Goal: Task Accomplishment & Management: Manage account settings

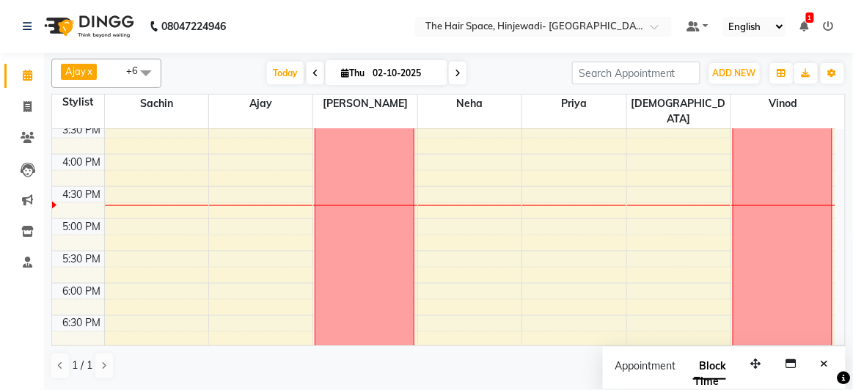
scroll to position [441, 0]
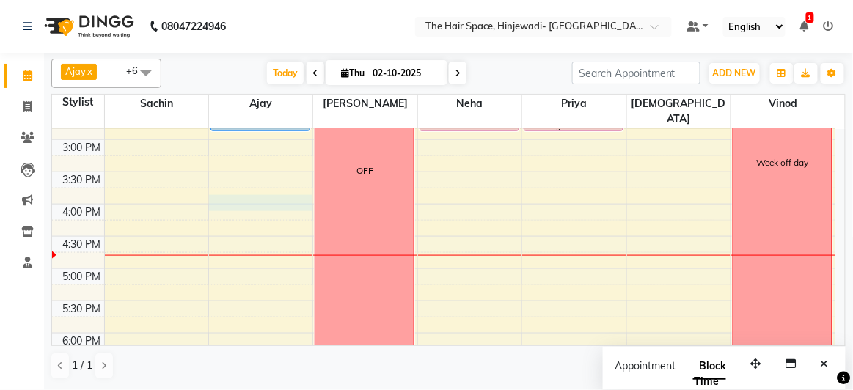
drag, startPoint x: 257, startPoint y: 188, endPoint x: 246, endPoint y: 195, distance: 13.2
click at [255, 191] on div "8:00 AM 8:30 AM 9:00 AM 9:30 AM 10:00 AM 10:30 AM 11:00 AM 11:30 AM 12:00 PM 12…" at bounding box center [443, 171] width 783 height 967
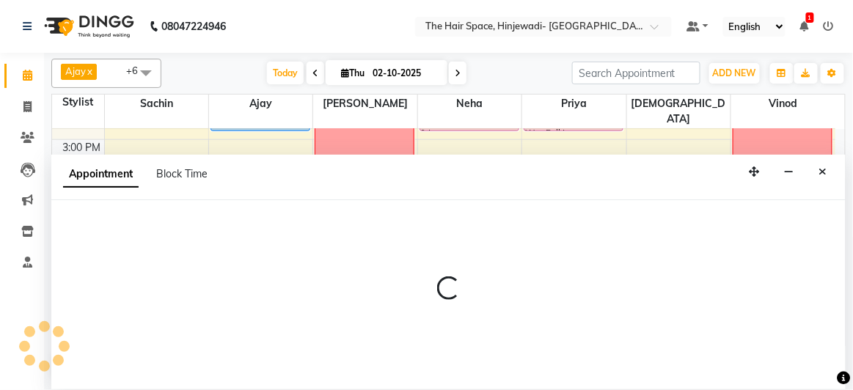
select select "52403"
select select "960"
select select "tentative"
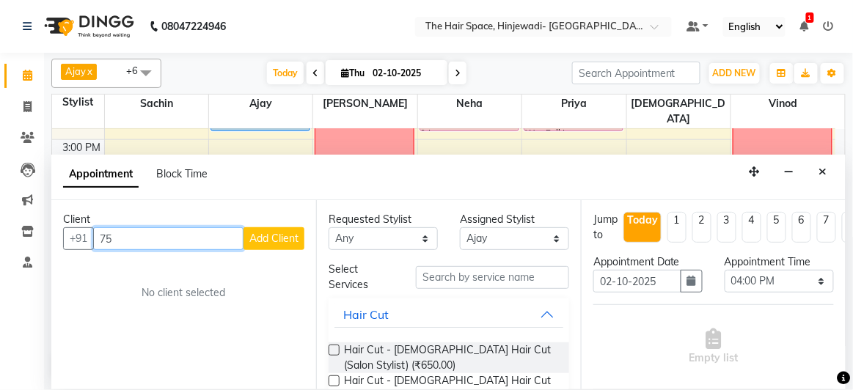
type input "7"
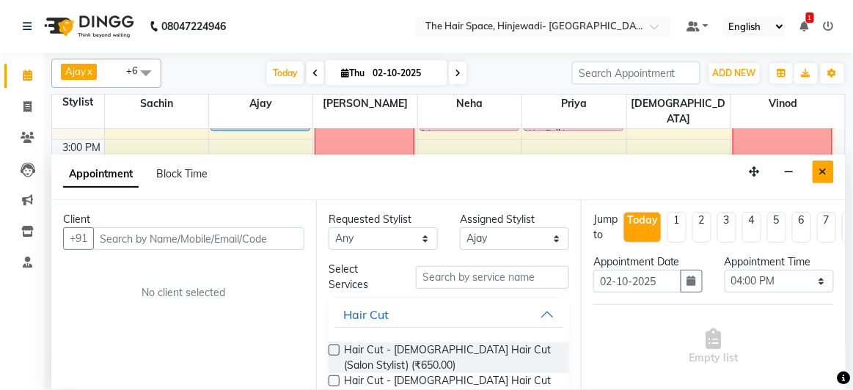
click at [826, 166] on icon "Close" at bounding box center [823, 171] width 8 height 10
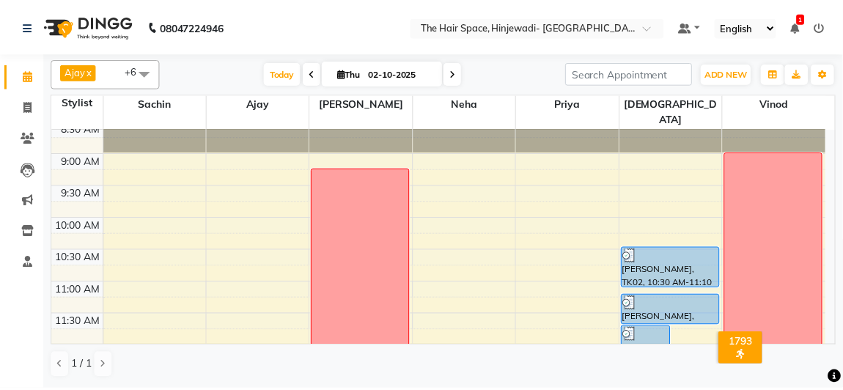
scroll to position [0, 0]
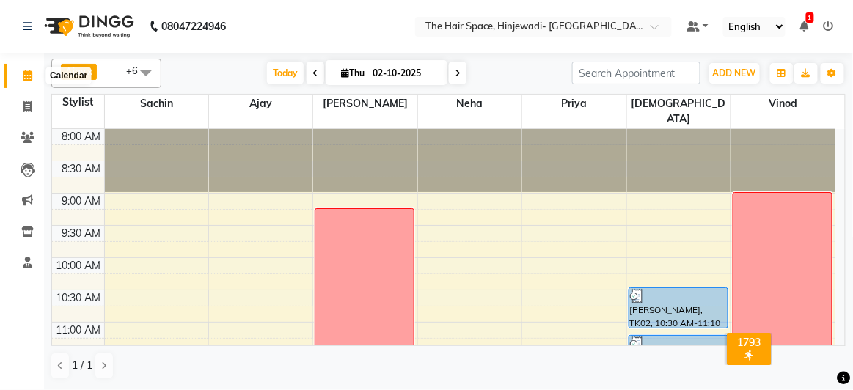
click at [26, 76] on icon at bounding box center [28, 75] width 10 height 11
drag, startPoint x: 27, startPoint y: 103, endPoint x: 55, endPoint y: 105, distance: 27.9
click at [26, 103] on icon at bounding box center [27, 106] width 8 height 11
select select "6697"
select select "service"
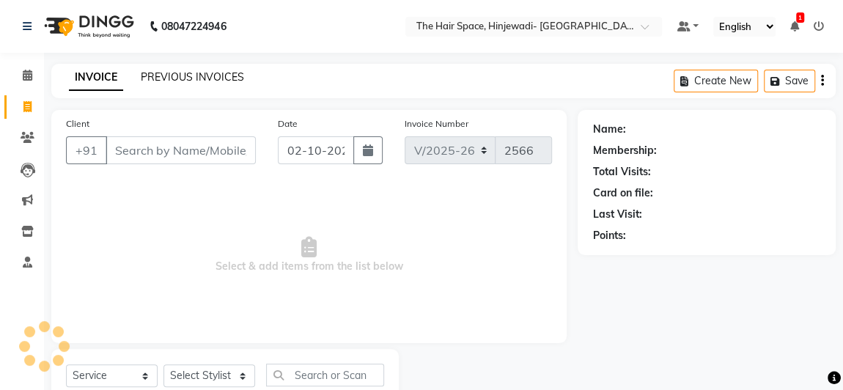
click at [205, 78] on link "PREVIOUS INVOICES" at bounding box center [192, 76] width 103 height 13
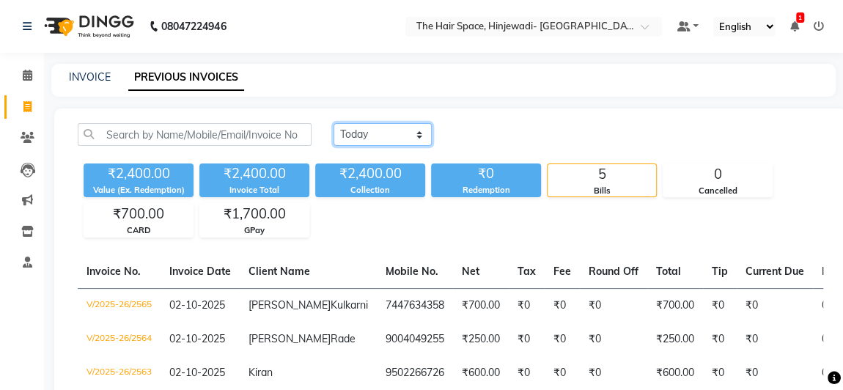
click at [374, 136] on select "[DATE] [DATE] Custom Range" at bounding box center [383, 134] width 98 height 23
select select "[DATE]"
click at [334, 123] on select "[DATE] [DATE] Custom Range" at bounding box center [383, 134] width 98 height 23
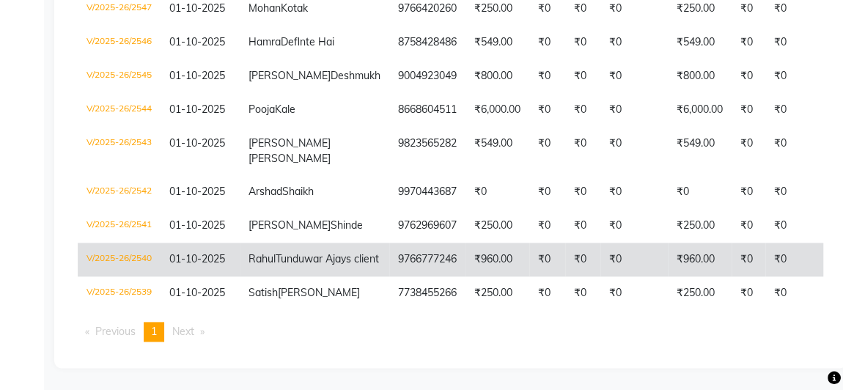
scroll to position [792, 0]
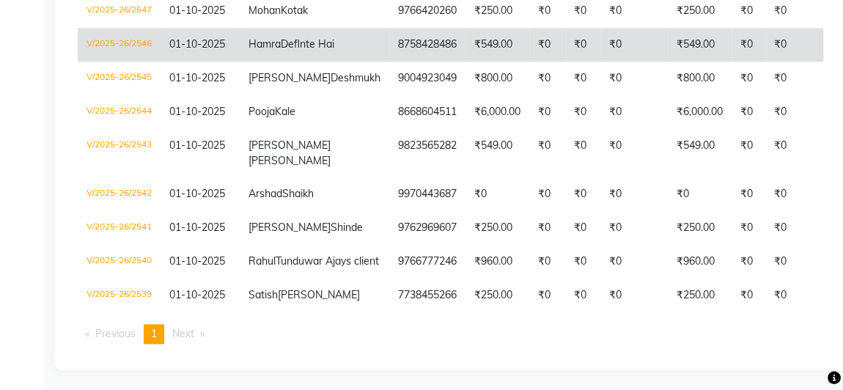
click at [288, 62] on td "Hamra Deflnte Hai" at bounding box center [315, 45] width 150 height 34
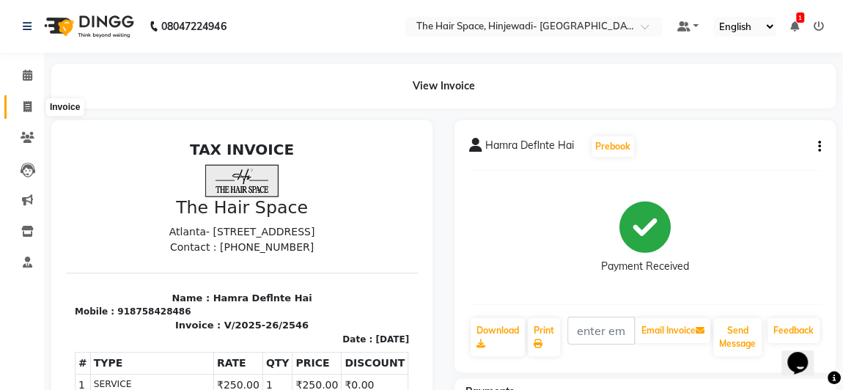
click at [26, 107] on icon at bounding box center [27, 106] width 8 height 11
select select "6697"
select select "service"
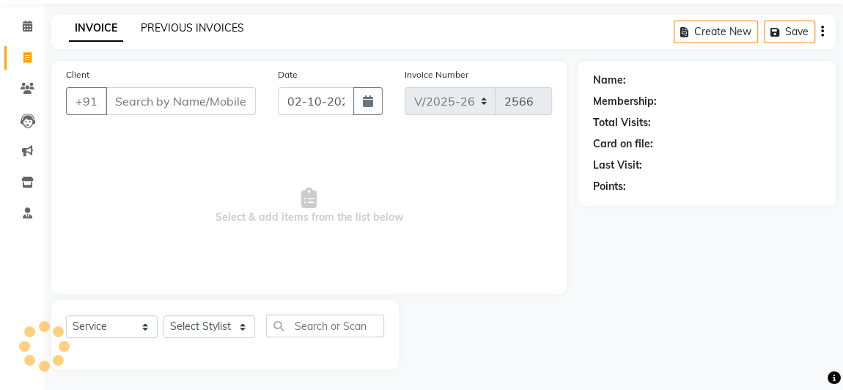
drag, startPoint x: 183, startPoint y: 23, endPoint x: 195, endPoint y: 47, distance: 26.9
click at [184, 23] on link "PREVIOUS INVOICES" at bounding box center [192, 27] width 103 height 13
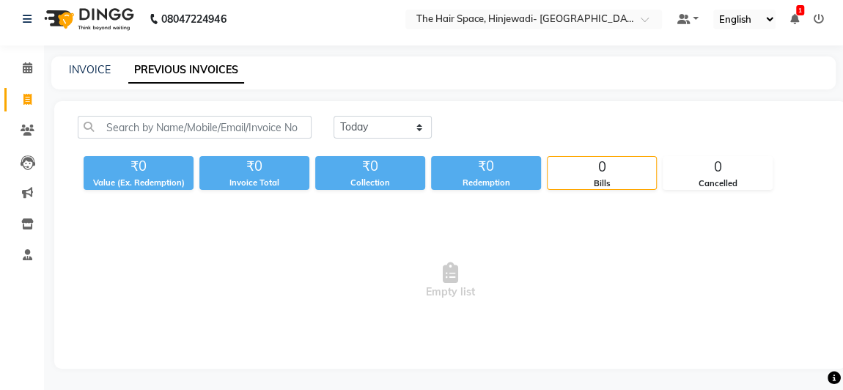
scroll to position [49, 0]
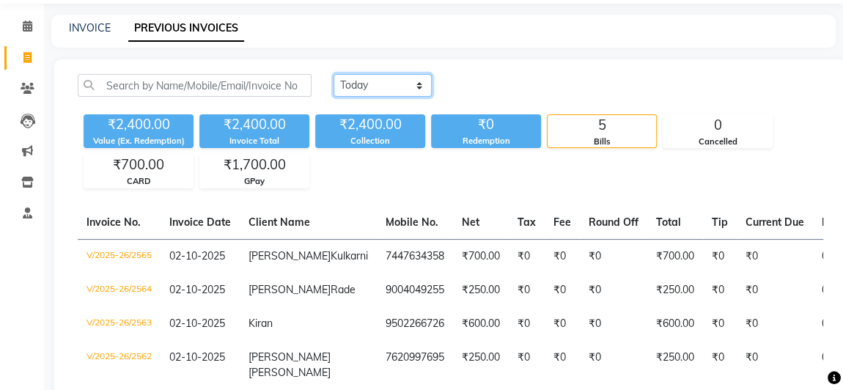
click at [390, 76] on select "Today Yesterday Custom Range" at bounding box center [383, 85] width 98 height 23
select select "[DATE]"
click at [334, 74] on select "Today Yesterday Custom Range" at bounding box center [383, 85] width 98 height 23
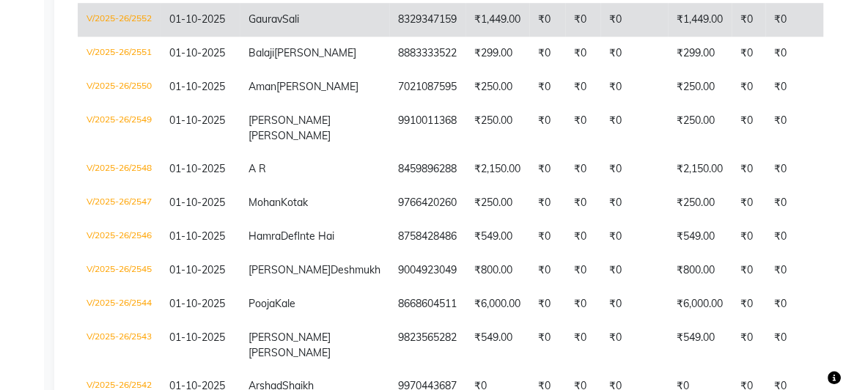
scroll to position [533, 0]
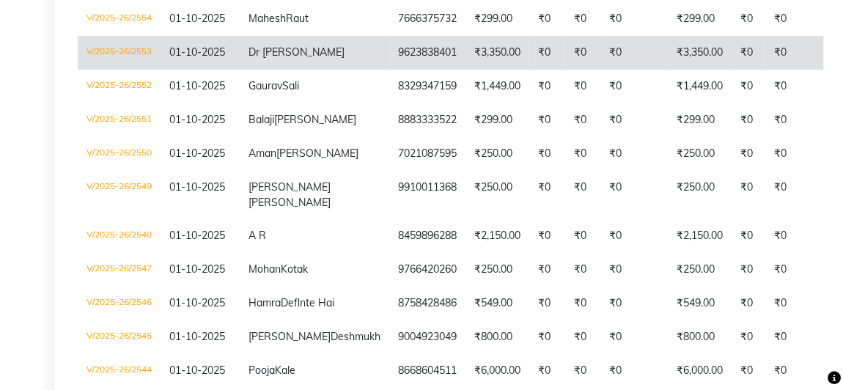
click at [389, 70] on td "9623838401" at bounding box center [427, 53] width 76 height 34
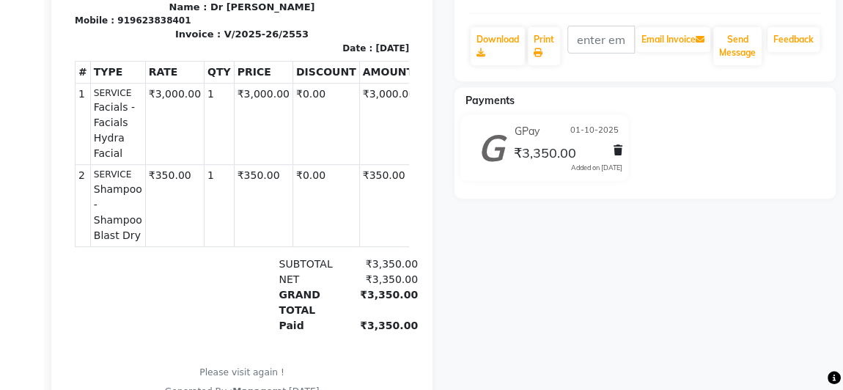
click at [444, 149] on div "Dr Priya Prebook Payment Received Download Print Email Invoice Send Message Fee…" at bounding box center [645, 127] width 403 height 596
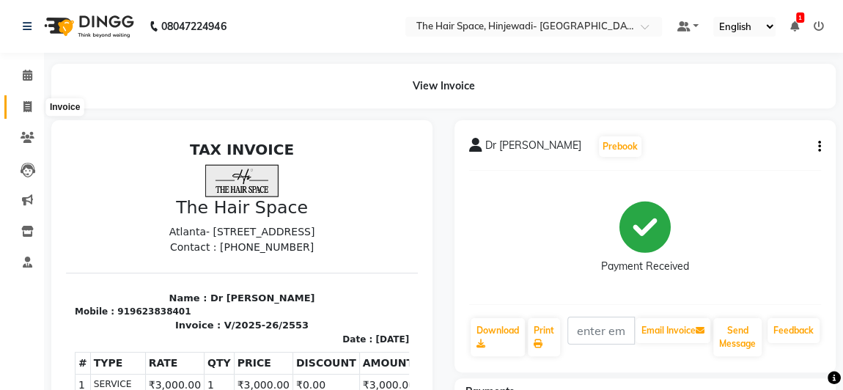
drag, startPoint x: 32, startPoint y: 107, endPoint x: 59, endPoint y: 109, distance: 27.9
click at [32, 107] on span at bounding box center [28, 107] width 26 height 17
select select "6697"
select select "service"
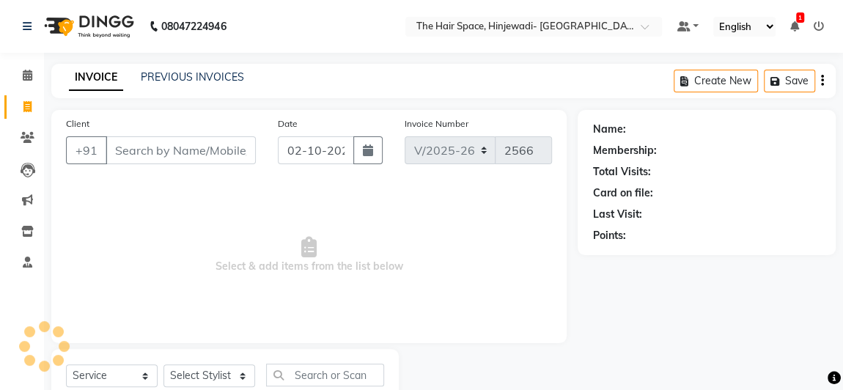
scroll to position [49, 0]
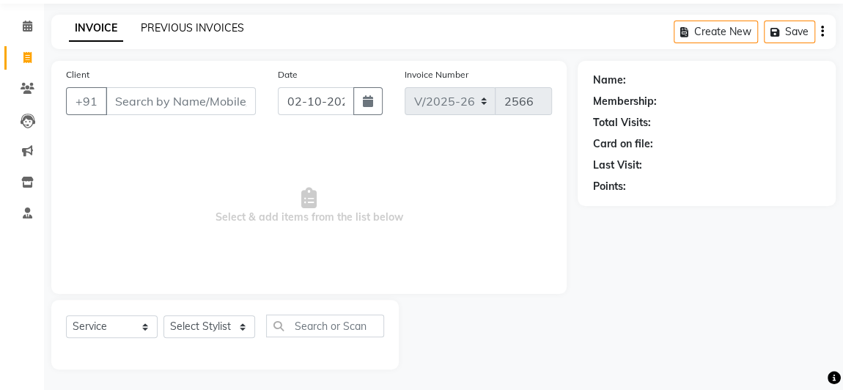
click at [208, 26] on link "PREVIOUS INVOICES" at bounding box center [192, 27] width 103 height 13
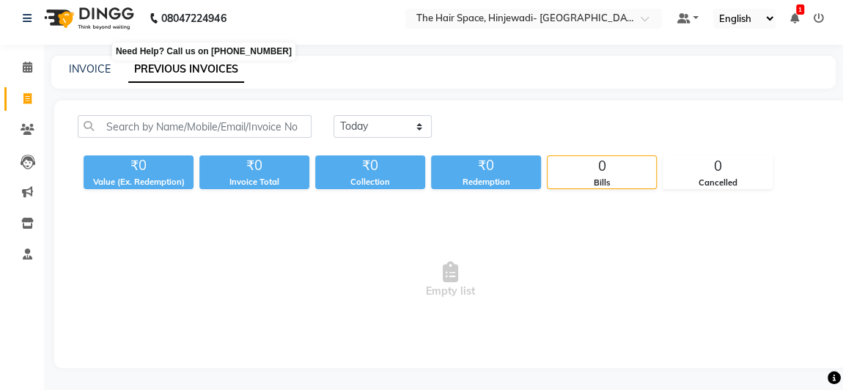
scroll to position [49, 0]
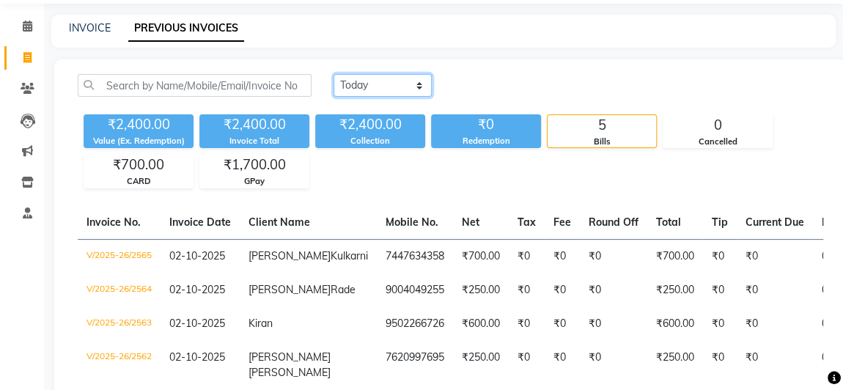
click at [381, 87] on select "[DATE] [DATE] Custom Range" at bounding box center [383, 85] width 98 height 23
select select "[DATE]"
click at [334, 74] on select "[DATE] [DATE] Custom Range" at bounding box center [383, 85] width 98 height 23
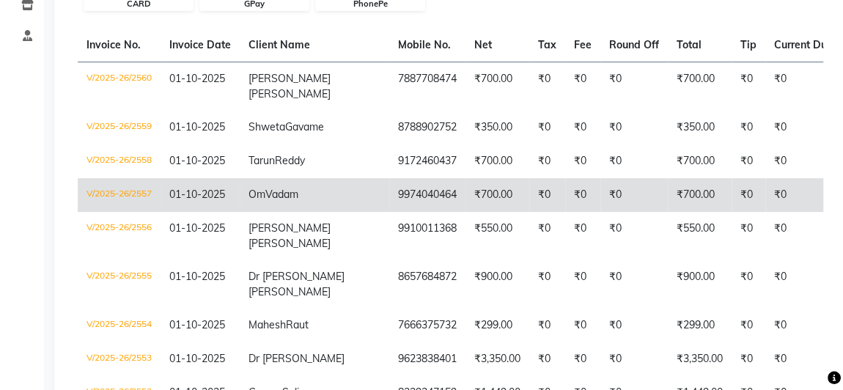
scroll to position [199, 0]
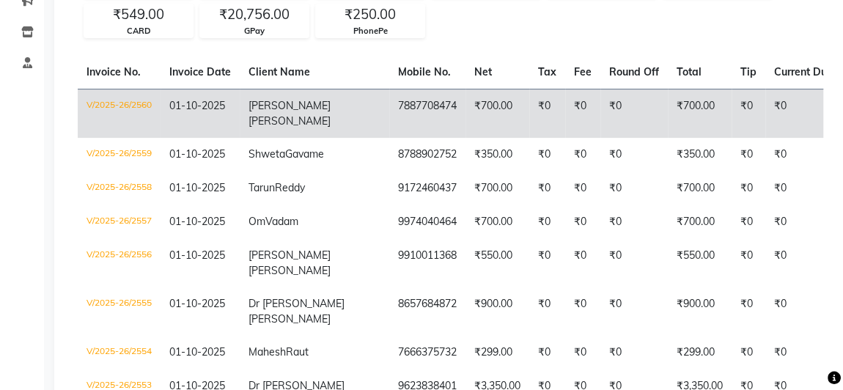
click at [389, 118] on td "7887708474" at bounding box center [427, 113] width 76 height 49
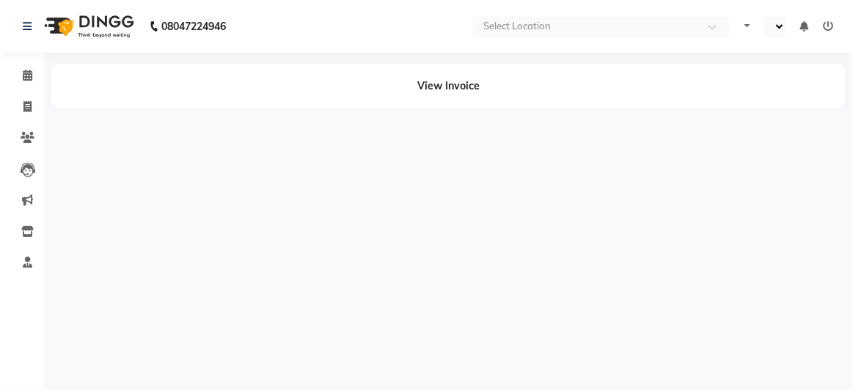
select select "en"
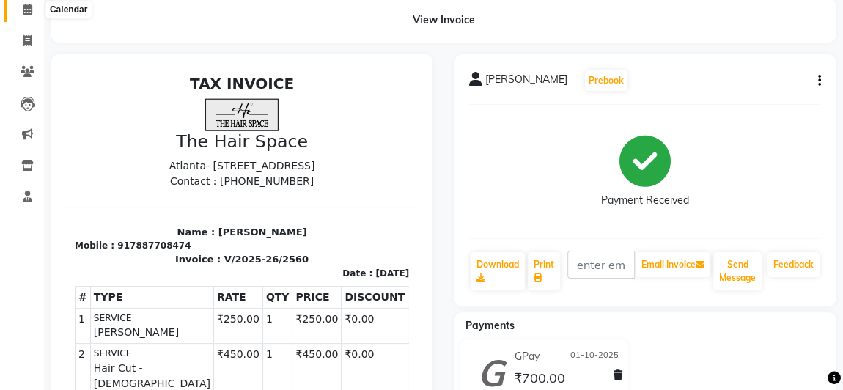
click at [31, 10] on icon at bounding box center [28, 9] width 10 height 11
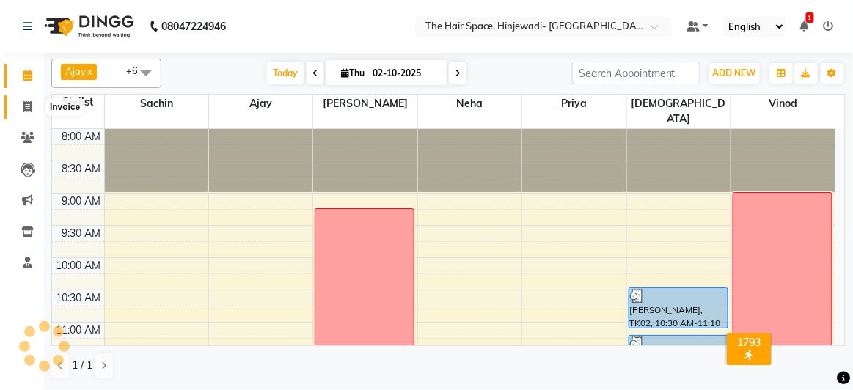
click at [23, 104] on icon at bounding box center [27, 106] width 8 height 11
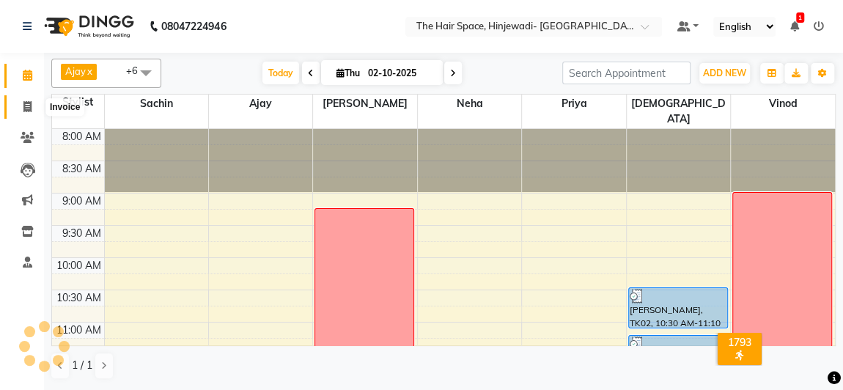
select select "6697"
select select "service"
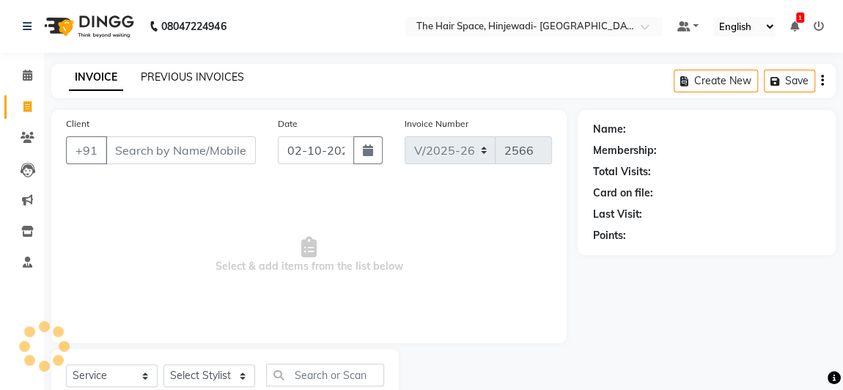
click at [181, 73] on link "PREVIOUS INVOICES" at bounding box center [192, 76] width 103 height 13
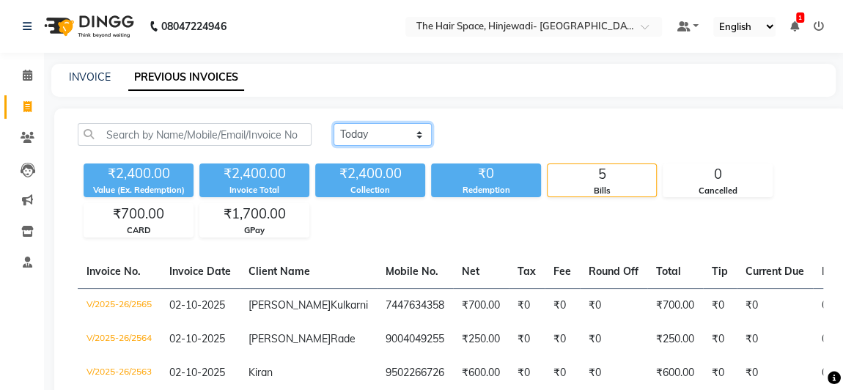
click at [357, 139] on select "[DATE] [DATE] Custom Range" at bounding box center [383, 134] width 98 height 23
select select "[DATE]"
click at [334, 123] on select "[DATE] [DATE] Custom Range" at bounding box center [383, 134] width 98 height 23
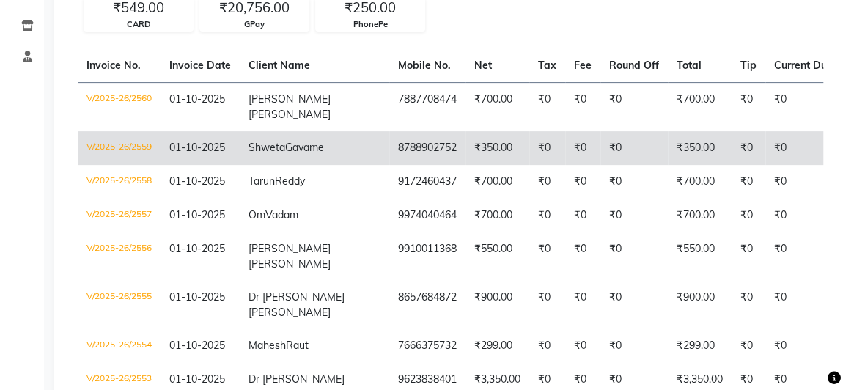
scroll to position [266, 0]
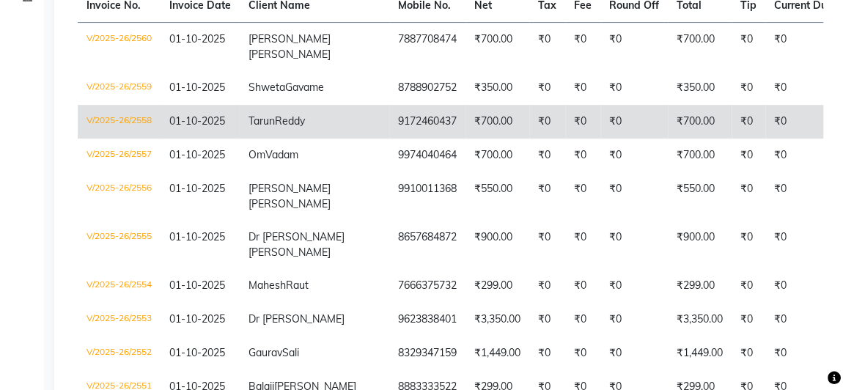
click at [389, 139] on td "9172460437" at bounding box center [427, 122] width 76 height 34
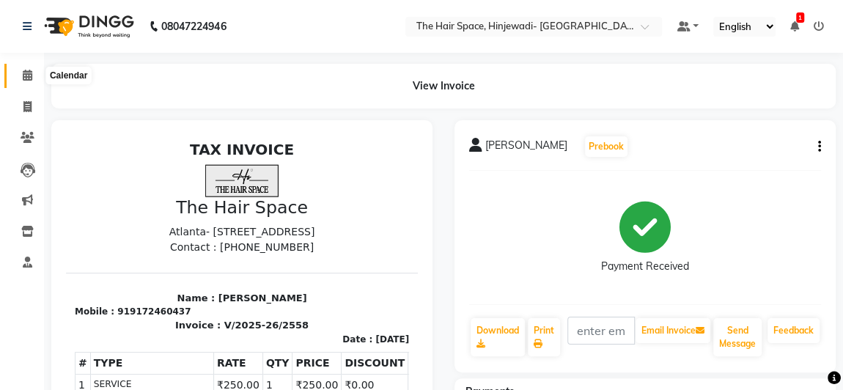
drag, startPoint x: 21, startPoint y: 76, endPoint x: 32, endPoint y: 111, distance: 36.2
click at [23, 76] on span at bounding box center [28, 75] width 26 height 17
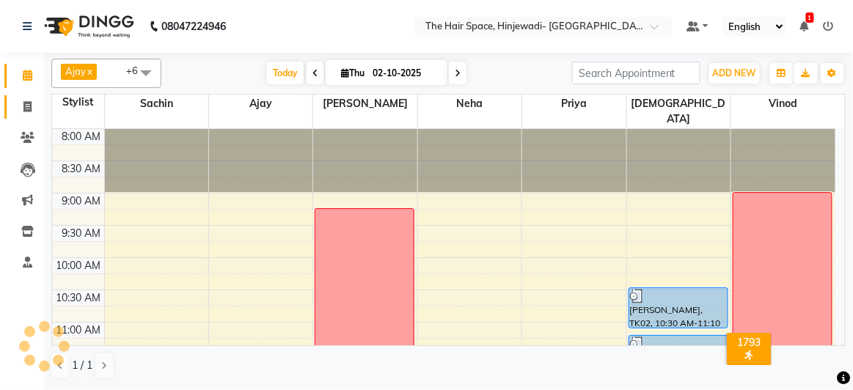
click at [26, 106] on icon at bounding box center [27, 106] width 8 height 11
select select "6697"
select select "service"
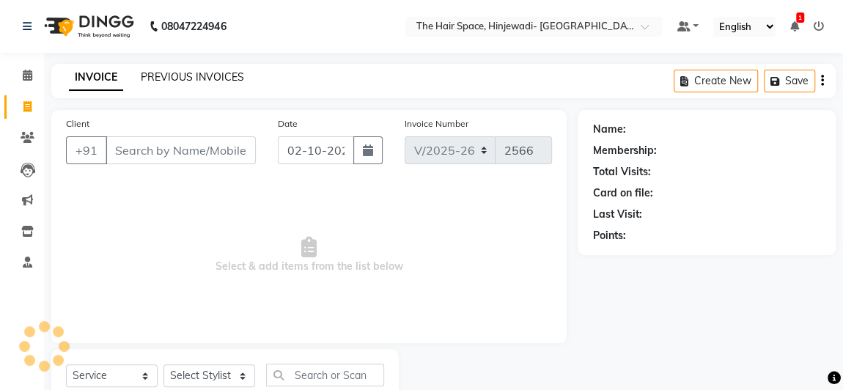
click at [176, 79] on link "PREVIOUS INVOICES" at bounding box center [192, 76] width 103 height 13
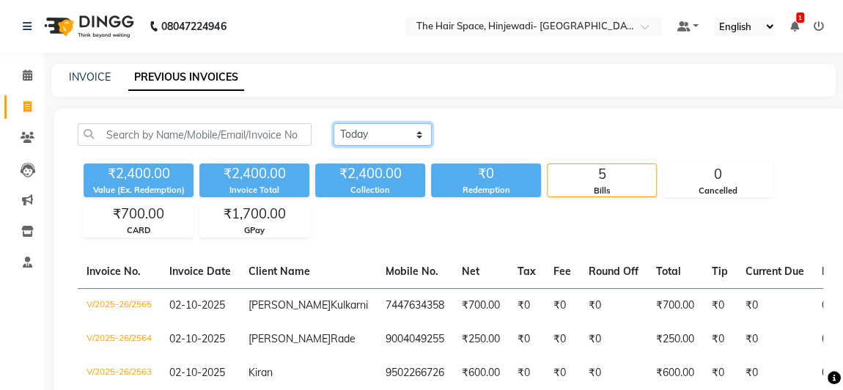
click at [383, 133] on select "Today Yesterday Custom Range" at bounding box center [383, 134] width 98 height 23
select select "[DATE]"
click at [334, 123] on select "Today Yesterday Custom Range" at bounding box center [383, 134] width 98 height 23
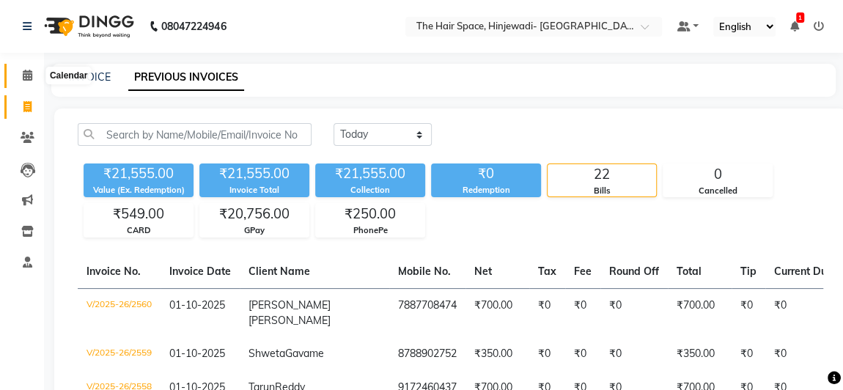
click at [29, 76] on icon at bounding box center [28, 75] width 10 height 11
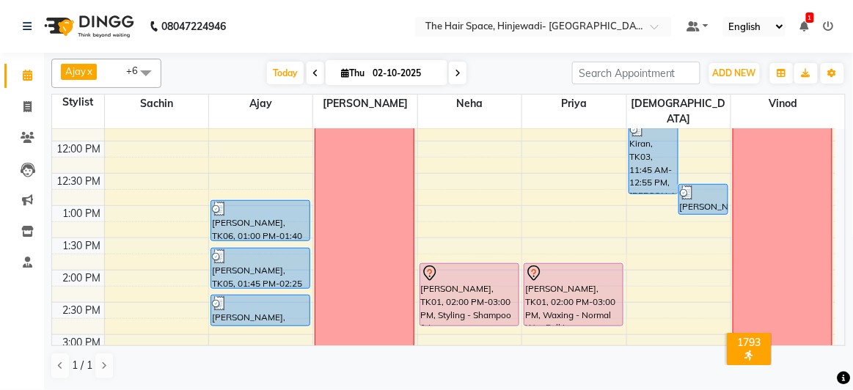
scroll to position [266, 0]
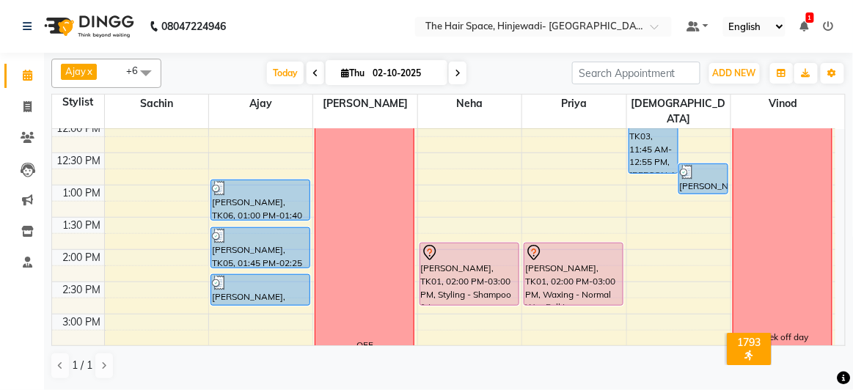
click at [540, 142] on div "8:00 AM 8:30 AM 9:00 AM 9:30 AM 10:00 AM 10:30 AM 11:00 AM 11:30 AM 12:00 PM 12…" at bounding box center [443, 346] width 783 height 967
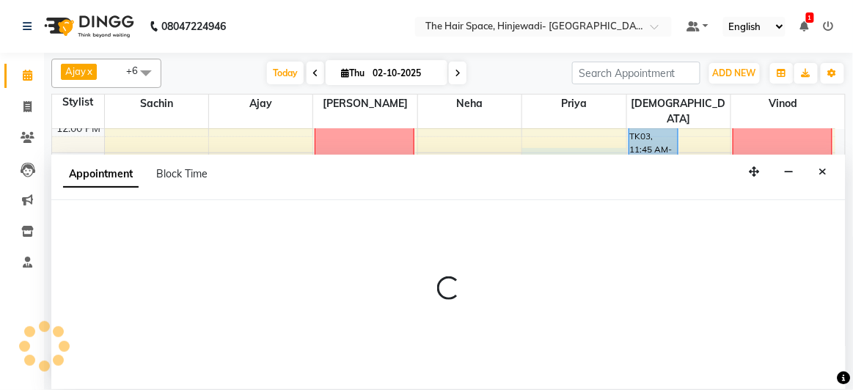
select select "84665"
select select "tentative"
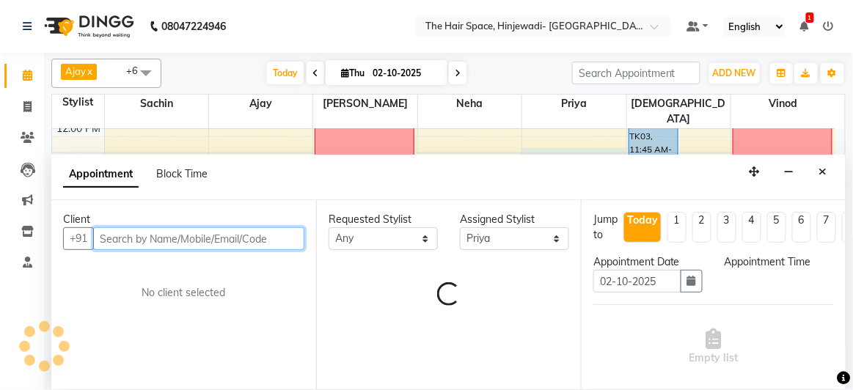
select select "750"
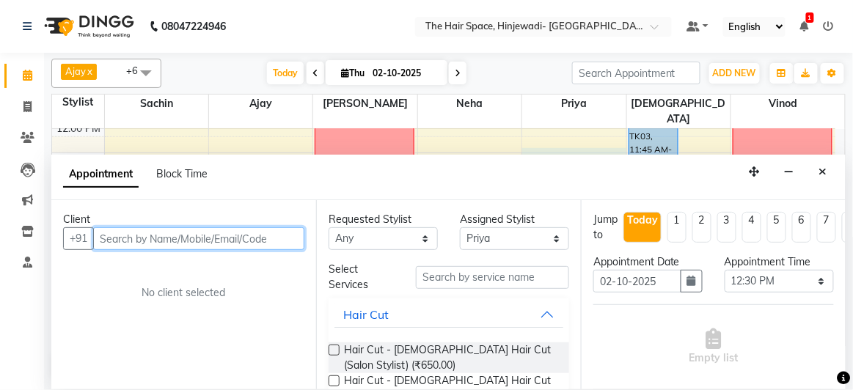
click at [278, 234] on input "text" at bounding box center [198, 238] width 211 height 23
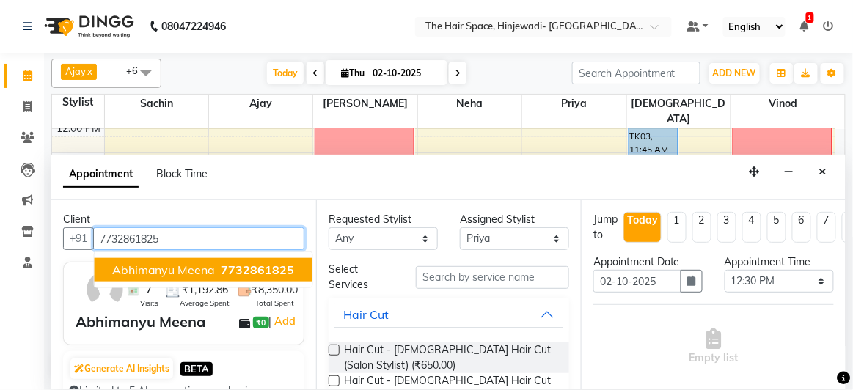
click at [282, 269] on span "7732861825" at bounding box center [257, 269] width 73 height 15
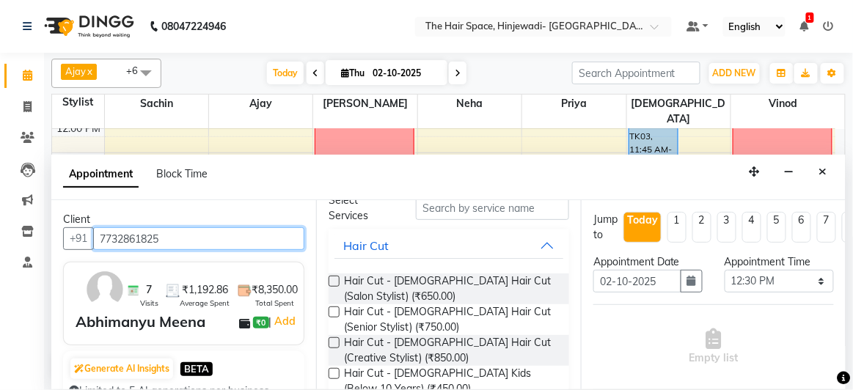
scroll to position [0, 0]
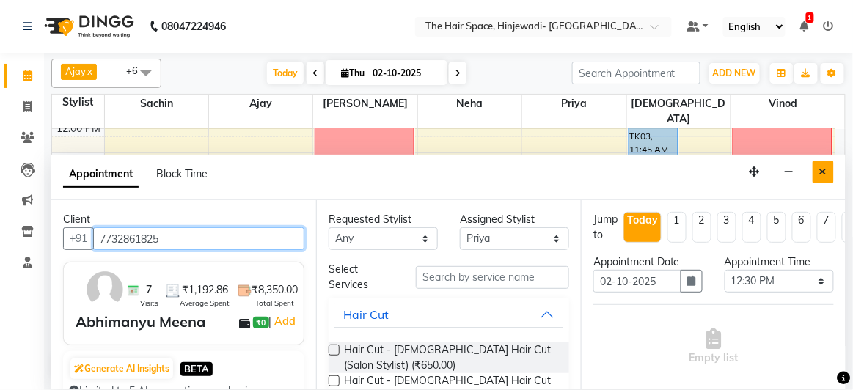
type input "7732861825"
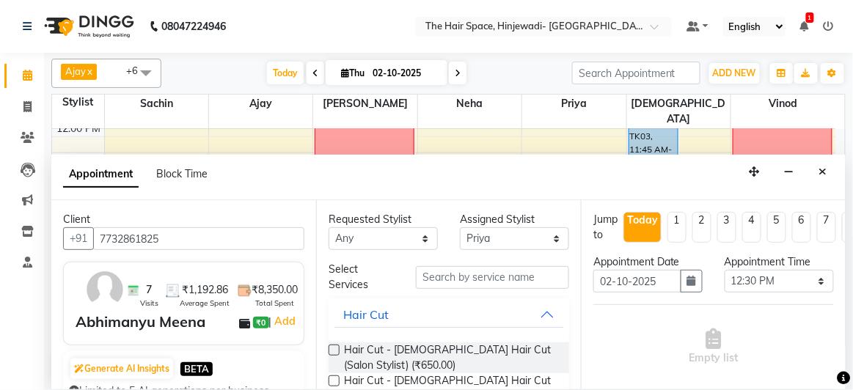
click at [831, 164] on button "Close" at bounding box center [822, 172] width 21 height 23
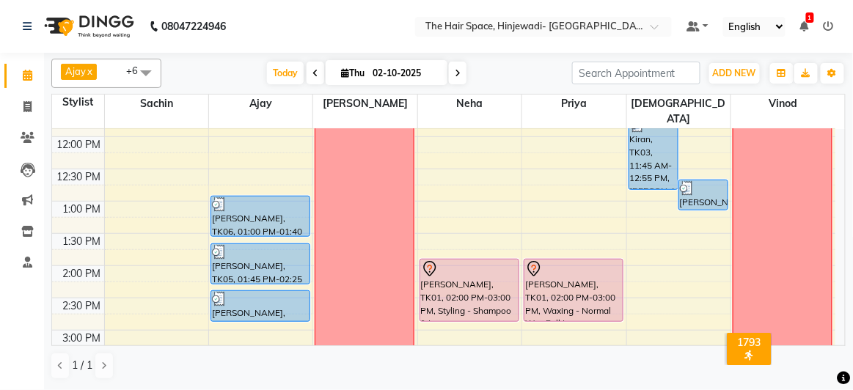
scroll to position [317, 0]
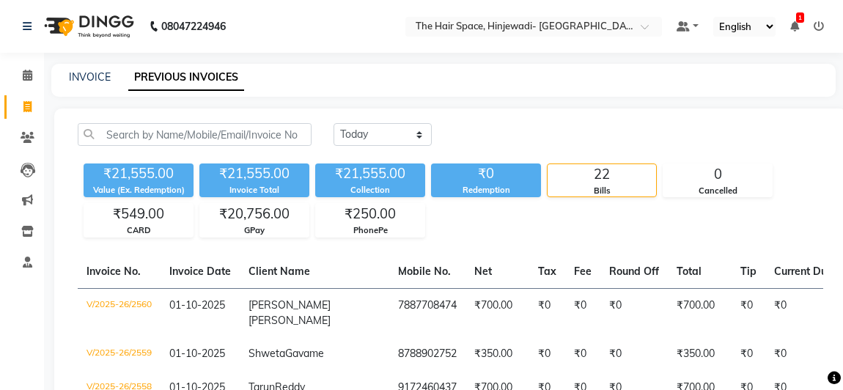
select select "[DATE]"
click at [32, 76] on icon at bounding box center [28, 75] width 10 height 11
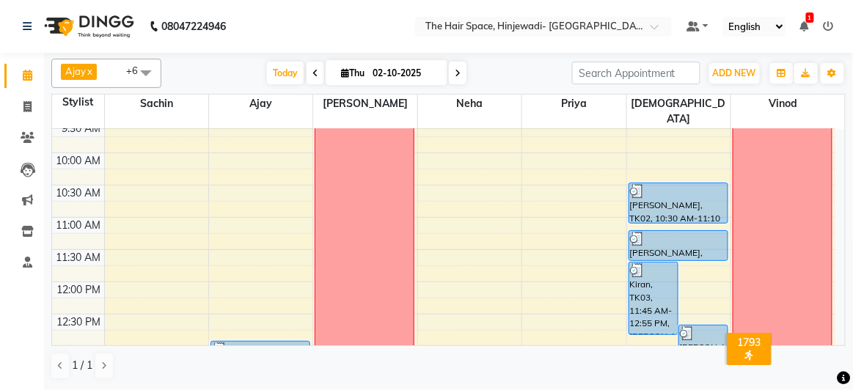
scroll to position [79, 0]
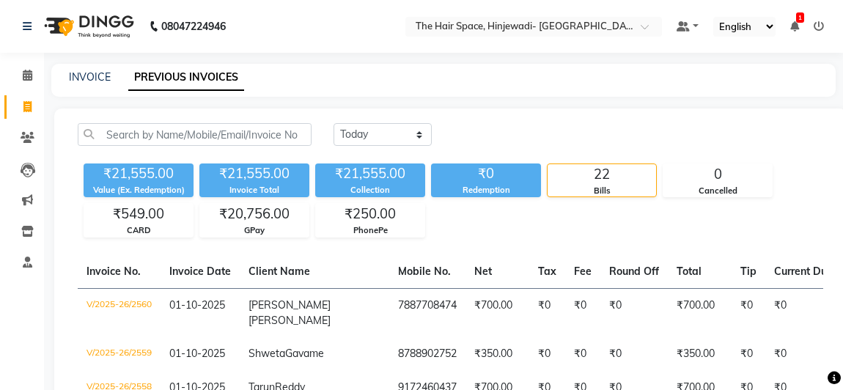
select select "[DATE]"
click at [29, 74] on icon at bounding box center [28, 75] width 10 height 11
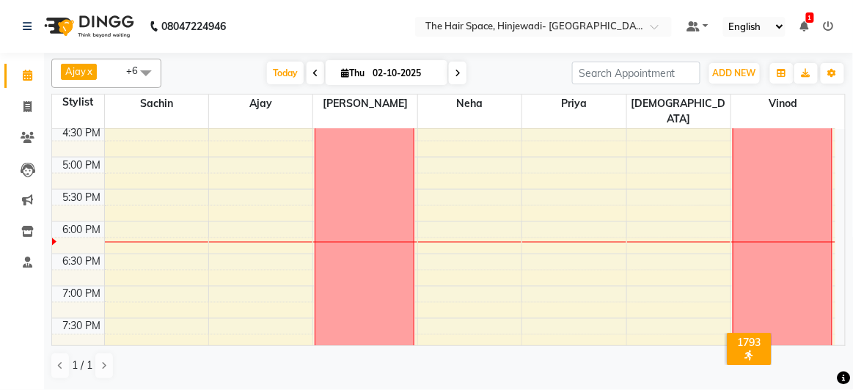
scroll to position [533, 0]
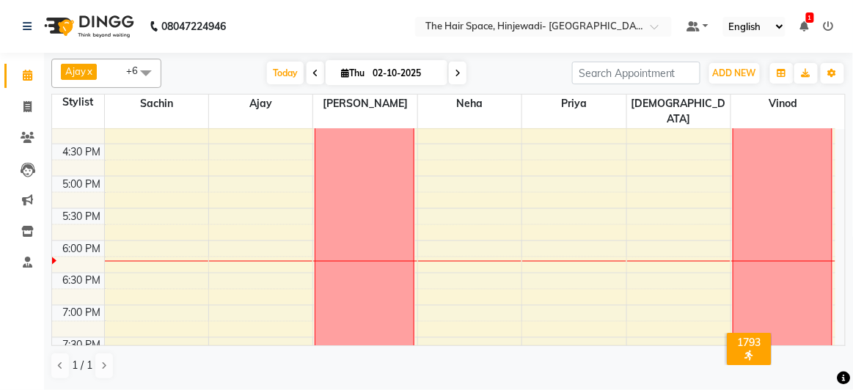
click at [237, 144] on div "8:00 AM 8:30 AM 9:00 AM 9:30 AM 10:00 AM 10:30 AM 11:00 AM 11:30 AM 12:00 PM 12…" at bounding box center [443, 79] width 783 height 967
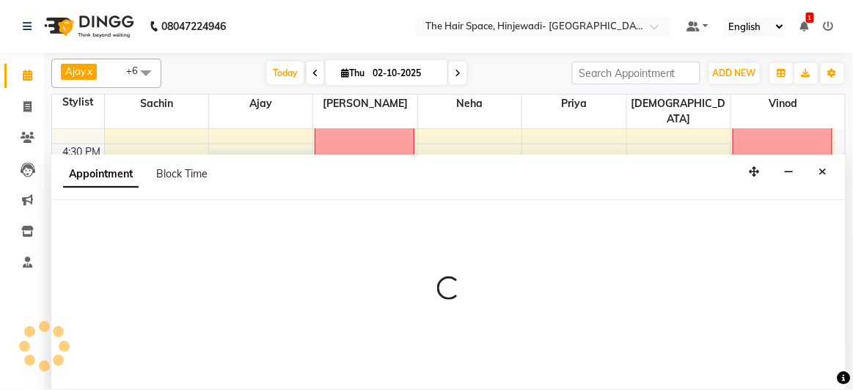
select select "52403"
select select "1005"
select select "tentative"
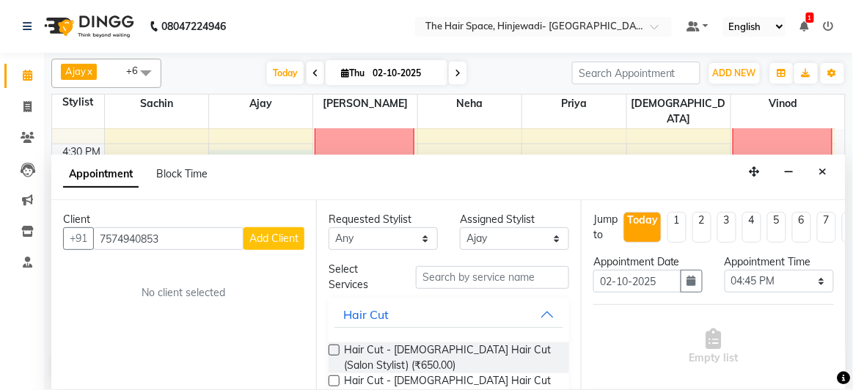
type input "7574940853"
click at [260, 240] on span "Add Client" at bounding box center [273, 238] width 49 height 13
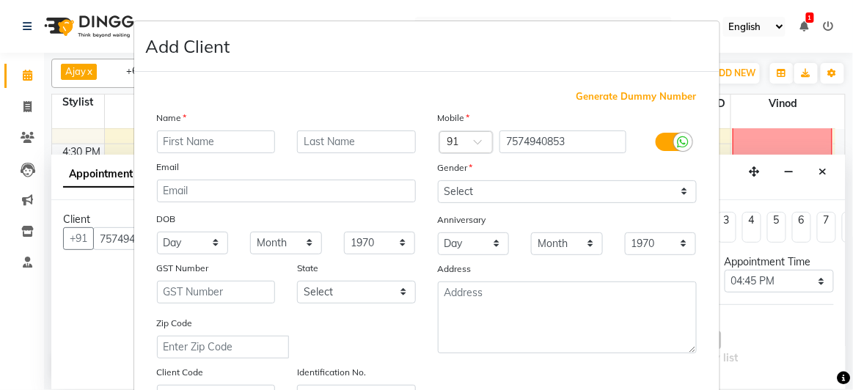
click at [246, 146] on input "text" at bounding box center [216, 142] width 119 height 23
type input "Tushar"
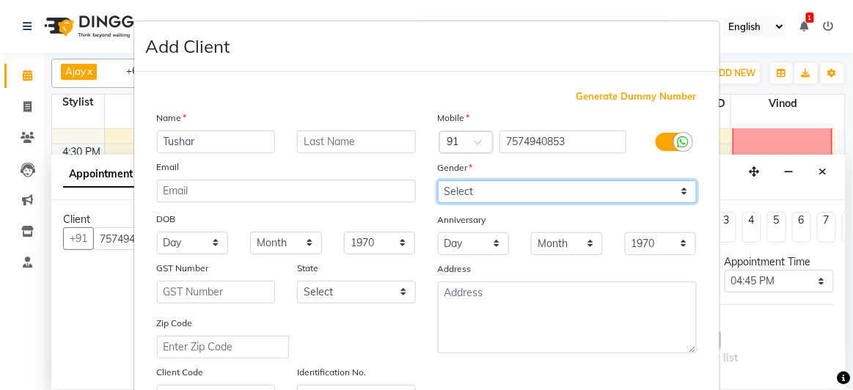
click at [468, 184] on select "Select [DEMOGRAPHIC_DATA] [DEMOGRAPHIC_DATA] Other Prefer Not To Say" at bounding box center [567, 191] width 259 height 23
select select "[DEMOGRAPHIC_DATA]"
click at [438, 180] on select "Select [DEMOGRAPHIC_DATA] [DEMOGRAPHIC_DATA] Other Prefer Not To Say" at bounding box center [567, 191] width 259 height 23
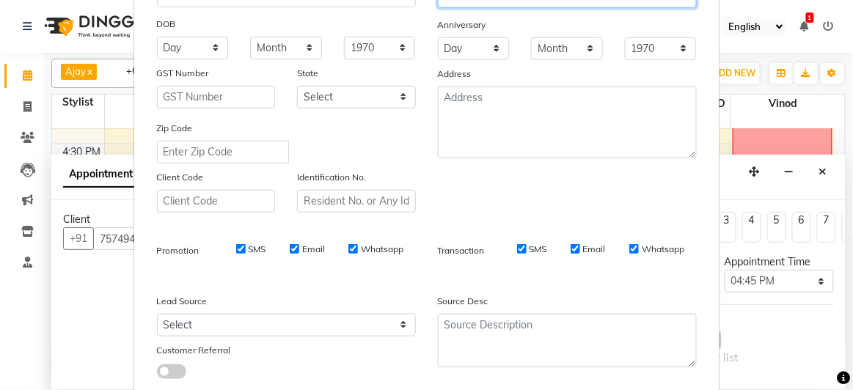
scroll to position [282, 0]
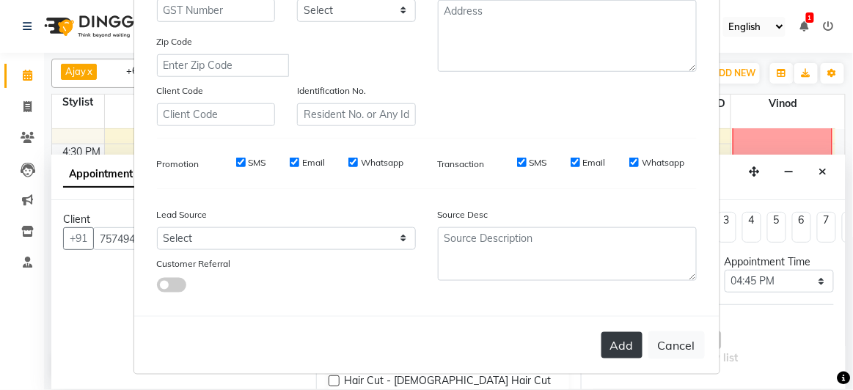
click at [623, 342] on button "Add" at bounding box center [621, 345] width 41 height 26
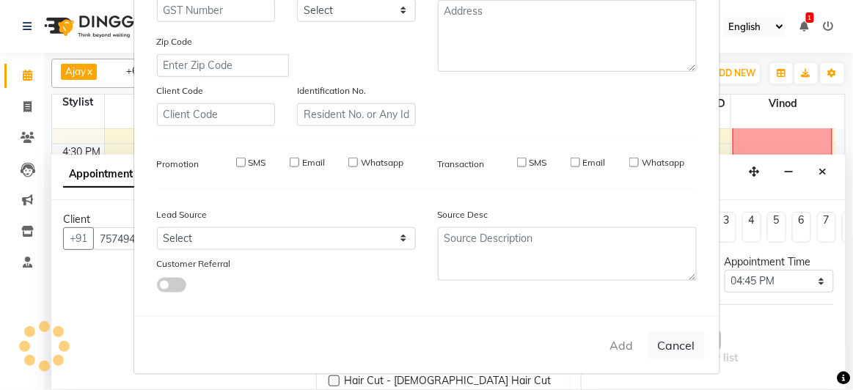
select select
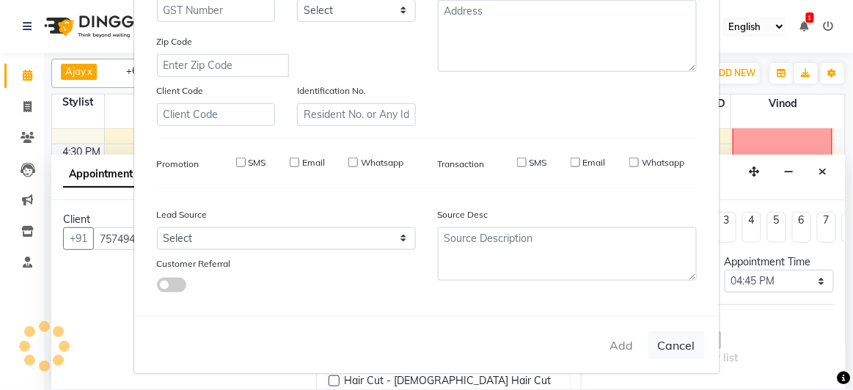
select select
checkbox input "false"
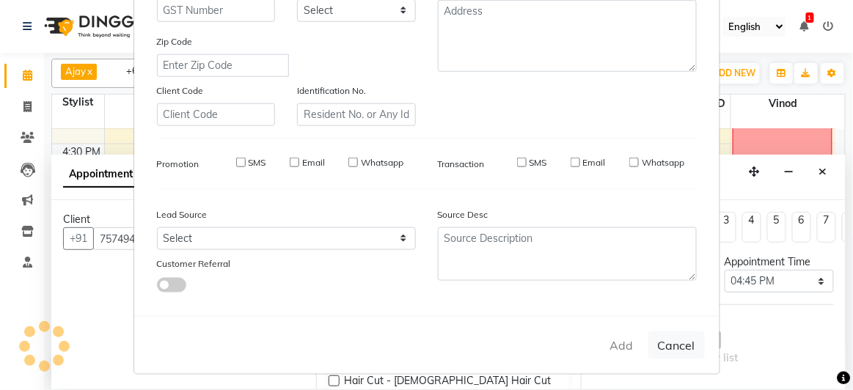
checkbox input "false"
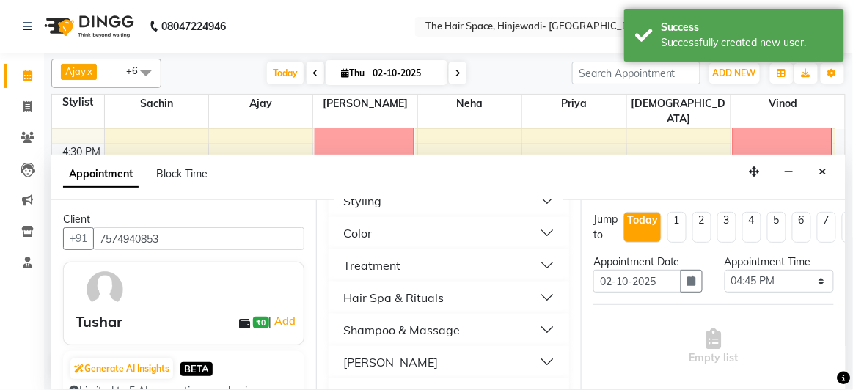
scroll to position [533, 0]
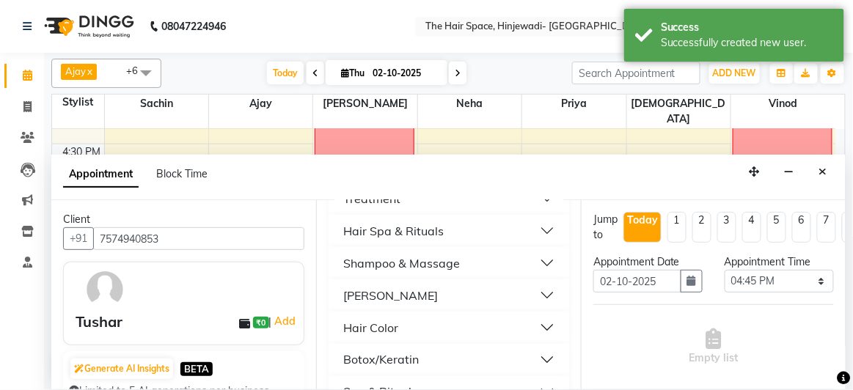
click at [378, 296] on button "[PERSON_NAME]" at bounding box center [448, 295] width 229 height 26
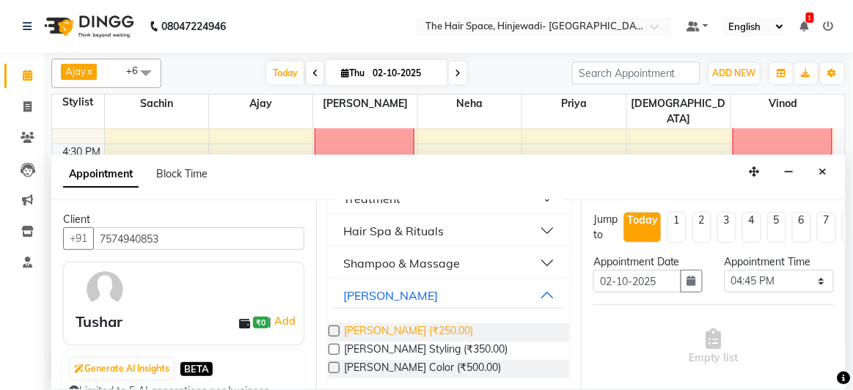
click at [381, 327] on span "[PERSON_NAME] (₹250.00)" at bounding box center [408, 332] width 129 height 18
checkbox input "false"
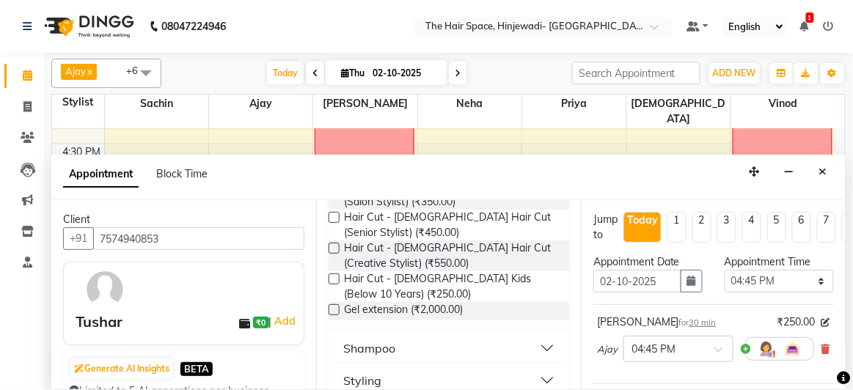
scroll to position [266, 0]
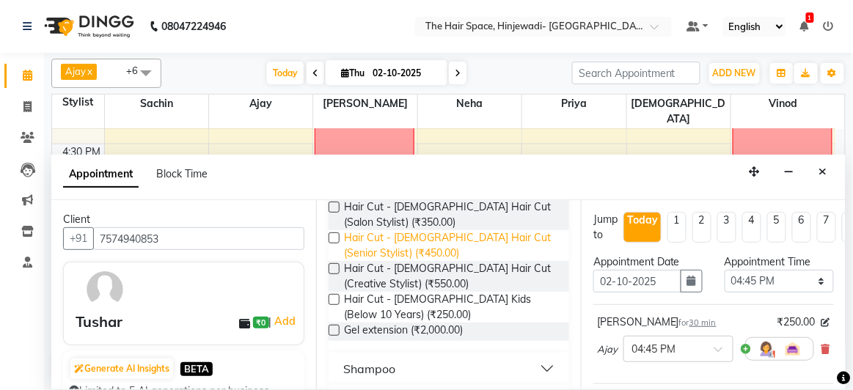
click at [391, 244] on span "Hair Cut - [DEMOGRAPHIC_DATA] Hair Cut (Senior Stylist) (₹450.00)" at bounding box center [450, 245] width 213 height 31
checkbox input "false"
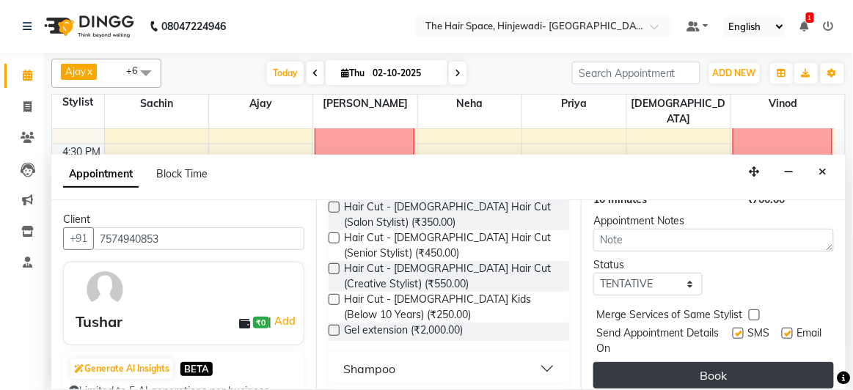
scroll to position [315, 0]
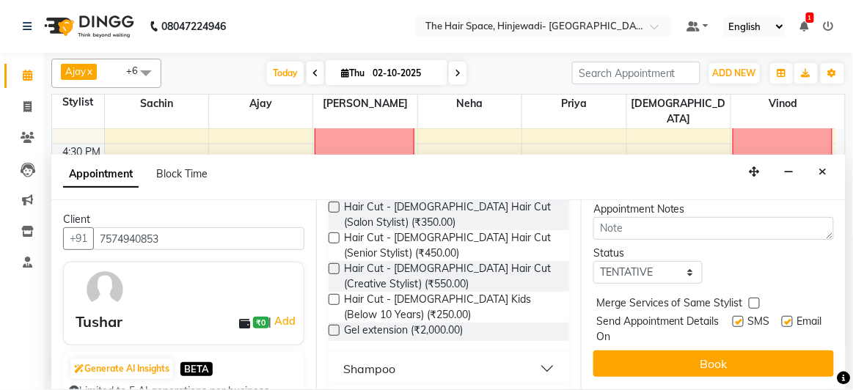
click at [732, 316] on label at bounding box center [737, 321] width 11 height 11
click at [732, 318] on input "checkbox" at bounding box center [737, 323] width 10 height 10
checkbox input "false"
click at [782, 316] on label at bounding box center [787, 321] width 11 height 11
click at [782, 318] on input "checkbox" at bounding box center [787, 323] width 10 height 10
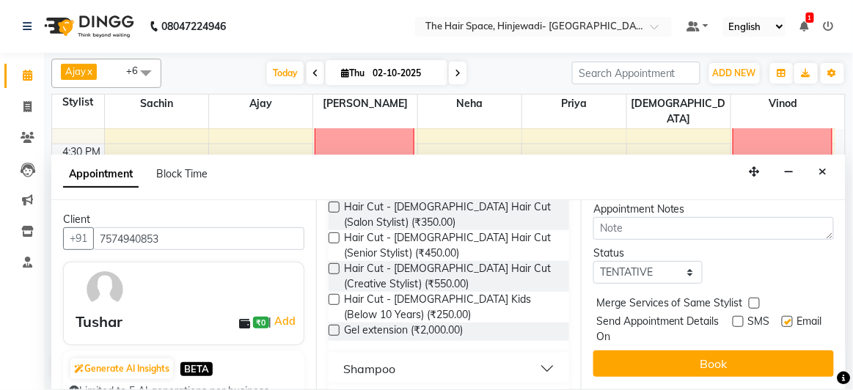
checkbox input "false"
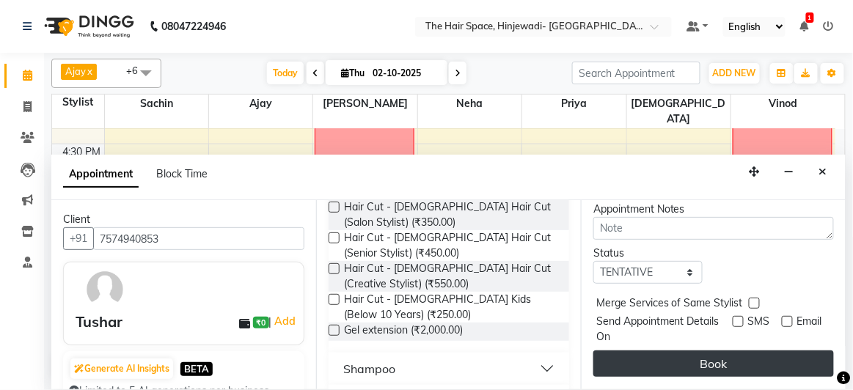
click at [765, 353] on button "Book" at bounding box center [713, 363] width 240 height 26
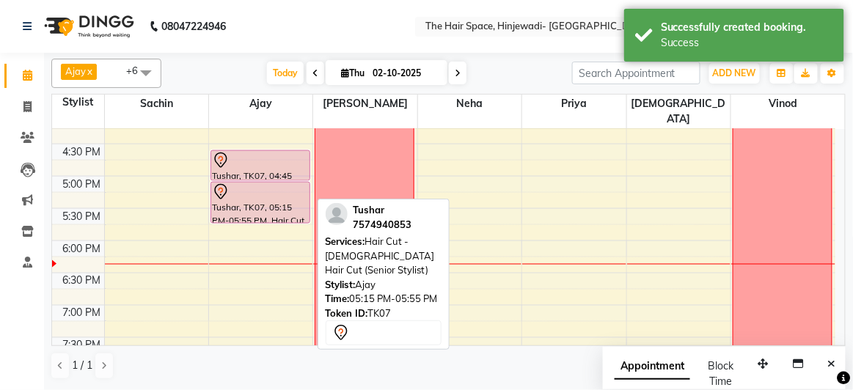
click at [257, 183] on div at bounding box center [260, 192] width 97 height 18
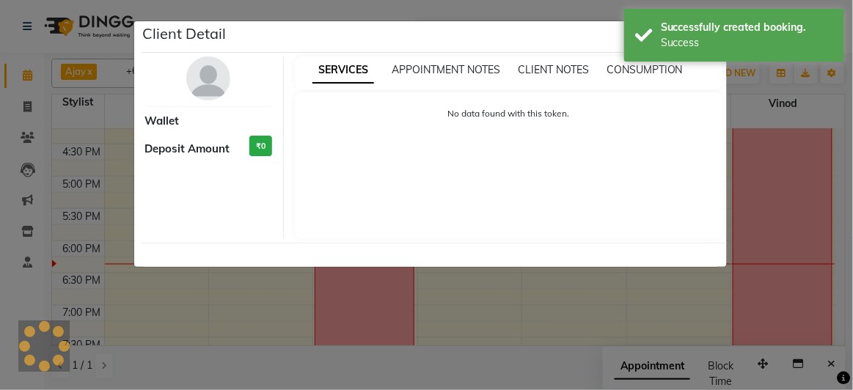
select select "7"
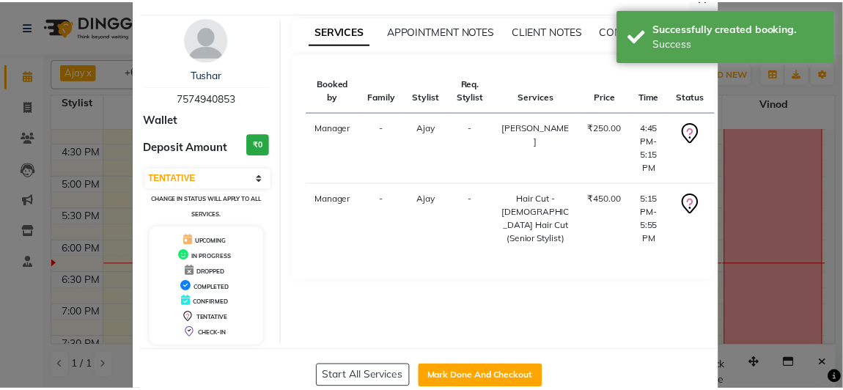
scroll to position [70, 0]
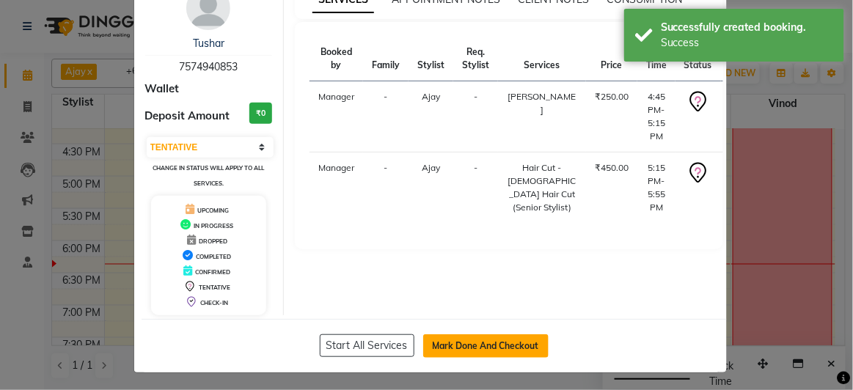
drag, startPoint x: 447, startPoint y: 350, endPoint x: 451, endPoint y: 339, distance: 11.2
click at [447, 349] on button "Mark Done And Checkout" at bounding box center [485, 345] width 125 height 23
select select "6697"
select select "service"
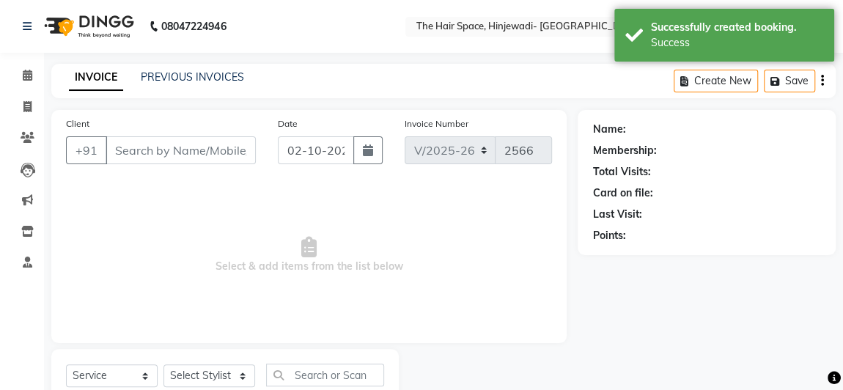
type input "7574940853"
select select "52403"
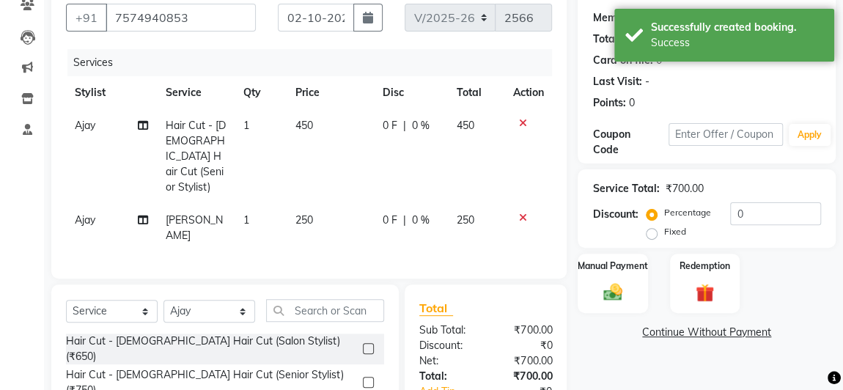
scroll to position [259, 0]
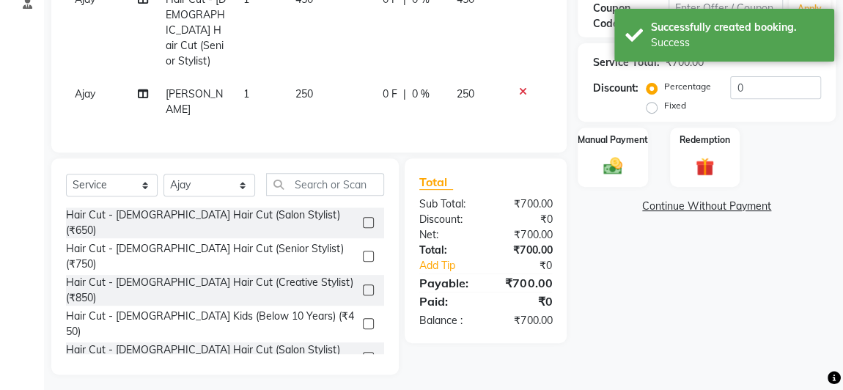
drag, startPoint x: 665, startPoint y: 275, endPoint x: 666, endPoint y: 263, distance: 11.8
click at [666, 263] on div "Name: Tushar Membership: No Active Membership Total Visits: 0 Card on file: 0 L…" at bounding box center [712, 113] width 269 height 524
click at [618, 167] on img at bounding box center [613, 166] width 32 height 23
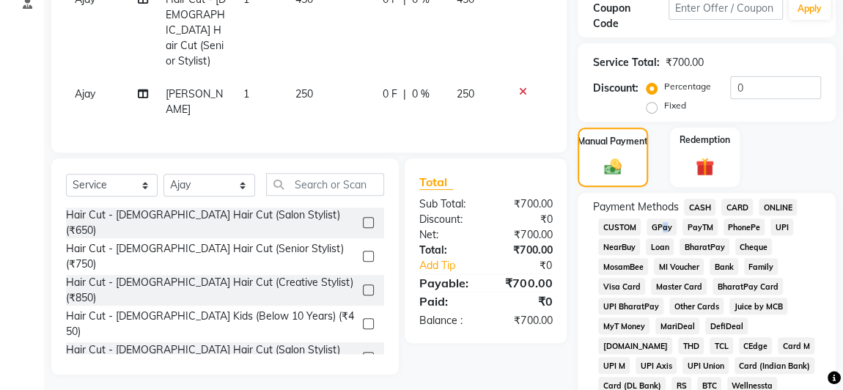
click at [658, 227] on span "GPay" at bounding box center [662, 227] width 30 height 17
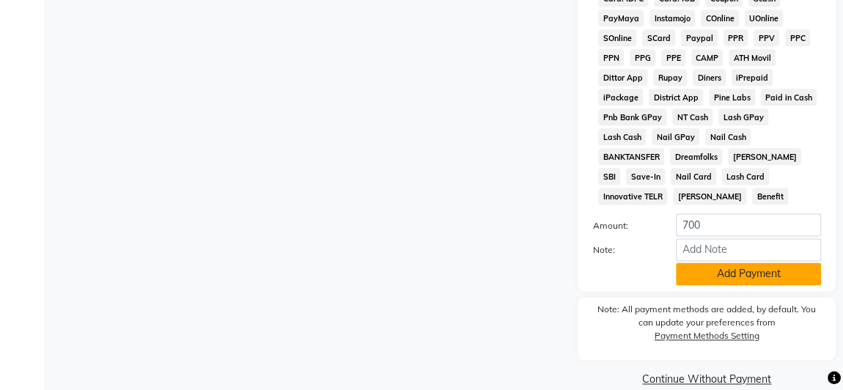
click at [754, 262] on button "Add Payment" at bounding box center [748, 273] width 145 height 23
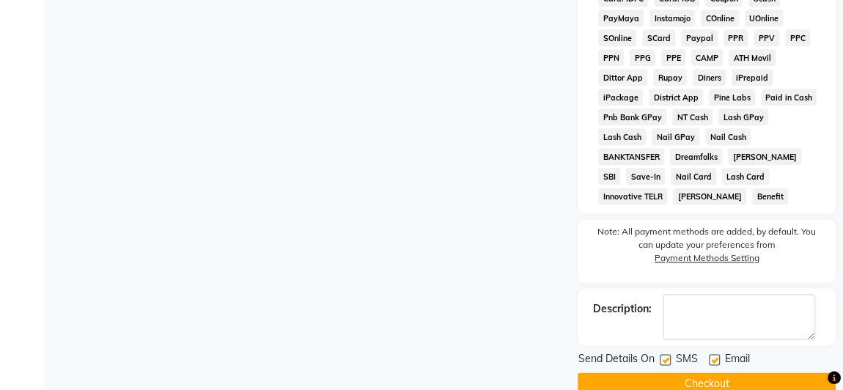
scroll to position [869, 0]
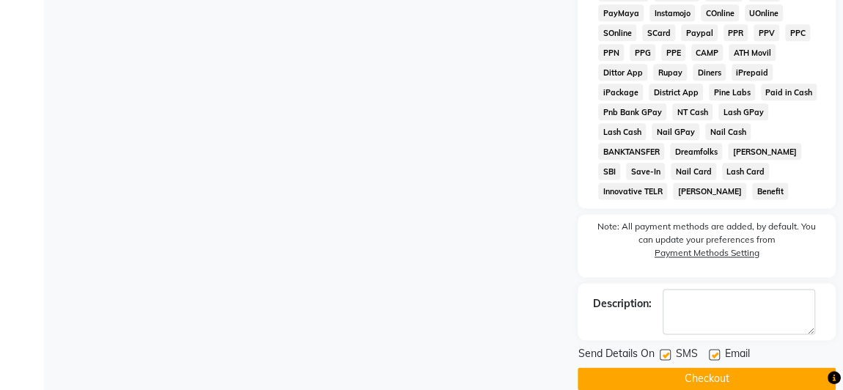
click at [667, 349] on label at bounding box center [665, 354] width 11 height 11
click at [667, 350] on input "checkbox" at bounding box center [665, 355] width 10 height 10
checkbox input "false"
click at [716, 349] on label at bounding box center [714, 354] width 11 height 11
click at [716, 350] on input "checkbox" at bounding box center [714, 355] width 10 height 10
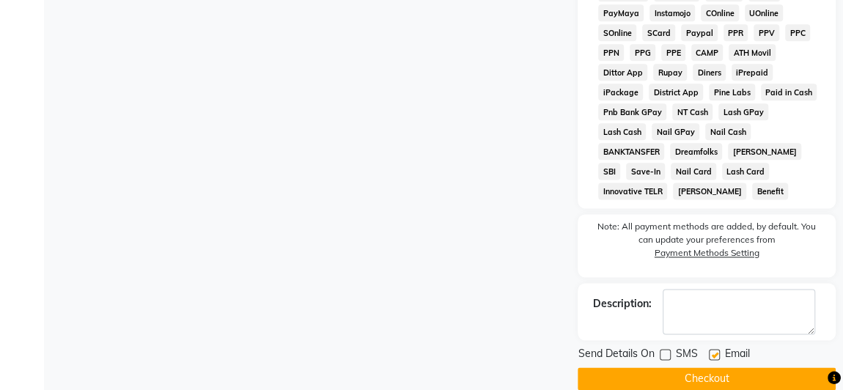
checkbox input "false"
click at [716, 367] on button "Checkout" at bounding box center [707, 378] width 258 height 23
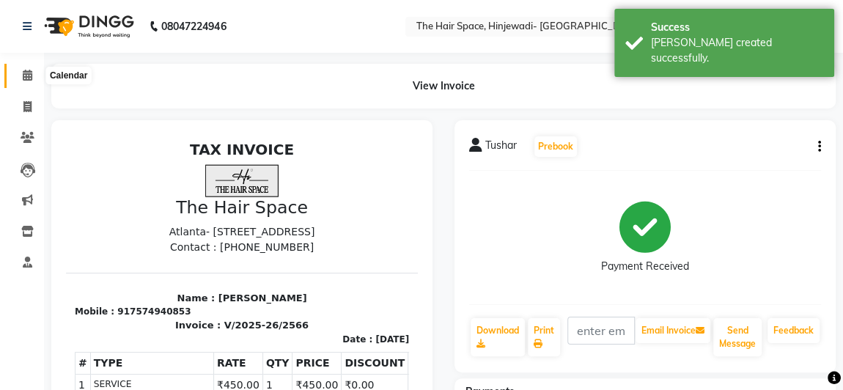
click at [28, 74] on icon at bounding box center [28, 75] width 10 height 11
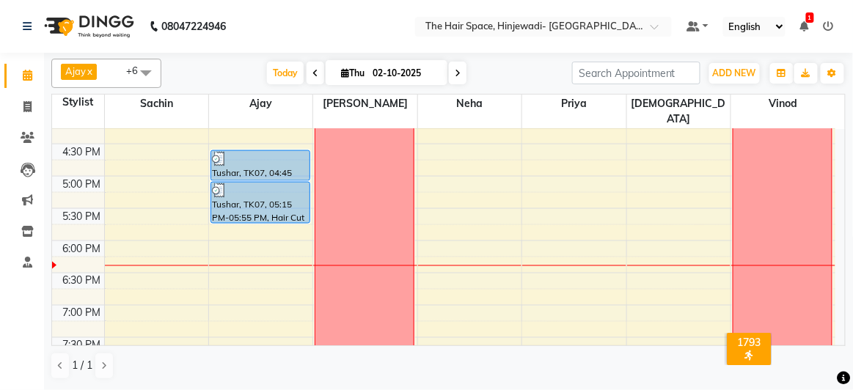
scroll to position [517, 0]
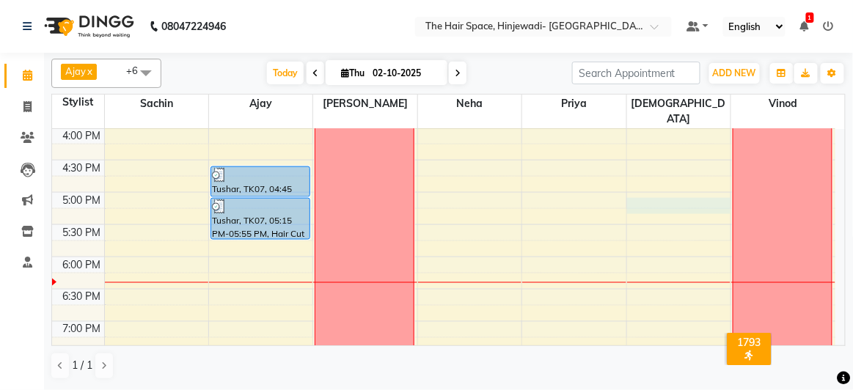
click at [646, 195] on div "8:00 AM 8:30 AM 9:00 AM 9:30 AM 10:00 AM 10:30 AM 11:00 AM 11:30 AM 12:00 PM 12…" at bounding box center [443, 95] width 783 height 967
select select "84666"
select select "1035"
select select "tentative"
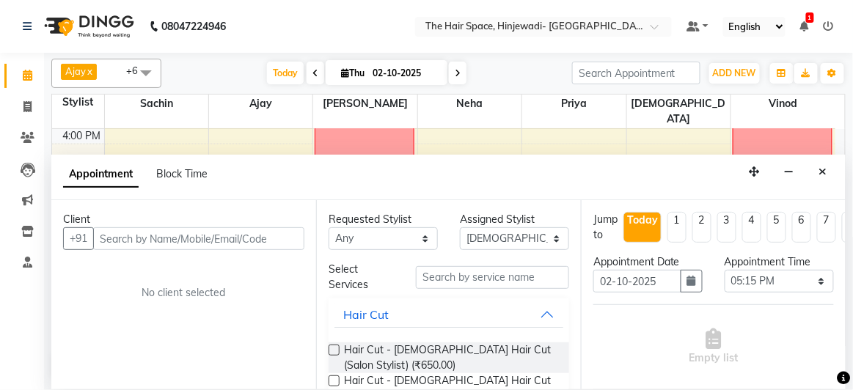
click at [246, 249] on div "Client +91 No client selected" at bounding box center [183, 294] width 265 height 188
click at [262, 247] on input "text" at bounding box center [198, 238] width 211 height 23
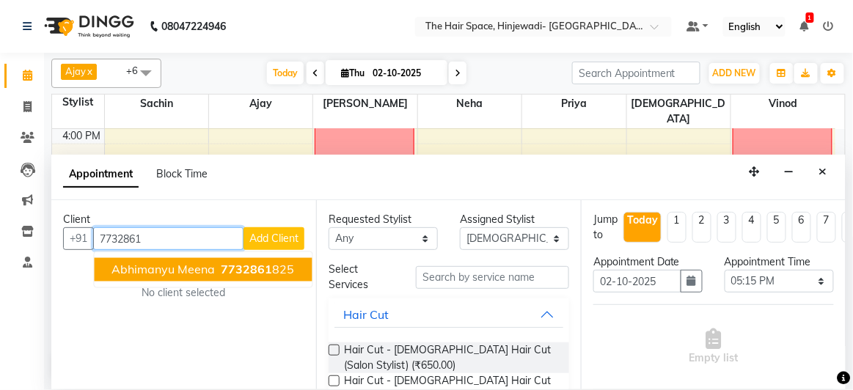
click at [266, 263] on span "7732861" at bounding box center [246, 269] width 51 height 15
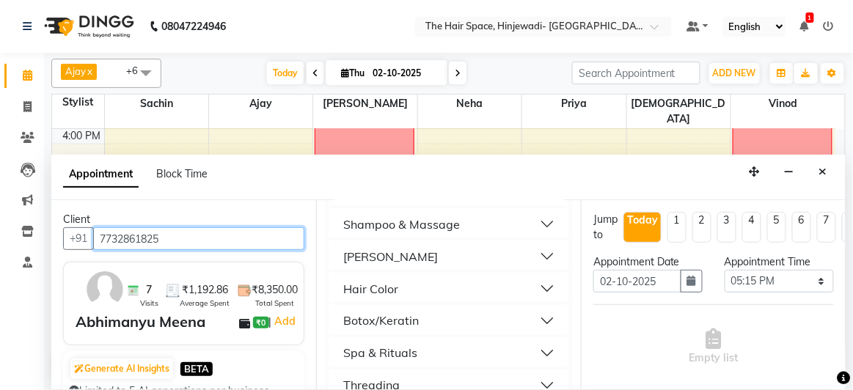
scroll to position [600, 0]
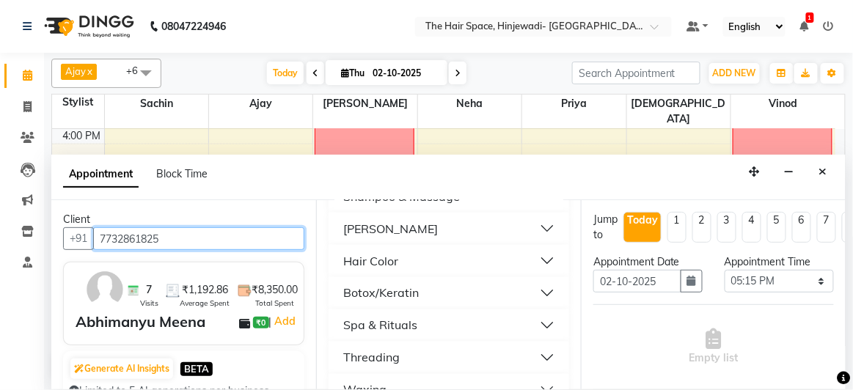
type input "7732861825"
click at [397, 229] on button "[PERSON_NAME]" at bounding box center [448, 229] width 229 height 26
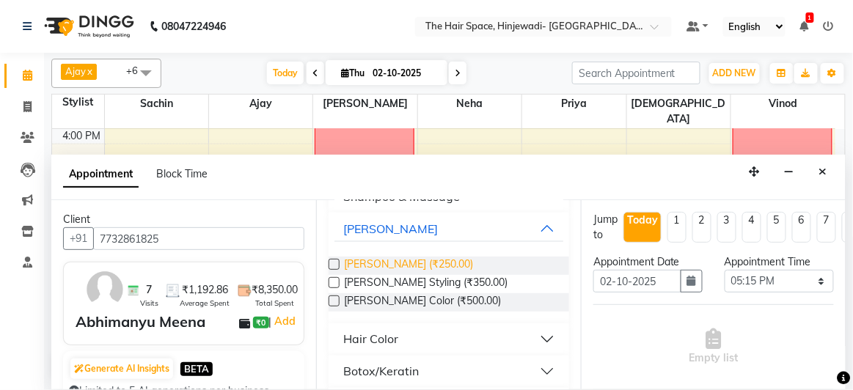
click at [398, 259] on span "[PERSON_NAME] (₹250.00)" at bounding box center [408, 266] width 129 height 18
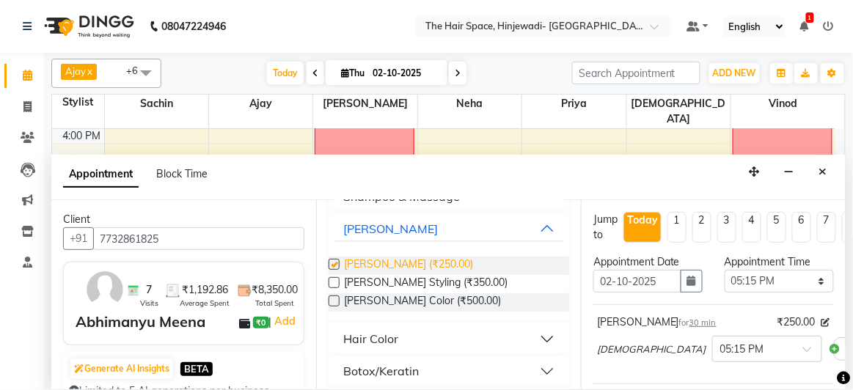
checkbox input "false"
click at [381, 226] on button "[PERSON_NAME]" at bounding box center [448, 229] width 229 height 26
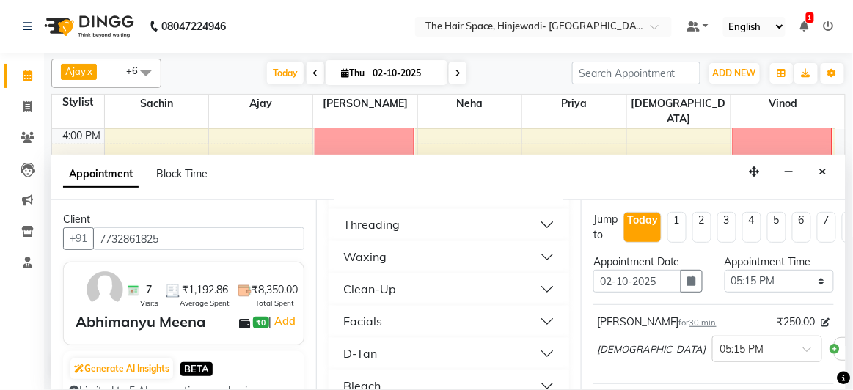
scroll to position [799, 0]
click at [382, 254] on button "Facials" at bounding box center [448, 255] width 229 height 26
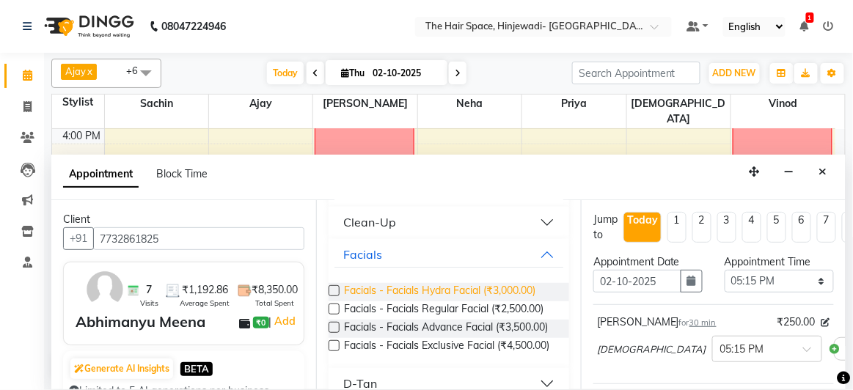
click at [436, 292] on span "Facials - Facials Hydra Facial (₹3,000.00)" at bounding box center [439, 292] width 191 height 18
checkbox input "false"
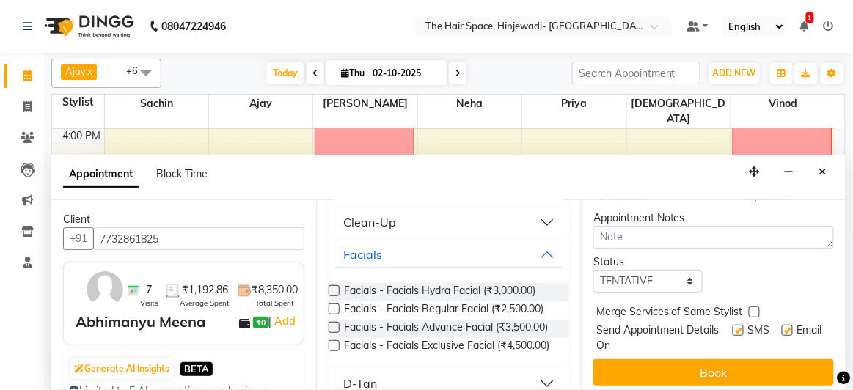
scroll to position [315, 0]
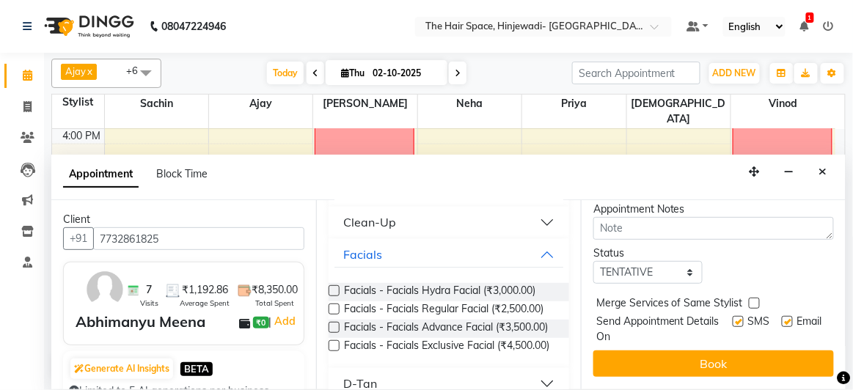
click at [732, 316] on label at bounding box center [737, 321] width 11 height 11
click at [732, 318] on input "checkbox" at bounding box center [737, 323] width 10 height 10
checkbox input "false"
click at [782, 316] on label at bounding box center [787, 321] width 11 height 11
click at [782, 318] on input "checkbox" at bounding box center [787, 323] width 10 height 10
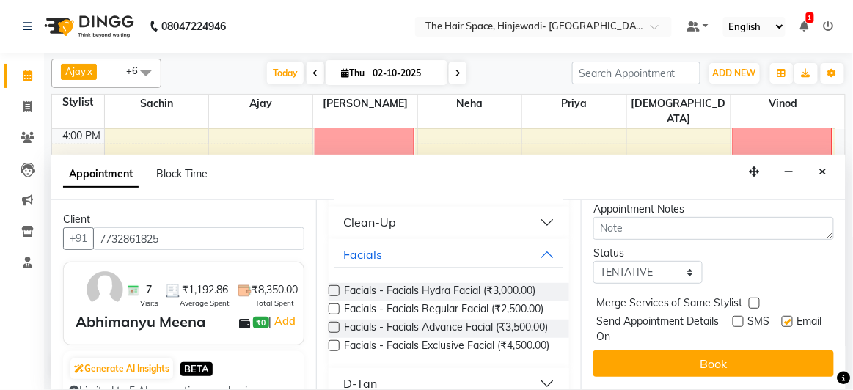
checkbox input "false"
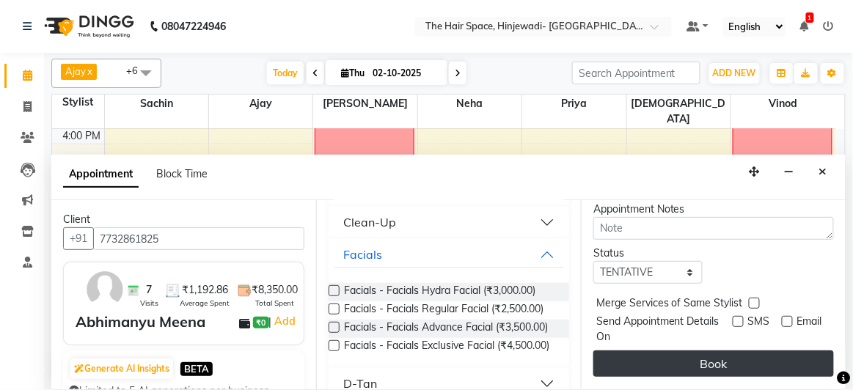
click at [758, 350] on button "Book" at bounding box center [713, 363] width 240 height 26
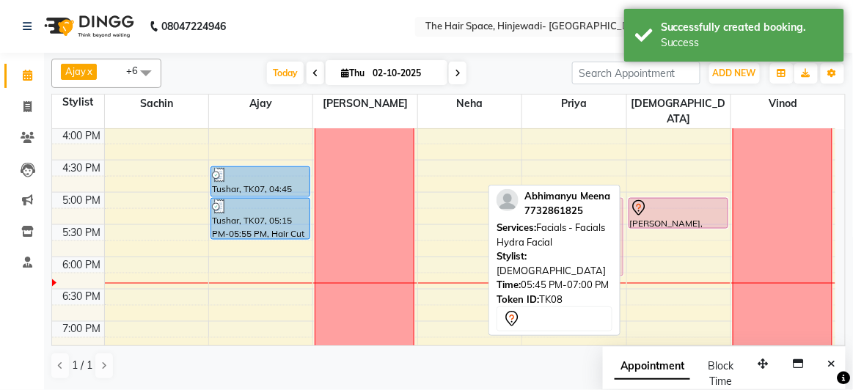
drag, startPoint x: 674, startPoint y: 236, endPoint x: 581, endPoint y: 197, distance: 100.2
click at [581, 197] on div "Ajay x Neha x Priya x Sachin x [PERSON_NAME] x [PERSON_NAME] x Vishnu x +6 Sele…" at bounding box center [448, 219] width 794 height 333
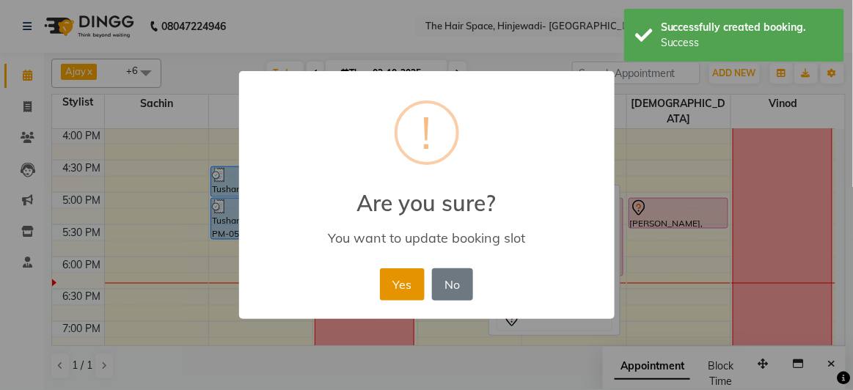
click at [408, 299] on button "Yes" at bounding box center [402, 284] width 45 height 32
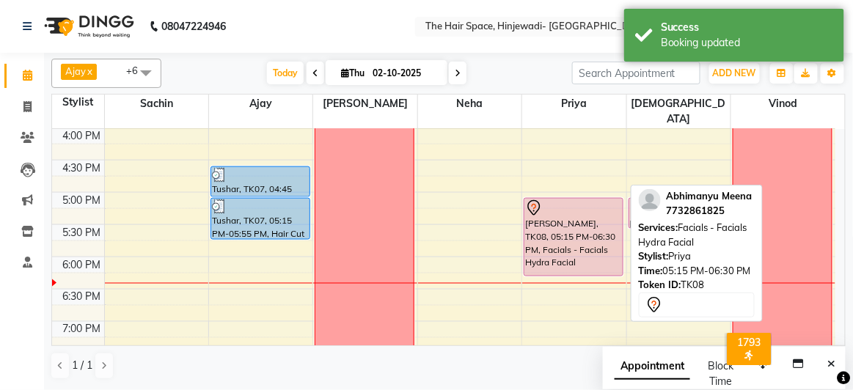
click at [581, 251] on div "[PERSON_NAME], TK08, 05:15 PM-06:30 PM, Facials - Facials Hydra Facial" at bounding box center [573, 237] width 98 height 77
click at [580, 221] on div "[PERSON_NAME], TK08, 05:15 PM-06:30 PM, Facials - Facials Hydra Facial" at bounding box center [573, 237] width 98 height 77
select select "7"
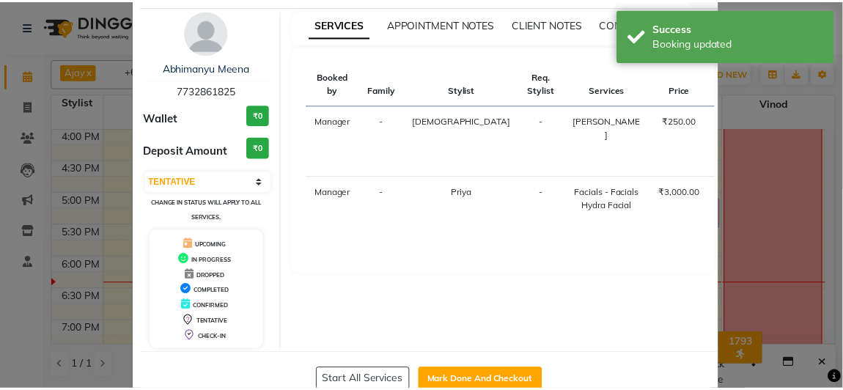
scroll to position [81, 0]
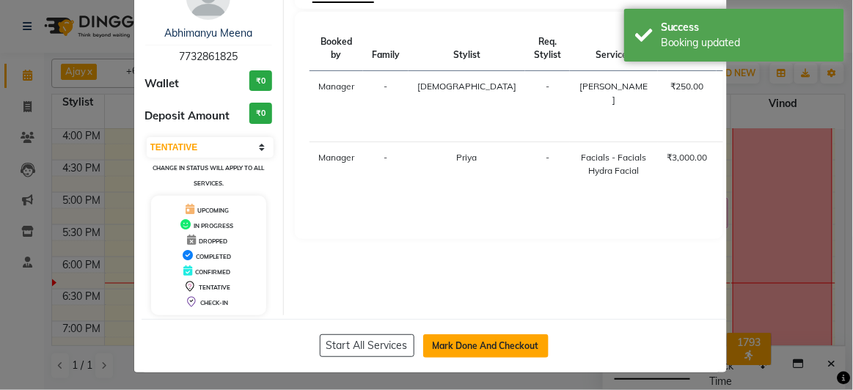
click at [487, 334] on button "Mark Done And Checkout" at bounding box center [485, 345] width 125 height 23
select select "service"
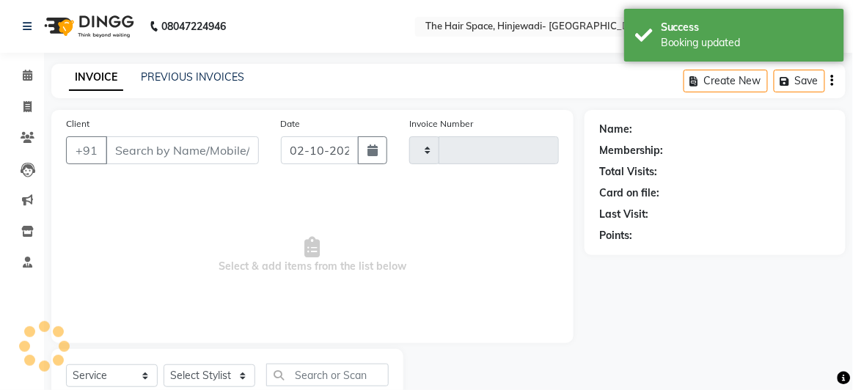
type input "2567"
select select "6697"
type input "7732861825"
select select "84666"
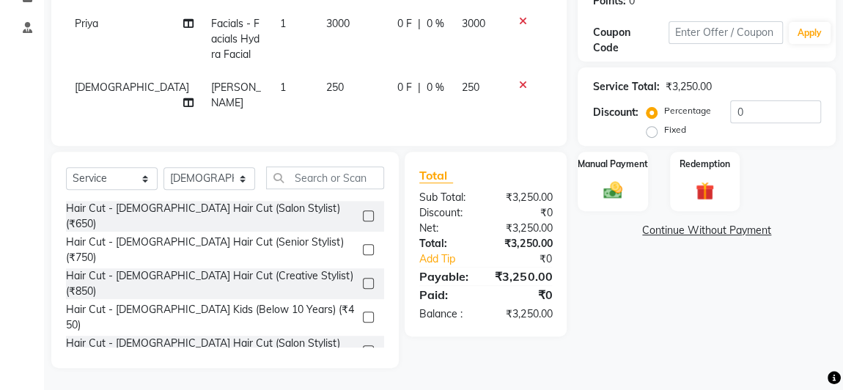
scroll to position [43, 0]
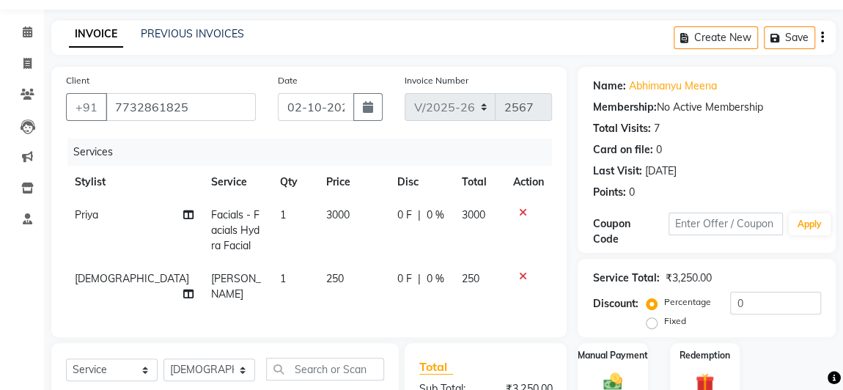
click at [327, 224] on td "3000" at bounding box center [352, 231] width 71 height 64
select select "84665"
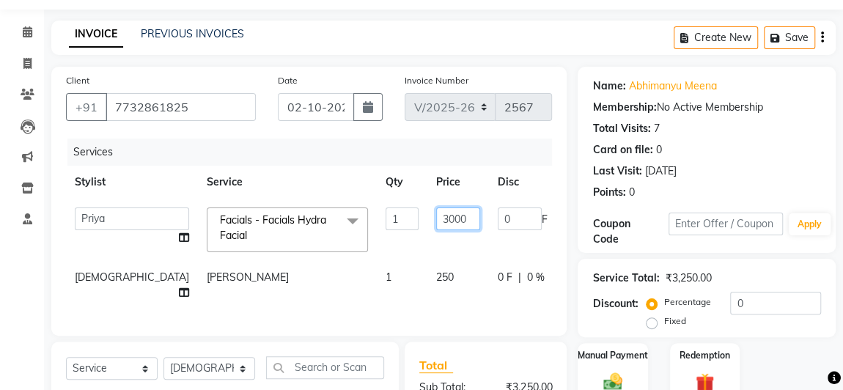
click at [436, 217] on input "3000" at bounding box center [458, 219] width 44 height 23
type input "2700"
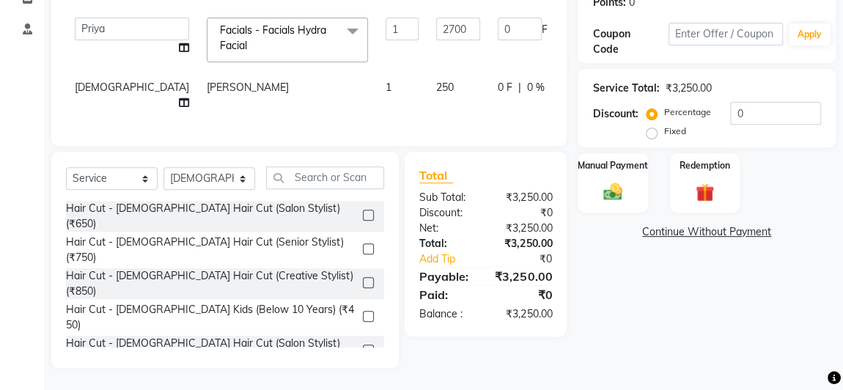
click at [714, 342] on div "Name: [PERSON_NAME] Membership: No Active Membership Total Visits: 7 Card on fi…" at bounding box center [712, 122] width 269 height 491
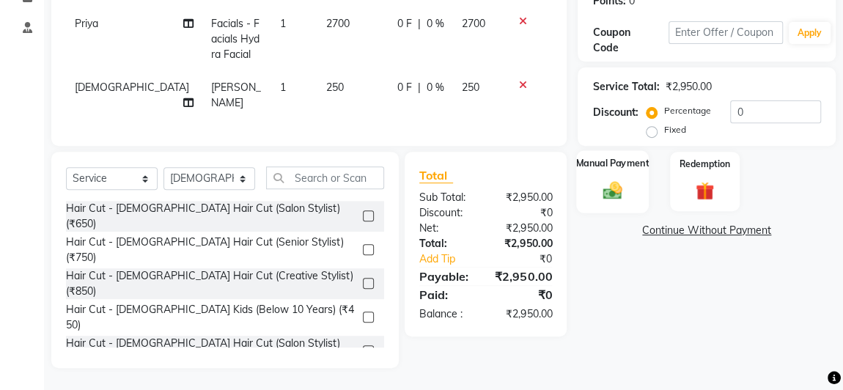
click at [610, 181] on img at bounding box center [613, 190] width 32 height 23
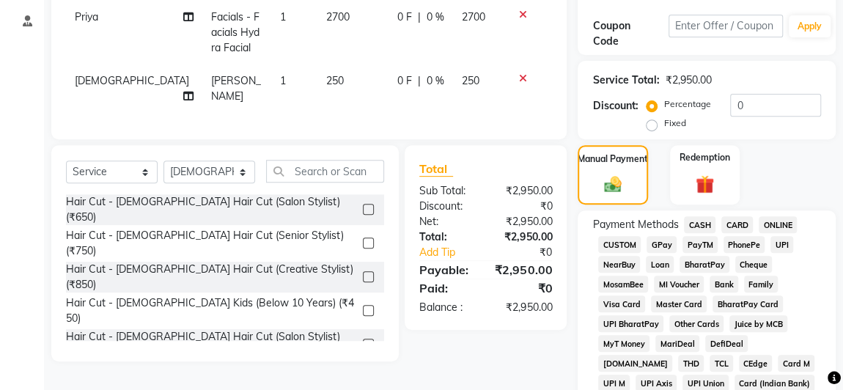
click at [661, 241] on span "GPay" at bounding box center [662, 244] width 30 height 17
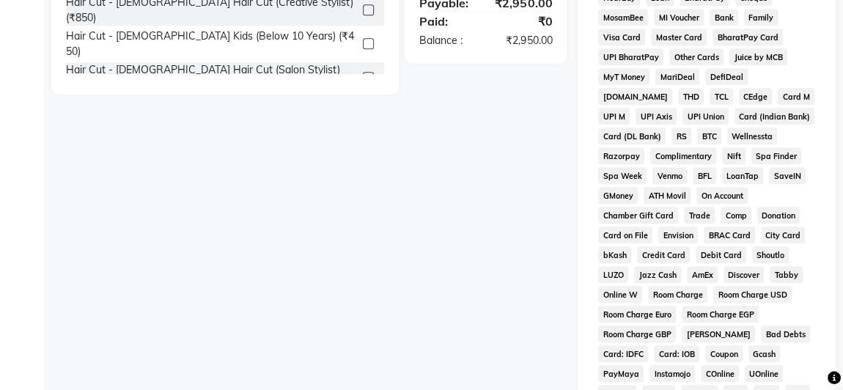
scroll to position [774, 0]
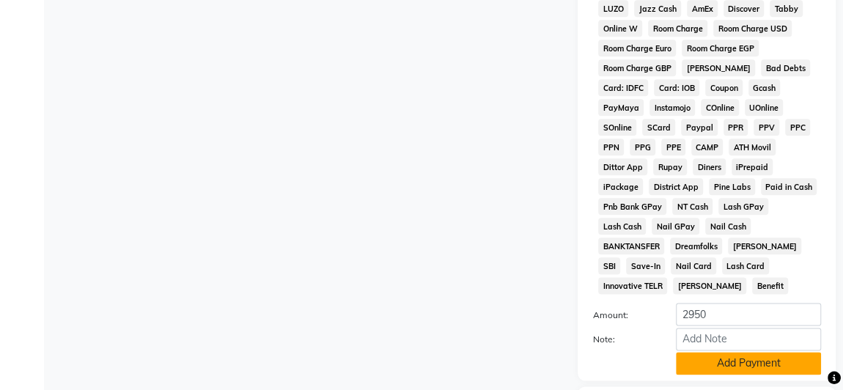
click at [705, 352] on button "Add Payment" at bounding box center [748, 363] width 145 height 23
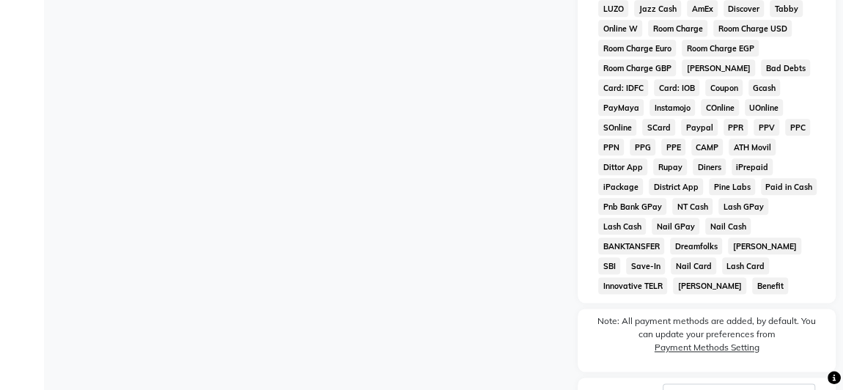
scroll to position [869, 0]
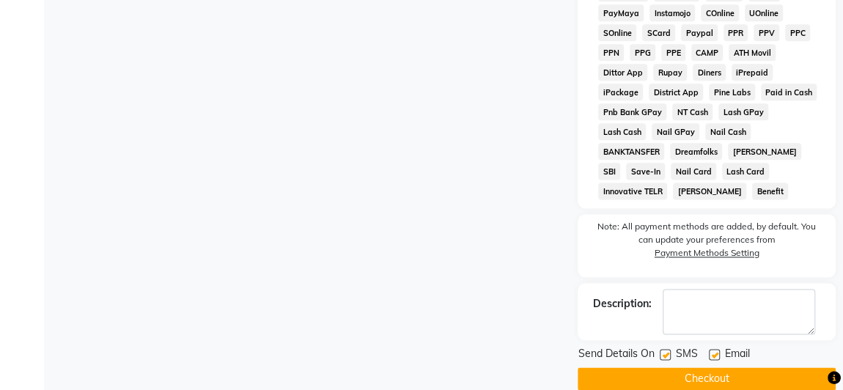
click at [665, 349] on label at bounding box center [665, 354] width 11 height 11
click at [665, 350] on input "checkbox" at bounding box center [665, 355] width 10 height 10
checkbox input "false"
click at [716, 349] on label at bounding box center [714, 354] width 11 height 11
click at [716, 350] on input "checkbox" at bounding box center [714, 355] width 10 height 10
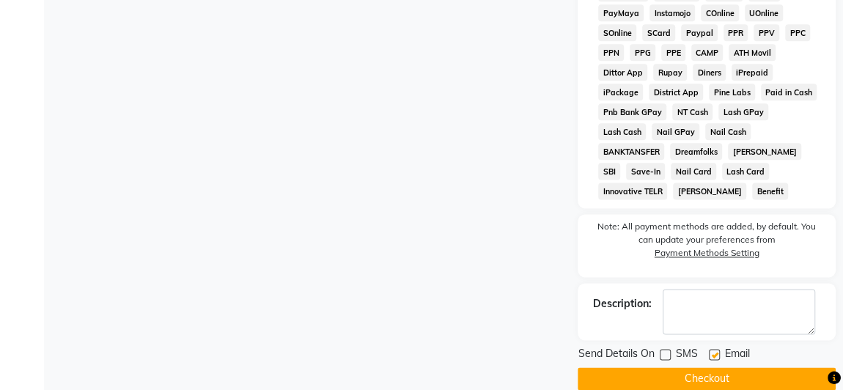
checkbox input "false"
click at [713, 367] on button "Checkout" at bounding box center [707, 378] width 258 height 23
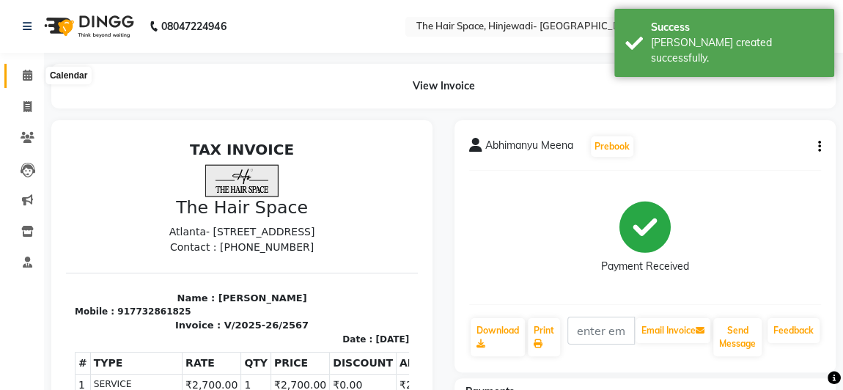
drag, startPoint x: 26, startPoint y: 76, endPoint x: 23, endPoint y: 87, distance: 12.1
click at [26, 76] on icon at bounding box center [28, 75] width 10 height 11
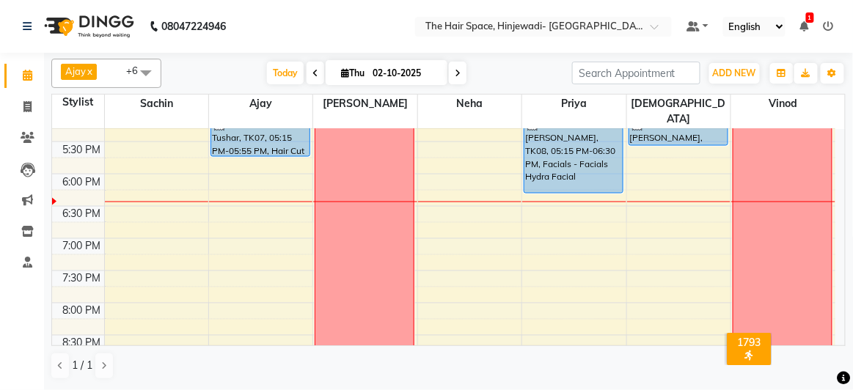
scroll to position [533, 0]
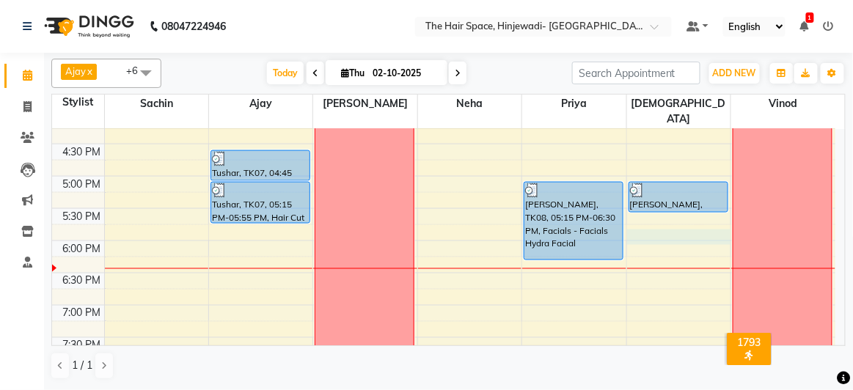
click at [650, 218] on div "8:00 AM 8:30 AM 9:00 AM 9:30 AM 10:00 AM 10:30 AM 11:00 AM 11:30 AM 12:00 PM 12…" at bounding box center [443, 79] width 783 height 967
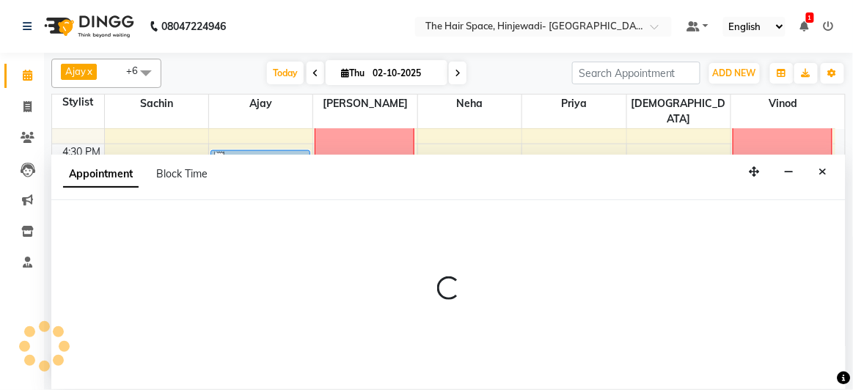
select select "84666"
select select "1080"
select select "tentative"
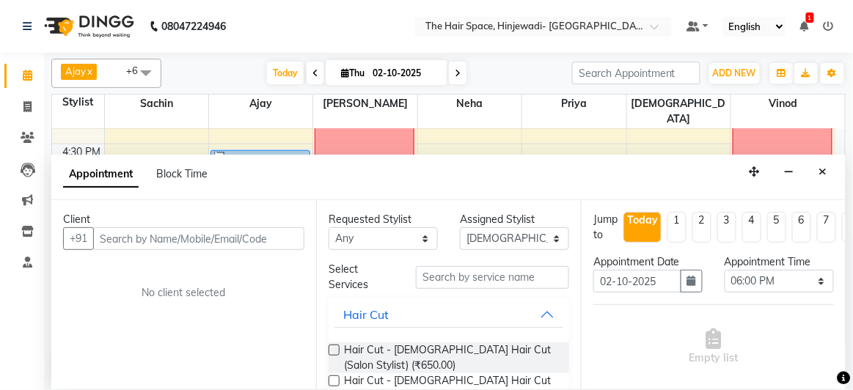
click at [273, 235] on input "text" at bounding box center [198, 238] width 211 height 23
type input "7770005869"
click at [281, 242] on span "Add Client" at bounding box center [273, 238] width 49 height 13
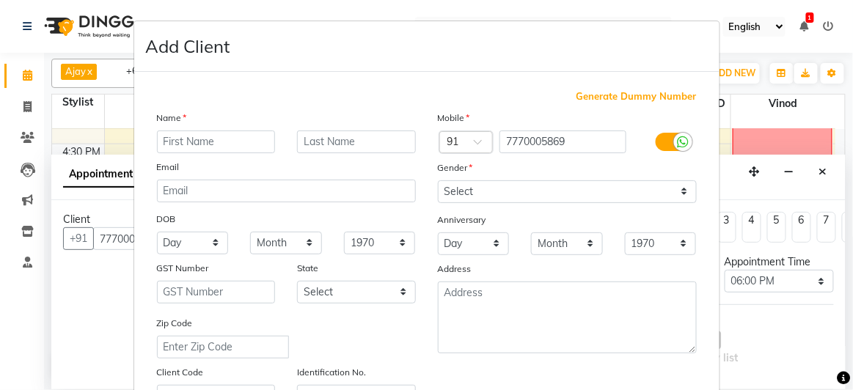
click at [246, 152] on div "Name Email DOB Day 01 02 03 04 05 06 07 08 09 10 11 12 13 14 15 16 17 18 19 20 …" at bounding box center [286, 259] width 281 height 298
click at [247, 150] on input "text" at bounding box center [216, 142] width 119 height 23
type input "G"
type input "Gsquare"
type input "l"
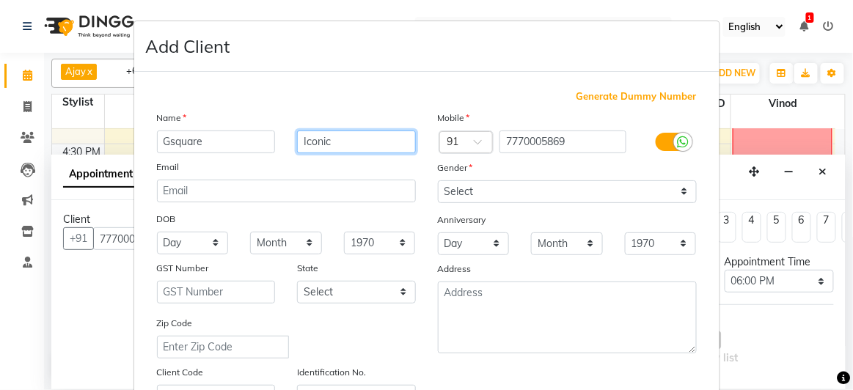
type input "Iconic"
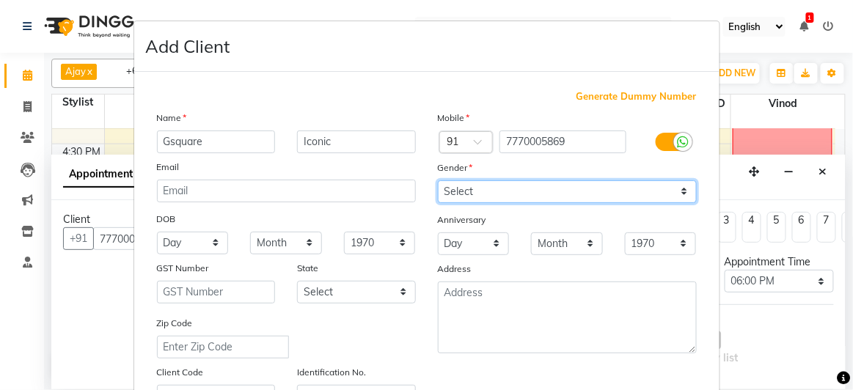
click at [521, 183] on select "Select [DEMOGRAPHIC_DATA] [DEMOGRAPHIC_DATA] Other Prefer Not To Say" at bounding box center [567, 191] width 259 height 23
select select "[DEMOGRAPHIC_DATA]"
click at [438, 180] on select "Select [DEMOGRAPHIC_DATA] [DEMOGRAPHIC_DATA] Other Prefer Not To Say" at bounding box center [567, 191] width 259 height 23
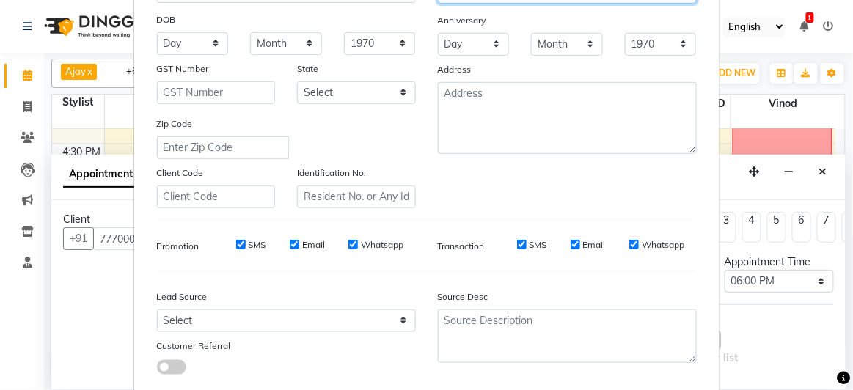
scroll to position [282, 0]
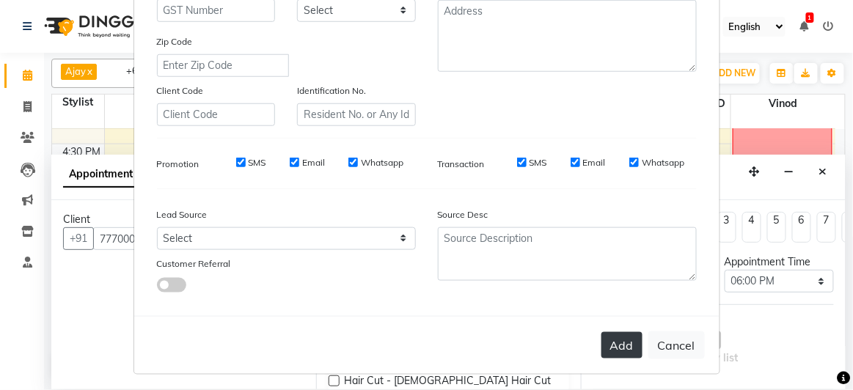
click at [617, 334] on button "Add" at bounding box center [621, 345] width 41 height 26
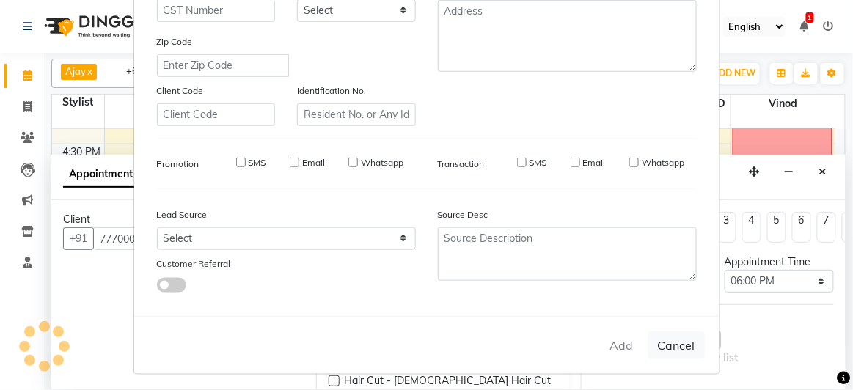
select select
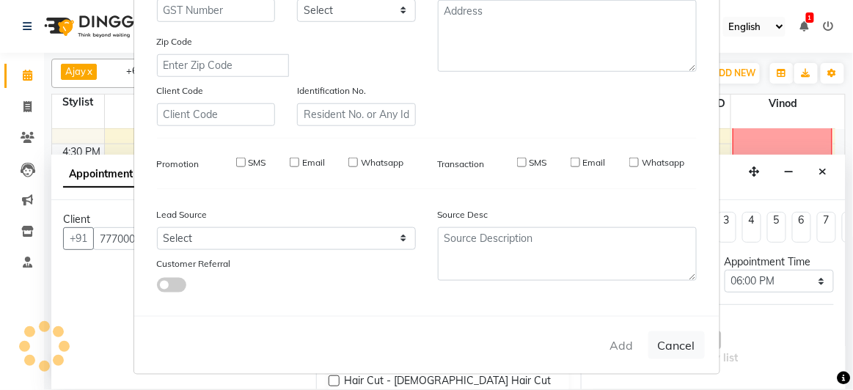
select select
checkbox input "false"
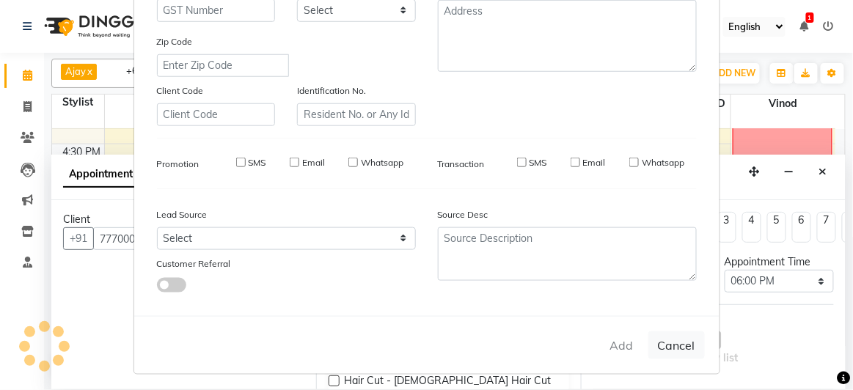
checkbox input "false"
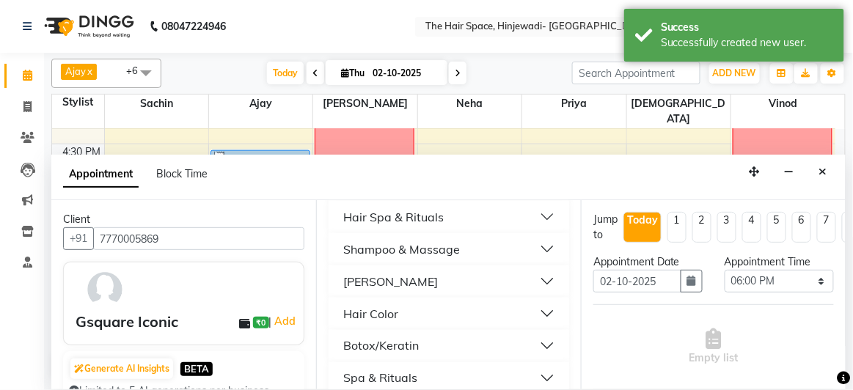
scroll to position [667, 0]
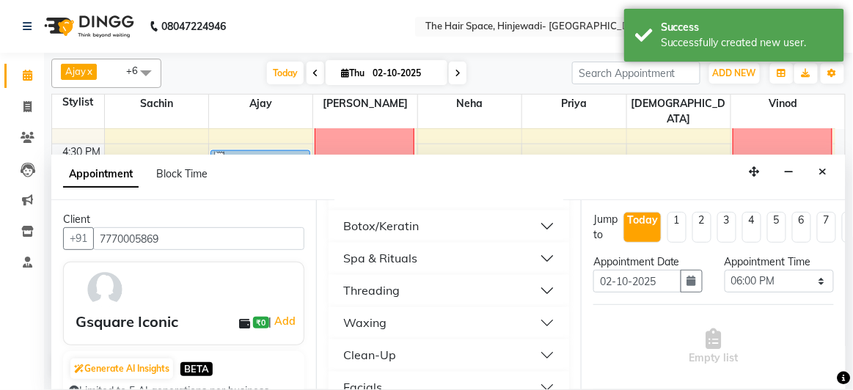
click at [400, 290] on button "Threading" at bounding box center [448, 291] width 229 height 26
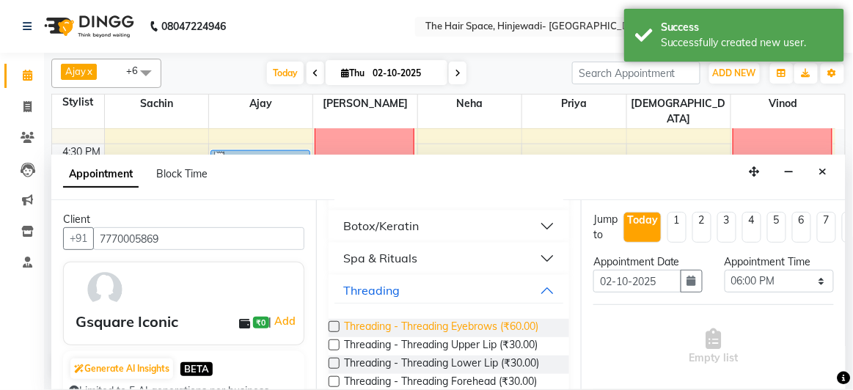
click at [402, 327] on span "Threading - Threading Eyebrows (₹60.00)" at bounding box center [441, 328] width 194 height 18
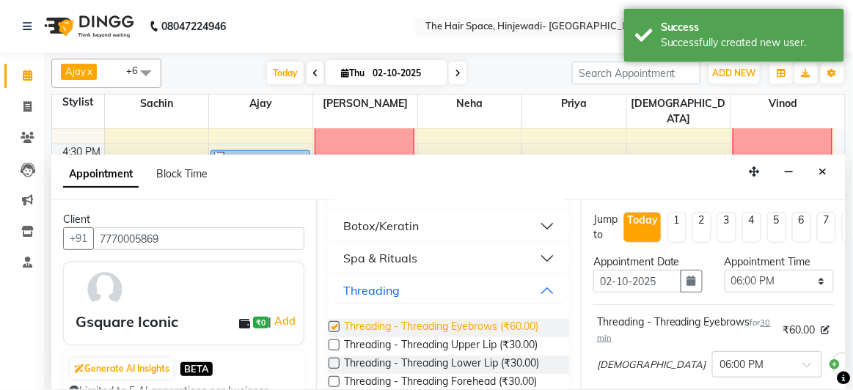
checkbox input "false"
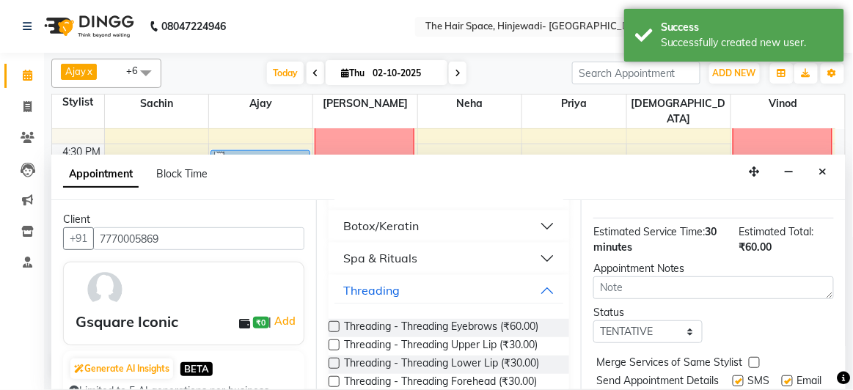
scroll to position [249, 0]
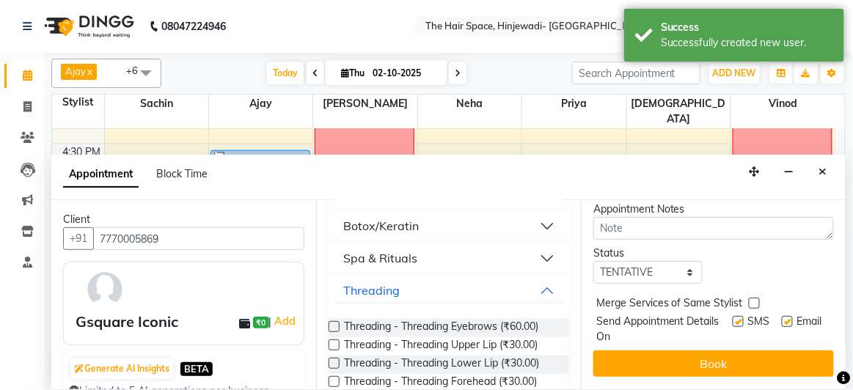
click at [732, 316] on label at bounding box center [737, 321] width 11 height 11
click at [732, 318] on input "checkbox" at bounding box center [737, 323] width 10 height 10
checkbox input "false"
click at [782, 316] on label at bounding box center [787, 321] width 11 height 11
click at [782, 318] on input "checkbox" at bounding box center [787, 323] width 10 height 10
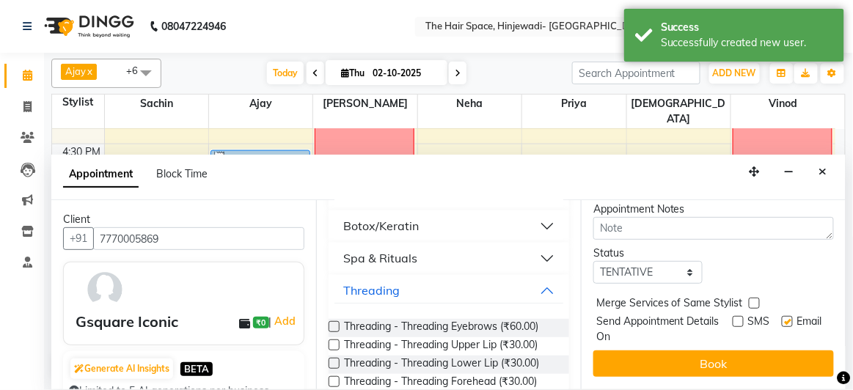
checkbox input "false"
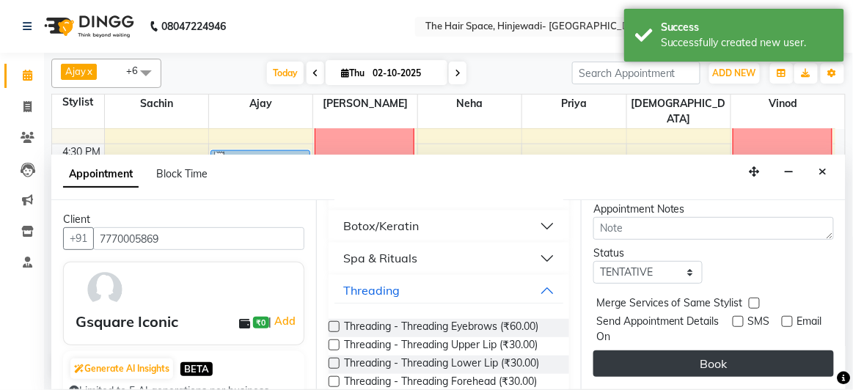
click at [758, 350] on button "Book" at bounding box center [713, 363] width 240 height 26
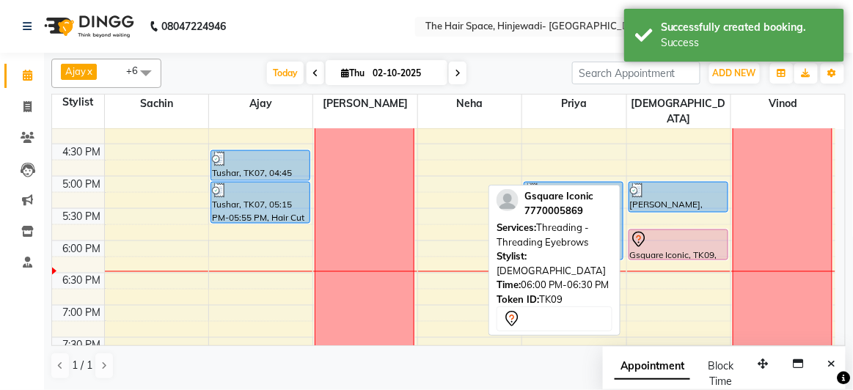
click at [642, 230] on div "Gsquare Iconic, TK09, 06:00 PM-06:30 PM, Threading - Threading Eyebrows" at bounding box center [678, 244] width 98 height 29
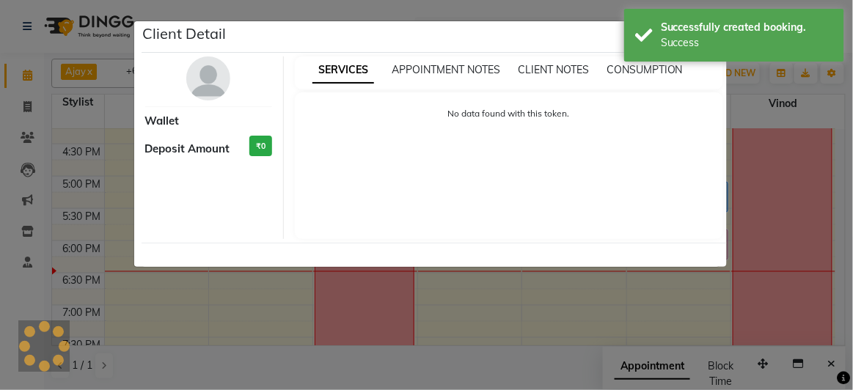
select select "7"
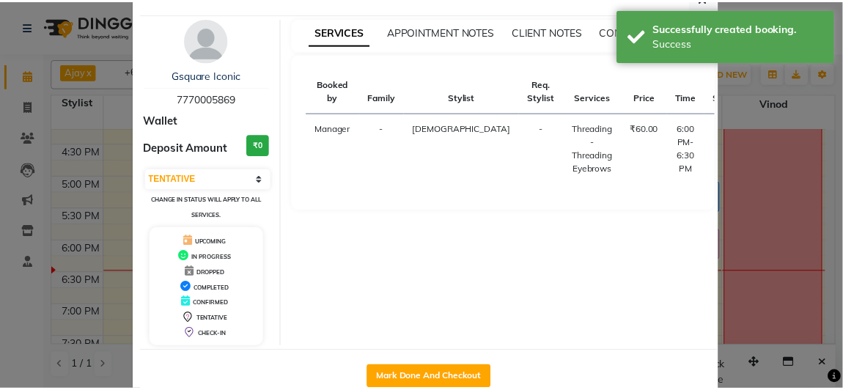
scroll to position [70, 0]
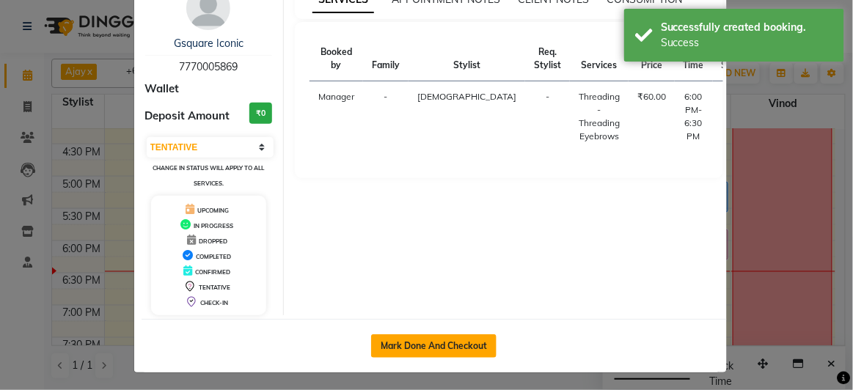
click at [447, 346] on button "Mark Done And Checkout" at bounding box center [433, 345] width 125 height 23
select select "service"
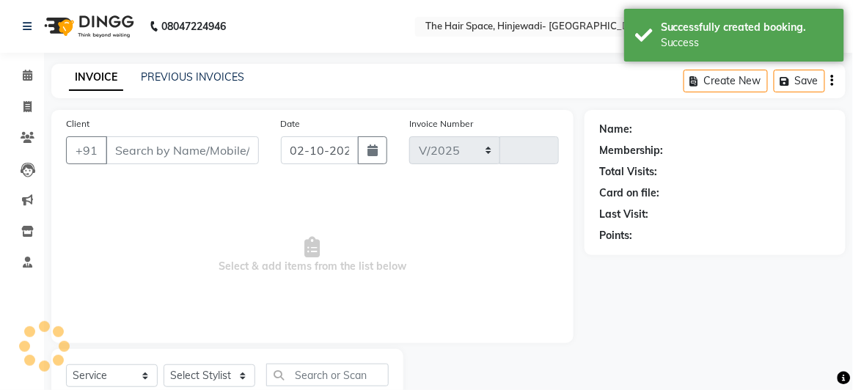
select select "6697"
type input "2568"
type input "7770005869"
select select "84666"
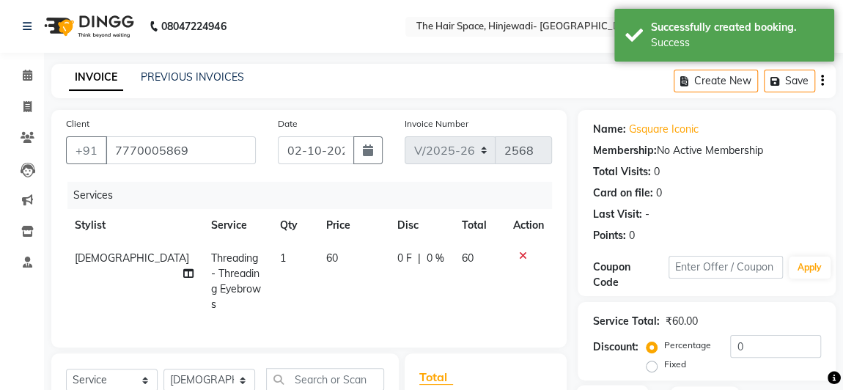
scroll to position [196, 0]
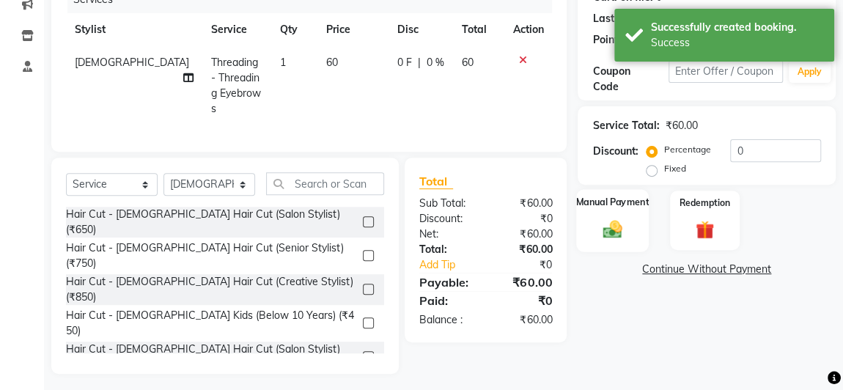
click at [618, 229] on img at bounding box center [613, 229] width 32 height 23
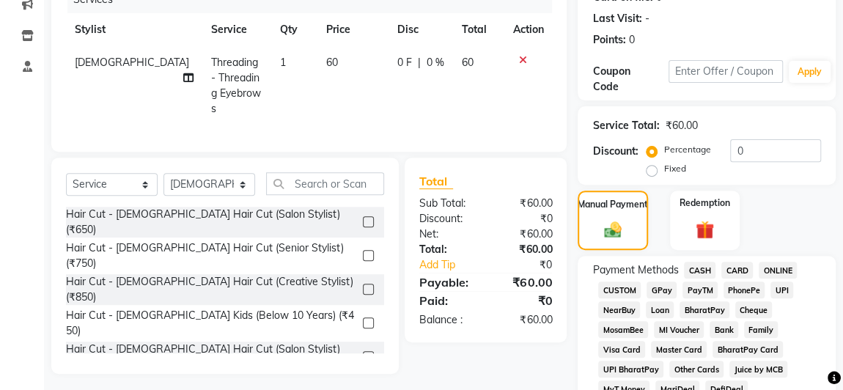
click at [659, 290] on span "GPay" at bounding box center [662, 290] width 30 height 17
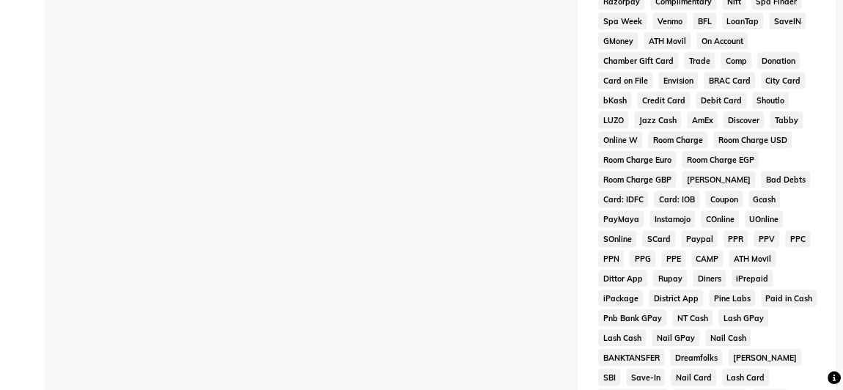
scroll to position [862, 0]
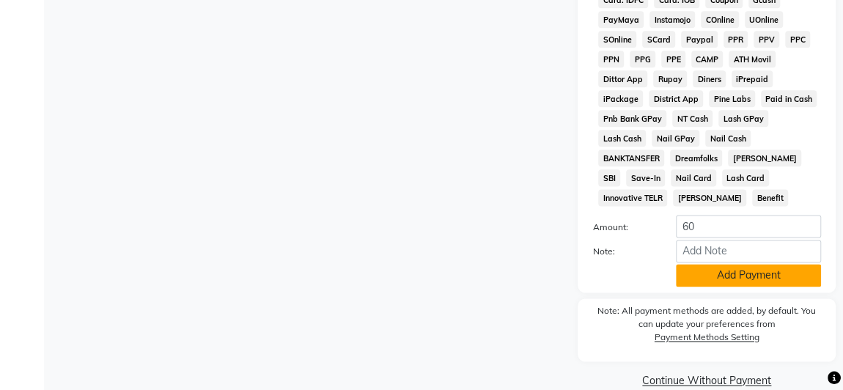
click at [752, 264] on button "Add Payment" at bounding box center [748, 275] width 145 height 23
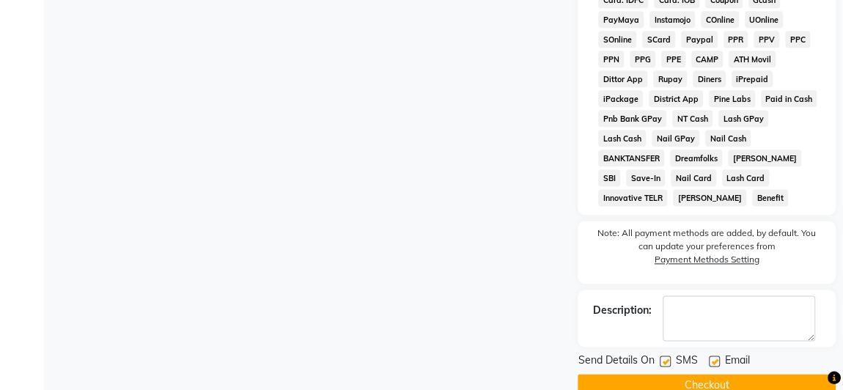
drag, startPoint x: 664, startPoint y: 337, endPoint x: 694, endPoint y: 337, distance: 29.3
click at [663, 356] on label at bounding box center [665, 361] width 11 height 11
click at [663, 357] on input "checkbox" at bounding box center [665, 362] width 10 height 10
checkbox input "false"
click at [713, 356] on label at bounding box center [714, 361] width 11 height 11
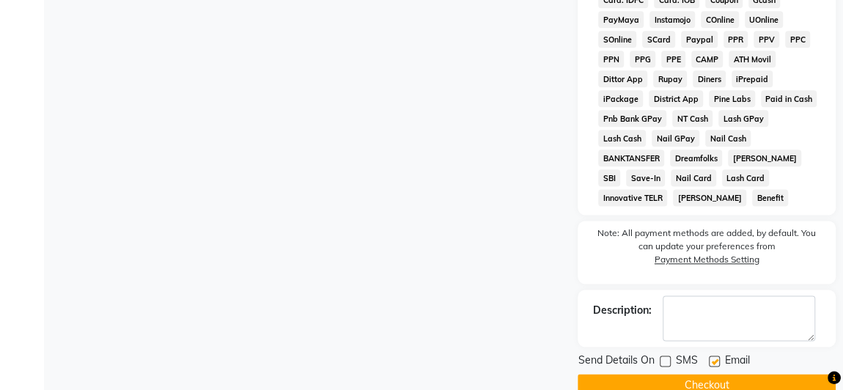
click at [713, 357] on input "checkbox" at bounding box center [714, 362] width 10 height 10
checkbox input "false"
click at [713, 374] on button "Checkout" at bounding box center [707, 385] width 258 height 23
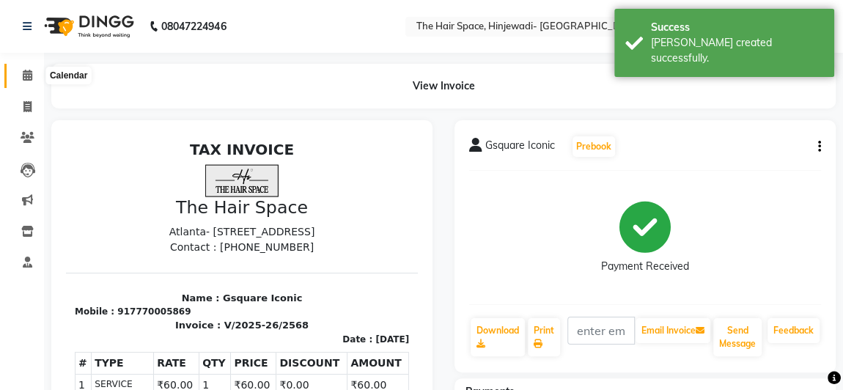
click at [29, 76] on icon at bounding box center [28, 75] width 10 height 11
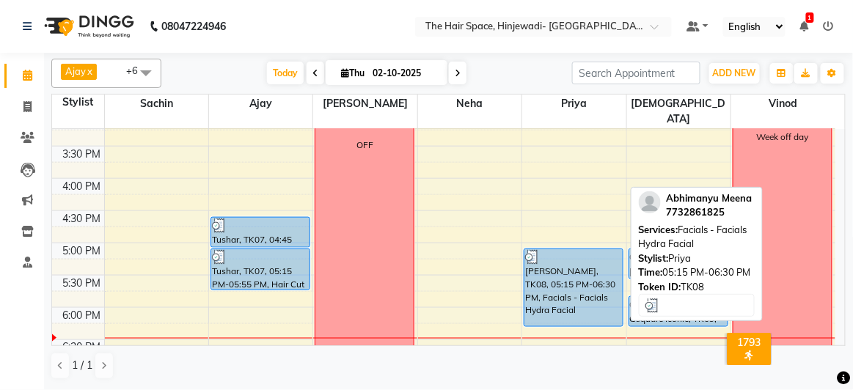
scroll to position [600, 0]
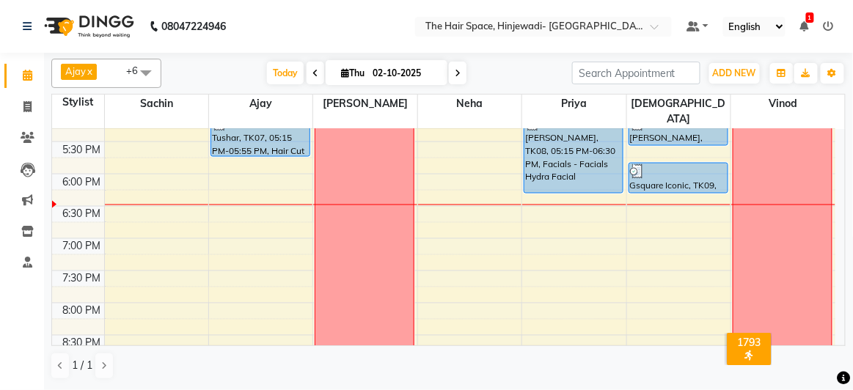
click at [240, 156] on div "8:00 AM 8:30 AM 9:00 AM 9:30 AM 10:00 AM 10:30 AM 11:00 AM 11:30 AM 12:00 PM 12…" at bounding box center [443, 12] width 783 height 967
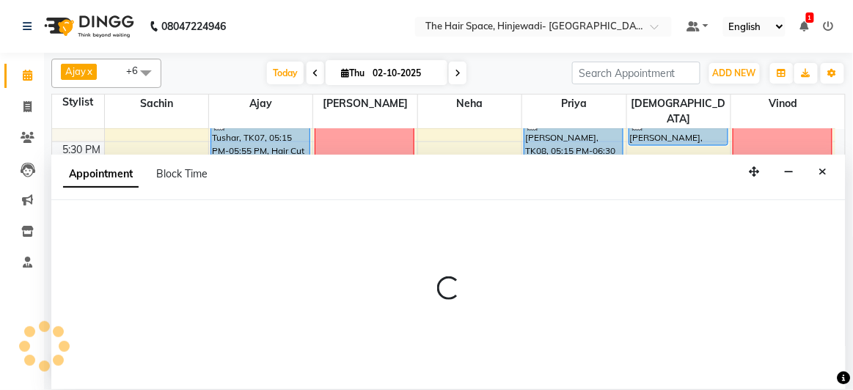
select select "52403"
select select "1080"
select select "tentative"
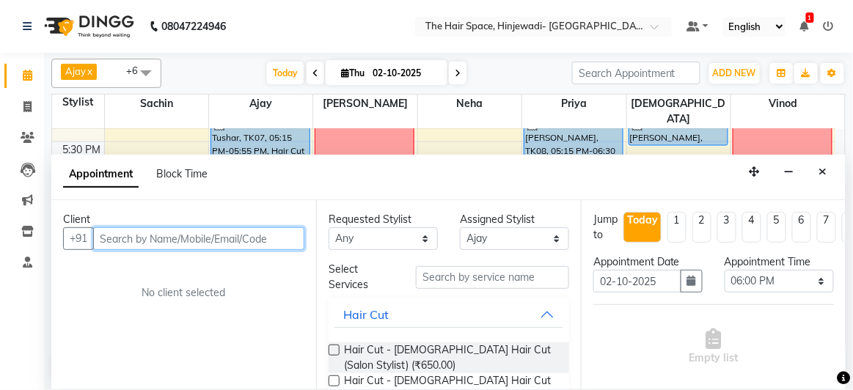
click at [216, 243] on input "text" at bounding box center [198, 238] width 211 height 23
type input "8087687938"
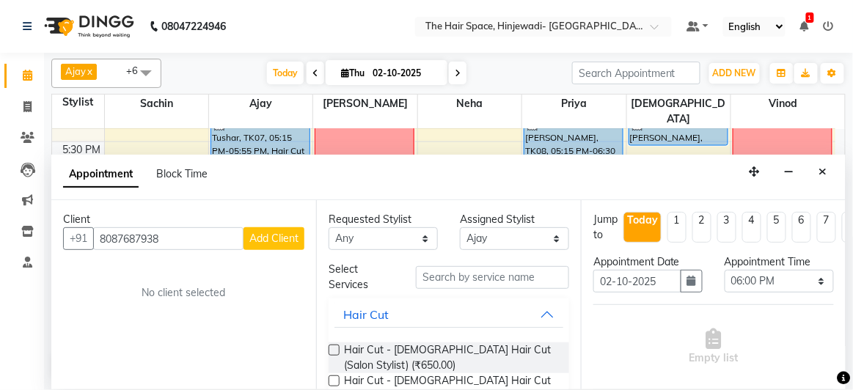
click at [276, 237] on span "Add Client" at bounding box center [273, 238] width 49 height 13
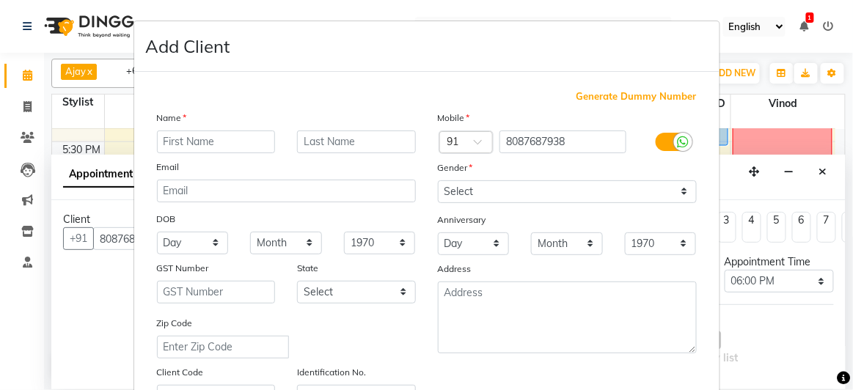
click at [249, 149] on input "text" at bounding box center [216, 142] width 119 height 23
type input "Radhika"
type input "Mahane"
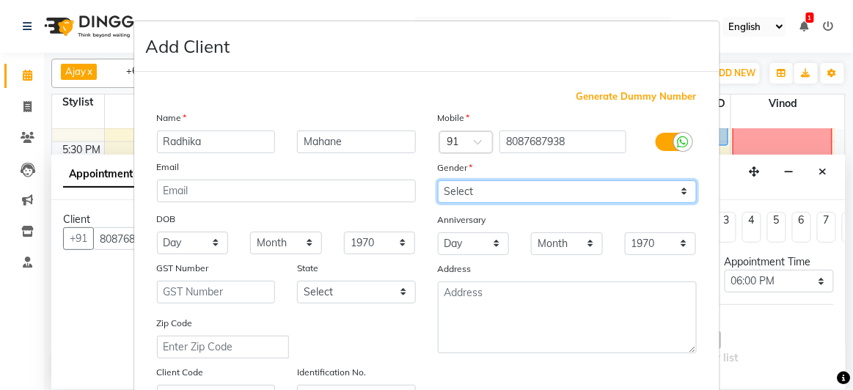
click at [548, 194] on select "Select [DEMOGRAPHIC_DATA] [DEMOGRAPHIC_DATA] Other Prefer Not To Say" at bounding box center [567, 191] width 259 height 23
select select "[DEMOGRAPHIC_DATA]"
click at [438, 180] on select "Select [DEMOGRAPHIC_DATA] [DEMOGRAPHIC_DATA] Other Prefer Not To Say" at bounding box center [567, 191] width 259 height 23
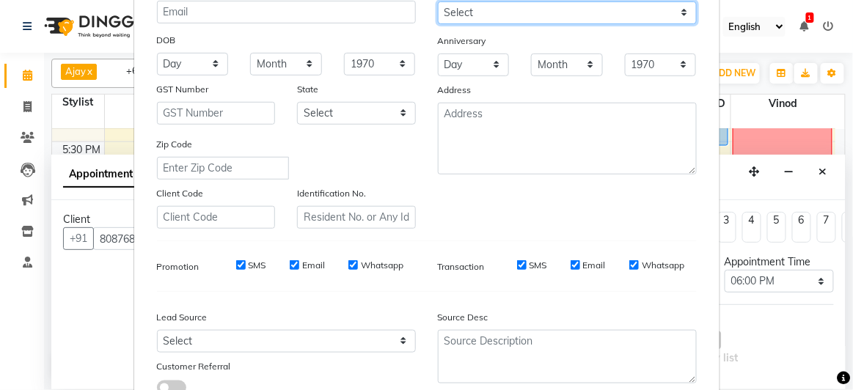
scroll to position [282, 0]
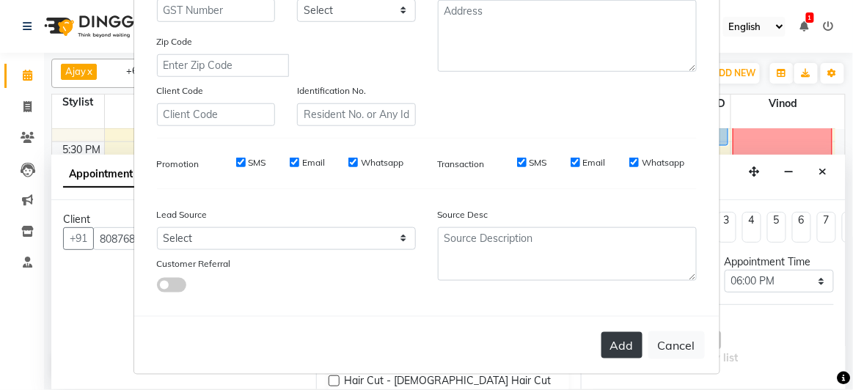
drag, startPoint x: 608, startPoint y: 341, endPoint x: 621, endPoint y: 348, distance: 15.1
click at [608, 342] on button "Add" at bounding box center [621, 345] width 41 height 26
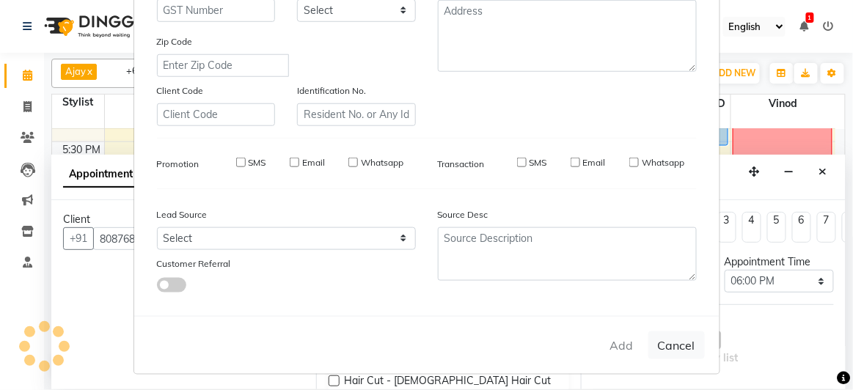
select select
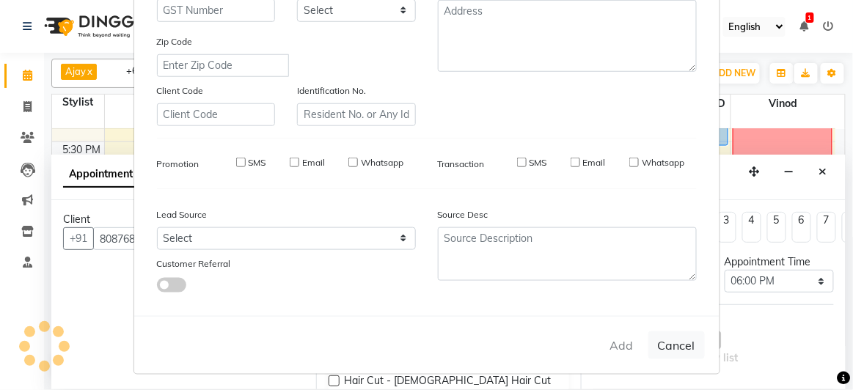
select select
checkbox input "false"
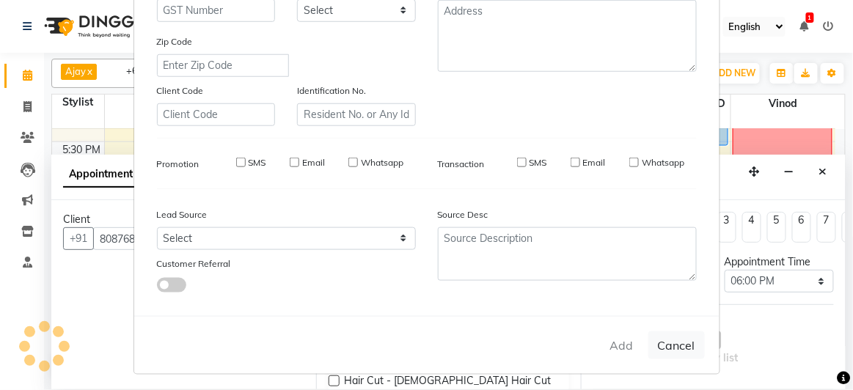
checkbox input "false"
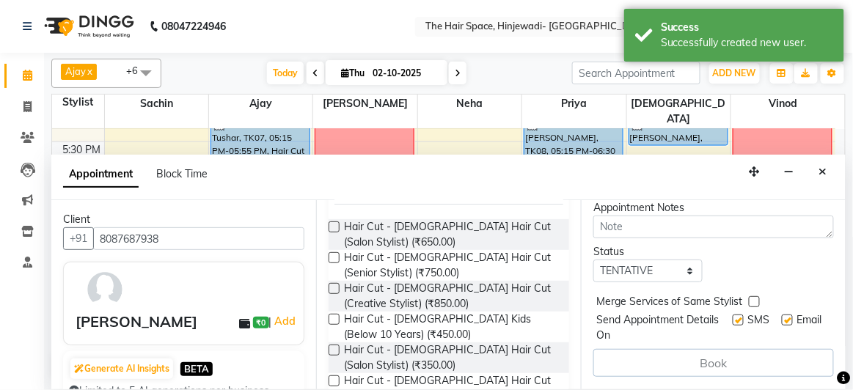
scroll to position [133, 0]
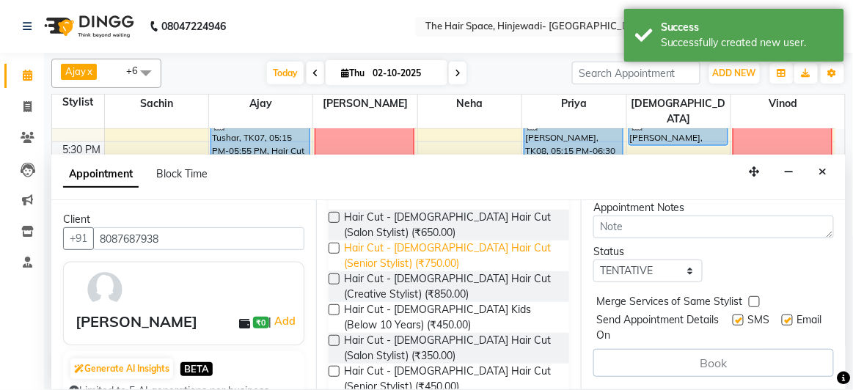
click at [426, 260] on span "Hair Cut - [DEMOGRAPHIC_DATA] Hair Cut (Senior Stylist) (₹750.00)" at bounding box center [450, 255] width 213 height 31
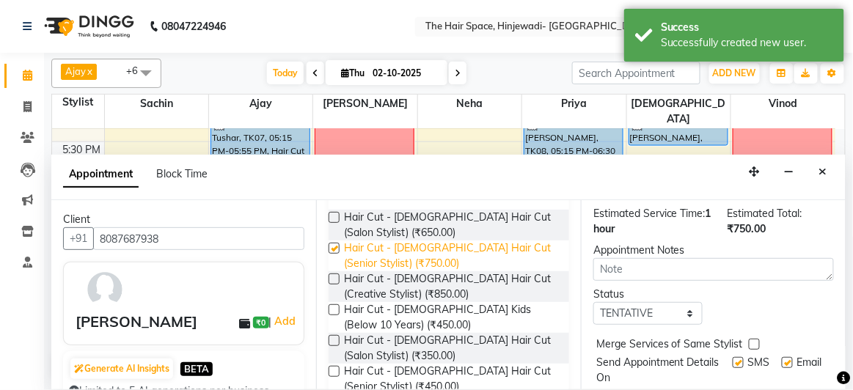
scroll to position [246, 0]
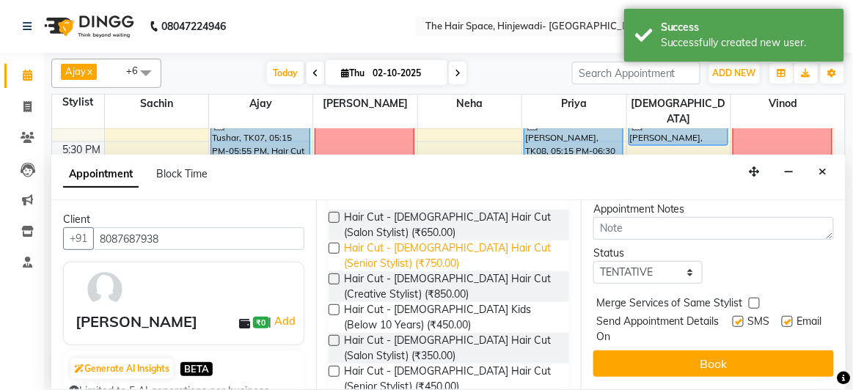
checkbox input "false"
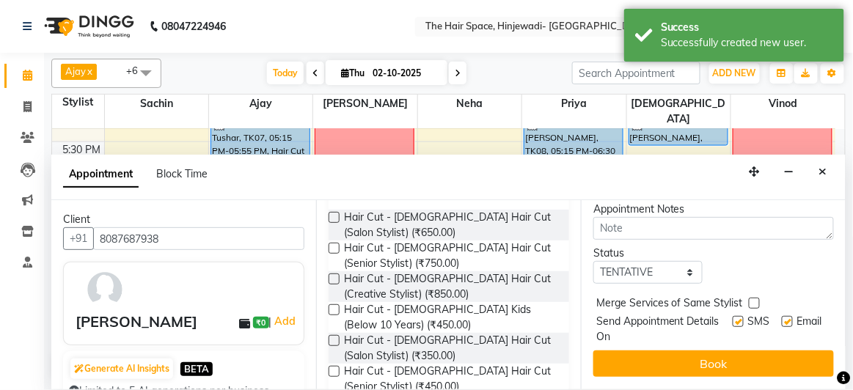
click at [732, 316] on label at bounding box center [737, 321] width 11 height 11
click at [732, 318] on input "checkbox" at bounding box center [737, 323] width 10 height 10
checkbox input "false"
click at [782, 316] on label at bounding box center [787, 321] width 11 height 11
click at [782, 318] on input "checkbox" at bounding box center [787, 323] width 10 height 10
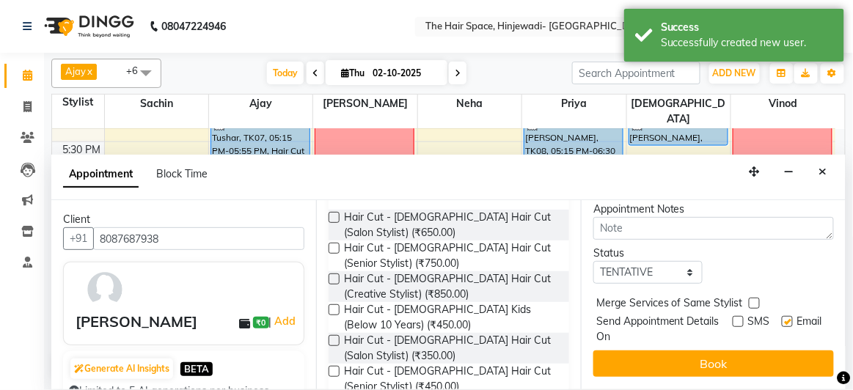
checkbox input "false"
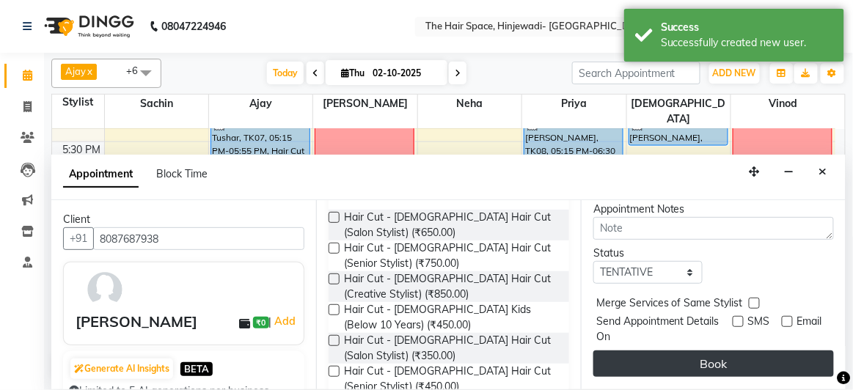
click at [727, 353] on button "Book" at bounding box center [713, 363] width 240 height 26
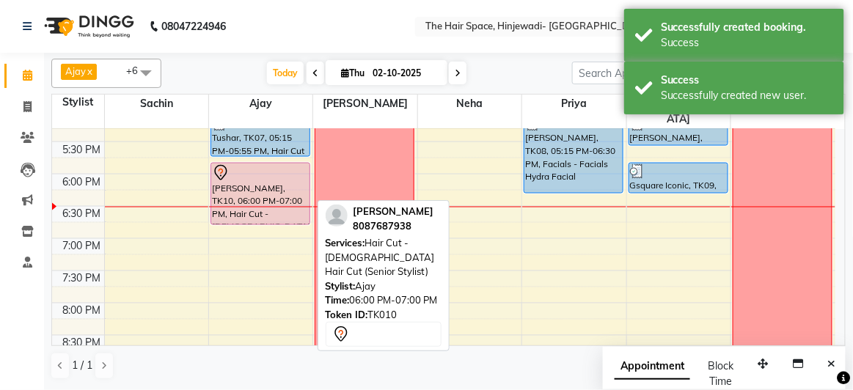
click at [259, 164] on div at bounding box center [260, 173] width 97 height 18
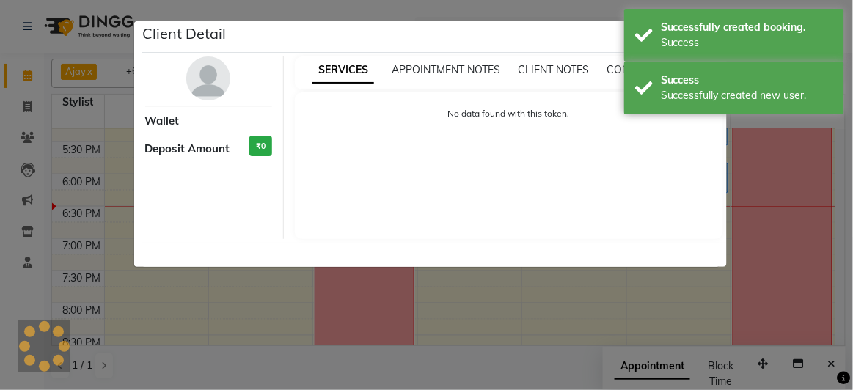
select select "7"
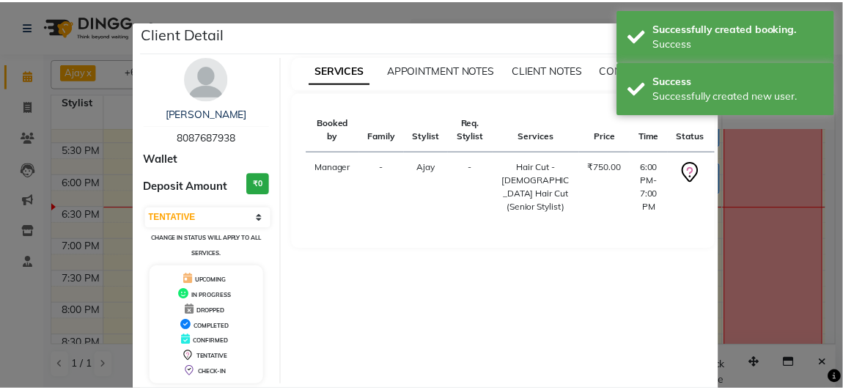
scroll to position [70, 0]
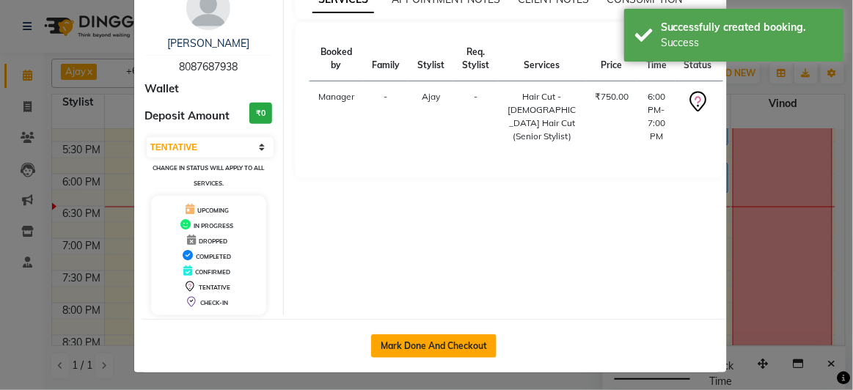
click at [420, 343] on button "Mark Done And Checkout" at bounding box center [433, 345] width 125 height 23
select select "6697"
select select "service"
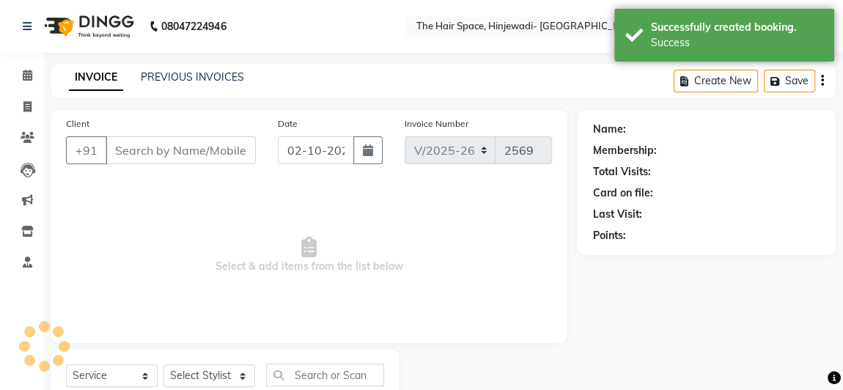
type input "8087687938"
select select "52403"
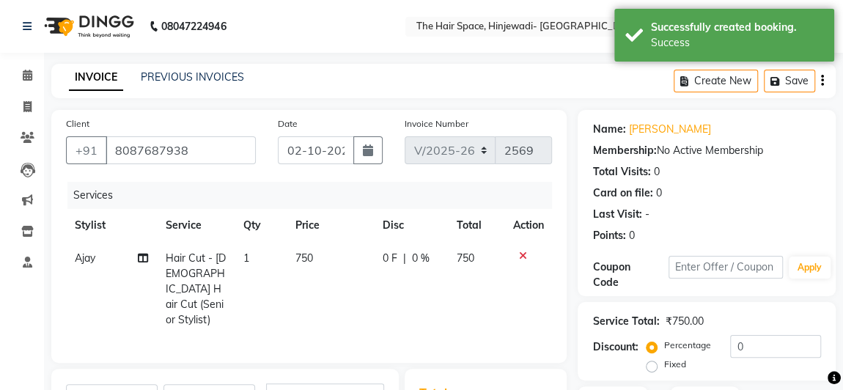
scroll to position [199, 0]
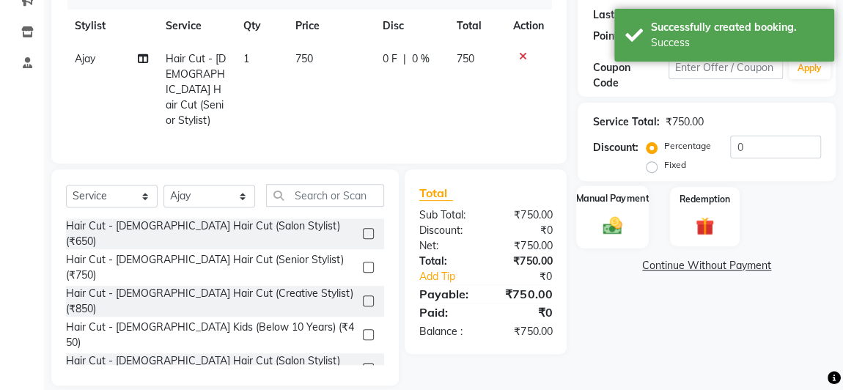
click at [619, 227] on img at bounding box center [613, 225] width 32 height 23
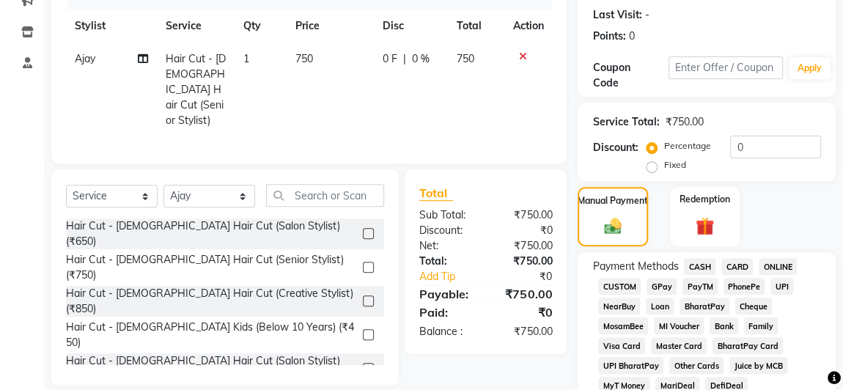
click at [653, 285] on span "GPay" at bounding box center [662, 286] width 30 height 17
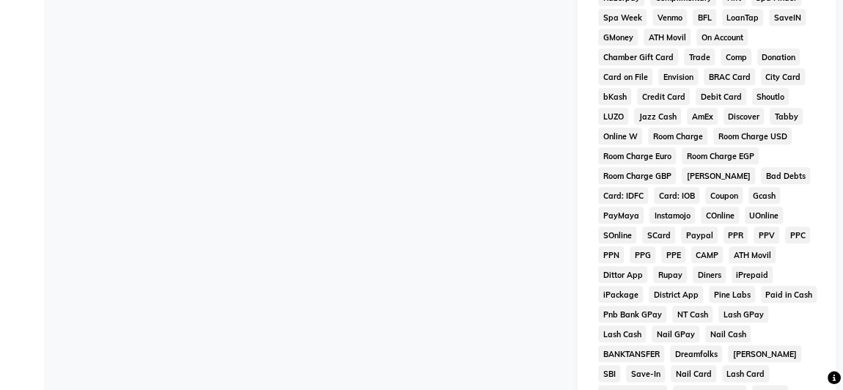
scroll to position [864, 0]
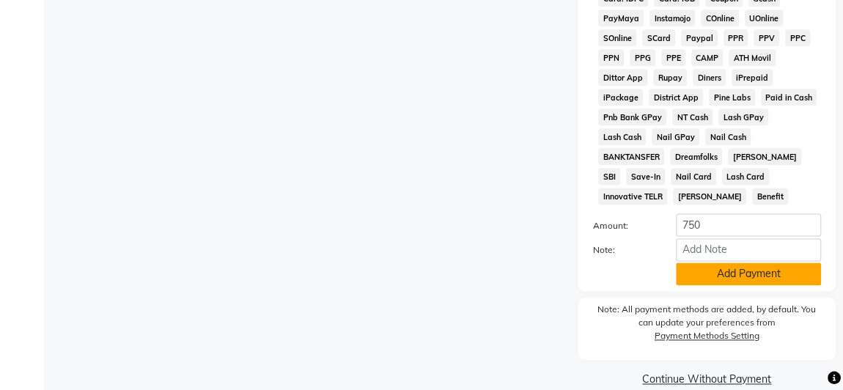
click at [711, 262] on button "Add Payment" at bounding box center [748, 273] width 145 height 23
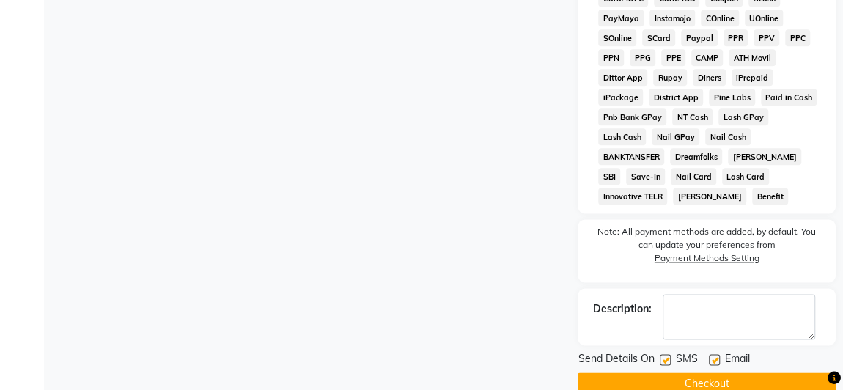
scroll to position [869, 0]
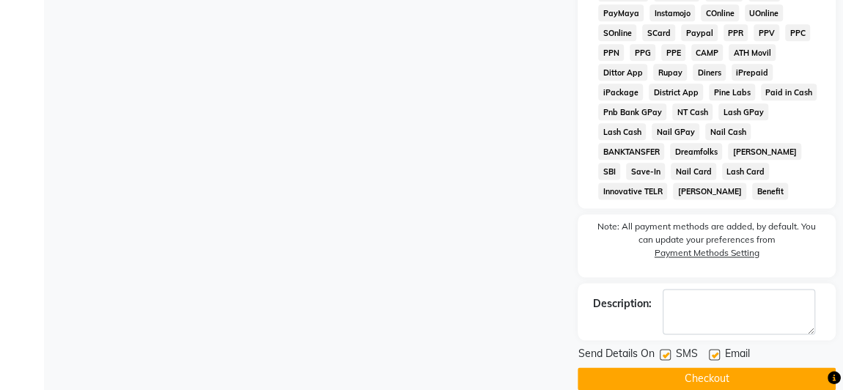
click at [665, 349] on label at bounding box center [665, 354] width 11 height 11
click at [665, 350] on input "checkbox" at bounding box center [665, 355] width 10 height 10
checkbox input "false"
click at [717, 349] on label at bounding box center [714, 354] width 11 height 11
click at [717, 350] on input "checkbox" at bounding box center [714, 355] width 10 height 10
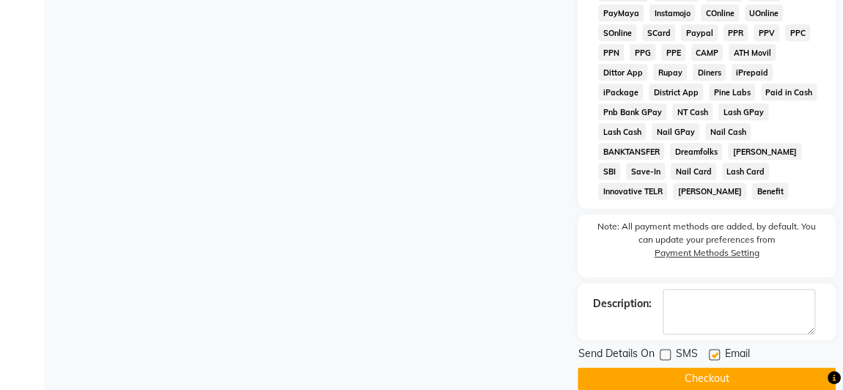
checkbox input "false"
click at [712, 367] on button "Checkout" at bounding box center [707, 378] width 258 height 23
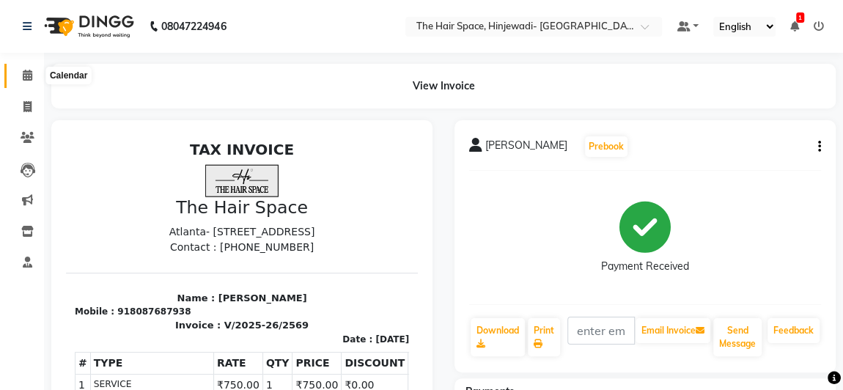
click at [29, 72] on icon at bounding box center [28, 75] width 10 height 11
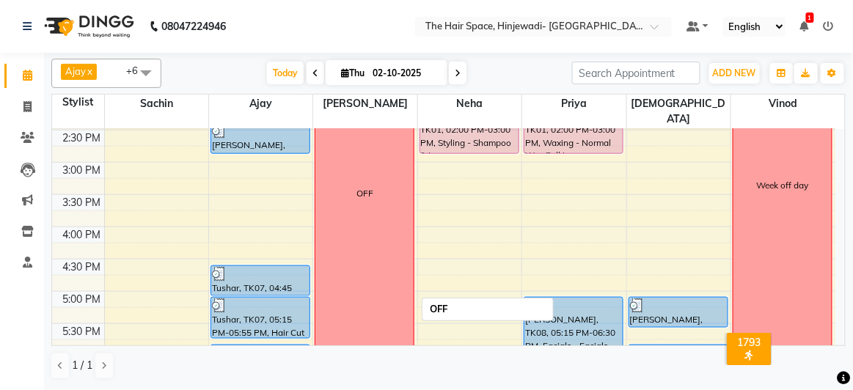
scroll to position [400, 0]
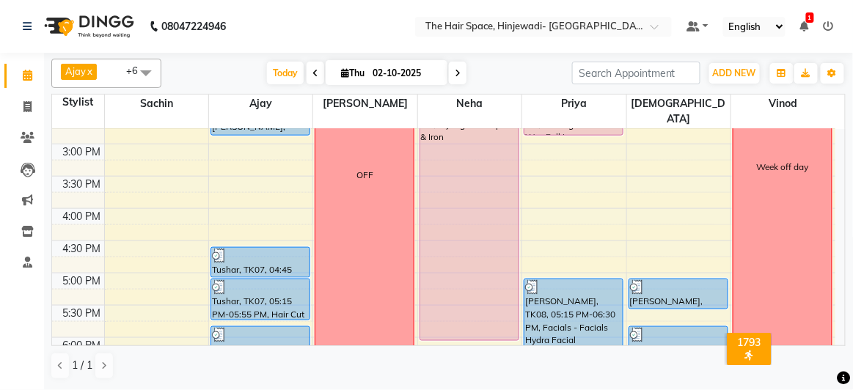
drag, startPoint x: 447, startPoint y: 156, endPoint x: 472, endPoint y: 328, distance: 174.2
click at [472, 328] on div "8:00 AM 8:30 AM 9:00 AM 9:30 AM 10:00 AM 10:30 AM 11:00 AM 11:30 AM 12:00 PM 12…" at bounding box center [443, 176] width 783 height 967
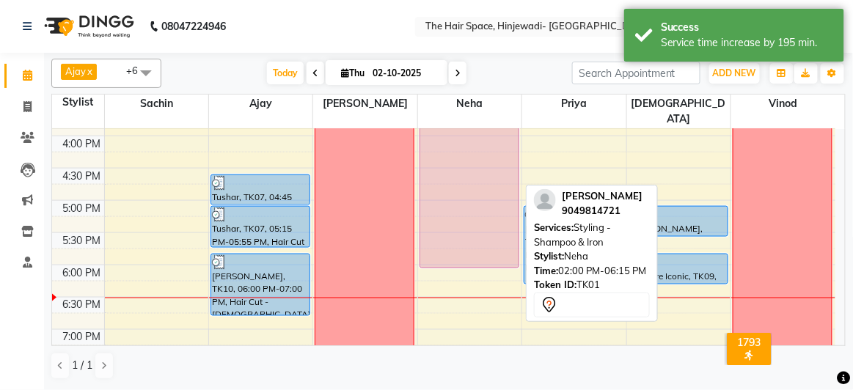
scroll to position [576, 0]
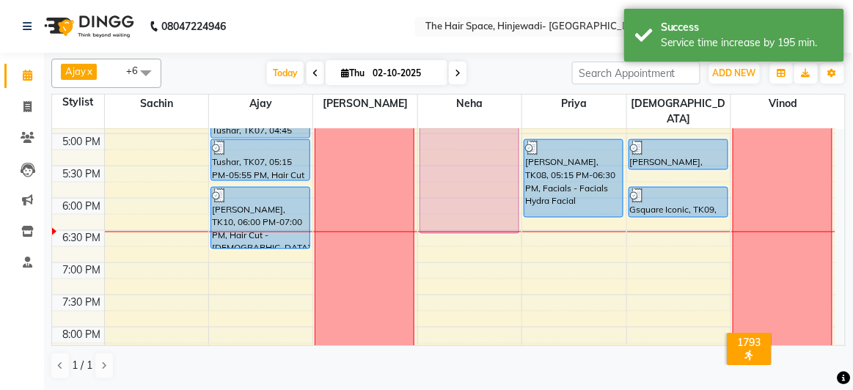
drag, startPoint x: 464, startPoint y: 186, endPoint x: 464, endPoint y: 213, distance: 27.1
click at [464, 215] on div "[PERSON_NAME], TK01, 02:00 PM-06:15 PM, Styling - Shampoo & Iron [PERSON_NAME],…" at bounding box center [469, 36] width 103 height 967
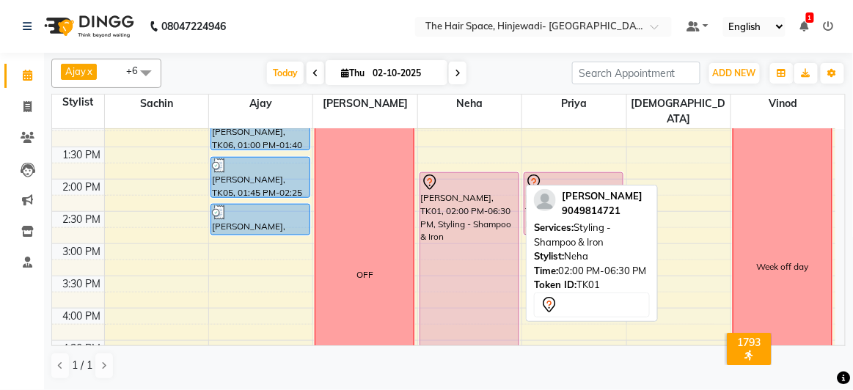
scroll to position [375, 0]
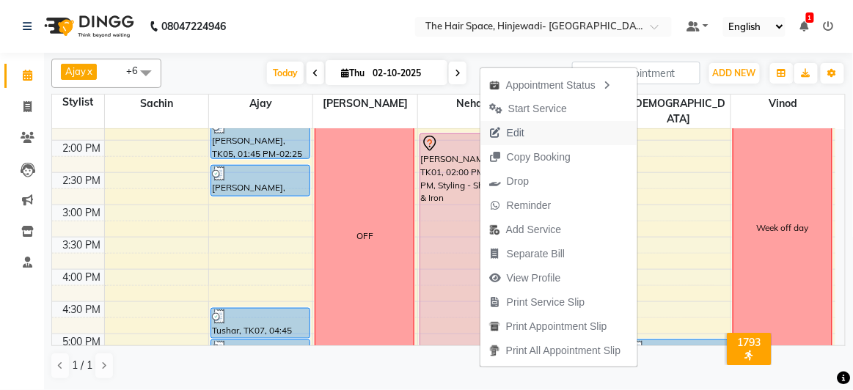
click at [554, 123] on button "Edit" at bounding box center [558, 133] width 157 height 24
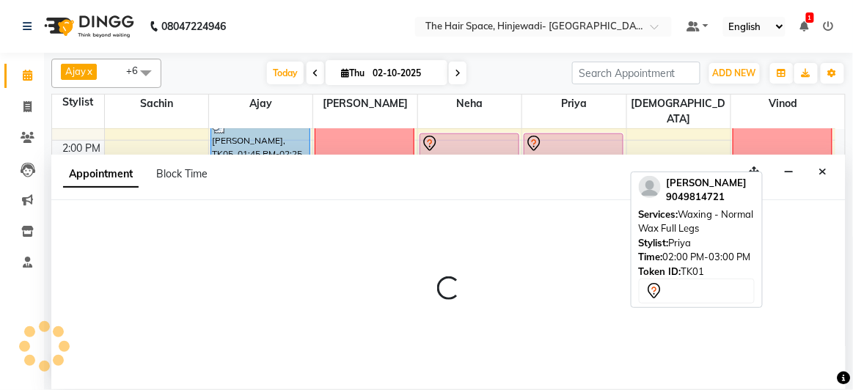
select select "tentative"
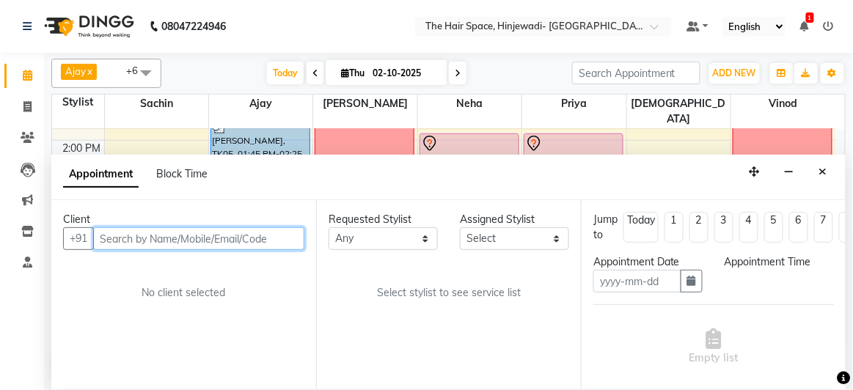
type input "02-10-2025"
select select "840"
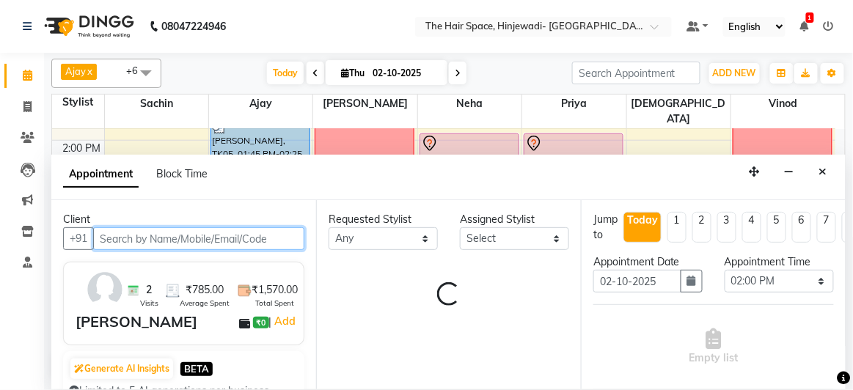
select select "84665"
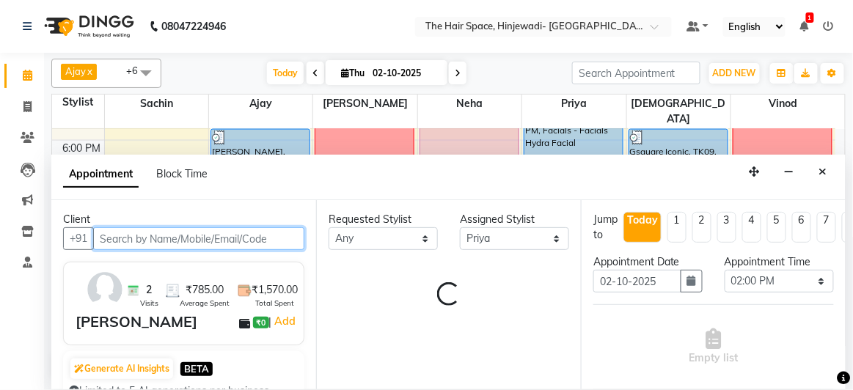
select select "3324"
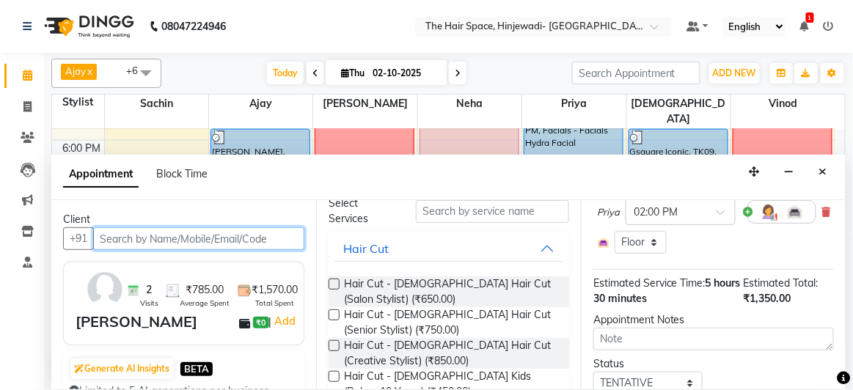
scroll to position [337, 0]
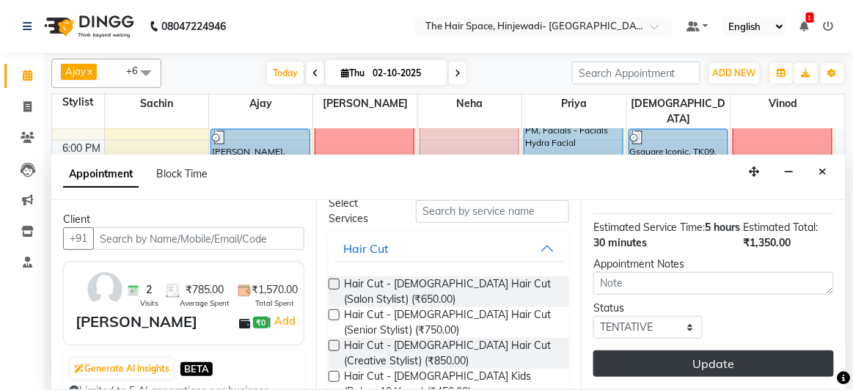
click at [732, 350] on button "Update" at bounding box center [713, 363] width 240 height 26
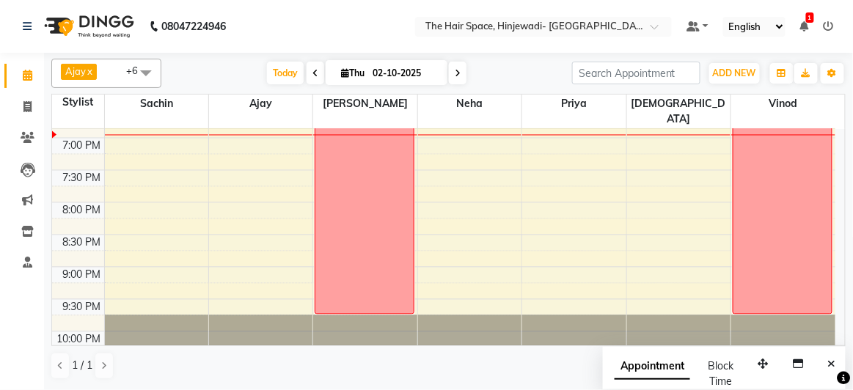
scroll to position [634, 0]
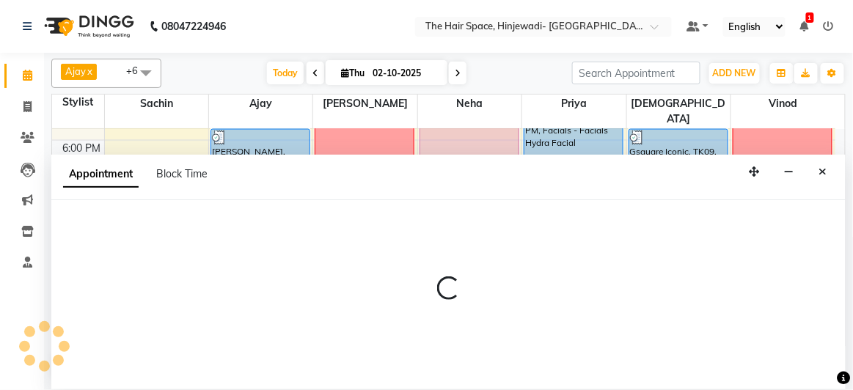
select select "84666"
select select "tentative"
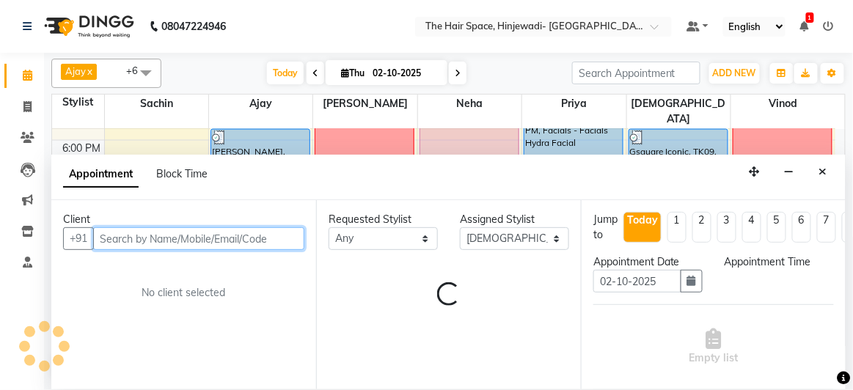
select select "1170"
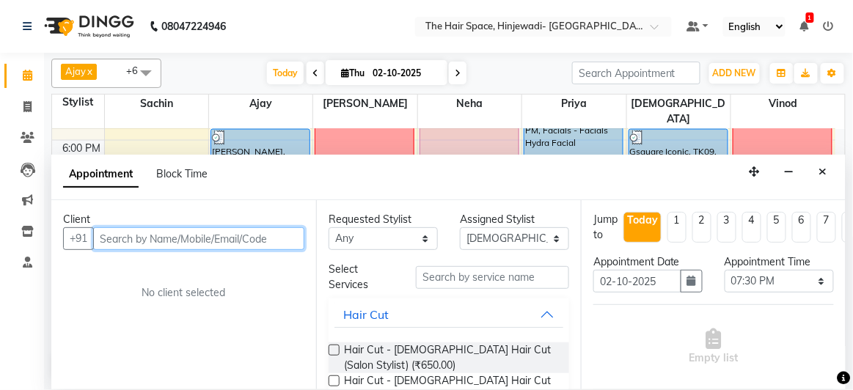
drag, startPoint x: 242, startPoint y: 238, endPoint x: 246, endPoint y: 227, distance: 10.9
click at [242, 235] on input "text" at bounding box center [198, 238] width 211 height 23
click at [131, 237] on input "99700729139" at bounding box center [168, 238] width 150 height 23
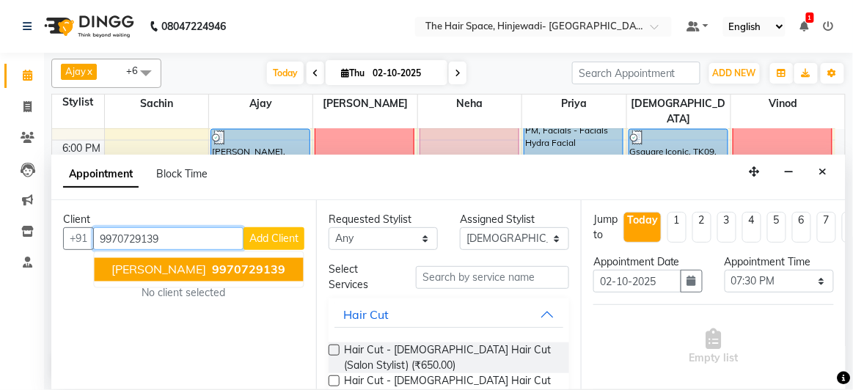
click at [262, 273] on span "9970729139" at bounding box center [249, 269] width 73 height 15
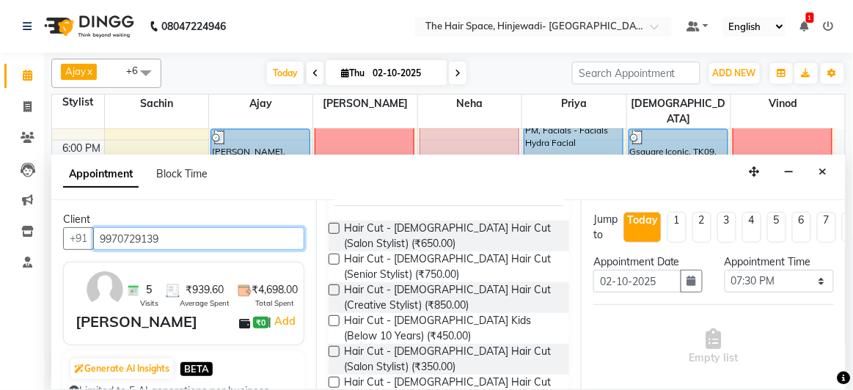
scroll to position [133, 0]
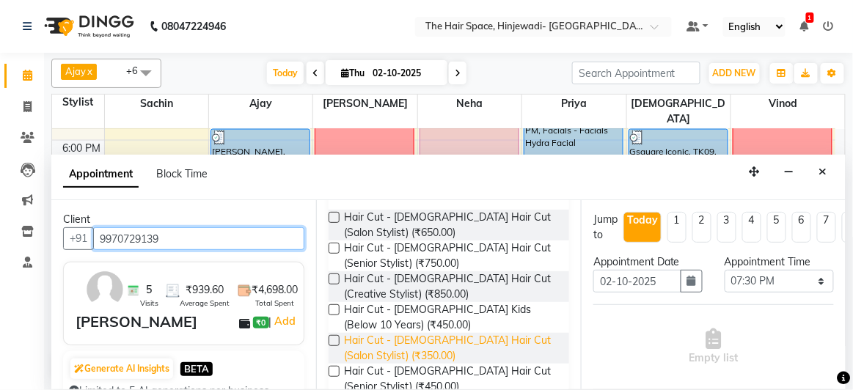
type input "9970729139"
click at [389, 344] on span "Hair Cut - [DEMOGRAPHIC_DATA] Hair Cut (Salon Stylist) (₹350.00)" at bounding box center [450, 348] width 213 height 31
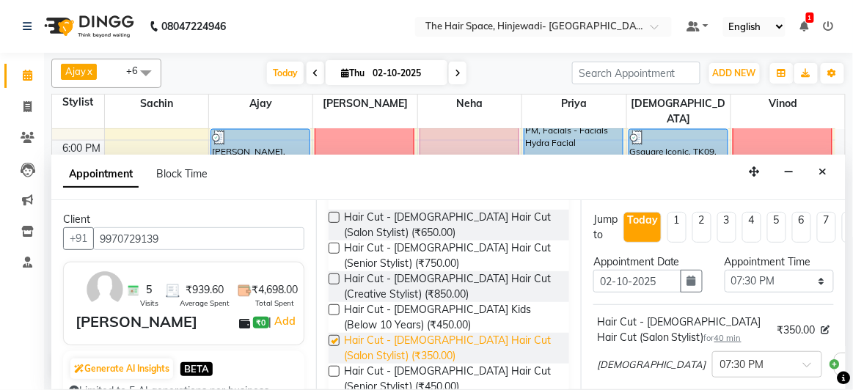
checkbox input "false"
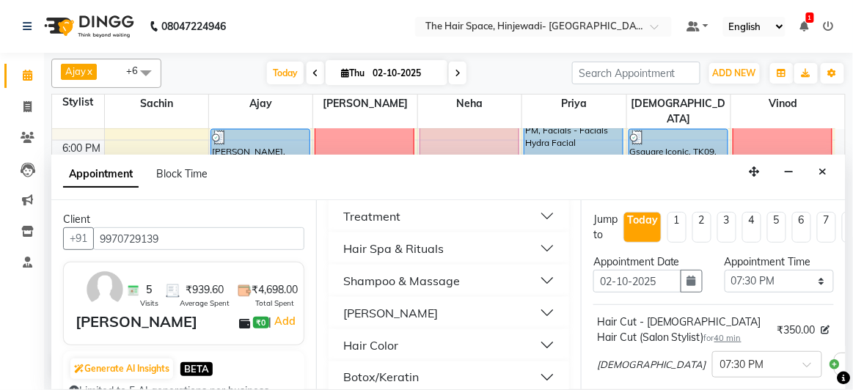
scroll to position [533, 0]
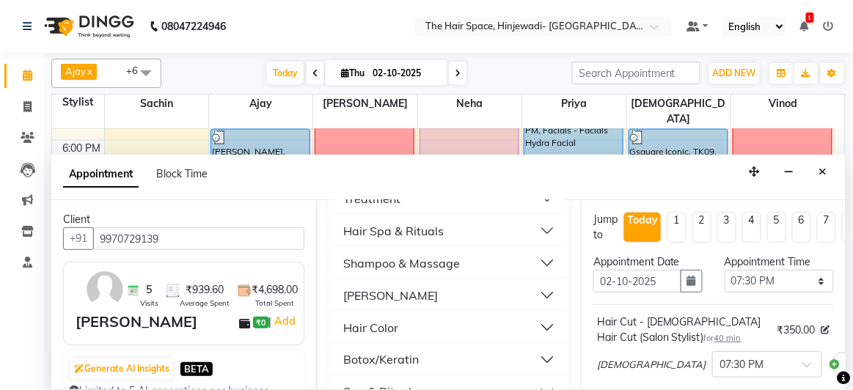
click at [389, 293] on button "[PERSON_NAME]" at bounding box center [448, 295] width 229 height 26
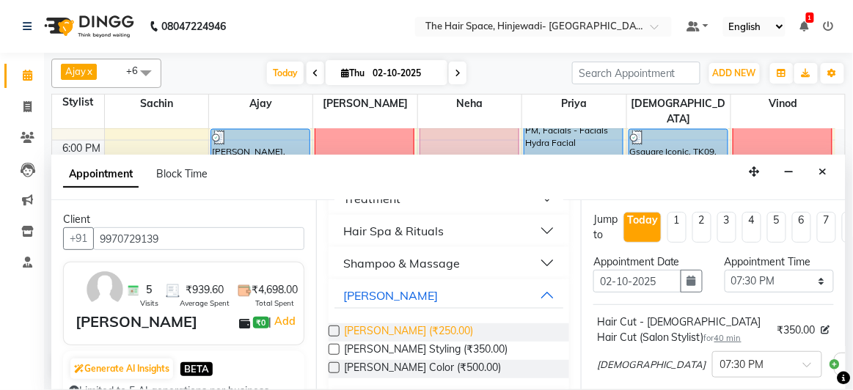
click at [391, 325] on span "[PERSON_NAME] (₹250.00)" at bounding box center [408, 332] width 129 height 18
checkbox input "false"
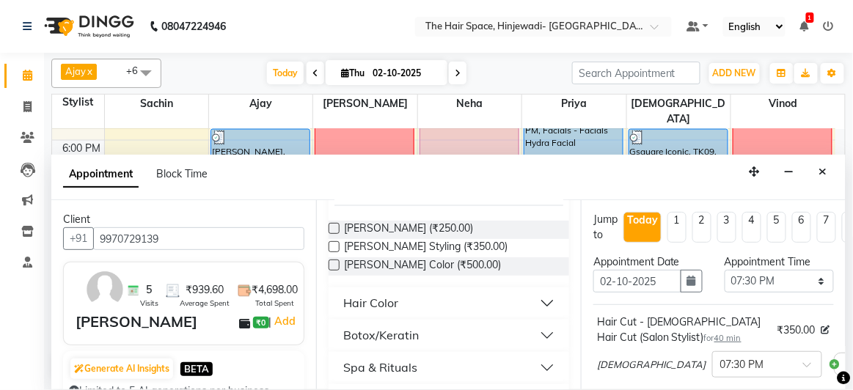
scroll to position [667, 0]
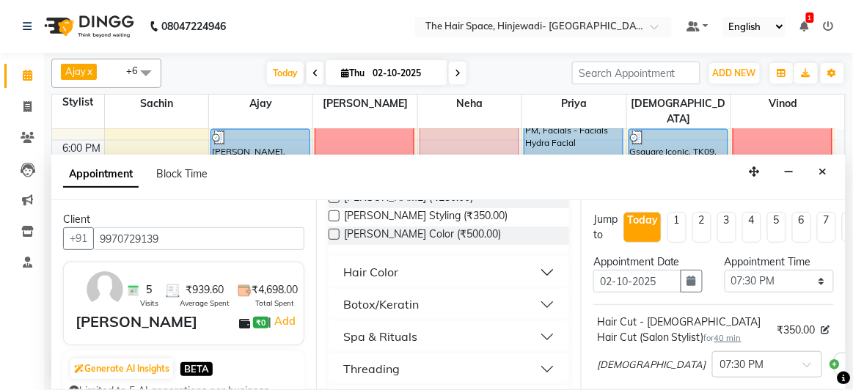
click at [387, 335] on div "Spa & Rituals" at bounding box center [380, 337] width 74 height 18
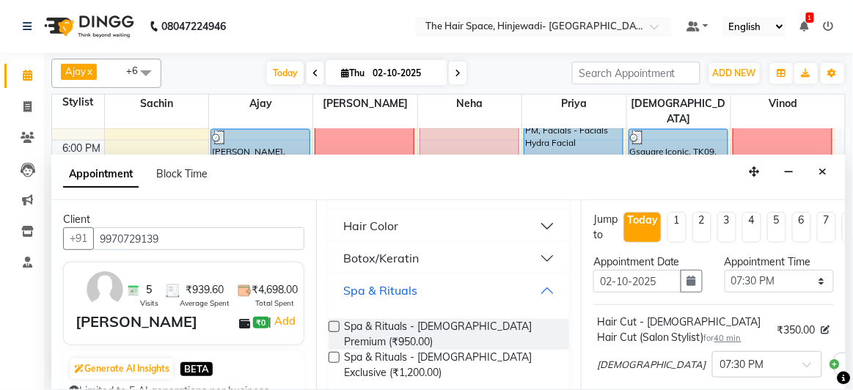
scroll to position [685, 0]
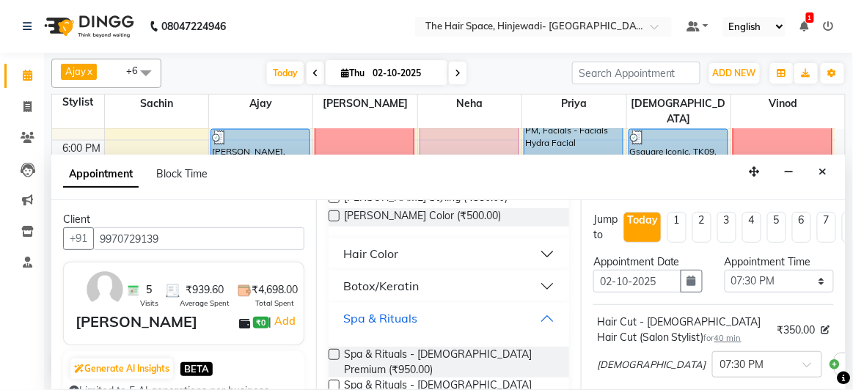
click at [535, 316] on button "Spa & Rituals" at bounding box center [448, 319] width 229 height 26
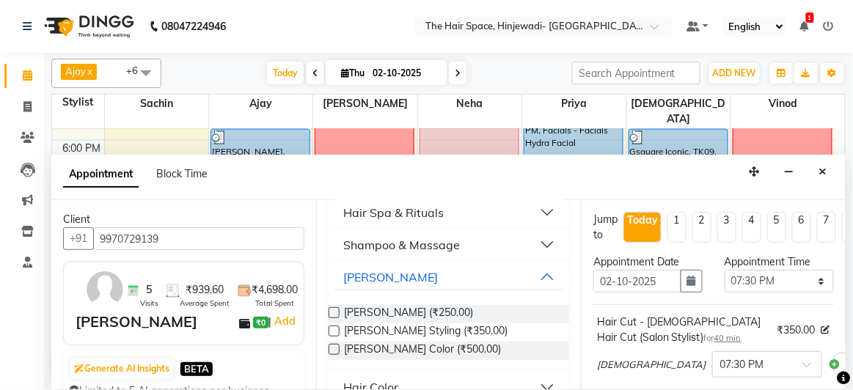
scroll to position [485, 0]
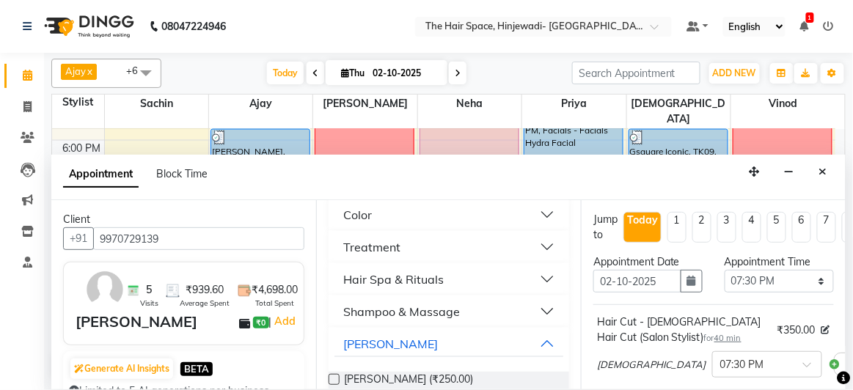
click at [540, 268] on button "Hair Spa & Rituals" at bounding box center [448, 279] width 229 height 26
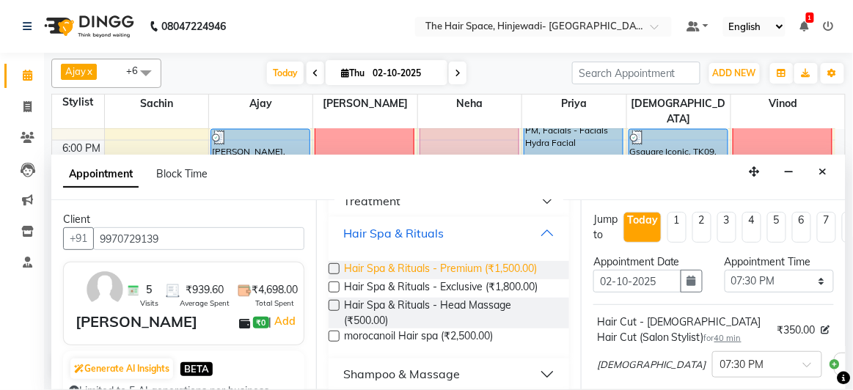
scroll to position [551, 0]
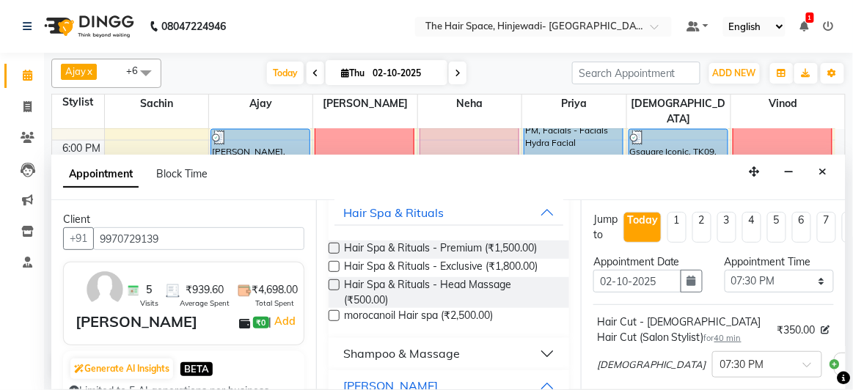
click at [531, 348] on button "Shampoo & Massage" at bounding box center [448, 354] width 229 height 26
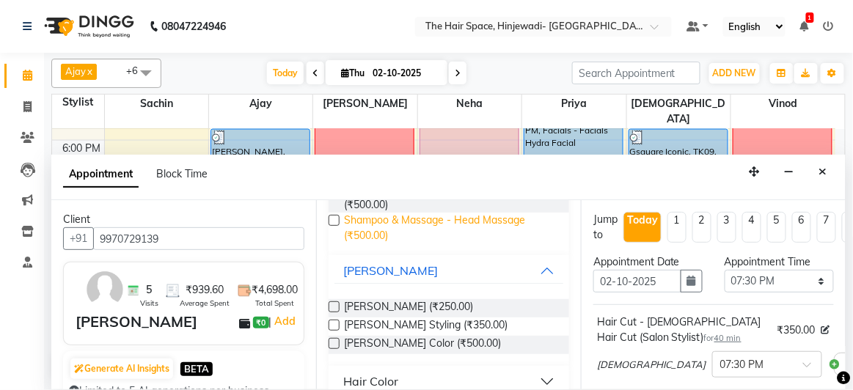
scroll to position [685, 0]
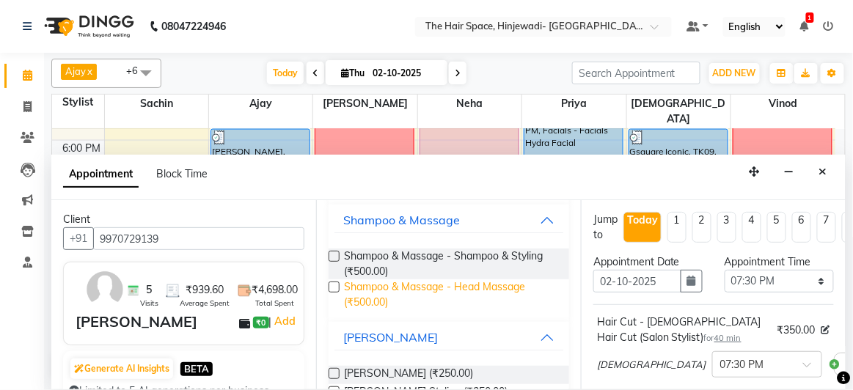
click at [454, 283] on span "Shampoo & Massage - Head Massage (₹500.00)" at bounding box center [450, 294] width 213 height 31
checkbox input "false"
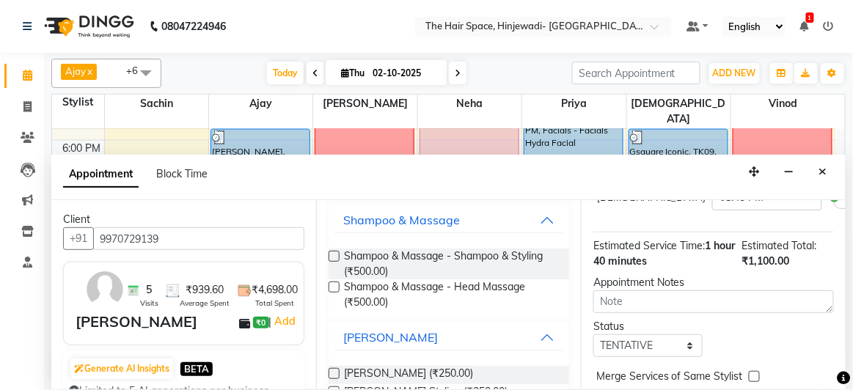
scroll to position [398, 0]
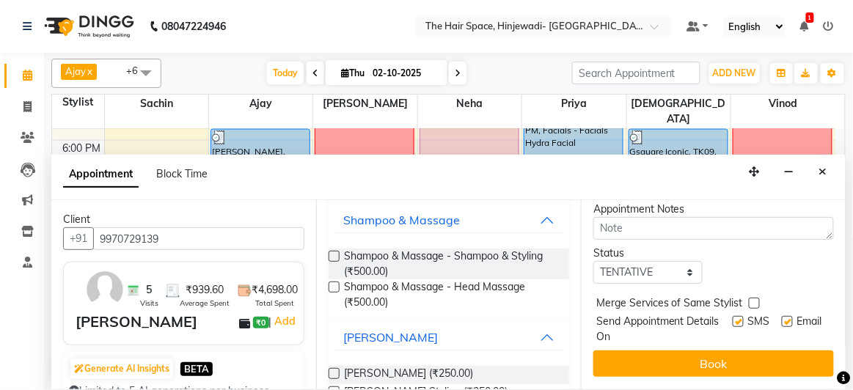
click at [732, 316] on label at bounding box center [737, 321] width 11 height 11
click at [732, 318] on input "checkbox" at bounding box center [737, 323] width 10 height 10
checkbox input "false"
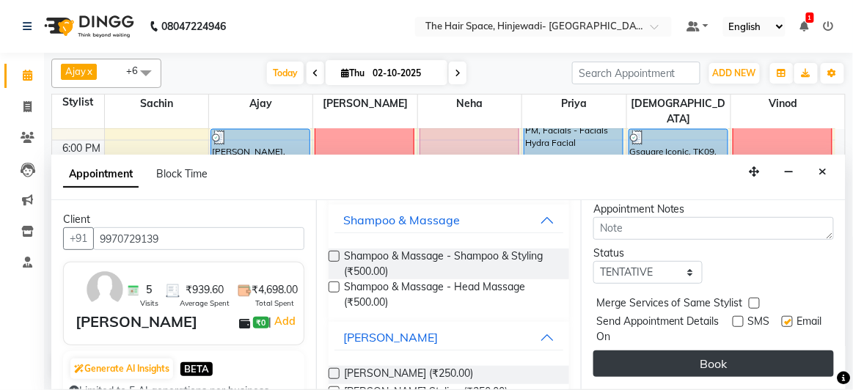
click at [707, 358] on button "Book" at bounding box center [713, 363] width 240 height 26
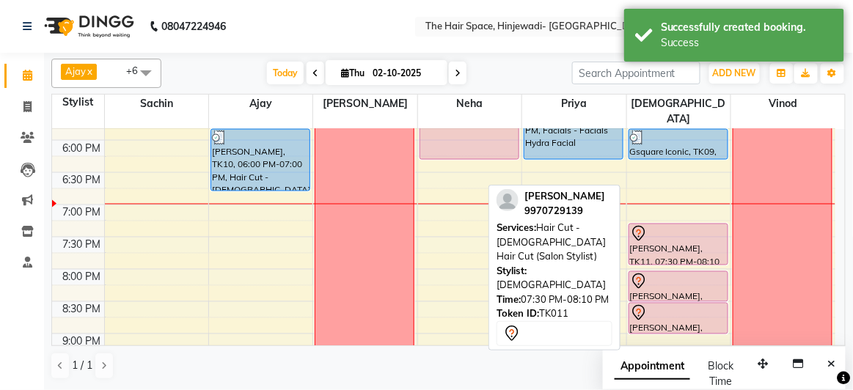
click at [648, 239] on div "[PERSON_NAME], TK11, 07:30 PM-08:10 PM, Hair Cut - [DEMOGRAPHIC_DATA] Hair Cut …" at bounding box center [678, 244] width 98 height 40
select select "7"
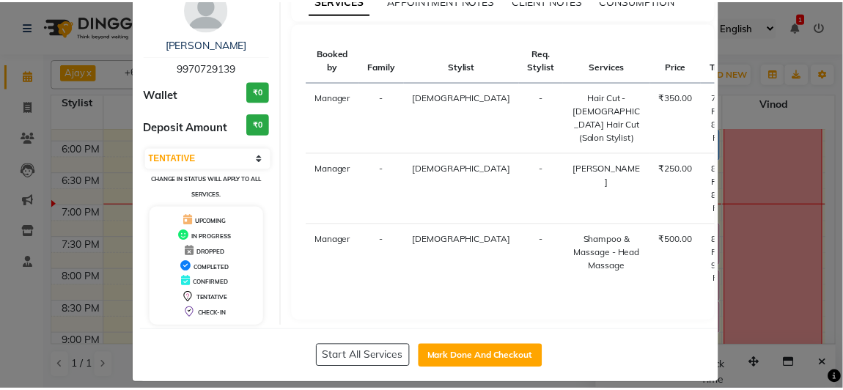
scroll to position [102, 0]
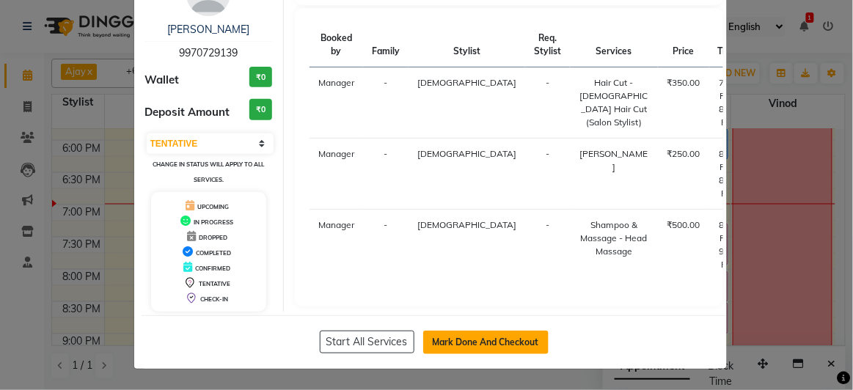
click at [453, 339] on button "Mark Done And Checkout" at bounding box center [485, 342] width 125 height 23
select select "service"
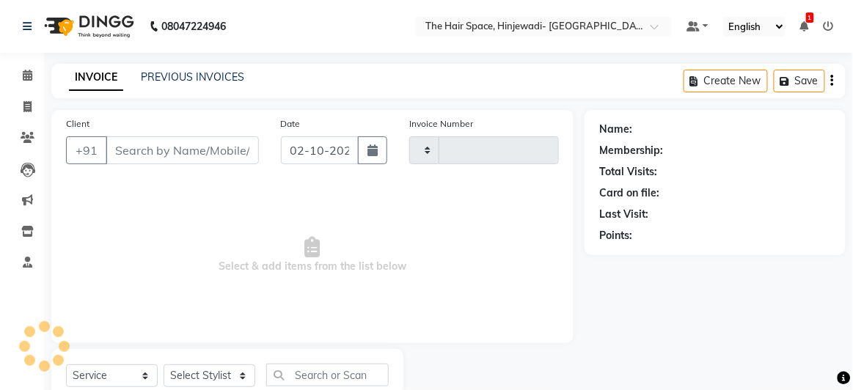
type input "2570"
select select "6697"
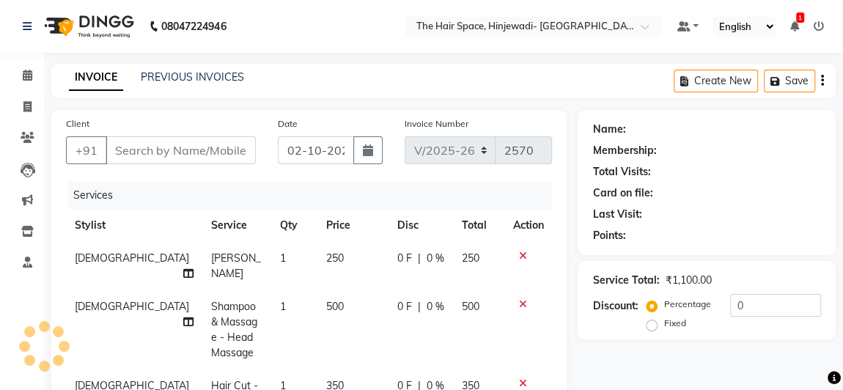
type input "9970729139"
select select "84666"
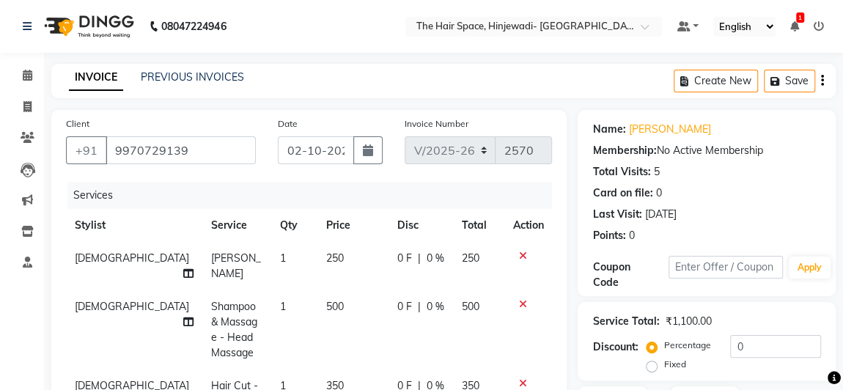
click at [317, 300] on td "500" at bounding box center [352, 329] width 71 height 79
select select "84666"
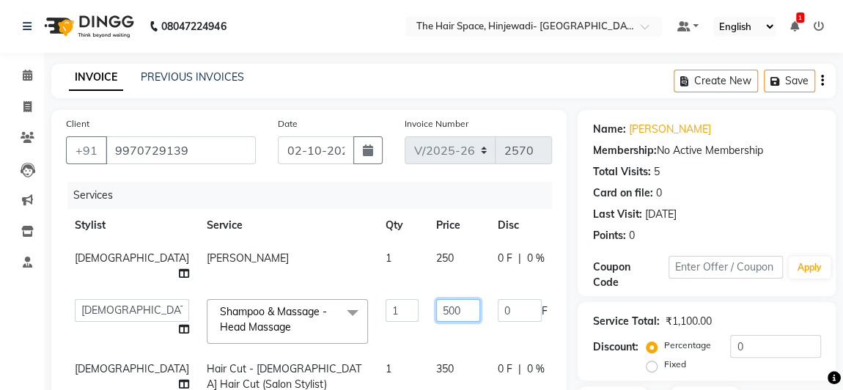
click at [436, 314] on input "500" at bounding box center [458, 310] width 44 height 23
type input "550"
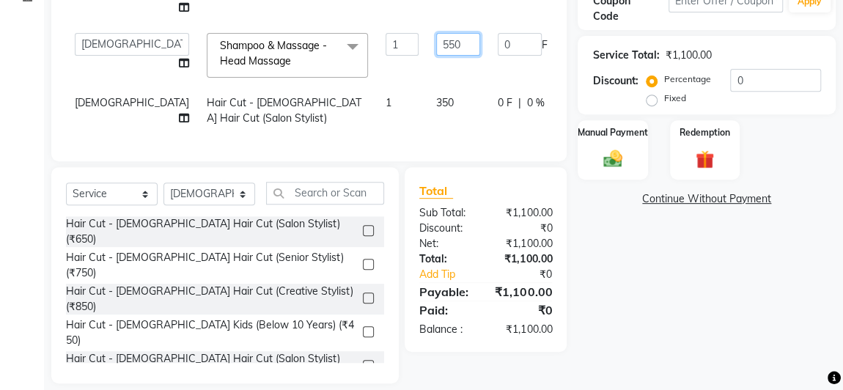
scroll to position [133, 0]
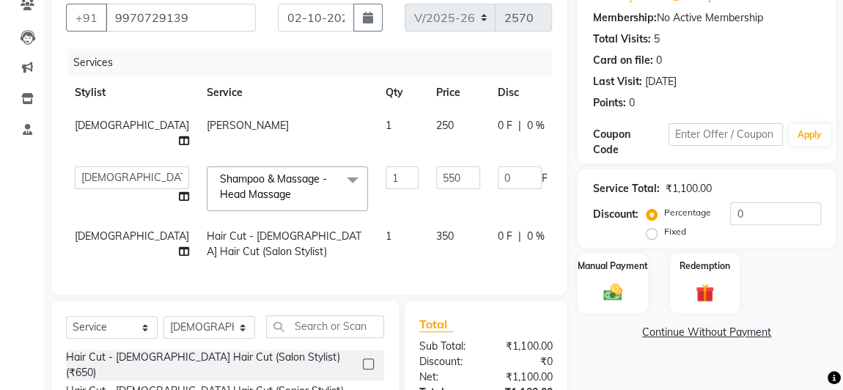
click at [493, 232] on tbody "[PERSON_NAME] 1 250 0 F | 0 % 250 Ajay Bhakti Jyoti [PERSON_NAME] Manager [PERS…" at bounding box center [390, 188] width 649 height 159
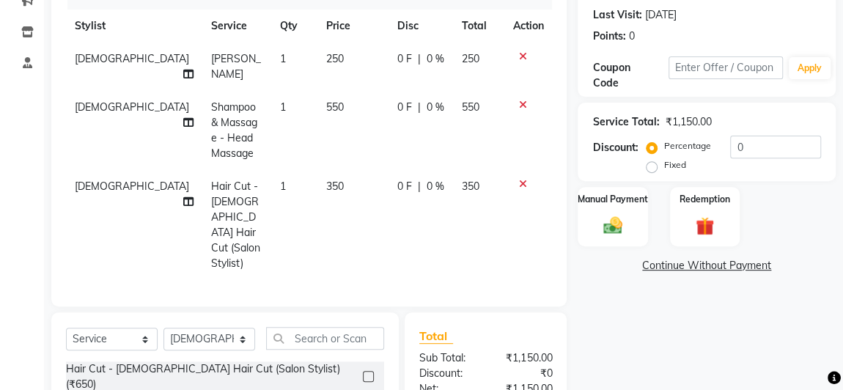
scroll to position [266, 0]
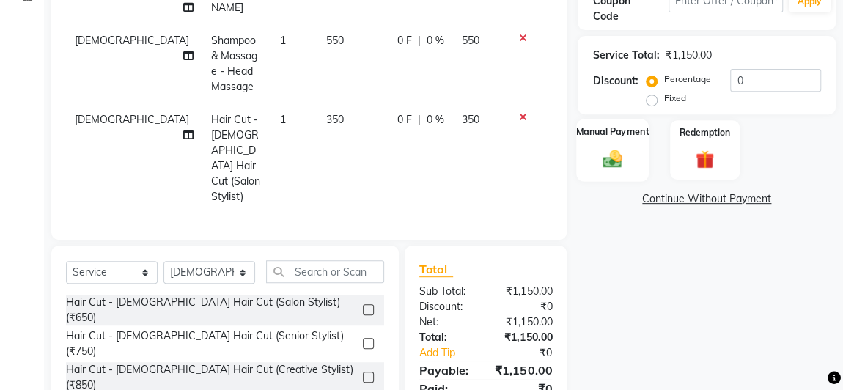
drag, startPoint x: 603, startPoint y: 138, endPoint x: 598, endPoint y: 158, distance: 20.5
click at [603, 138] on div "Manual Payment" at bounding box center [612, 150] width 73 height 62
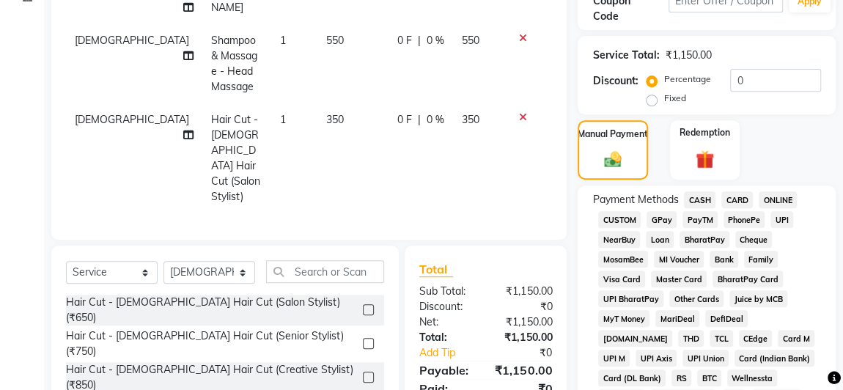
click at [666, 216] on span "GPay" at bounding box center [662, 219] width 30 height 17
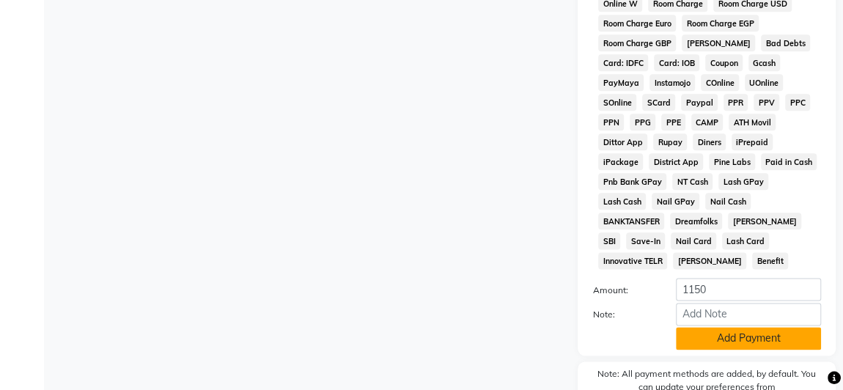
click at [713, 327] on button "Add Payment" at bounding box center [748, 338] width 145 height 23
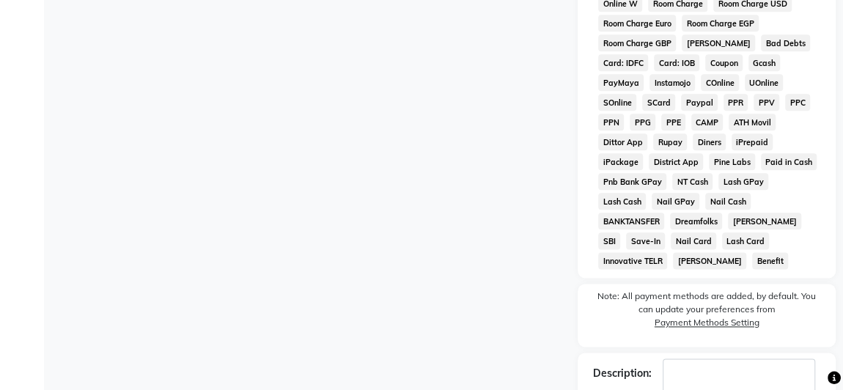
scroll to position [869, 0]
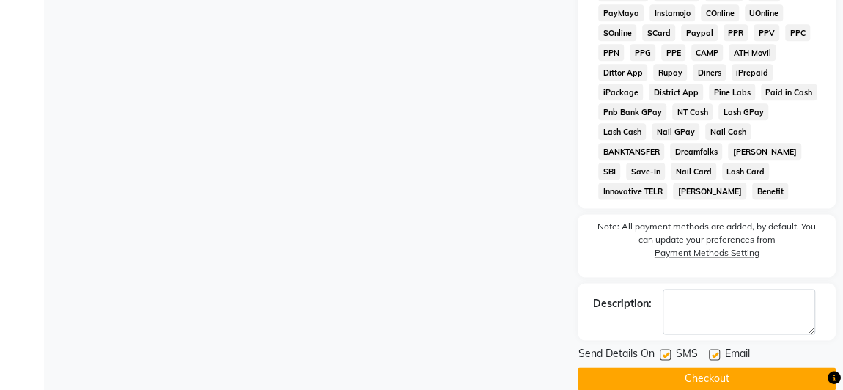
click at [667, 349] on label at bounding box center [665, 354] width 11 height 11
click at [667, 350] on input "checkbox" at bounding box center [665, 355] width 10 height 10
checkbox input "false"
drag, startPoint x: 661, startPoint y: 349, endPoint x: 670, endPoint y: 352, distance: 10.0
click at [661, 367] on button "Checkout" at bounding box center [707, 378] width 258 height 23
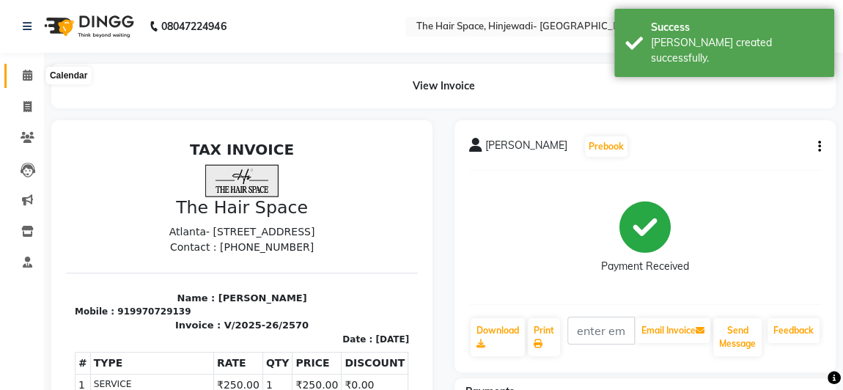
click at [30, 78] on icon at bounding box center [28, 75] width 10 height 11
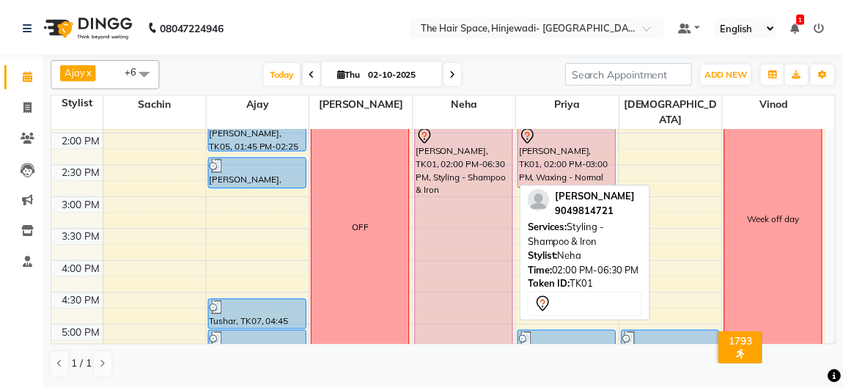
scroll to position [250, 0]
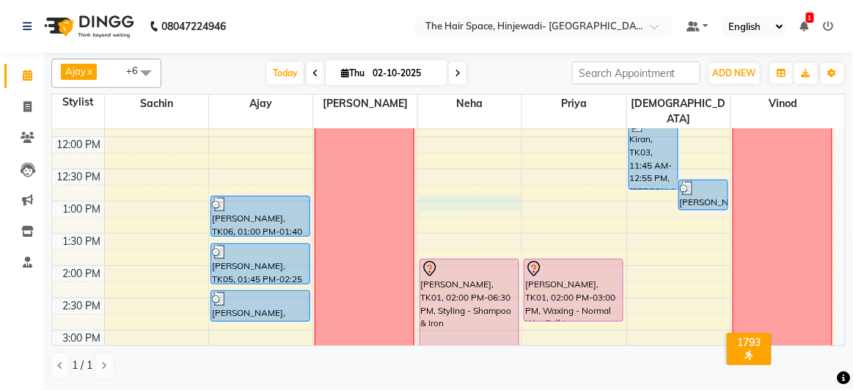
click at [444, 186] on div "8:00 AM 8:30 AM 9:00 AM 9:30 AM 10:00 AM 10:30 AM 11:00 AM 11:30 AM 12:00 PM 12…" at bounding box center [443, 362] width 783 height 967
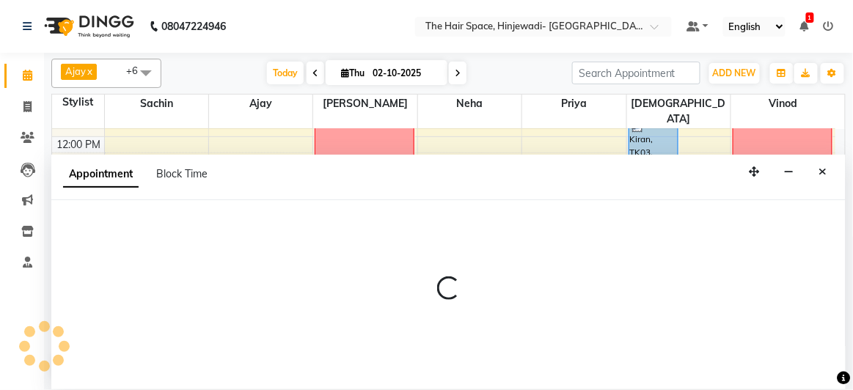
select select "78024"
select select "780"
select select "tentative"
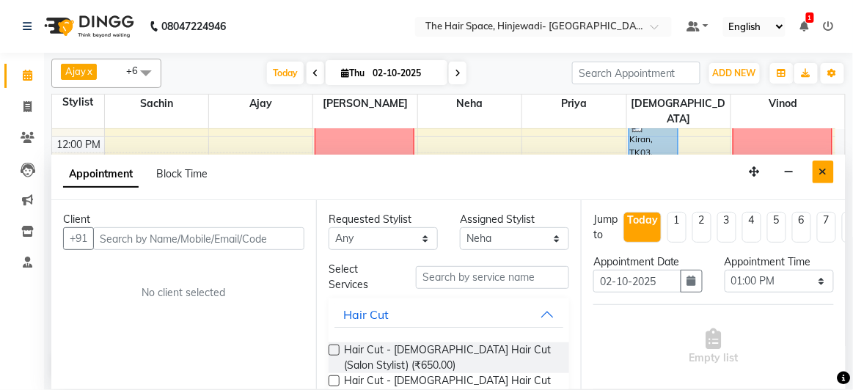
click at [823, 167] on icon "Close" at bounding box center [823, 171] width 8 height 10
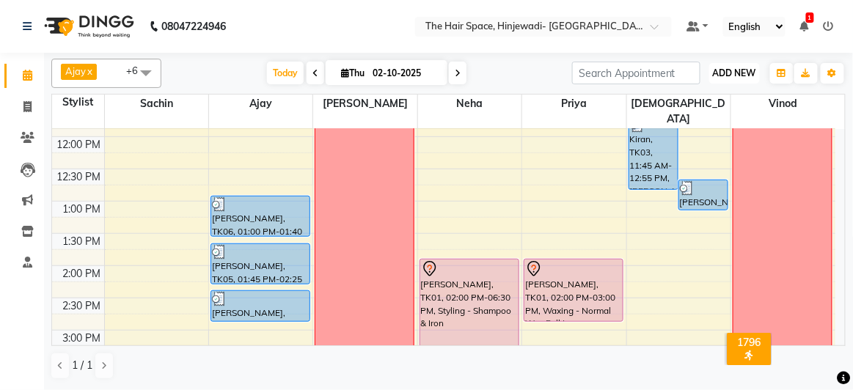
click at [727, 78] on button "ADD NEW Toggle Dropdown" at bounding box center [734, 73] width 51 height 21
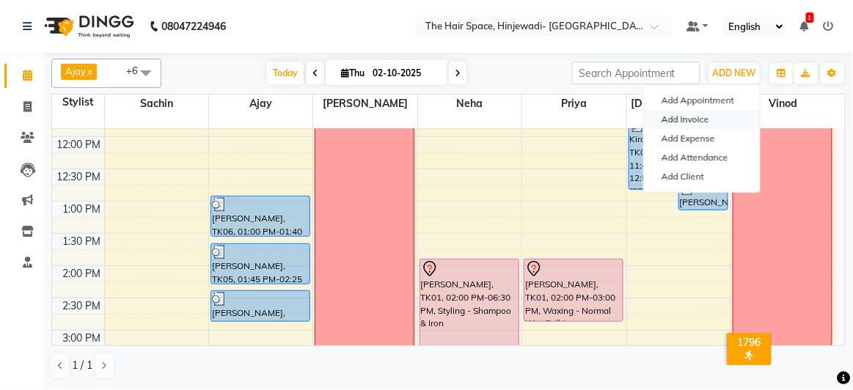
click at [699, 120] on link "Add Invoice" at bounding box center [702, 119] width 116 height 19
select select "6697"
select select "service"
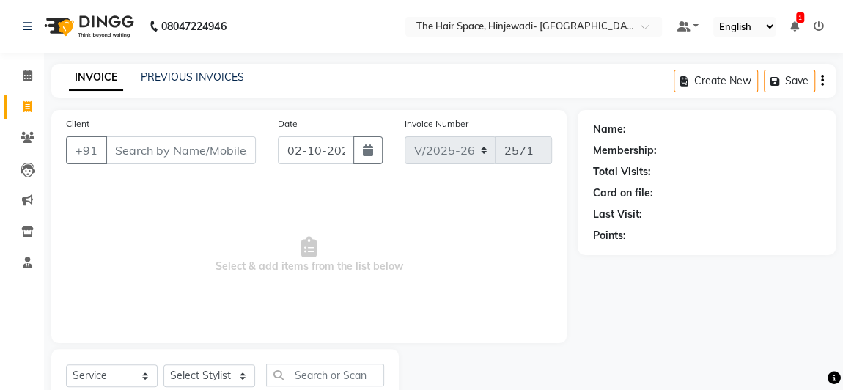
drag, startPoint x: 227, startPoint y: 150, endPoint x: 279, endPoint y: 144, distance: 52.5
click at [228, 150] on input "Client" at bounding box center [181, 150] width 150 height 28
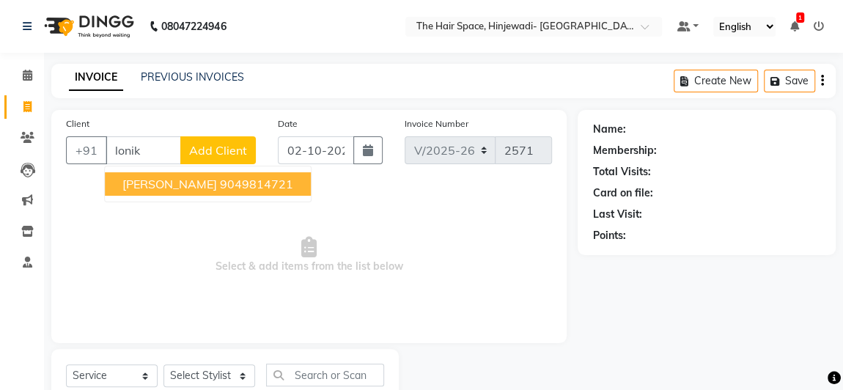
click at [276, 186] on ngb-highlight "9049814721" at bounding box center [256, 184] width 73 height 15
type input "9049814721"
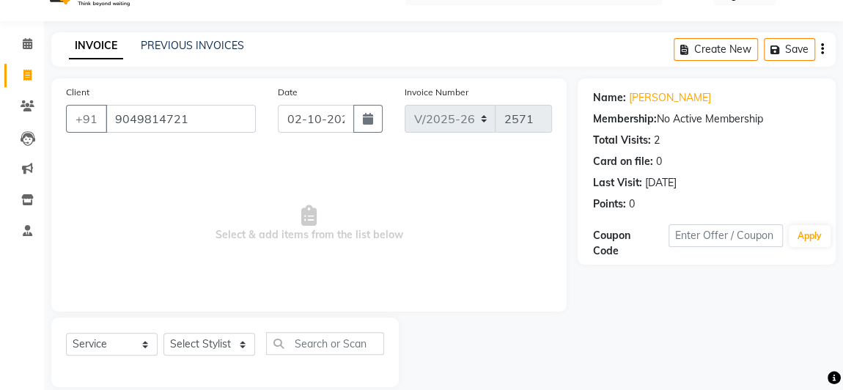
scroll to position [49, 0]
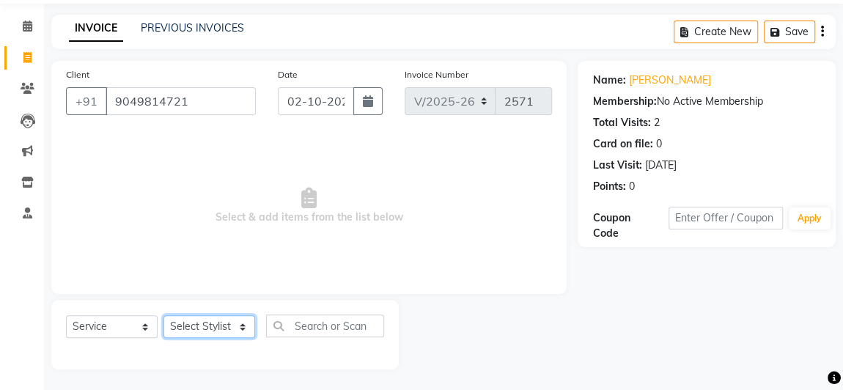
click at [206, 323] on select "Select Stylist [PERSON_NAME] Jyoti [PERSON_NAME] Manager [PERSON_NAME] Priya Sa…" at bounding box center [210, 326] width 92 height 23
select select "78024"
click at [164, 315] on select "Select Stylist [PERSON_NAME] Jyoti [PERSON_NAME] Manager [PERSON_NAME] Priya Sa…" at bounding box center [210, 326] width 92 height 23
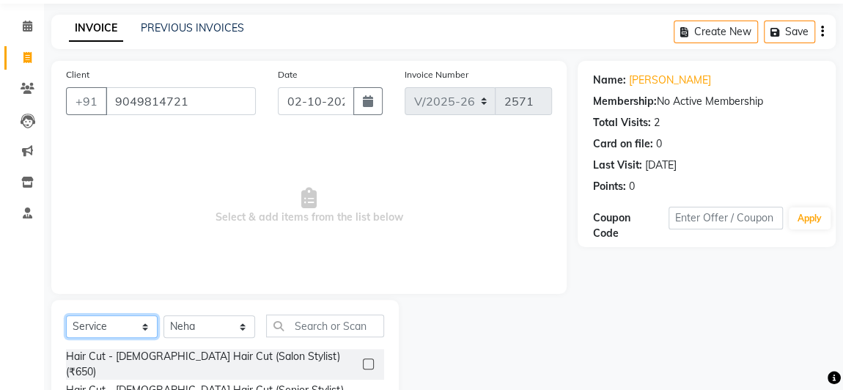
click at [125, 328] on select "Select Service Product Membership Package Voucher Prepaid Gift Card" at bounding box center [112, 326] width 92 height 23
click at [66, 315] on select "Select Service Product Membership Package Voucher Prepaid Gift Card" at bounding box center [112, 326] width 92 height 23
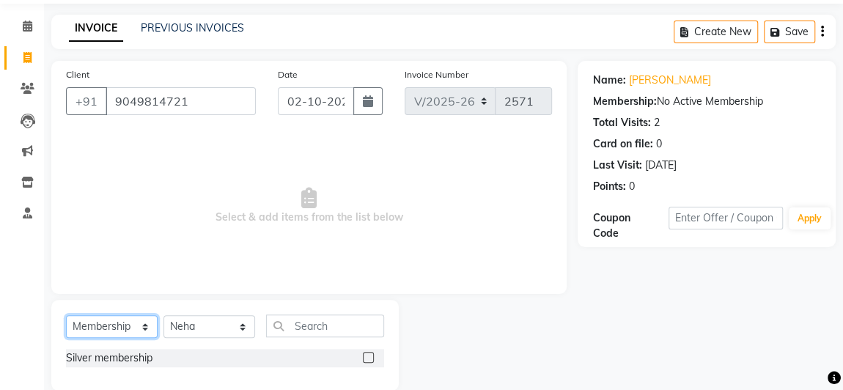
scroll to position [70, 0]
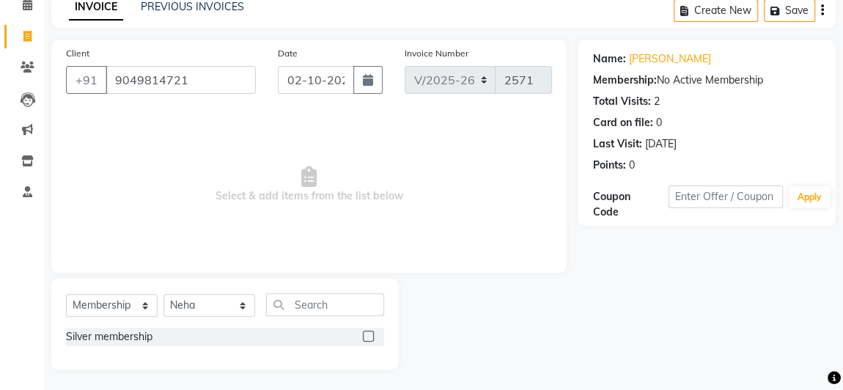
click at [367, 336] on label at bounding box center [368, 336] width 11 height 11
click at [367, 336] on input "checkbox" at bounding box center [368, 337] width 10 height 10
select select "select"
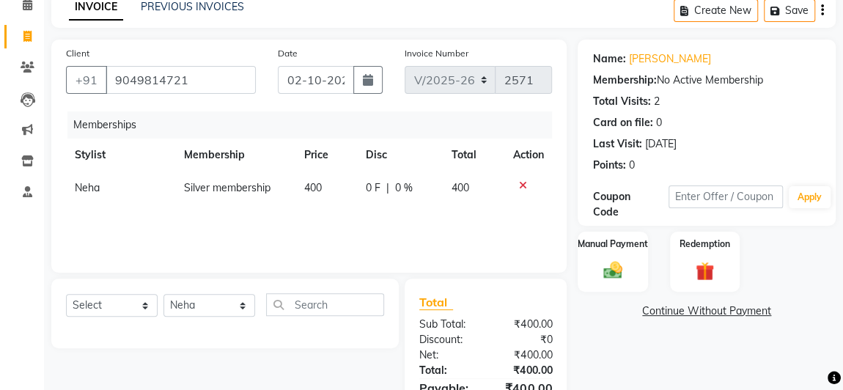
scroll to position [149, 0]
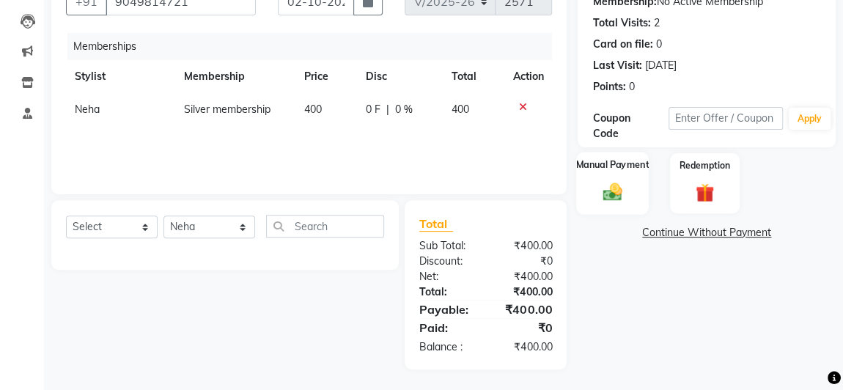
click at [607, 190] on img at bounding box center [613, 192] width 32 height 23
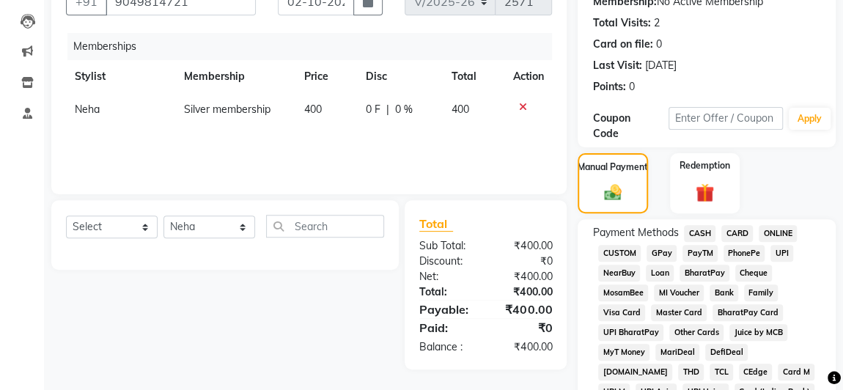
click at [698, 232] on span "CASH" at bounding box center [700, 233] width 32 height 17
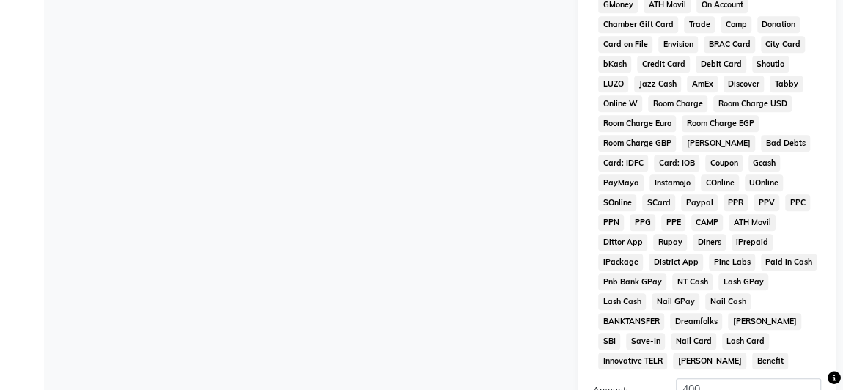
scroll to position [780, 0]
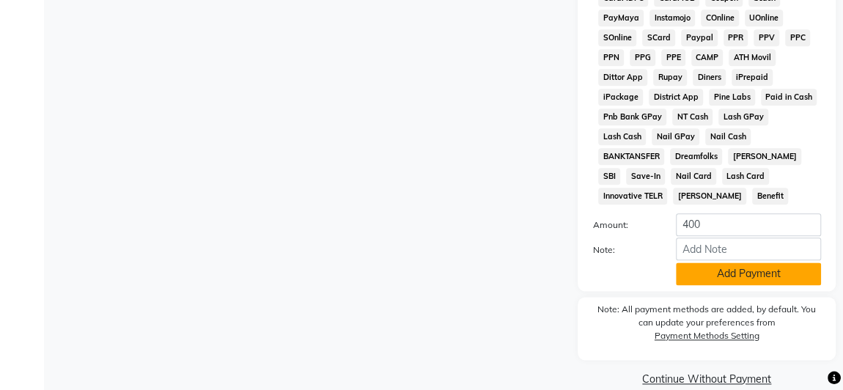
click at [696, 262] on button "Add Payment" at bounding box center [748, 273] width 145 height 23
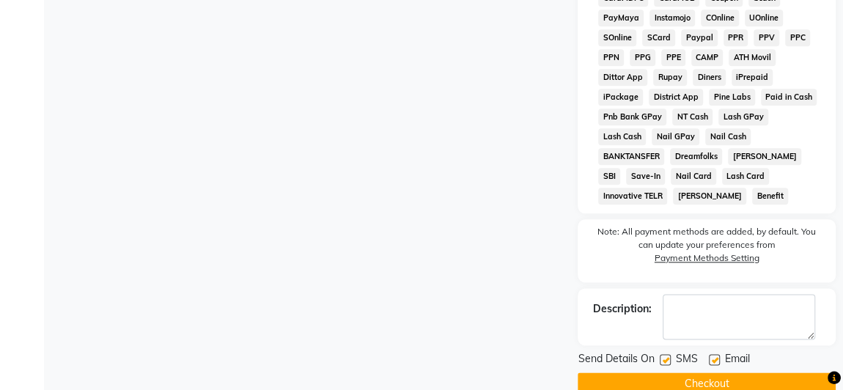
scroll to position [785, 0]
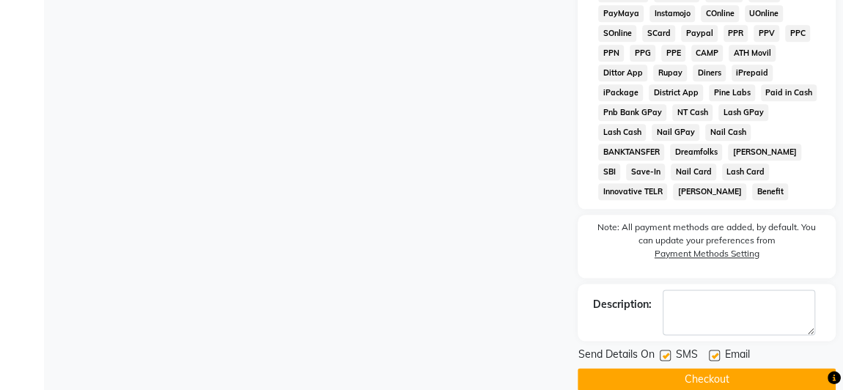
click at [715, 350] on label at bounding box center [714, 355] width 11 height 11
click at [715, 351] on input "checkbox" at bounding box center [714, 356] width 10 height 10
checkbox input "false"
click at [701, 368] on button "Checkout" at bounding box center [707, 379] width 258 height 23
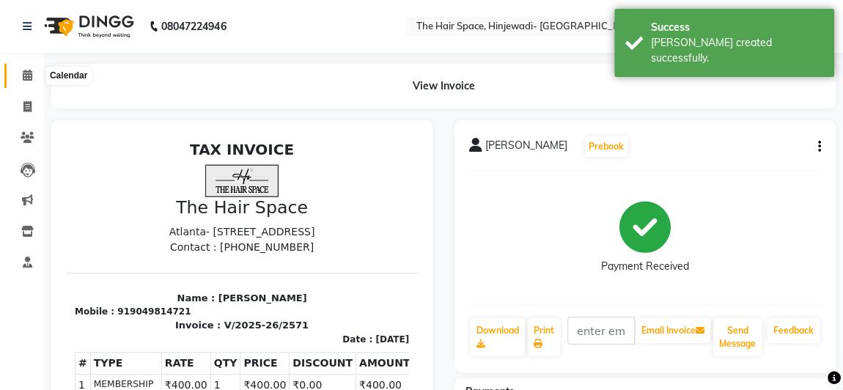
click at [28, 77] on icon at bounding box center [28, 75] width 10 height 11
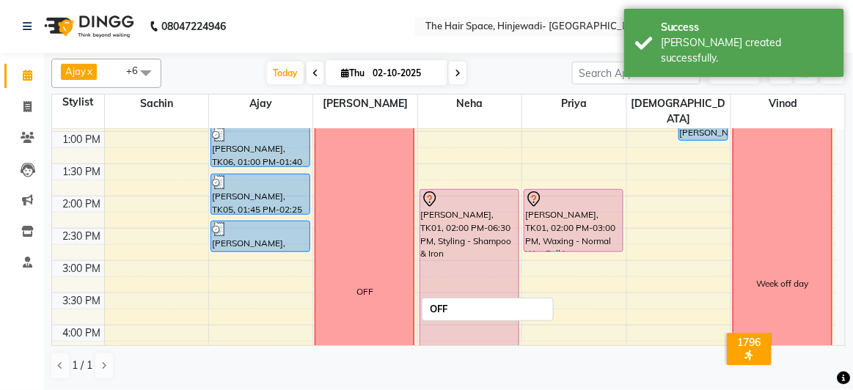
scroll to position [400, 0]
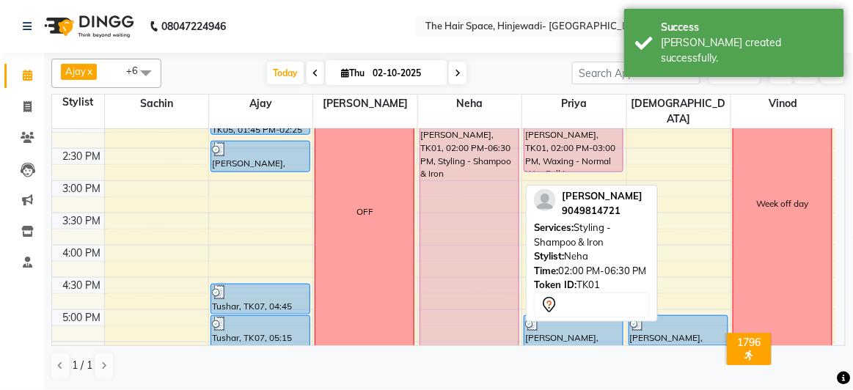
click at [474, 182] on div "[PERSON_NAME], TK01, 02:00 PM-06:30 PM, Styling - Shampoo & Iron" at bounding box center [469, 251] width 98 height 283
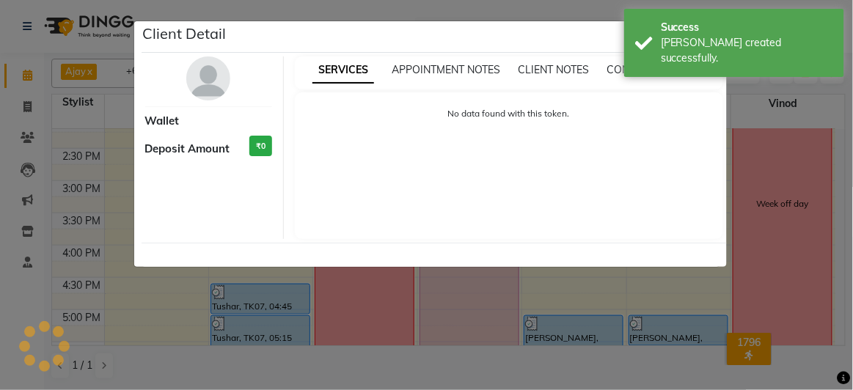
select select "7"
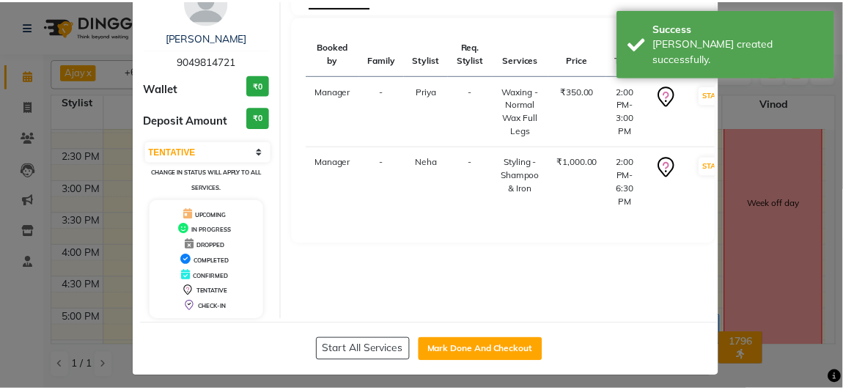
scroll to position [81, 0]
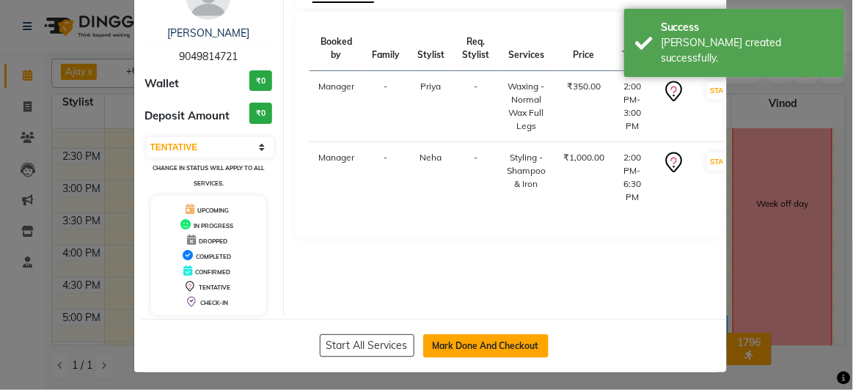
click at [441, 336] on button "Mark Done And Checkout" at bounding box center [485, 345] width 125 height 23
select select "6697"
select select "service"
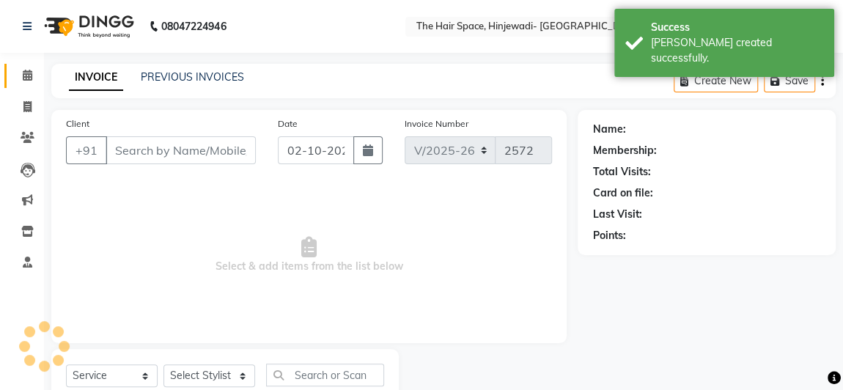
type input "9049814721"
select select "84665"
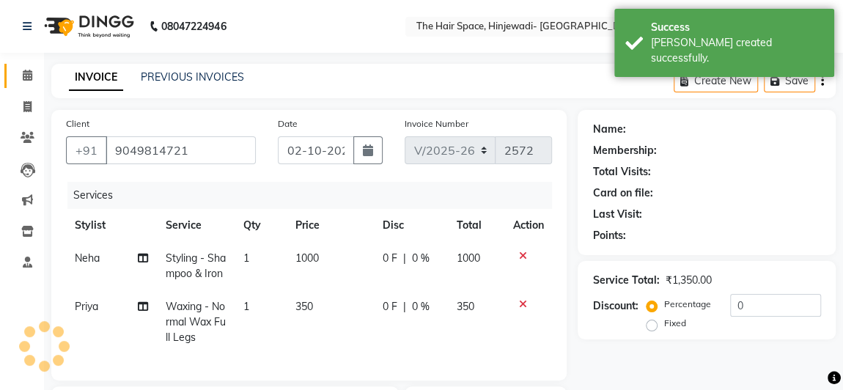
select select "1: Object"
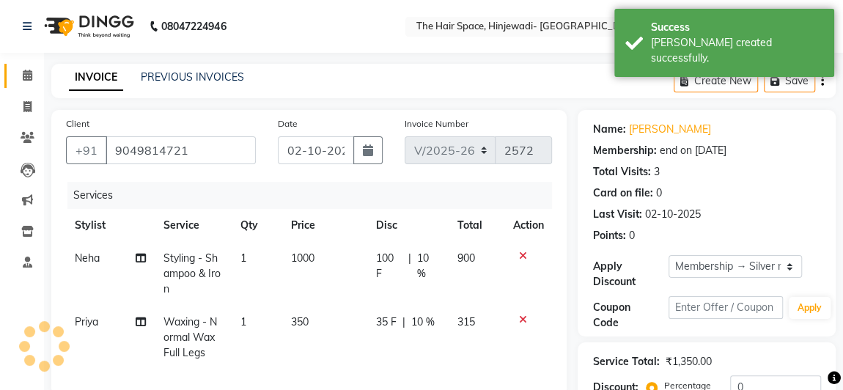
type input "10"
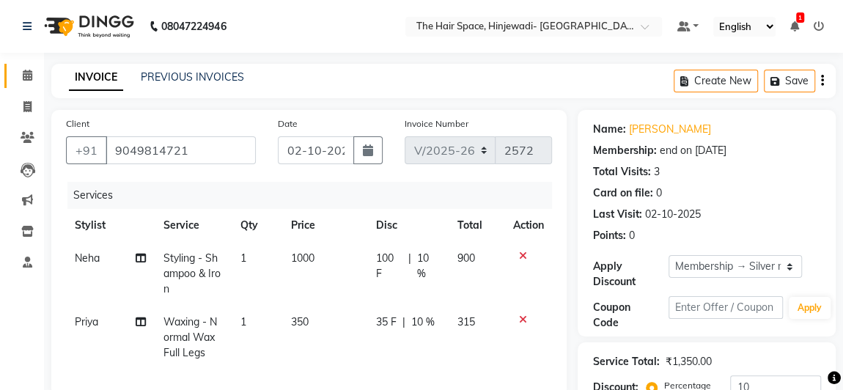
scroll to position [133, 0]
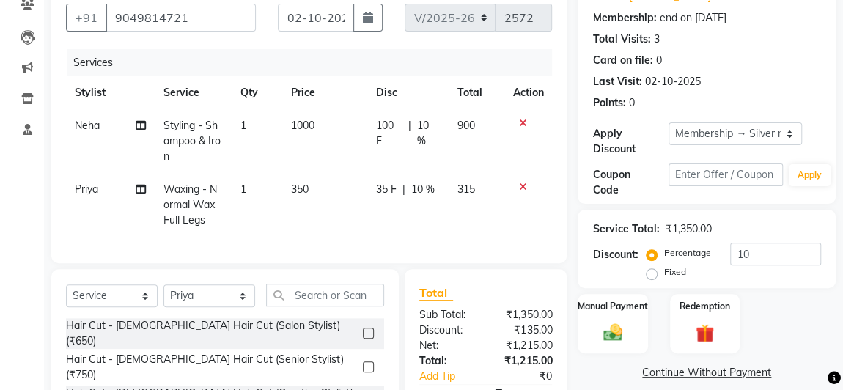
click at [315, 125] on span "1000" at bounding box center [302, 125] width 23 height 13
select select "78024"
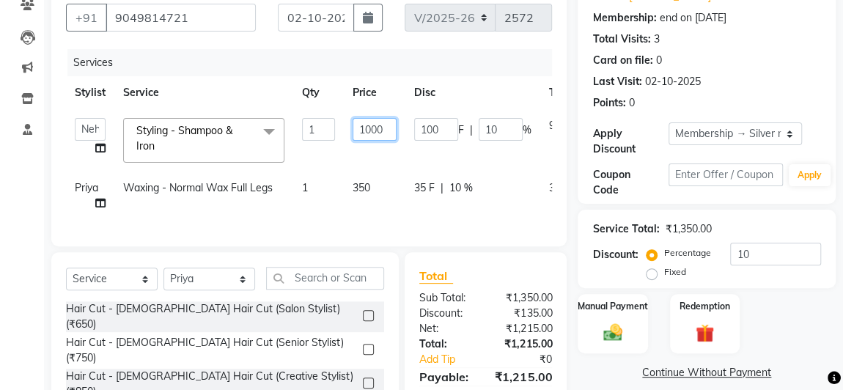
click at [392, 128] on input "1000" at bounding box center [375, 129] width 44 height 23
type input "1"
type input "500"
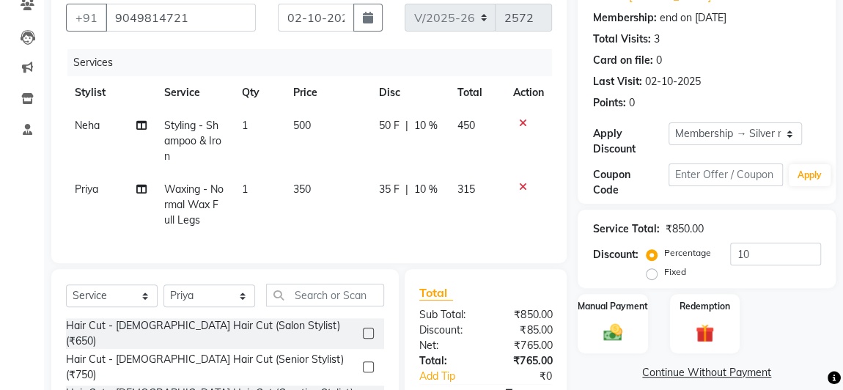
click at [321, 183] on tr "Priya Waxing - Normal Wax Full Legs 1 350 35 F | 10 % 315" at bounding box center [309, 205] width 486 height 64
drag, startPoint x: 296, startPoint y: 112, endPoint x: 304, endPoint y: 117, distance: 8.6
click at [304, 117] on td "500" at bounding box center [327, 141] width 86 height 64
select select "78024"
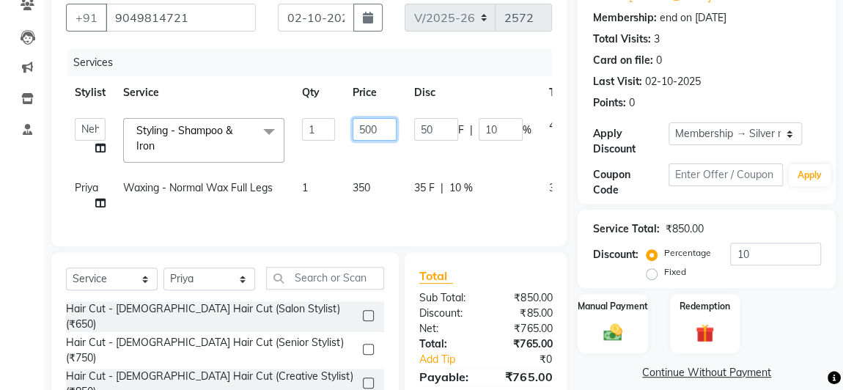
drag, startPoint x: 388, startPoint y: 127, endPoint x: 389, endPoint y: 136, distance: 8.8
click at [388, 133] on input "500" at bounding box center [375, 129] width 44 height 23
type input "5"
type input "556"
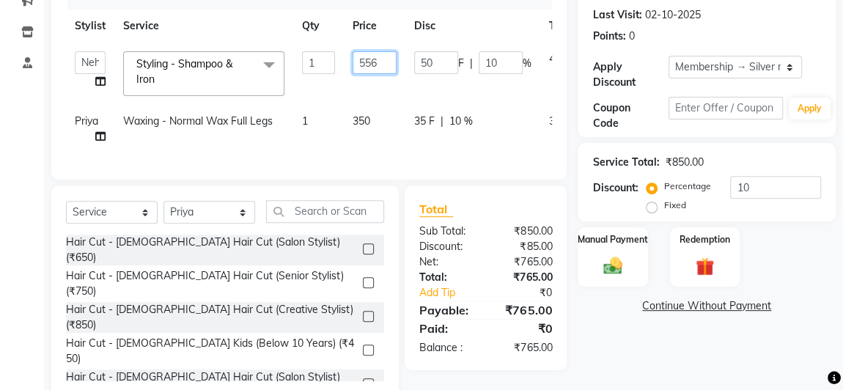
scroll to position [0, 78]
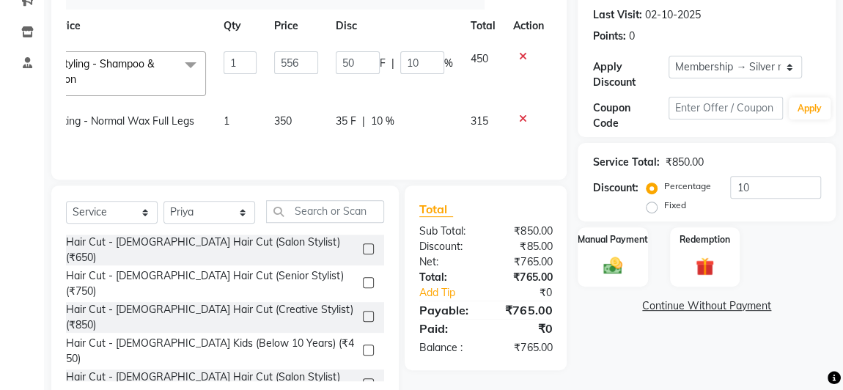
click at [521, 117] on div at bounding box center [528, 119] width 31 height 10
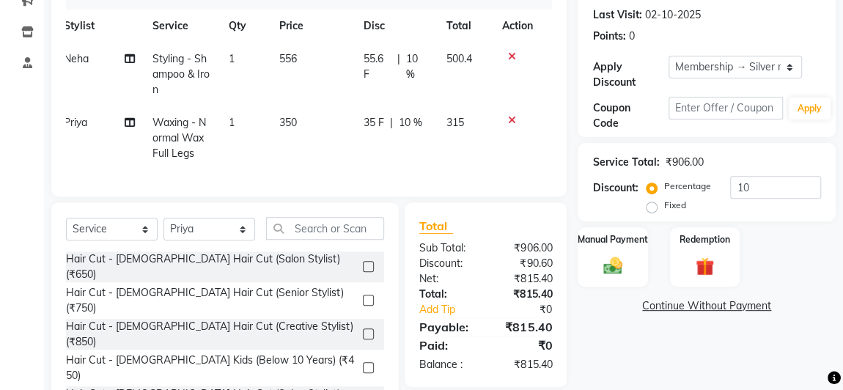
click at [508, 119] on icon at bounding box center [511, 120] width 8 height 10
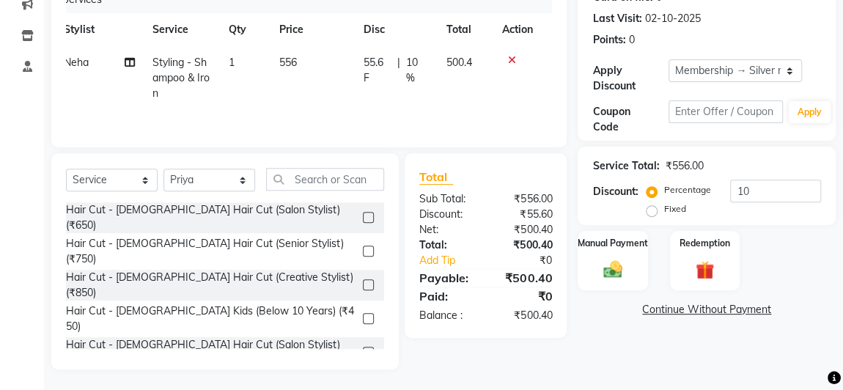
scroll to position [0, 10]
click at [214, 177] on select "Select Stylist [PERSON_NAME] Jyoti [PERSON_NAME] Manager [PERSON_NAME] Priya Sa…" at bounding box center [210, 180] width 92 height 23
click at [164, 169] on select "Select Stylist [PERSON_NAME] Jyoti [PERSON_NAME] Manager [PERSON_NAME] Priya Sa…" at bounding box center [210, 180] width 92 height 23
click at [202, 182] on select "Select Stylist [PERSON_NAME] Jyoti [PERSON_NAME] Manager [PERSON_NAME] Priya Sa…" at bounding box center [210, 180] width 92 height 23
select select "78024"
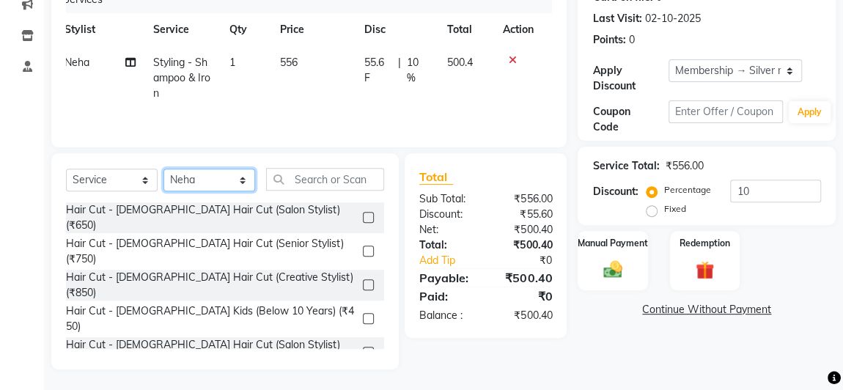
click at [164, 169] on select "Select Stylist [PERSON_NAME] Jyoti [PERSON_NAME] Manager [PERSON_NAME] Priya Sa…" at bounding box center [210, 180] width 92 height 23
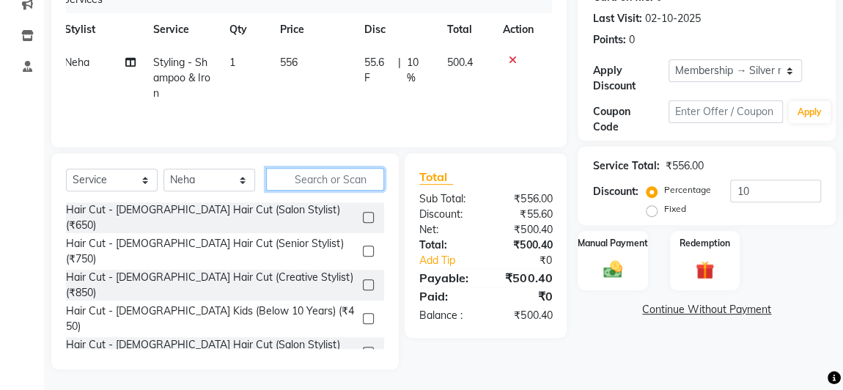
click at [320, 177] on input "text" at bounding box center [325, 179] width 118 height 23
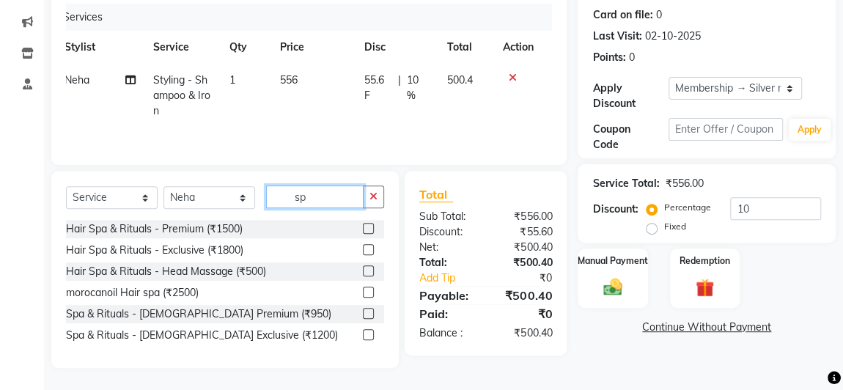
scroll to position [177, 0]
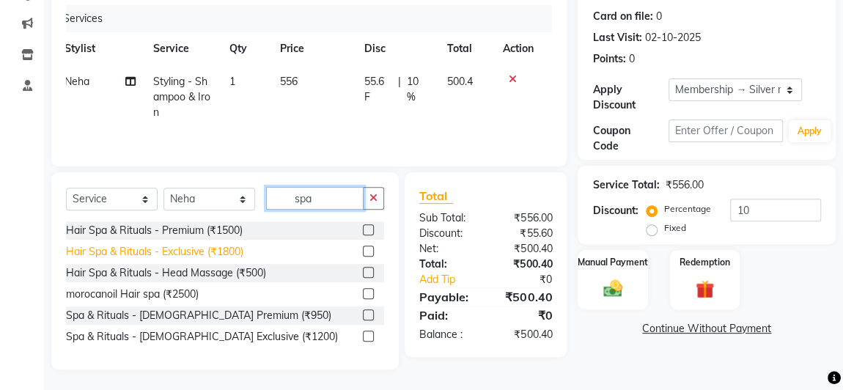
type input "spa"
click at [208, 249] on div "Hair Spa & Rituals - Exclusive (₹1800)" at bounding box center [154, 251] width 177 height 15
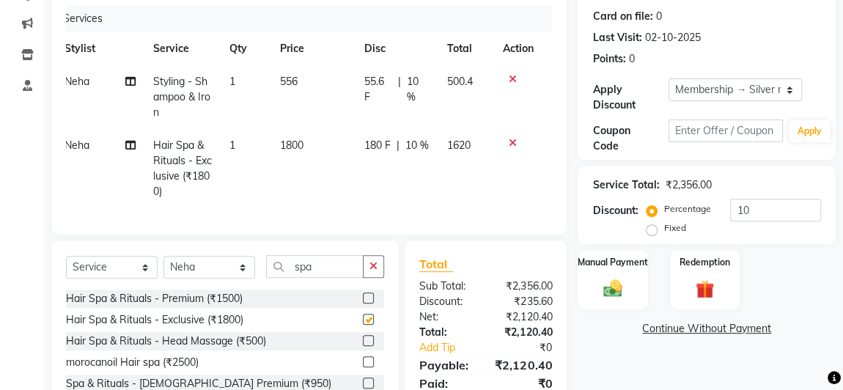
checkbox input "false"
click at [301, 144] on span "1800" at bounding box center [291, 145] width 23 height 13
select select "78024"
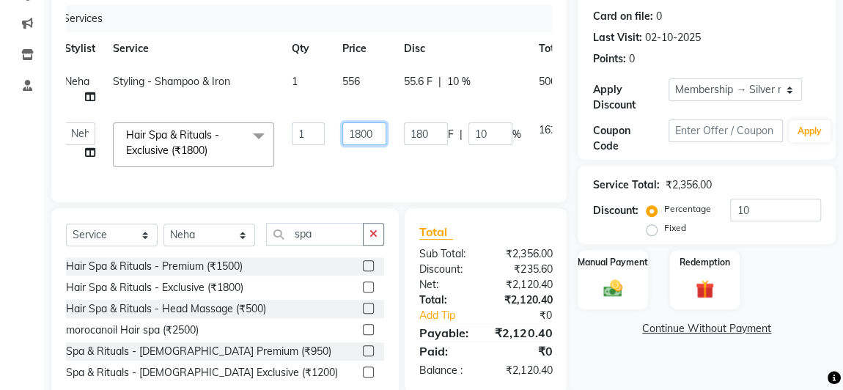
click at [376, 131] on input "1800" at bounding box center [364, 133] width 44 height 23
type input "1"
type input "2780"
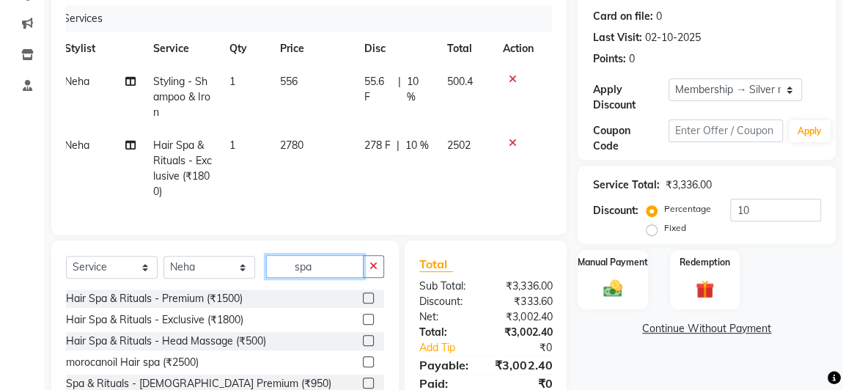
click at [342, 242] on div "Client [PHONE_NUMBER] Date [DATE] Invoice Number V/2025 V/[PHONE_NUMBER] Servic…" at bounding box center [308, 185] width 537 height 504
type input "s"
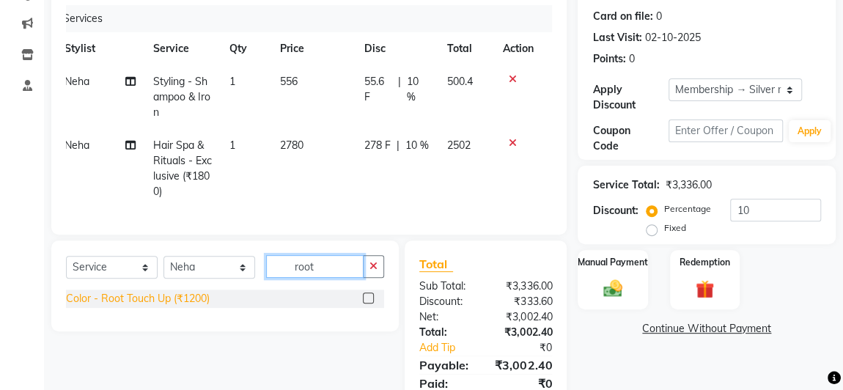
type input "root"
click at [194, 306] on div "Color - Root Touch Up (₹1200)" at bounding box center [138, 298] width 144 height 15
checkbox input "false"
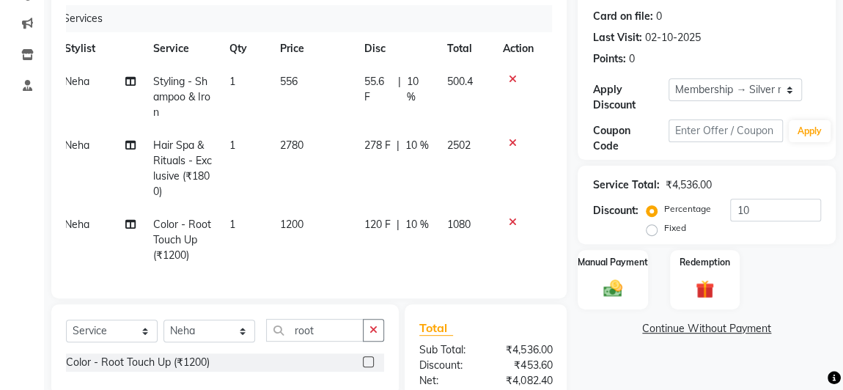
click at [305, 213] on td "1200" at bounding box center [313, 240] width 84 height 64
select select "78024"
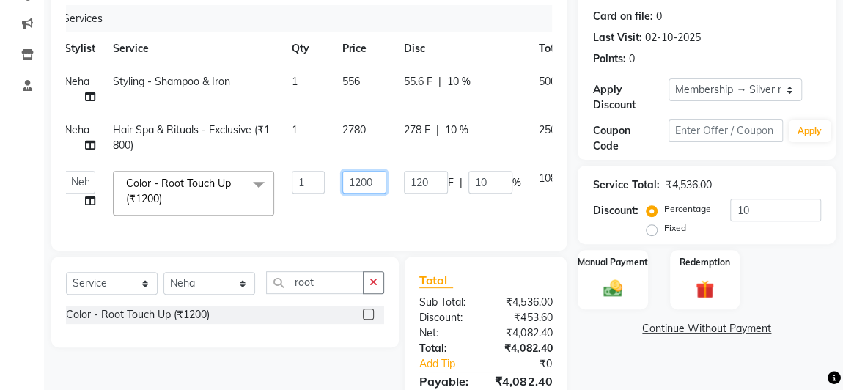
click at [380, 181] on input "1200" at bounding box center [364, 182] width 44 height 23
type input "1"
type input "900"
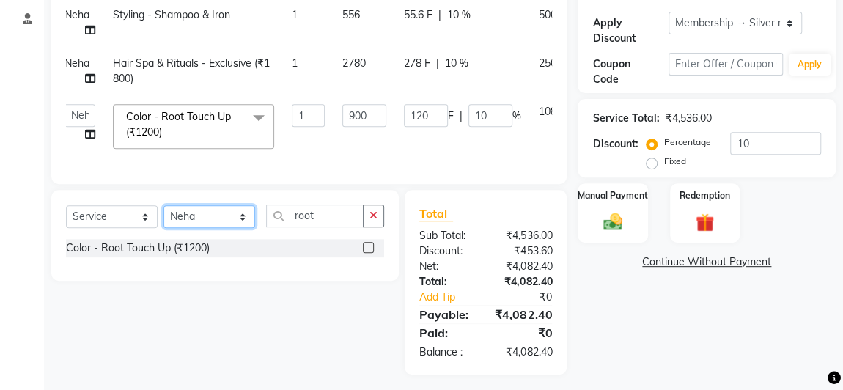
click at [218, 223] on div "Client [PHONE_NUMBER] Date [DATE] Invoice Number V/2025 V/[PHONE_NUMBER] Servic…" at bounding box center [308, 121] width 537 height 508
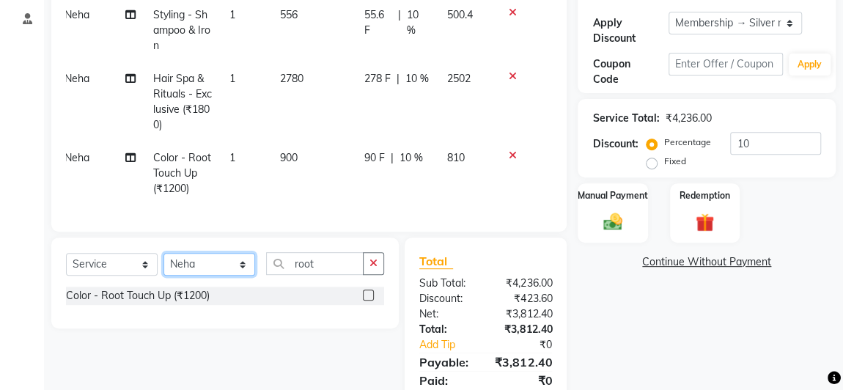
select select "84665"
click at [164, 262] on select "Select Stylist [PERSON_NAME] Jyoti [PERSON_NAME] Manager [PERSON_NAME] Priya Sa…" at bounding box center [210, 264] width 92 height 23
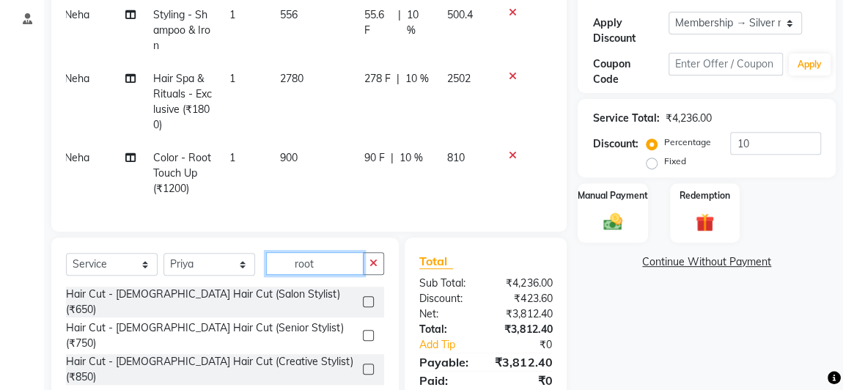
click at [339, 275] on input "root" at bounding box center [315, 263] width 98 height 23
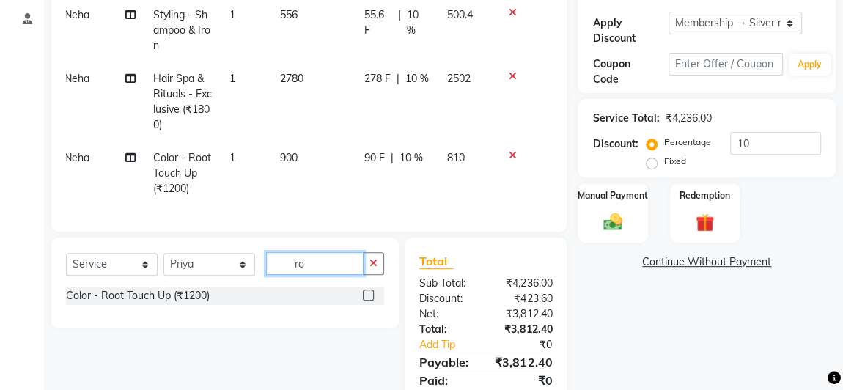
type input "r"
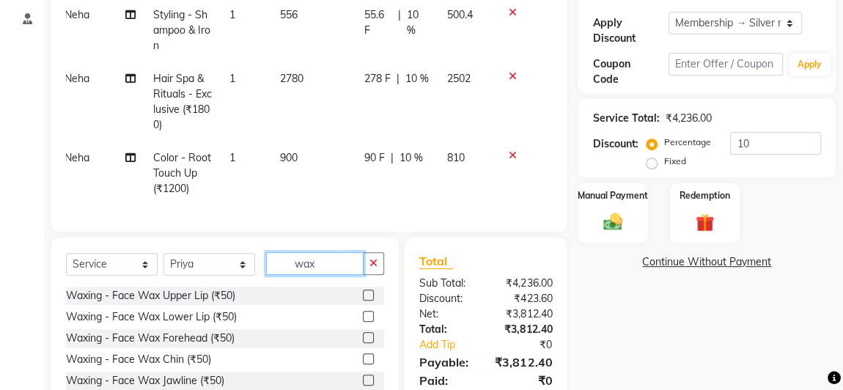
scroll to position [338, 0]
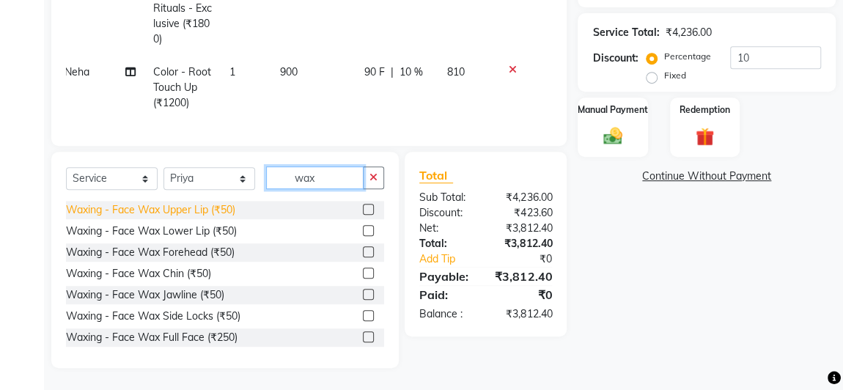
type input "wax"
click at [233, 208] on div "Waxing - Face Wax Upper Lip (₹50)" at bounding box center [150, 209] width 169 height 15
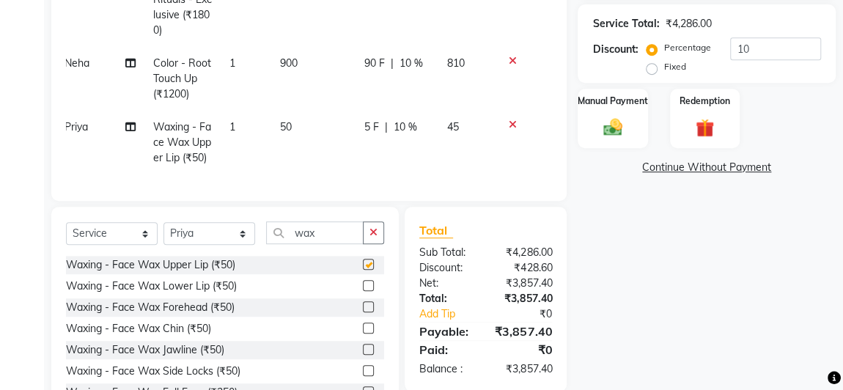
checkbox input "false"
click at [224, 294] on div "Waxing - Face Wax Lower Lip (₹50)" at bounding box center [151, 286] width 171 height 15
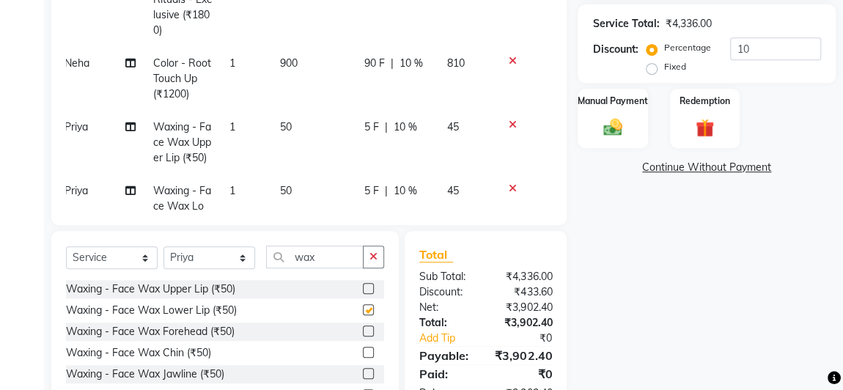
checkbox input "false"
click at [327, 255] on input "wax" at bounding box center [315, 257] width 98 height 23
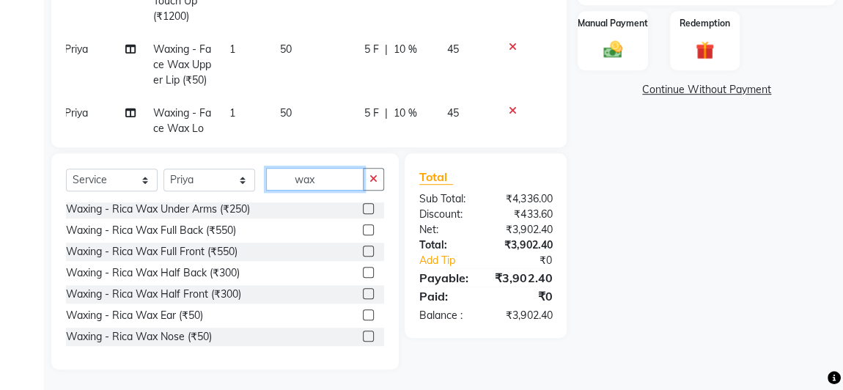
scroll to position [527, 0]
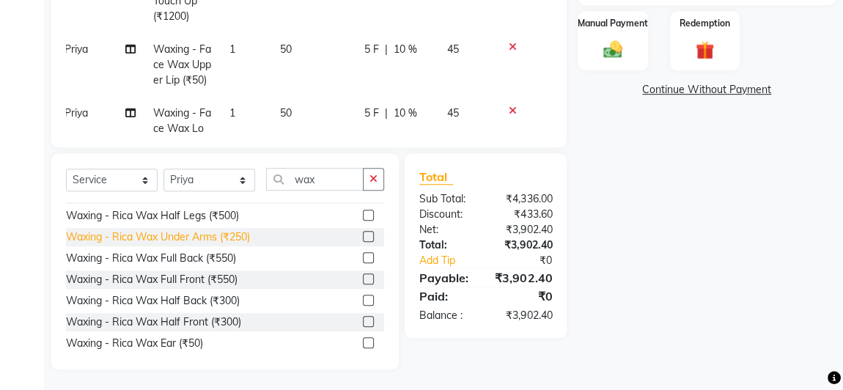
click at [195, 232] on div "Waxing - Rica Wax Under Arms (₹250)" at bounding box center [158, 236] width 184 height 15
checkbox input "false"
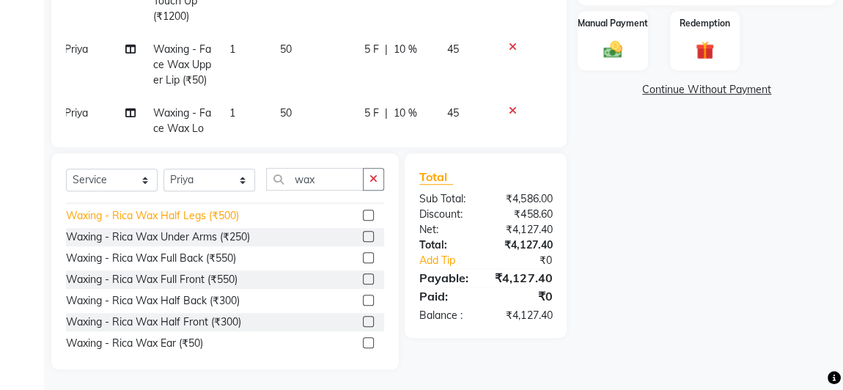
click at [213, 212] on div "Waxing - Rica Wax Half Legs (₹500)" at bounding box center [152, 215] width 173 height 15
checkbox input "false"
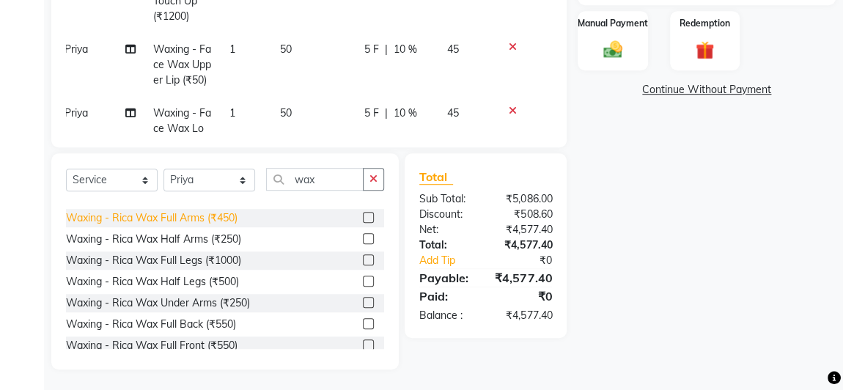
click at [200, 213] on div "Waxing - Rica Wax Full Arms (₹450)" at bounding box center [152, 217] width 172 height 15
checkbox input "false"
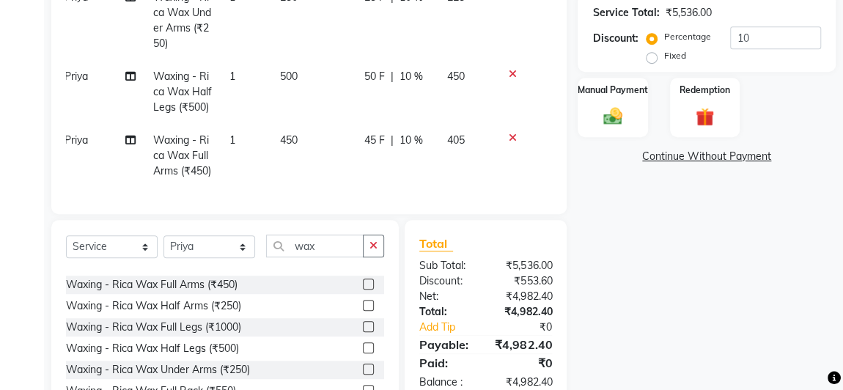
scroll to position [416, 0]
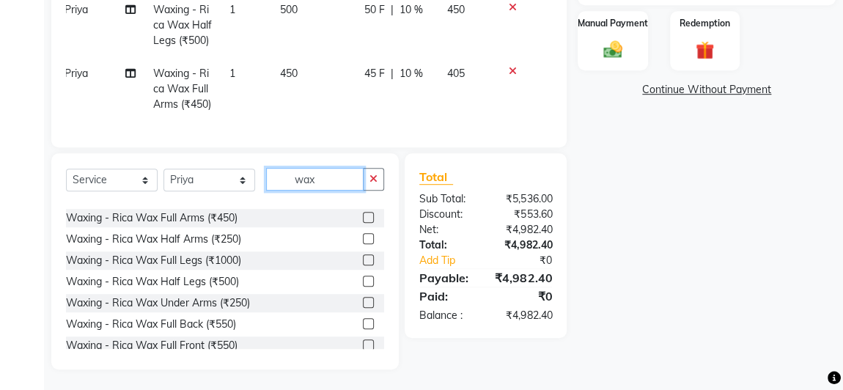
click at [320, 181] on input "wax" at bounding box center [315, 179] width 98 height 23
type input "w"
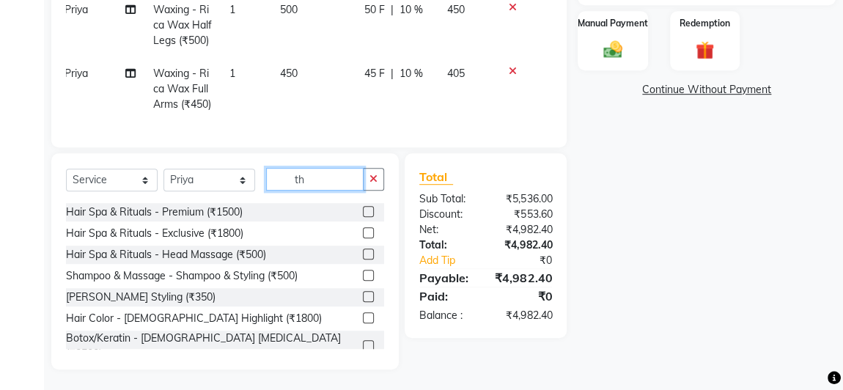
scroll to position [0, 0]
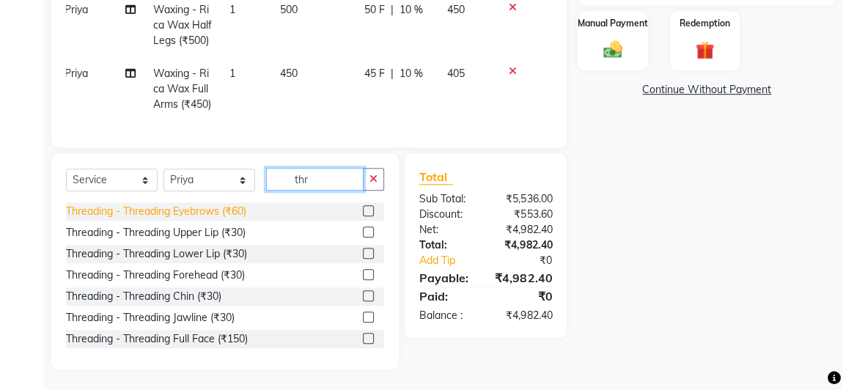
type input "thr"
click at [222, 210] on div "Threading - Threading Eyebrows (₹60)" at bounding box center [156, 211] width 180 height 15
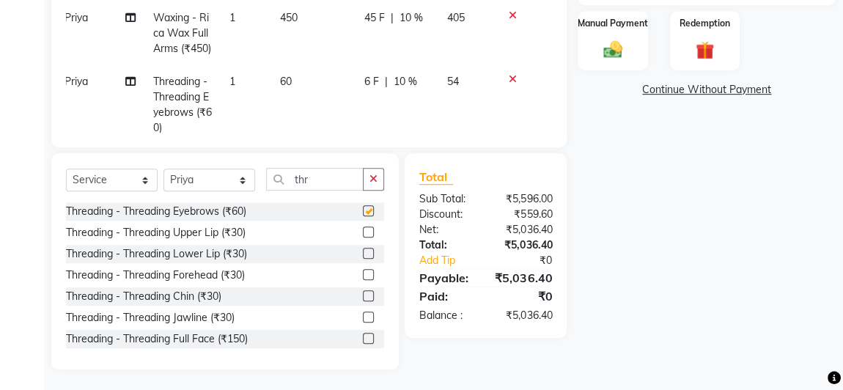
checkbox input "false"
click at [623, 41] on img at bounding box center [613, 49] width 32 height 23
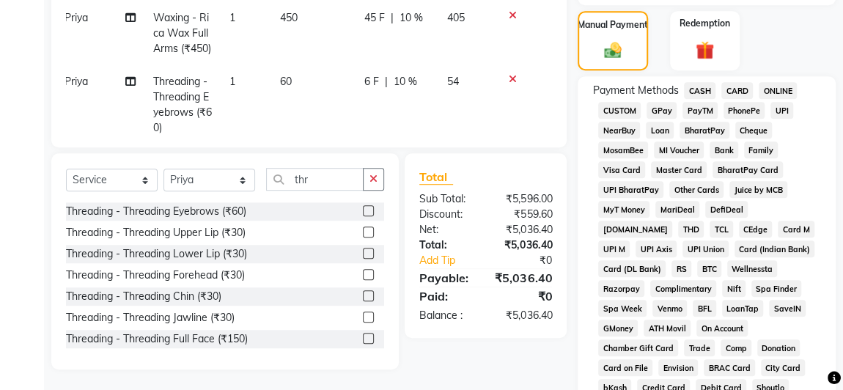
click at [700, 89] on span "CASH" at bounding box center [700, 90] width 32 height 17
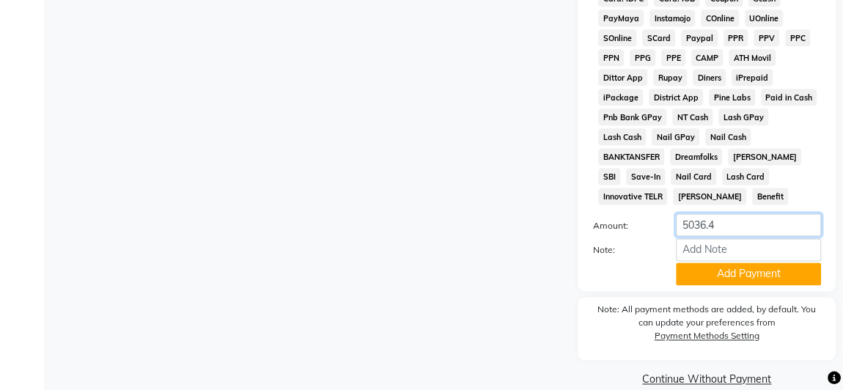
drag, startPoint x: 738, startPoint y: 202, endPoint x: 728, endPoint y: 212, distance: 14.0
click at [738, 213] on input "5036.4" at bounding box center [748, 224] width 145 height 23
type input "5"
click at [728, 213] on input "3" at bounding box center [748, 224] width 145 height 23
type input "3600"
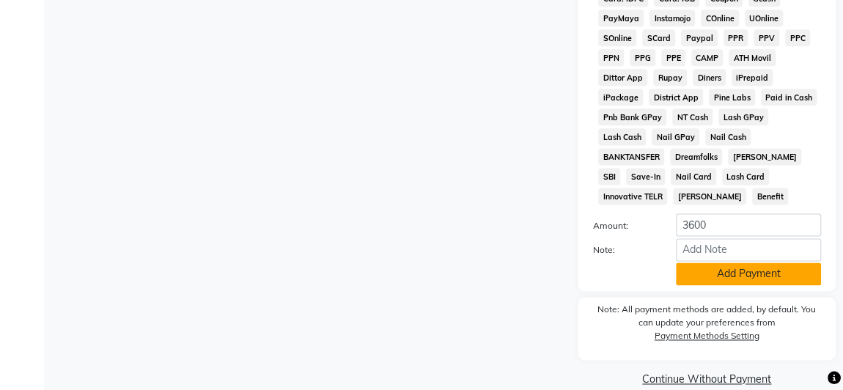
click at [730, 262] on button "Add Payment" at bounding box center [748, 273] width 145 height 23
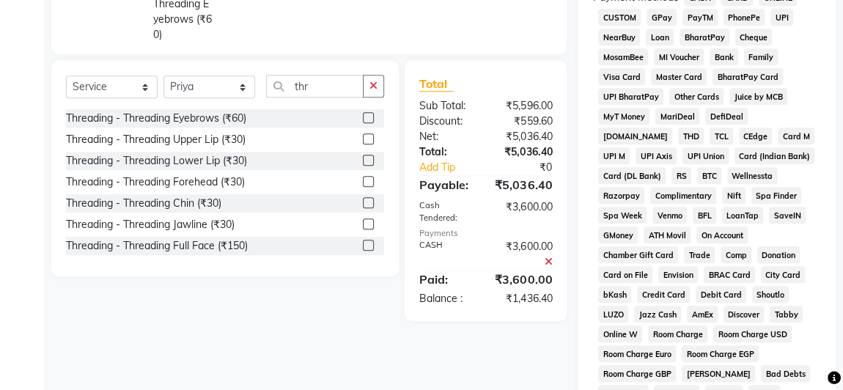
scroll to position [309, 0]
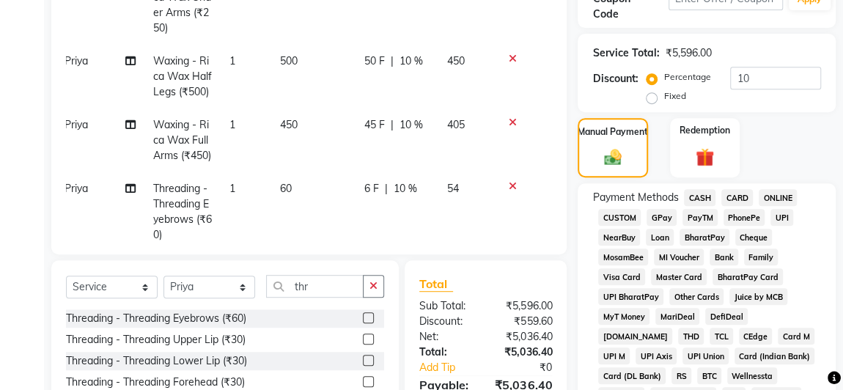
click at [659, 216] on span "GPay" at bounding box center [662, 217] width 30 height 17
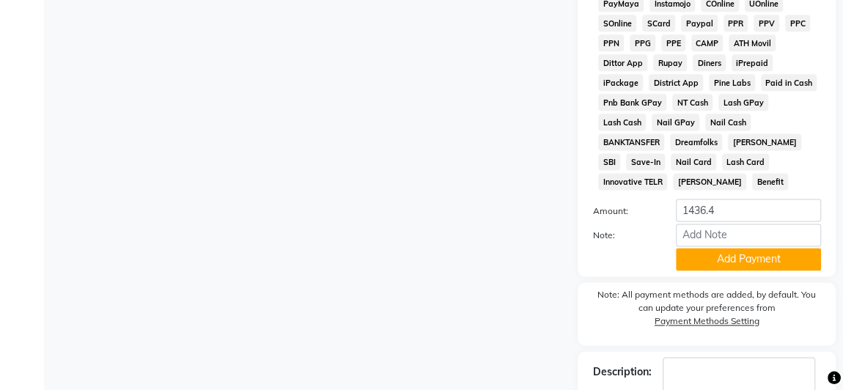
scroll to position [985, 0]
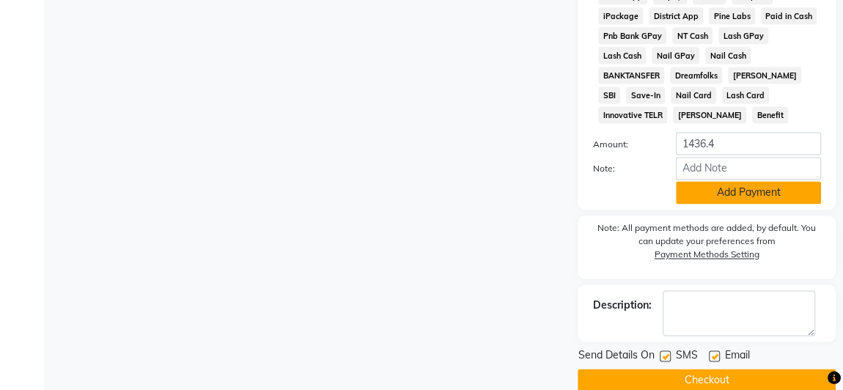
click at [719, 181] on button "Add Payment" at bounding box center [748, 192] width 145 height 23
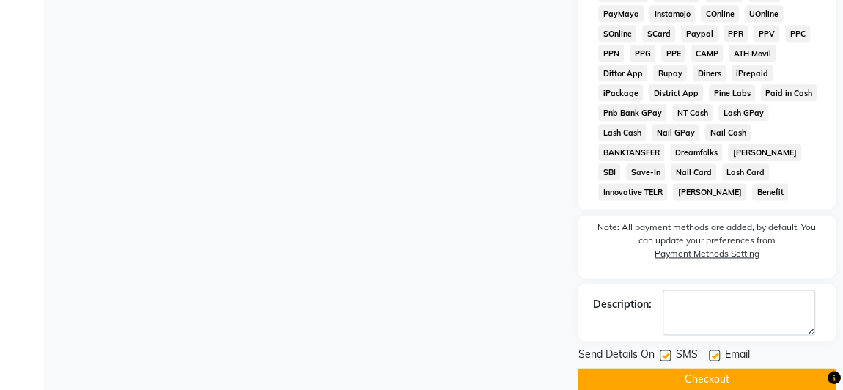
click at [664, 350] on label at bounding box center [665, 355] width 11 height 11
click at [664, 351] on input "checkbox" at bounding box center [665, 356] width 10 height 10
checkbox input "false"
click at [713, 350] on label at bounding box center [714, 355] width 11 height 11
click at [713, 351] on input "checkbox" at bounding box center [714, 356] width 10 height 10
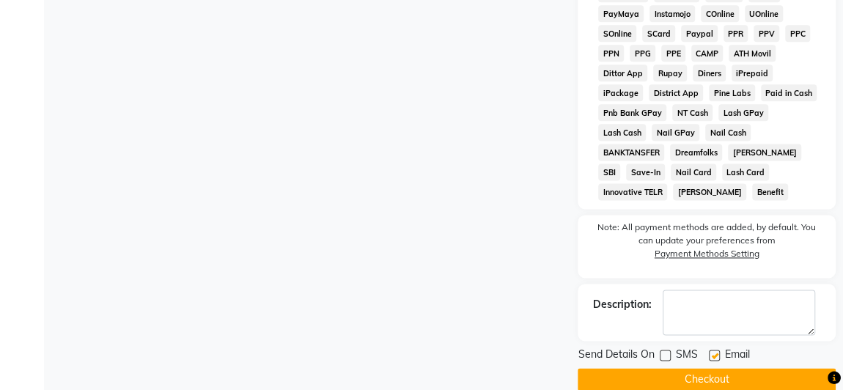
checkbox input "false"
drag, startPoint x: 712, startPoint y: 359, endPoint x: 721, endPoint y: 359, distance: 9.5
click at [711, 368] on button "Checkout" at bounding box center [707, 379] width 258 height 23
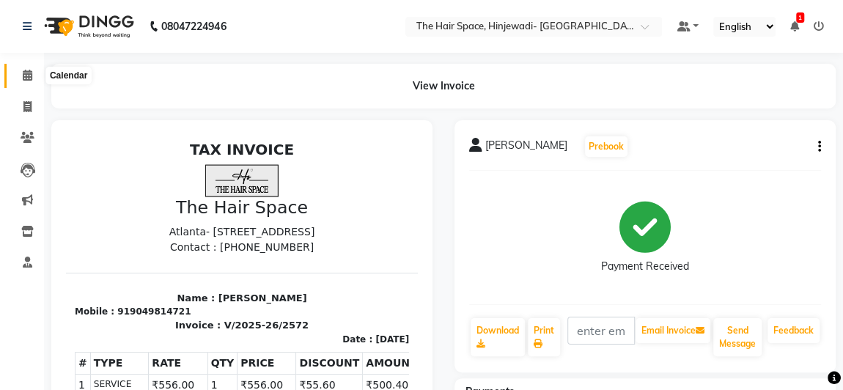
drag, startPoint x: 27, startPoint y: 76, endPoint x: 32, endPoint y: 84, distance: 9.2
click at [27, 76] on icon at bounding box center [28, 75] width 10 height 11
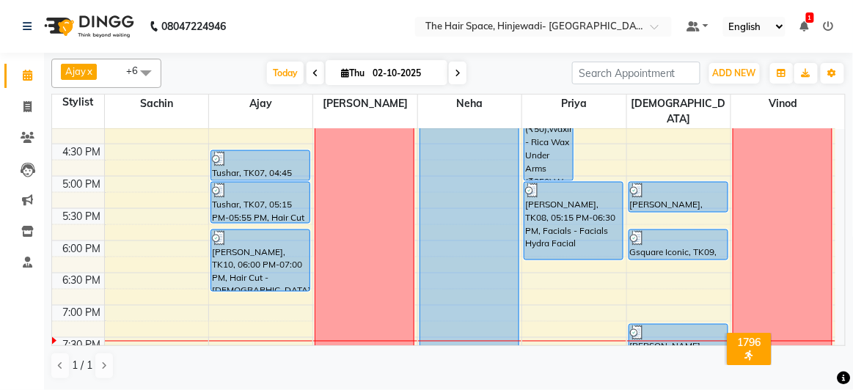
scroll to position [466, 0]
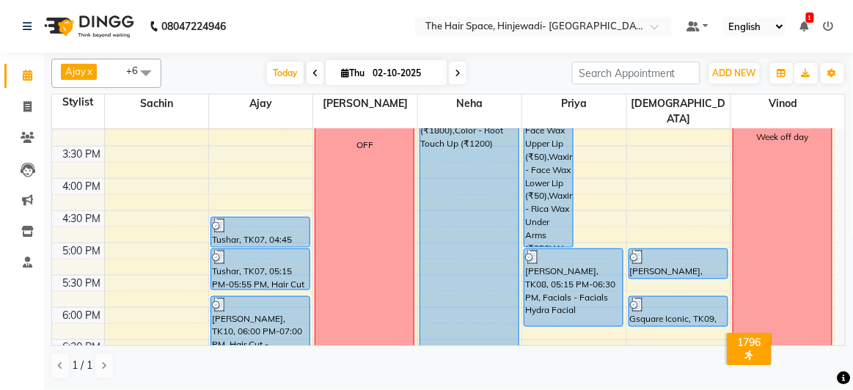
click at [657, 117] on div "8:00 AM 8:30 AM 9:00 AM 9:30 AM 10:00 AM 10:30 AM 11:00 AM 11:30 AM 12:00 PM 12…" at bounding box center [443, 146] width 783 height 967
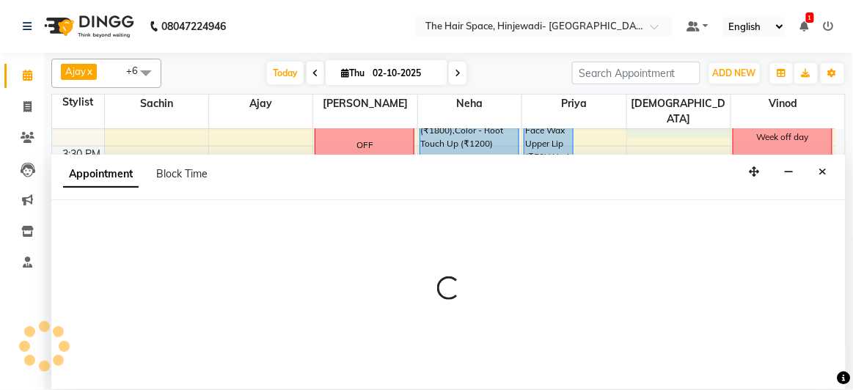
select select "84666"
select select "915"
select select "tentative"
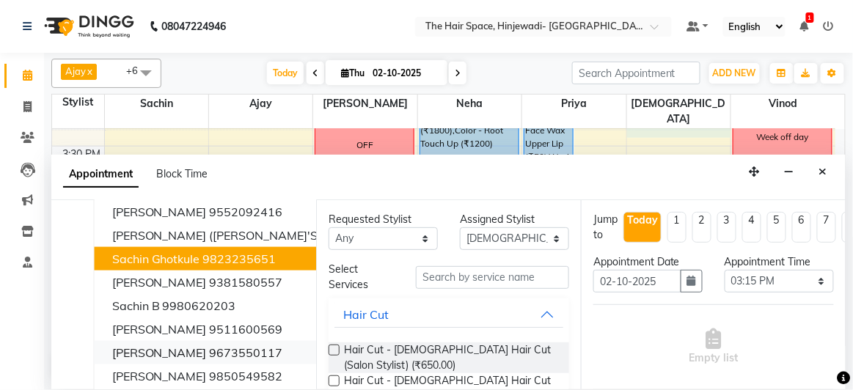
scroll to position [120, 0]
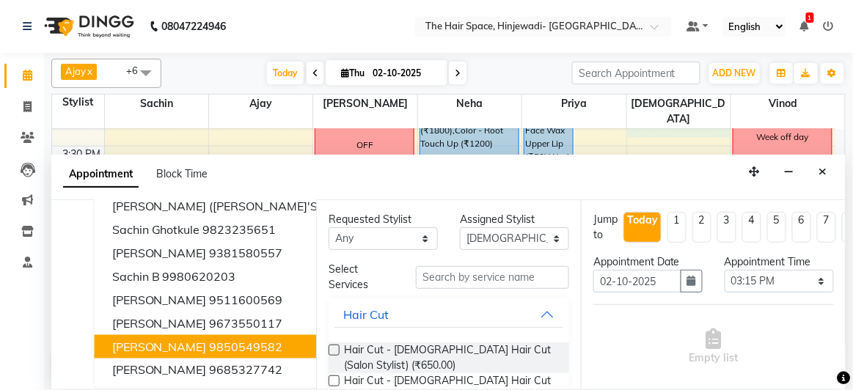
drag, startPoint x: 183, startPoint y: 334, endPoint x: 201, endPoint y: 331, distance: 17.8
click at [183, 339] on span "[PERSON_NAME]" at bounding box center [159, 346] width 95 height 15
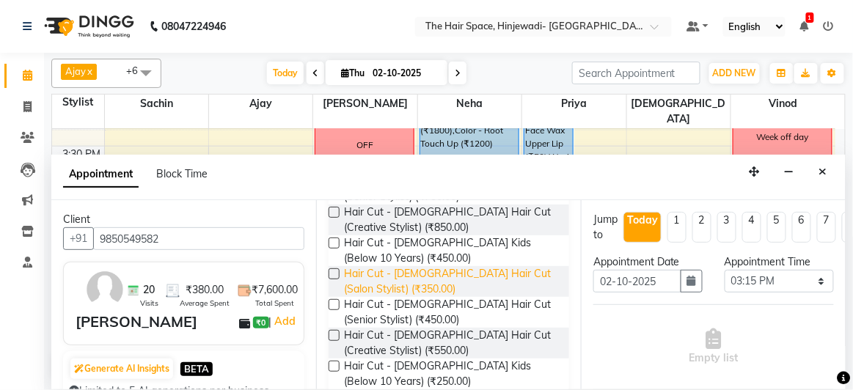
scroll to position [266, 0]
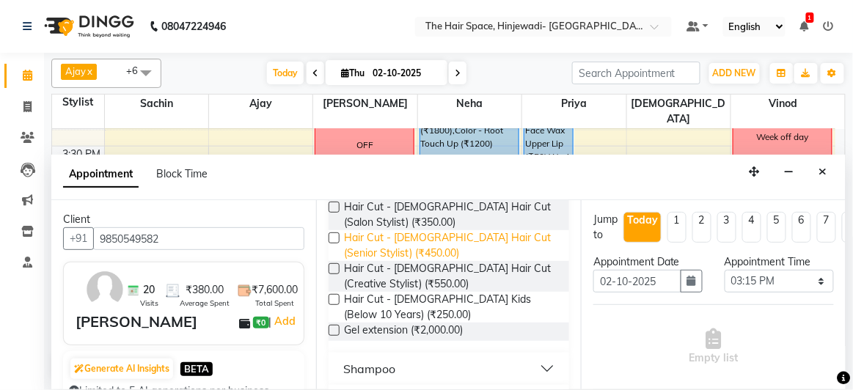
type input "9850549582"
click at [373, 245] on span "Hair Cut - [DEMOGRAPHIC_DATA] Hair Cut (Senior Stylist) (₹450.00)" at bounding box center [450, 245] width 213 height 31
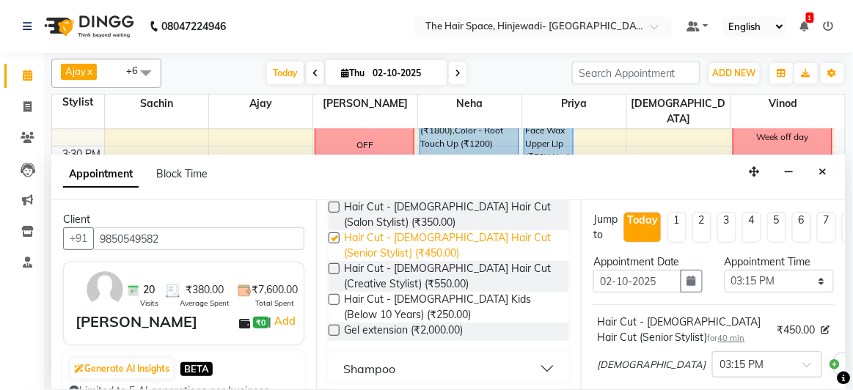
checkbox input "false"
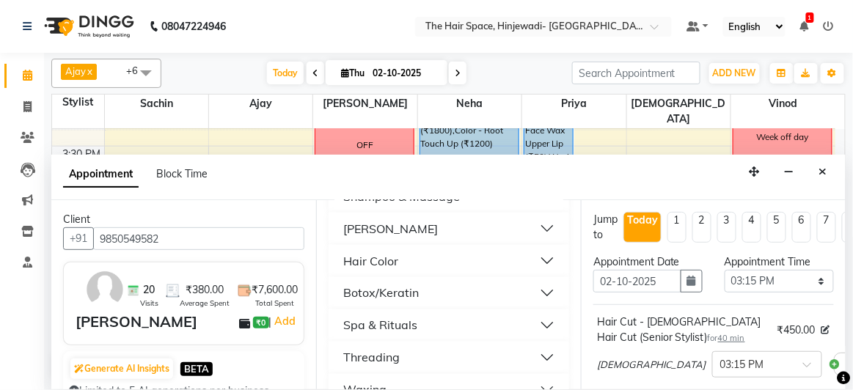
scroll to position [533, 0]
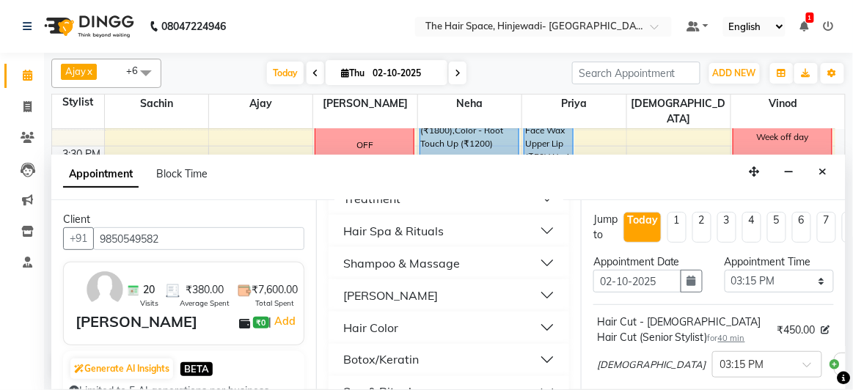
click at [366, 290] on div "[PERSON_NAME]" at bounding box center [390, 296] width 95 height 18
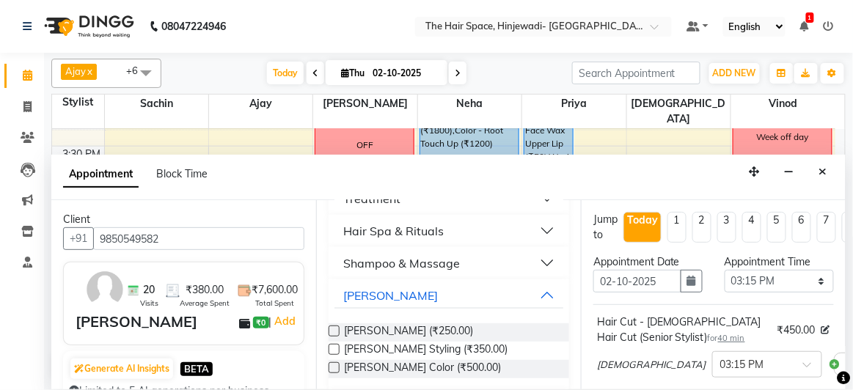
click at [338, 329] on label at bounding box center [333, 331] width 11 height 11
click at [338, 329] on input "checkbox" at bounding box center [333, 333] width 10 height 10
checkbox input "false"
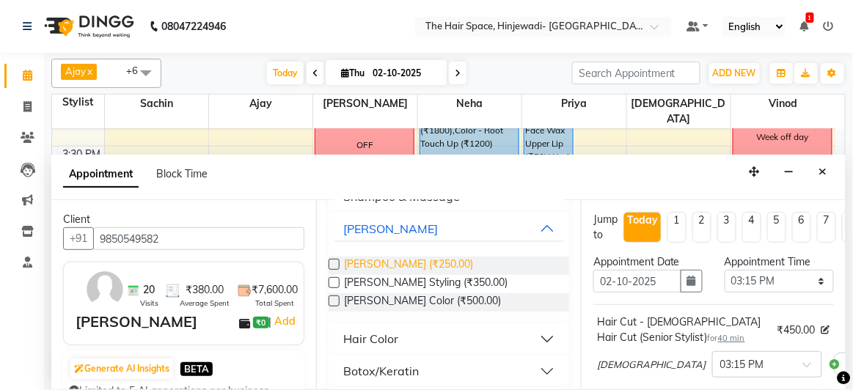
scroll to position [667, 0]
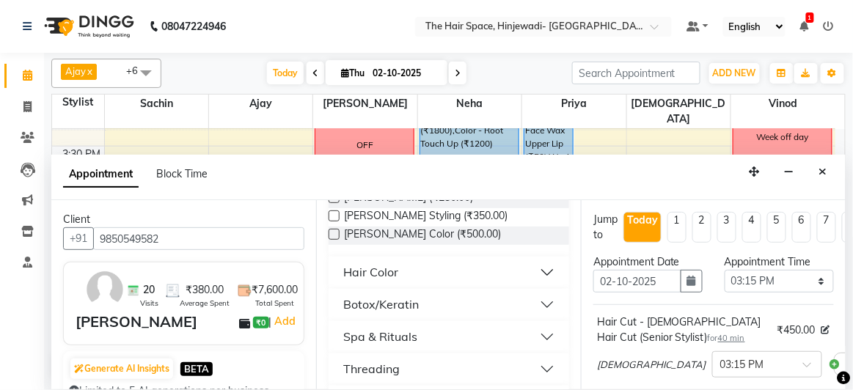
click at [378, 265] on div "Hair Color" at bounding box center [370, 273] width 55 height 18
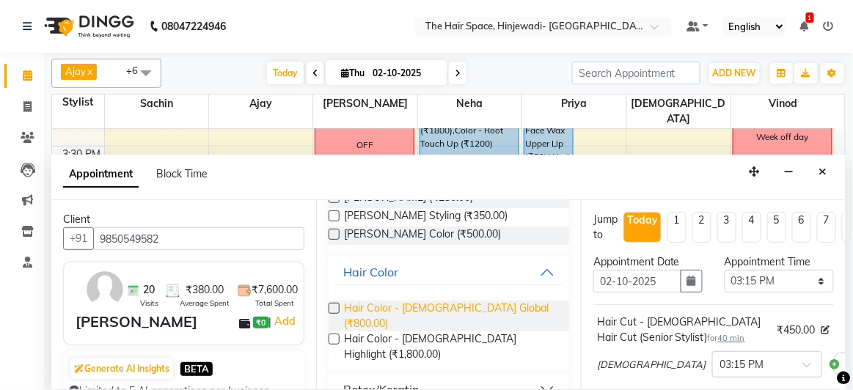
drag, startPoint x: 379, startPoint y: 307, endPoint x: 449, endPoint y: 301, distance: 70.6
click at [379, 307] on span "Hair Color - [DEMOGRAPHIC_DATA] Global (₹800.00)" at bounding box center [450, 316] width 213 height 31
checkbox input "false"
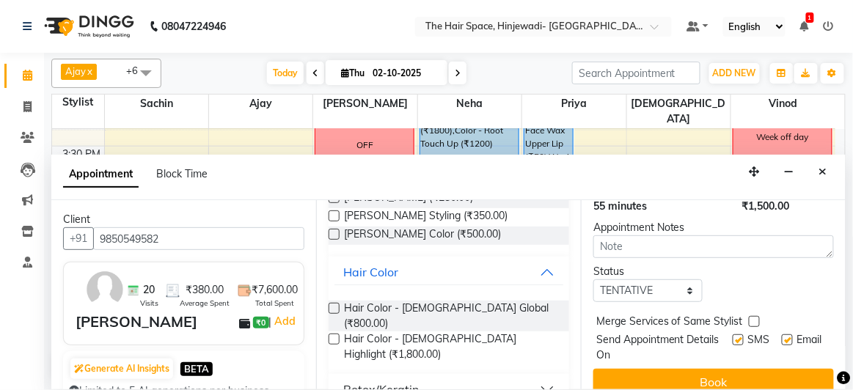
scroll to position [382, 0]
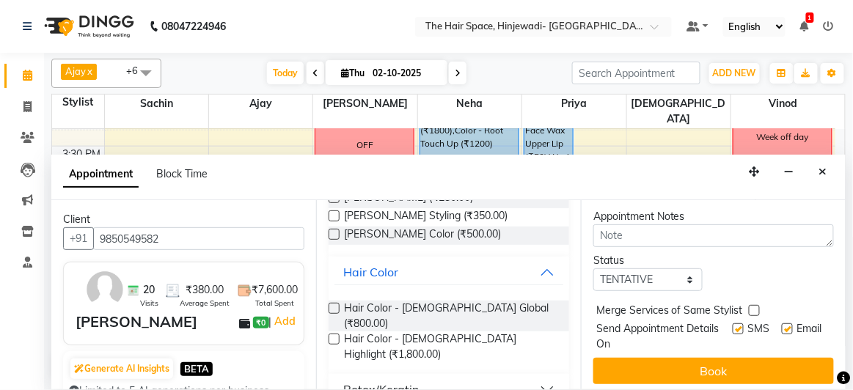
click at [732, 323] on label at bounding box center [737, 328] width 11 height 11
click at [732, 326] on input "checkbox" at bounding box center [737, 331] width 10 height 10
checkbox input "false"
click at [782, 323] on label at bounding box center [787, 328] width 11 height 11
click at [782, 326] on input "checkbox" at bounding box center [787, 331] width 10 height 10
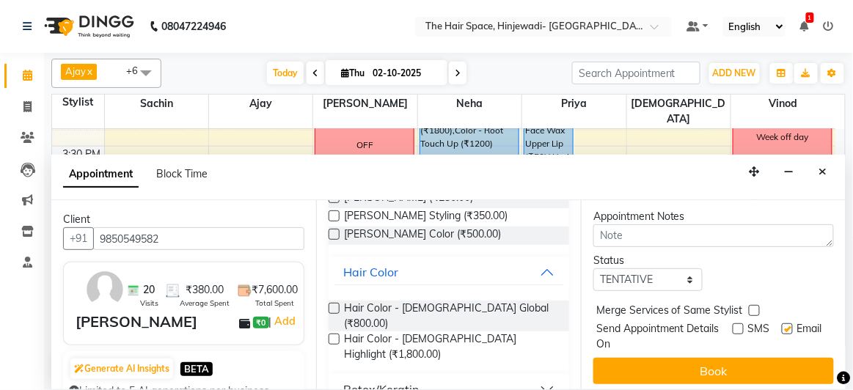
checkbox input "false"
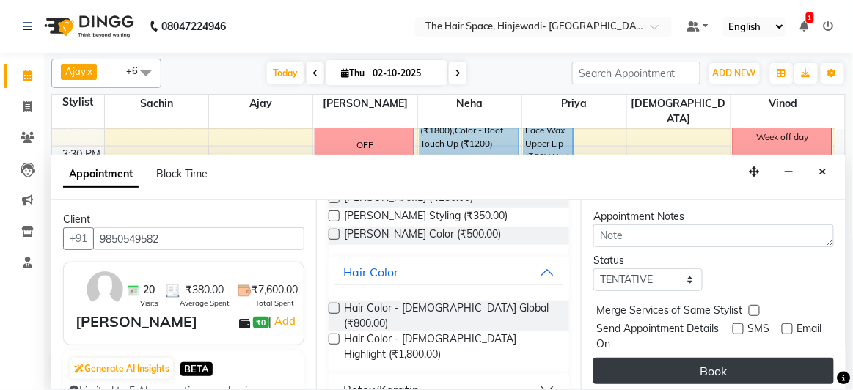
click at [752, 358] on button "Book" at bounding box center [713, 371] width 240 height 26
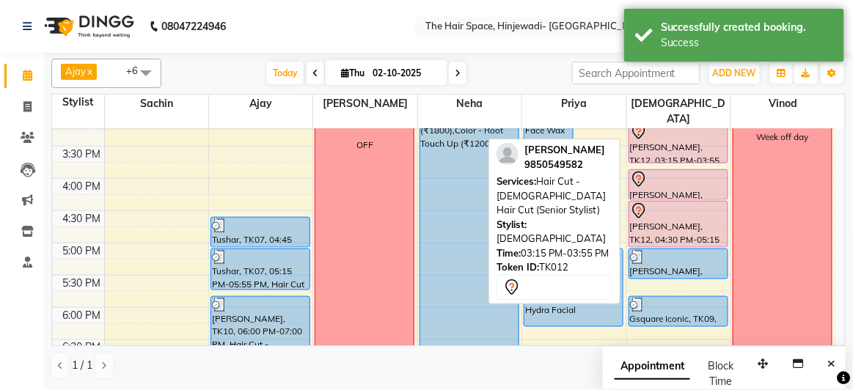
click at [683, 123] on div at bounding box center [678, 132] width 97 height 18
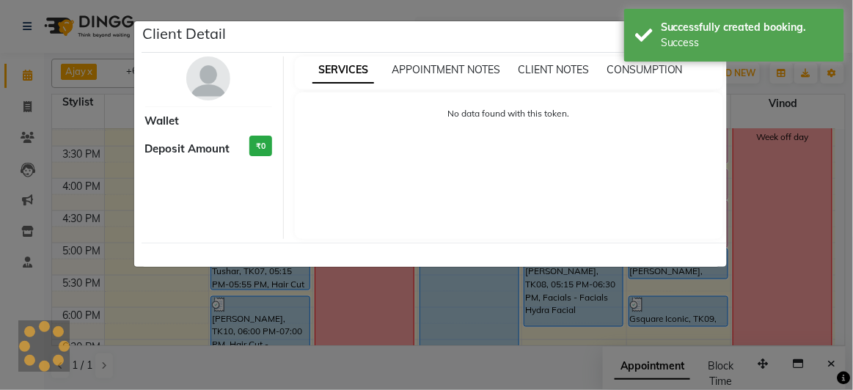
select select "7"
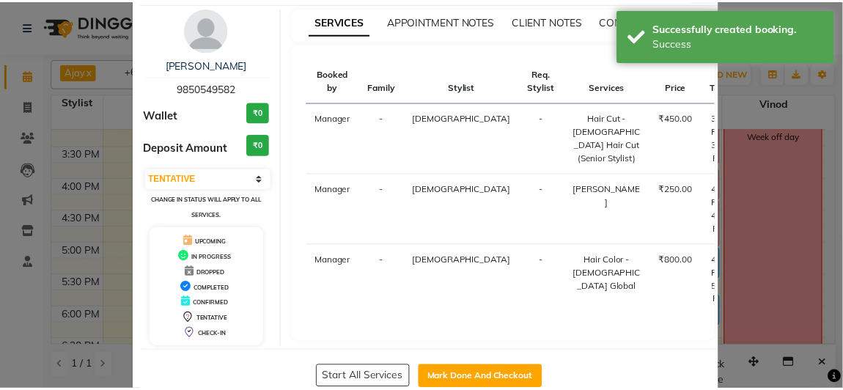
scroll to position [89, 0]
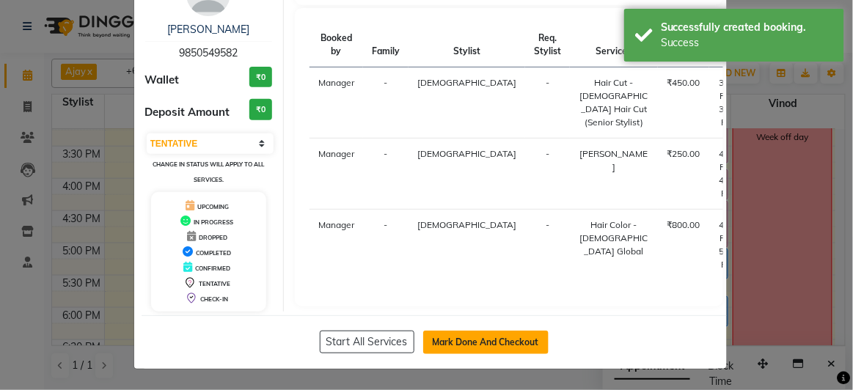
click at [456, 344] on button "Mark Done And Checkout" at bounding box center [485, 342] width 125 height 23
select select "service"
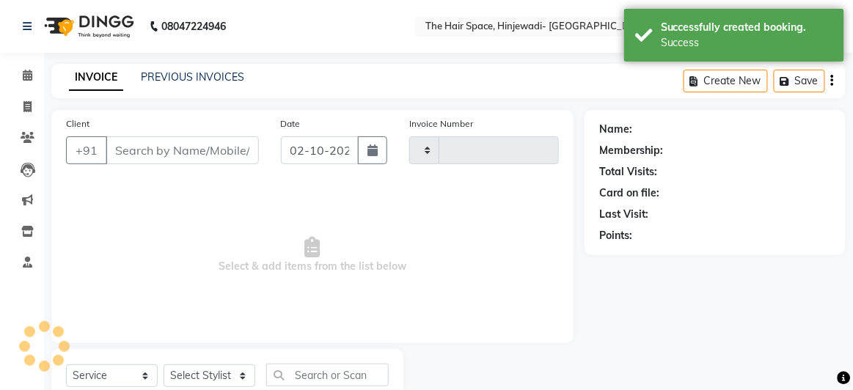
type input "2573"
select select "6697"
type input "9850549582"
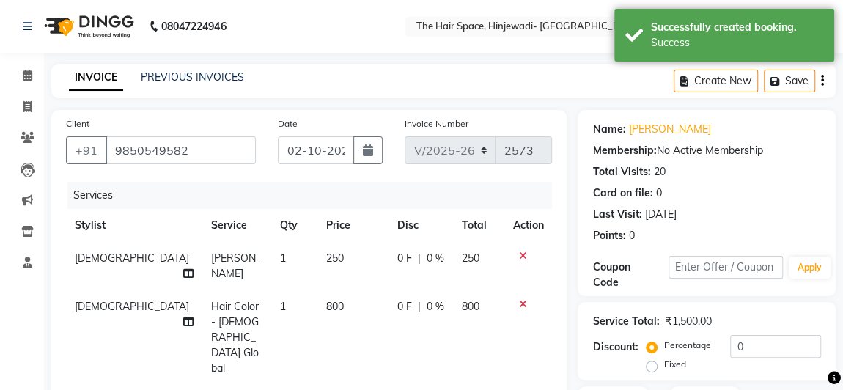
scroll to position [266, 0]
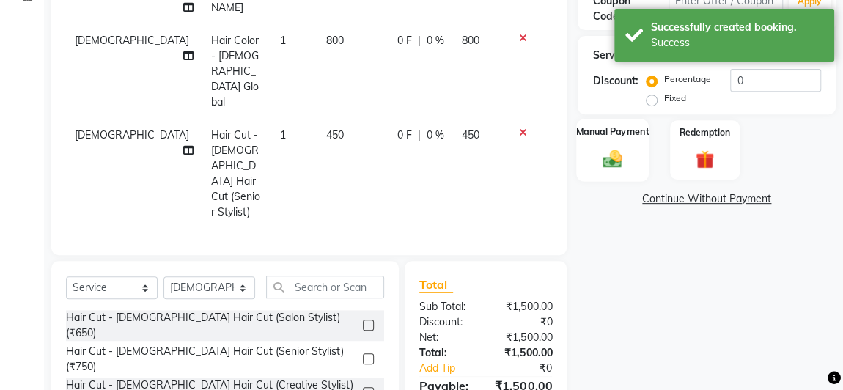
click at [615, 161] on img at bounding box center [613, 158] width 32 height 23
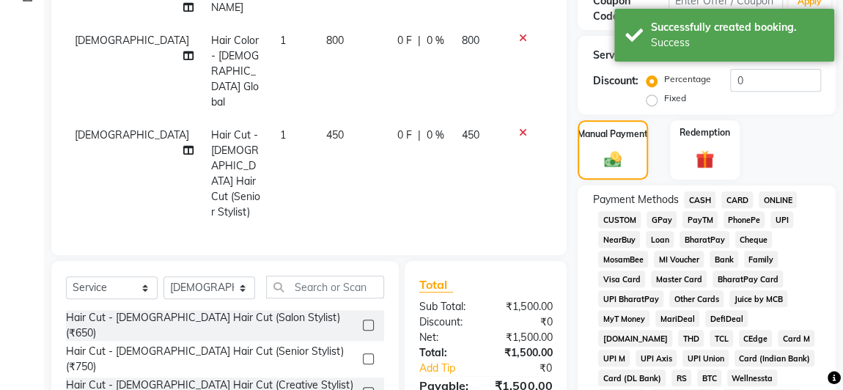
click at [661, 218] on span "GPay" at bounding box center [662, 219] width 30 height 17
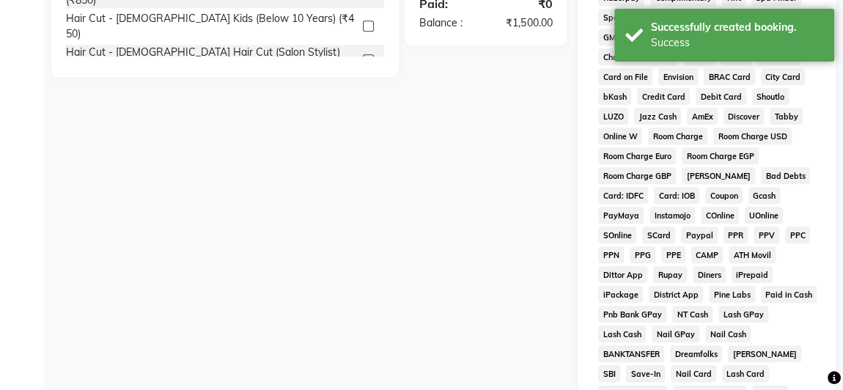
scroll to position [864, 0]
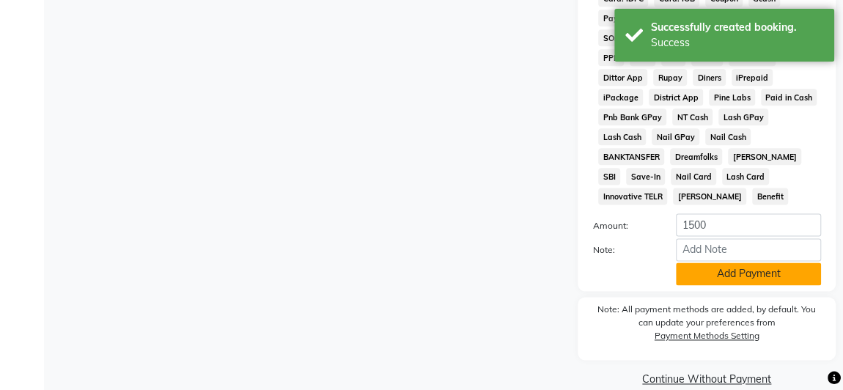
click at [710, 262] on button "Add Payment" at bounding box center [748, 273] width 145 height 23
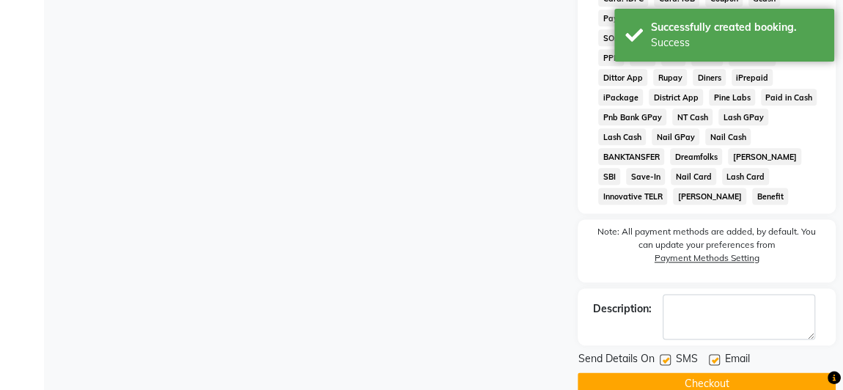
scroll to position [869, 0]
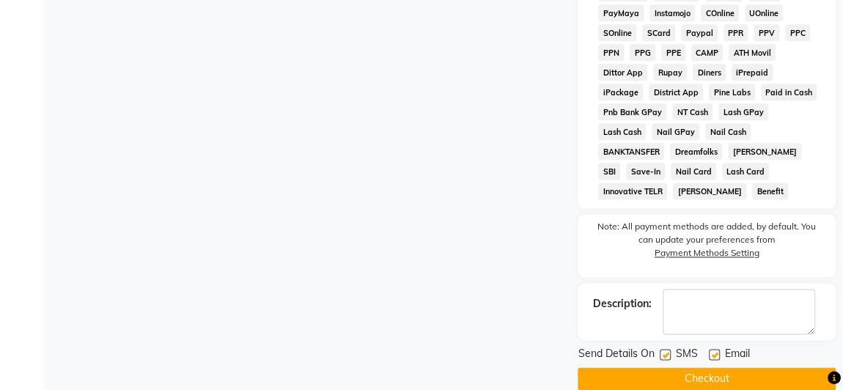
click at [669, 349] on label at bounding box center [665, 354] width 11 height 11
click at [669, 350] on input "checkbox" at bounding box center [665, 355] width 10 height 10
click at [713, 349] on label at bounding box center [714, 354] width 11 height 11
click at [713, 350] on input "checkbox" at bounding box center [714, 355] width 10 height 10
click at [704, 367] on button "Checkout" at bounding box center [707, 378] width 258 height 23
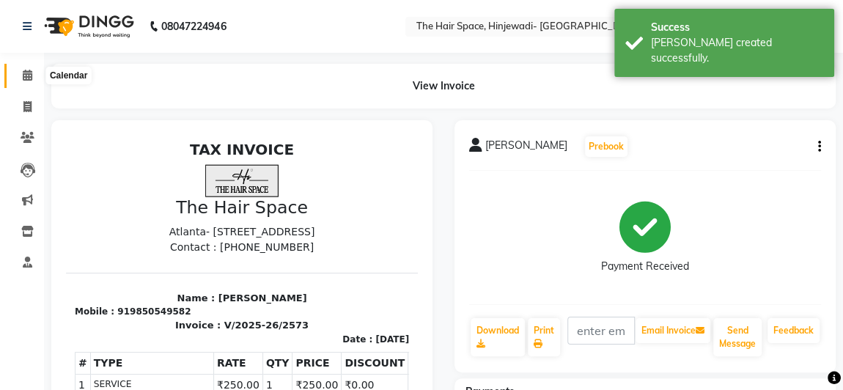
click at [29, 78] on icon at bounding box center [28, 75] width 10 height 11
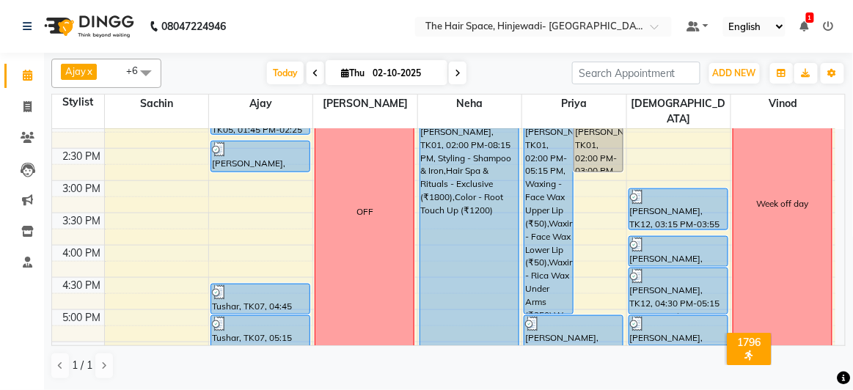
scroll to position [600, 0]
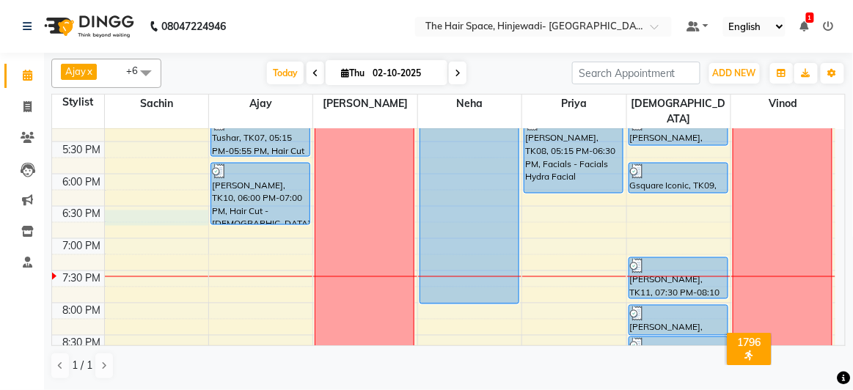
click at [117, 197] on div "8:00 AM 8:30 AM 9:00 AM 9:30 AM 10:00 AM 10:30 AM 11:00 AM 11:30 AM 12:00 PM 12…" at bounding box center [443, 12] width 783 height 967
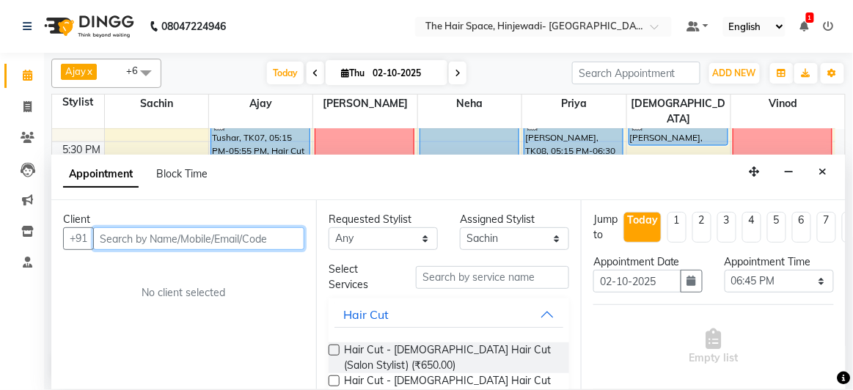
click at [169, 233] on input "text" at bounding box center [198, 238] width 211 height 23
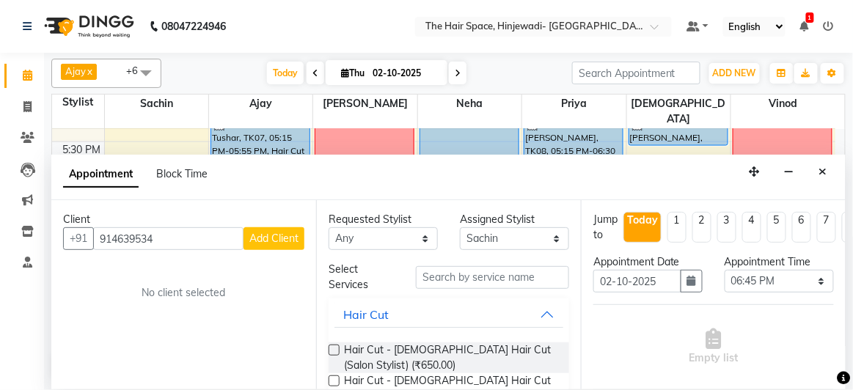
click at [277, 239] on span "Add Client" at bounding box center [273, 238] width 49 height 13
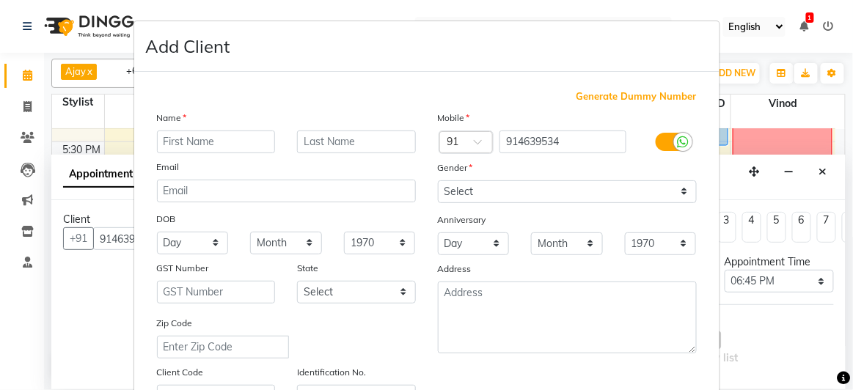
click at [242, 147] on input "text" at bounding box center [216, 142] width 119 height 23
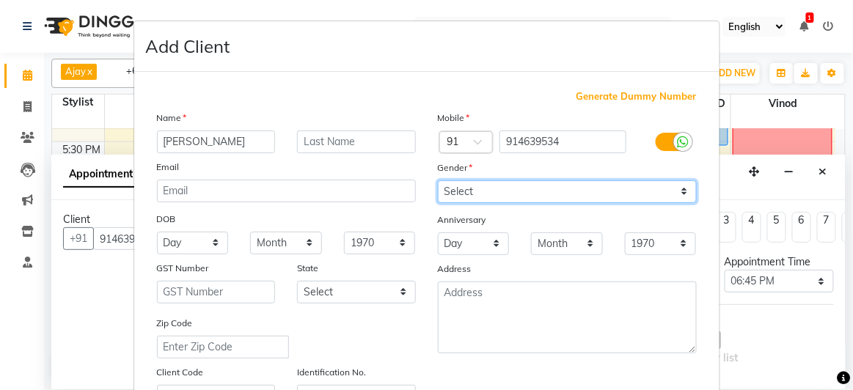
click at [490, 195] on select "Select [DEMOGRAPHIC_DATA] [DEMOGRAPHIC_DATA] Other Prefer Not To Say" at bounding box center [567, 191] width 259 height 23
click at [438, 180] on select "Select [DEMOGRAPHIC_DATA] [DEMOGRAPHIC_DATA] Other Prefer Not To Say" at bounding box center [567, 191] width 259 height 23
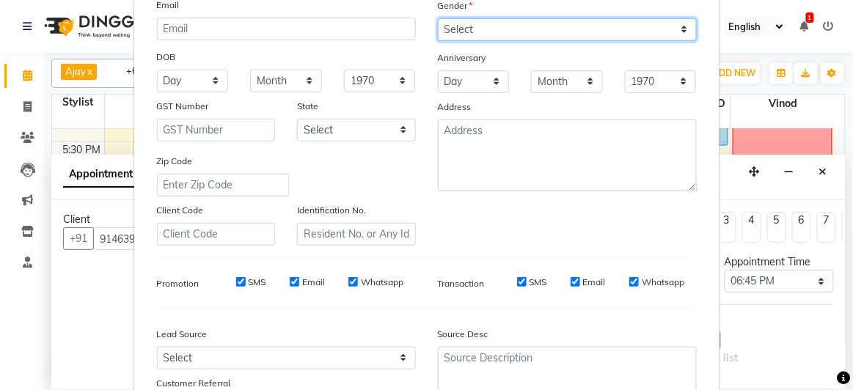
scroll to position [282, 0]
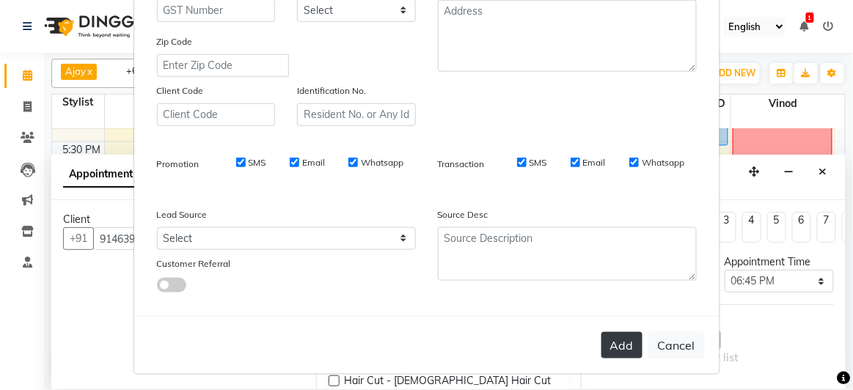
click at [606, 337] on button "Add" at bounding box center [621, 345] width 41 height 26
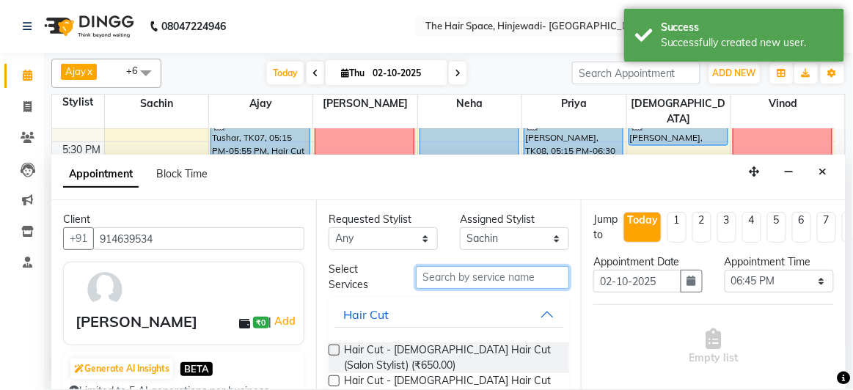
click at [458, 277] on input "text" at bounding box center [492, 277] width 153 height 23
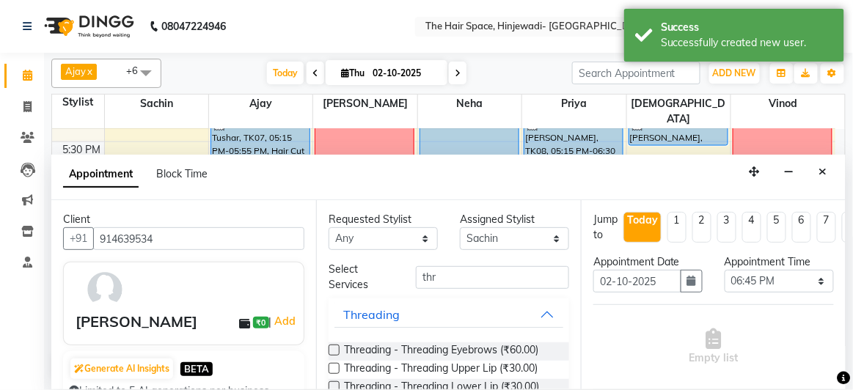
click at [334, 348] on label at bounding box center [333, 350] width 11 height 11
click at [334, 348] on input "checkbox" at bounding box center [333, 352] width 10 height 10
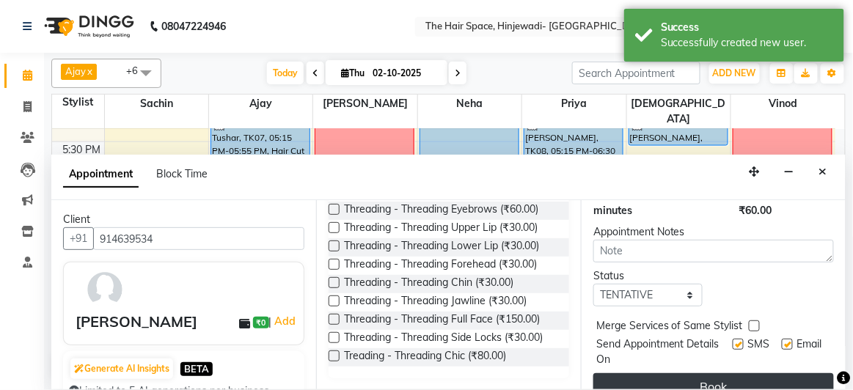
scroll to position [249, 0]
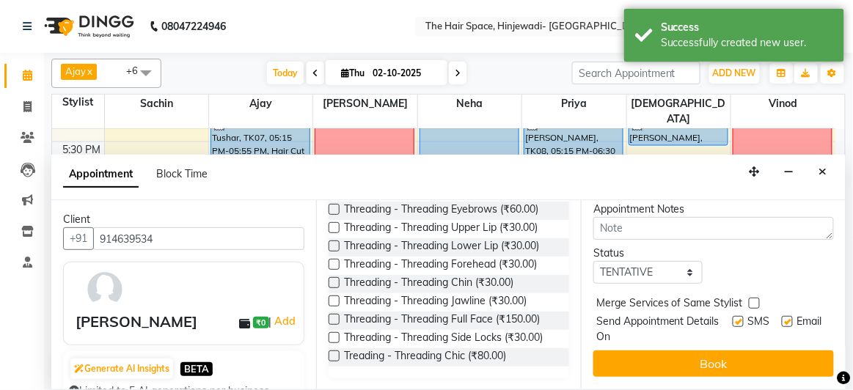
click at [732, 316] on label at bounding box center [737, 321] width 11 height 11
click at [732, 318] on input "checkbox" at bounding box center [737, 323] width 10 height 10
click at [782, 316] on label at bounding box center [787, 321] width 11 height 11
click at [782, 318] on input "checkbox" at bounding box center [787, 323] width 10 height 10
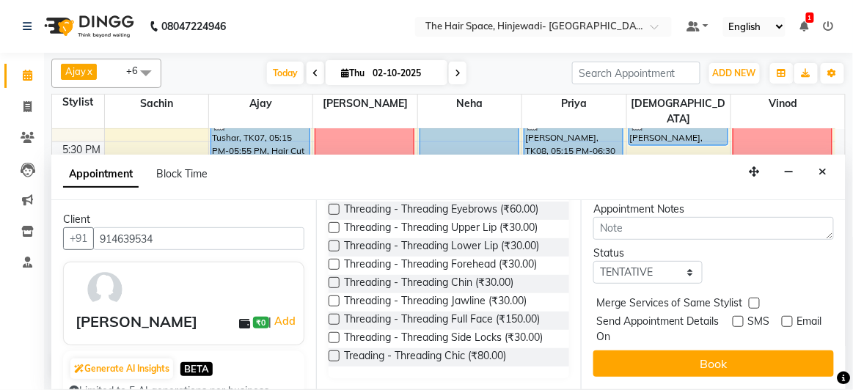
click at [758, 338] on div "Jump to [DATE] 1 2 3 4 5 6 7 8 Weeks Appointment Date [DATE] Appointment Time S…" at bounding box center [713, 294] width 265 height 188
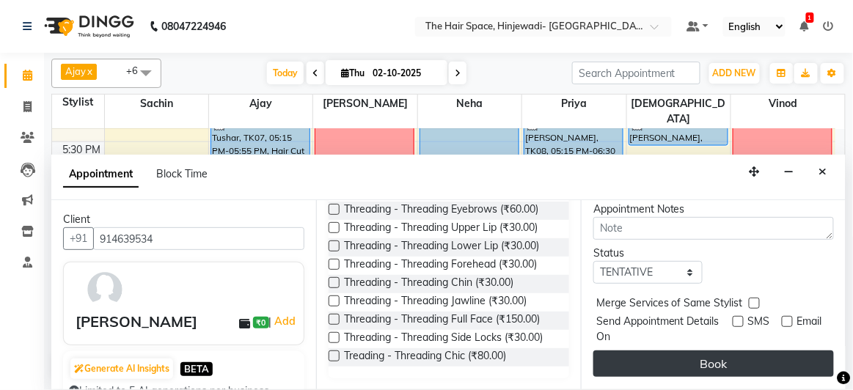
click at [753, 350] on button "Book" at bounding box center [713, 363] width 240 height 26
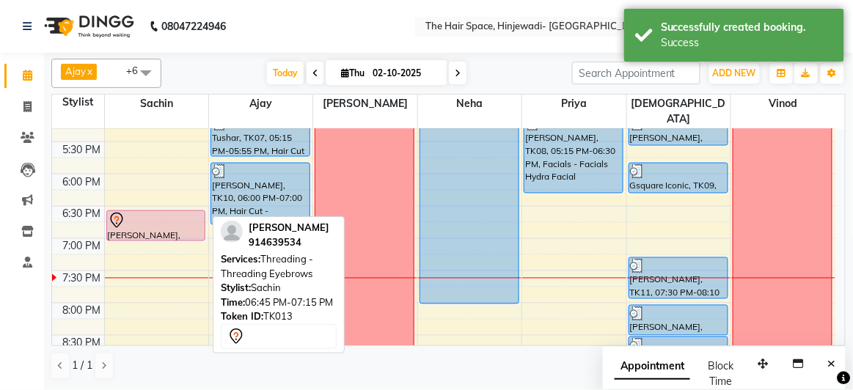
click at [175, 212] on div at bounding box center [156, 221] width 97 height 18
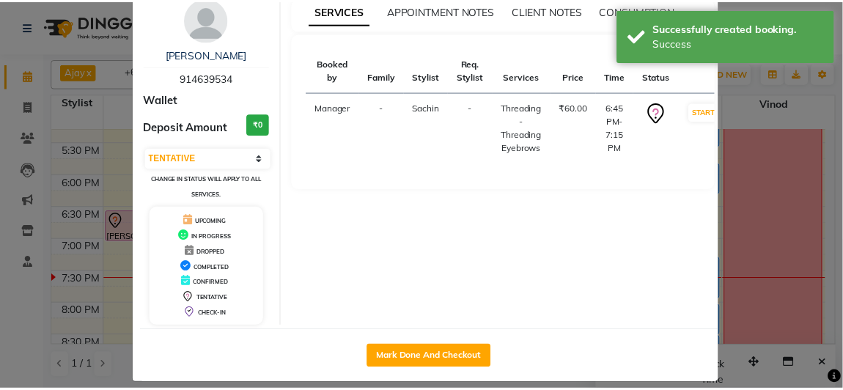
scroll to position [70, 0]
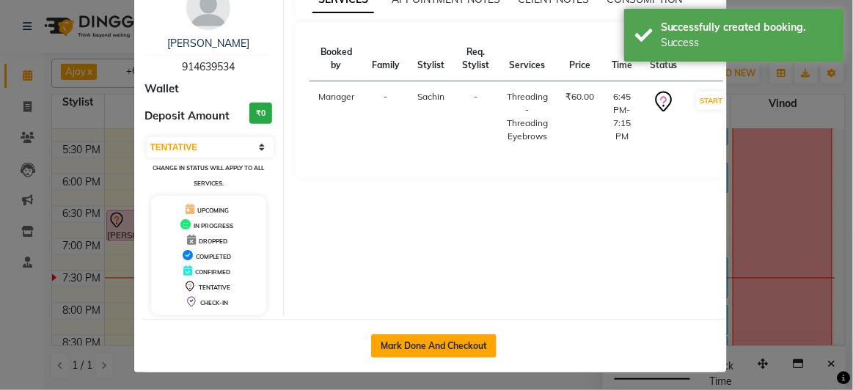
click at [439, 334] on button "Mark Done And Checkout" at bounding box center [433, 345] width 125 height 23
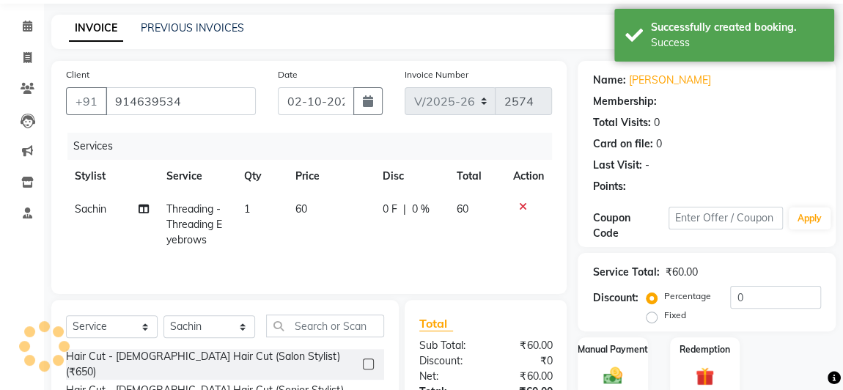
scroll to position [183, 0]
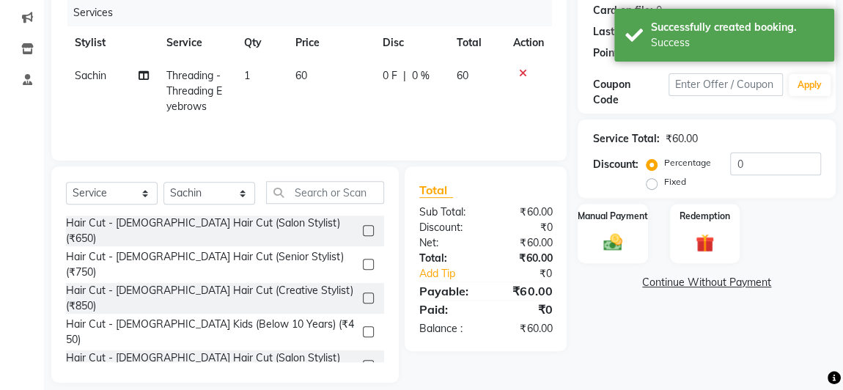
drag, startPoint x: 606, startPoint y: 228, endPoint x: 661, endPoint y: 234, distance: 55.3
click at [608, 229] on div "Manual Payment" at bounding box center [613, 234] width 70 height 60
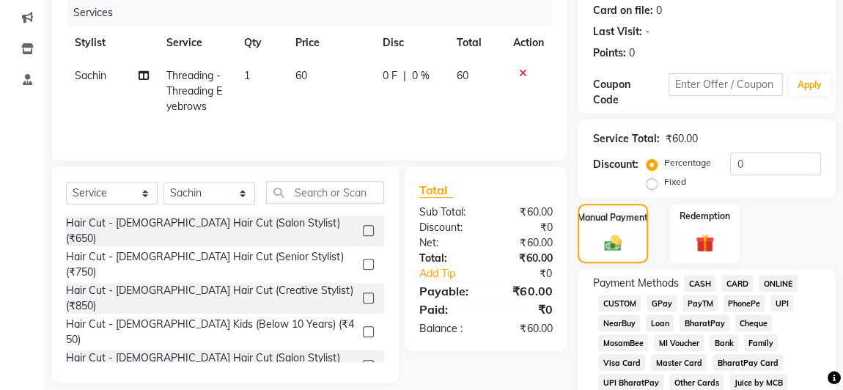
scroll to position [249, 0]
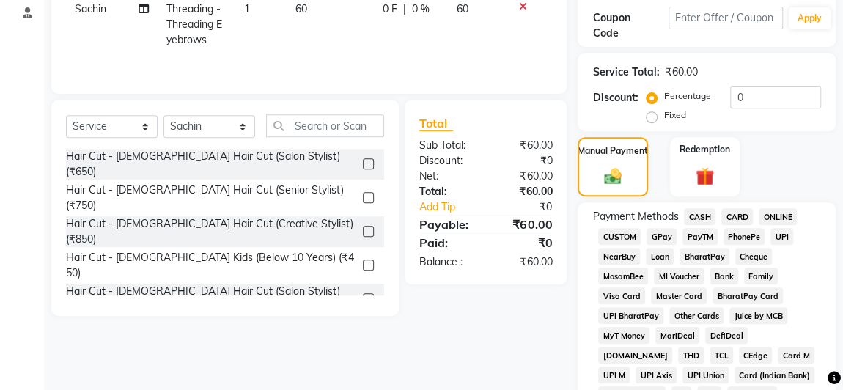
click at [749, 238] on span "PhonePe" at bounding box center [745, 236] width 42 height 17
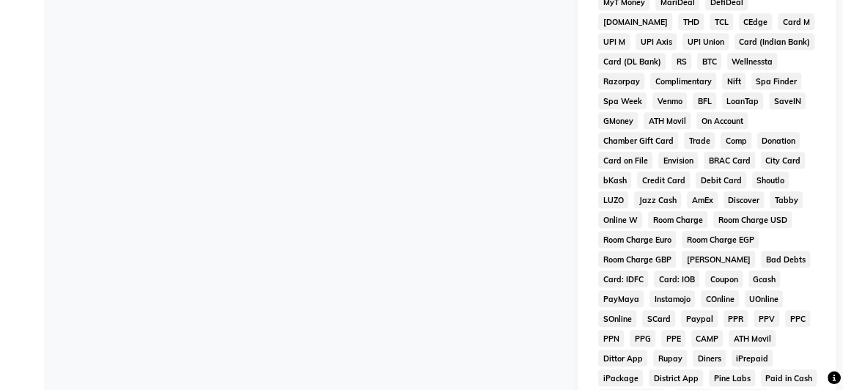
scroll to position [849, 0]
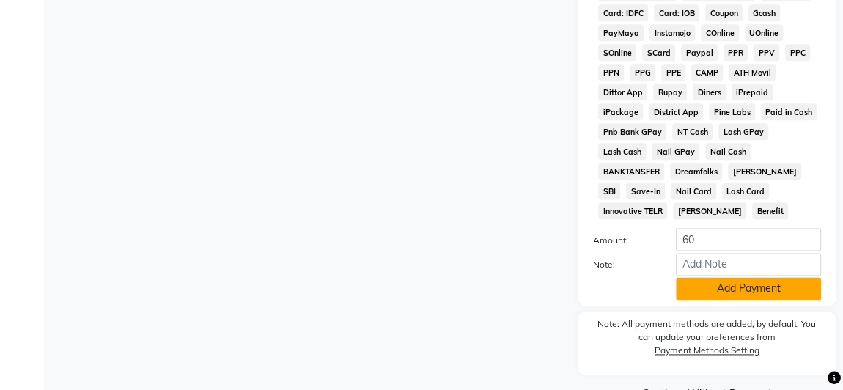
click at [715, 277] on button "Add Payment" at bounding box center [748, 288] width 145 height 23
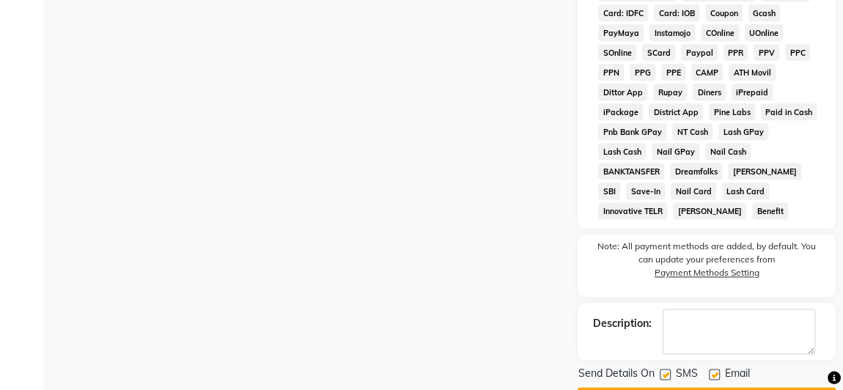
scroll to position [869, 0]
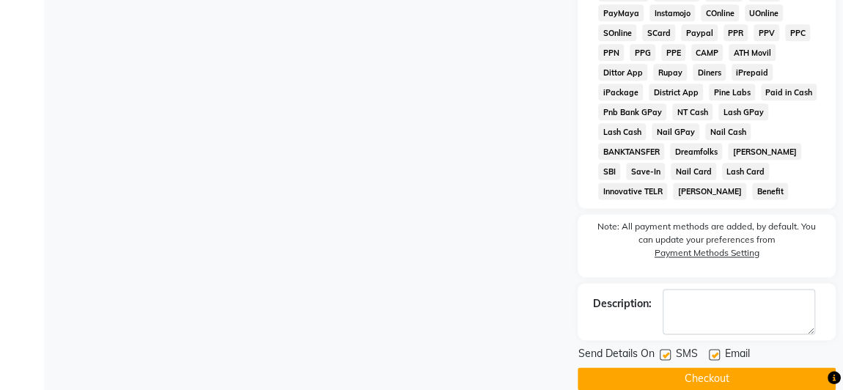
drag, startPoint x: 664, startPoint y: 334, endPoint x: 692, endPoint y: 336, distance: 27.9
click at [662, 349] on label at bounding box center [665, 354] width 11 height 11
click at [662, 350] on input "checkbox" at bounding box center [665, 355] width 10 height 10
click at [711, 349] on label at bounding box center [714, 354] width 11 height 11
click at [711, 350] on input "checkbox" at bounding box center [714, 355] width 10 height 10
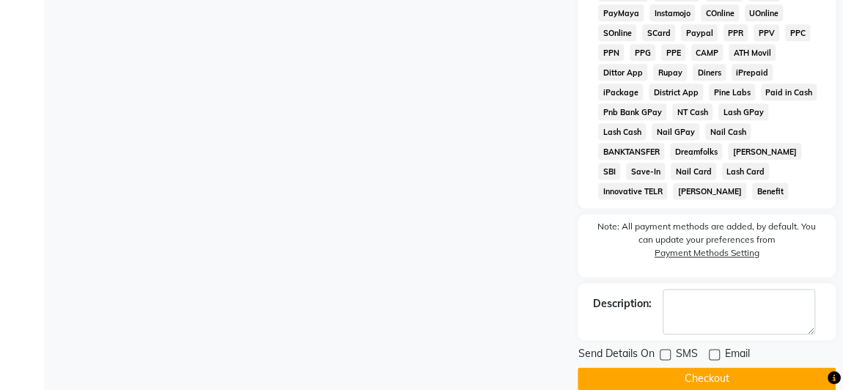
click at [712, 367] on button "Checkout" at bounding box center [707, 378] width 258 height 23
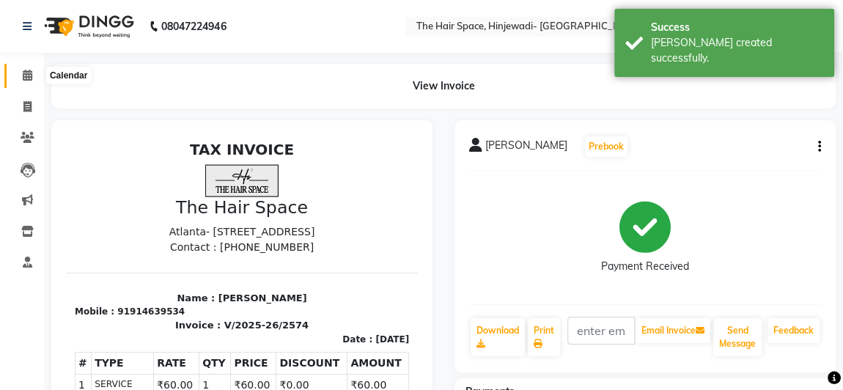
click at [23, 77] on icon at bounding box center [28, 75] width 10 height 11
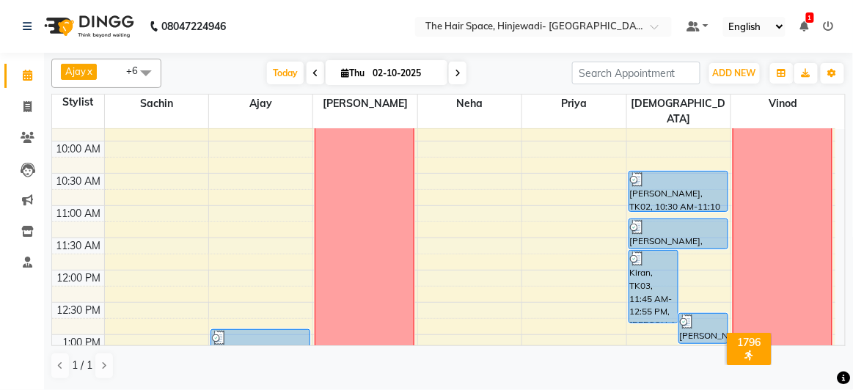
scroll to position [250, 0]
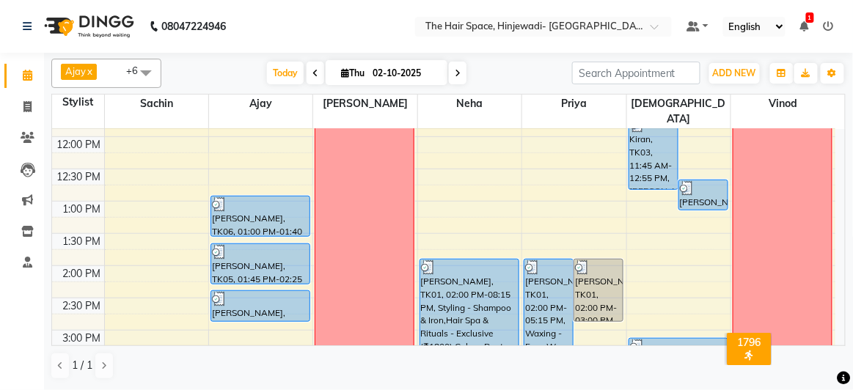
click at [436, 180] on div "8:00 AM 8:30 AM 9:00 AM 9:30 AM 10:00 AM 10:30 AM 11:00 AM 11:30 AM 12:00 PM 12…" at bounding box center [443, 362] width 783 height 967
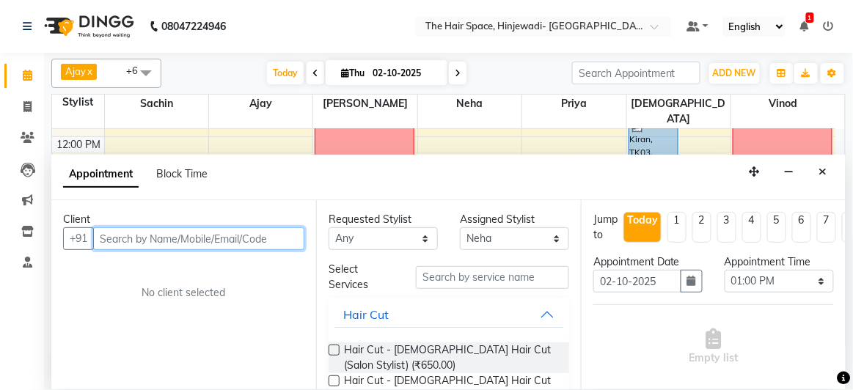
click at [208, 240] on input "text" at bounding box center [198, 238] width 211 height 23
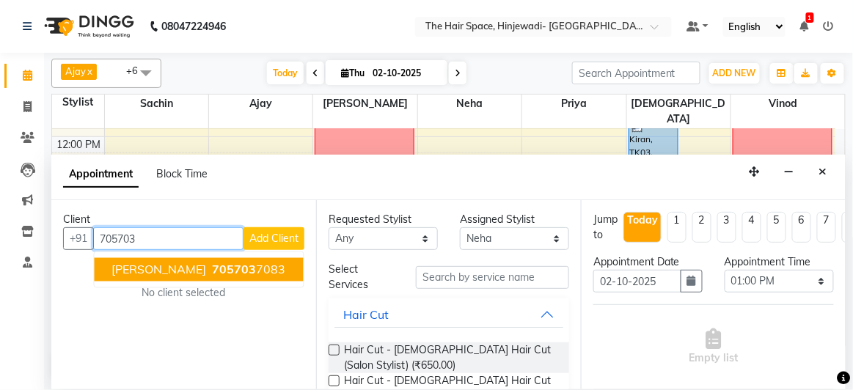
click at [213, 263] on span "705703" at bounding box center [235, 269] width 44 height 15
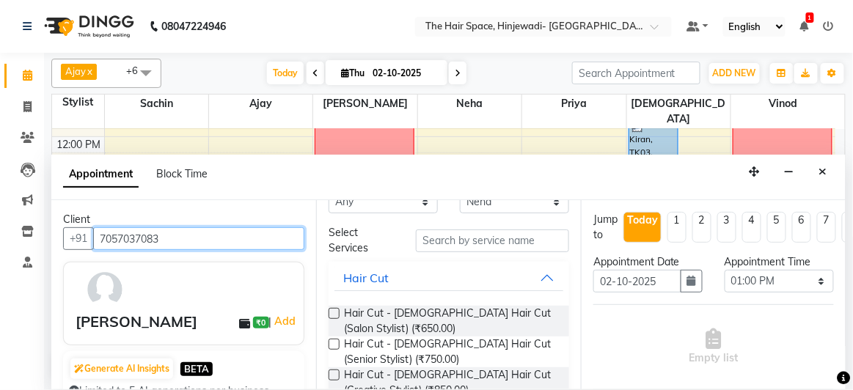
scroll to position [66, 0]
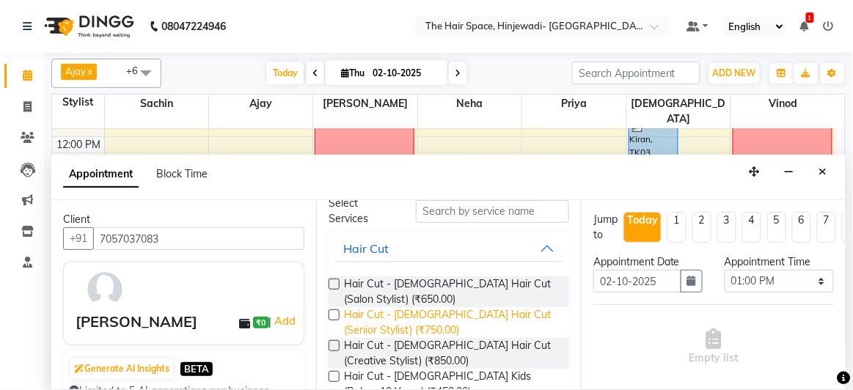
click at [370, 312] on span "Hair Cut - [DEMOGRAPHIC_DATA] Hair Cut (Senior Stylist) (₹750.00)" at bounding box center [450, 322] width 213 height 31
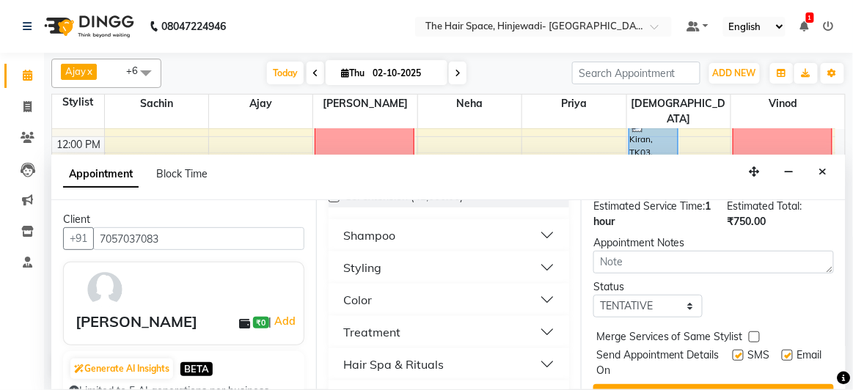
scroll to position [249, 0]
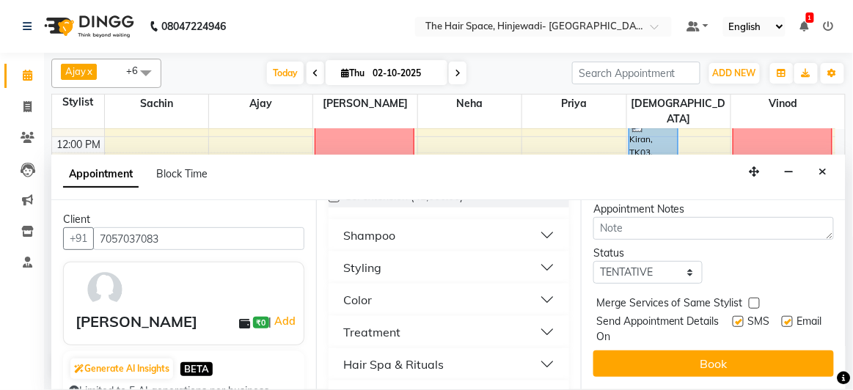
drag, startPoint x: 730, startPoint y: 312, endPoint x: 760, endPoint y: 316, distance: 29.7
click at [732, 316] on label at bounding box center [737, 321] width 11 height 11
click at [732, 318] on input "checkbox" at bounding box center [737, 323] width 10 height 10
drag, startPoint x: 774, startPoint y: 312, endPoint x: 757, endPoint y: 322, distance: 19.7
click at [782, 316] on label at bounding box center [787, 321] width 11 height 11
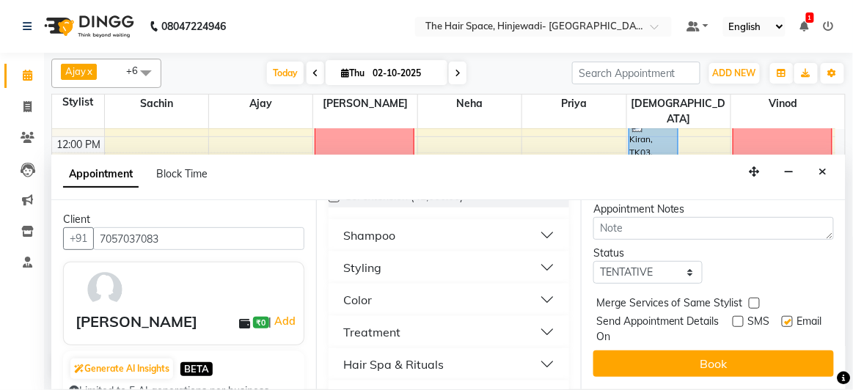
click at [782, 318] on input "checkbox" at bounding box center [787, 323] width 10 height 10
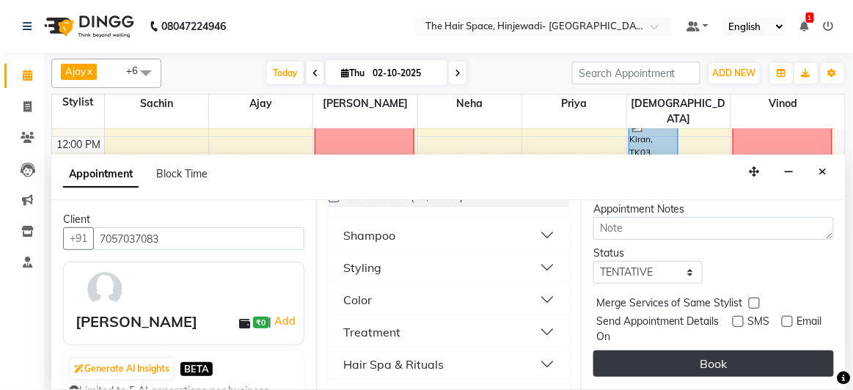
click at [733, 351] on button "Book" at bounding box center [713, 363] width 240 height 26
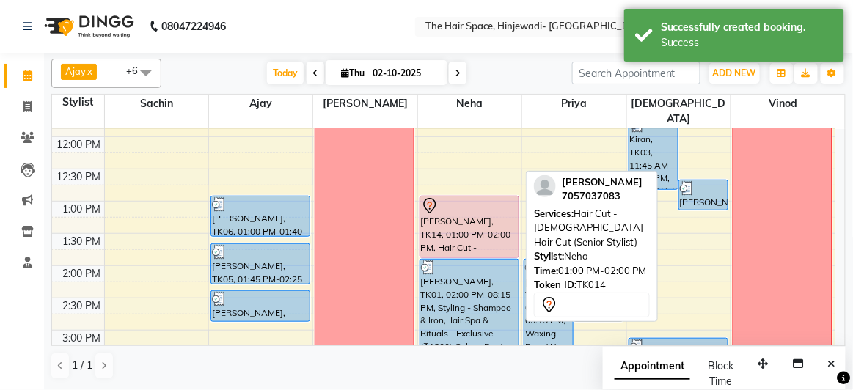
click at [453, 197] on div at bounding box center [469, 206] width 97 height 18
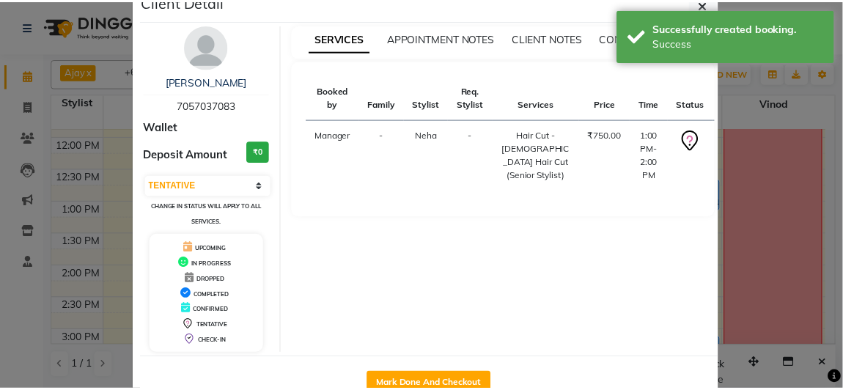
scroll to position [70, 0]
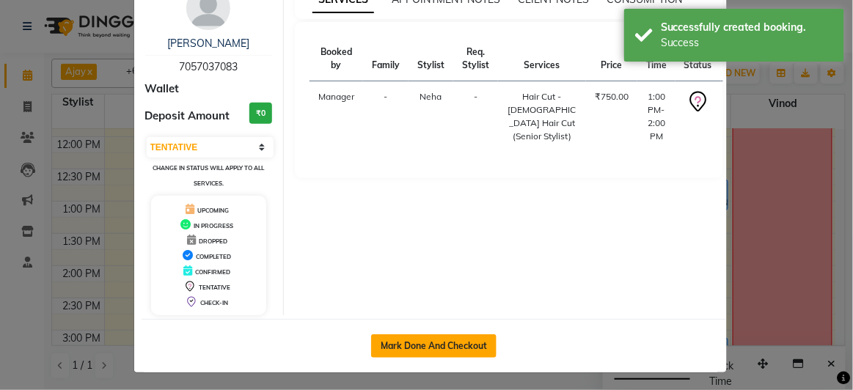
click at [428, 345] on button "Mark Done And Checkout" at bounding box center [433, 345] width 125 height 23
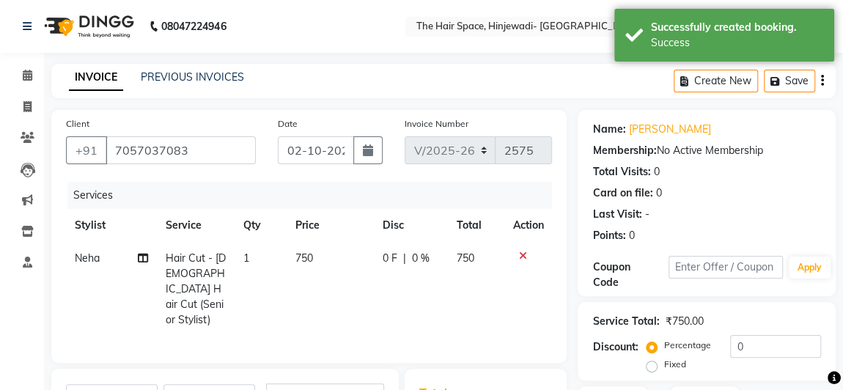
scroll to position [199, 0]
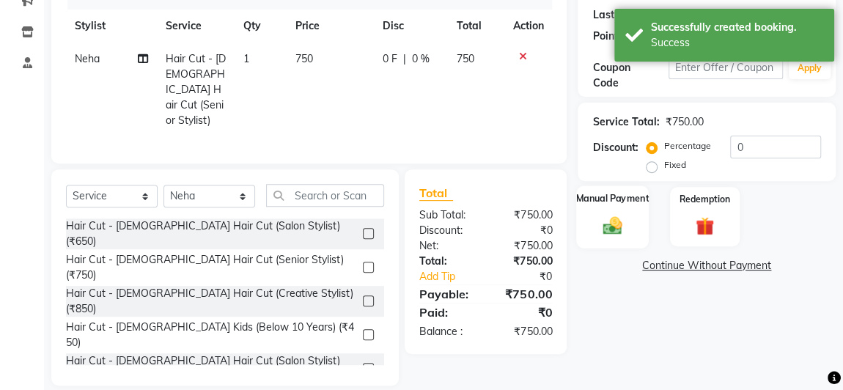
drag, startPoint x: 602, startPoint y: 232, endPoint x: 610, endPoint y: 240, distance: 11.4
click at [602, 232] on img at bounding box center [613, 225] width 32 height 23
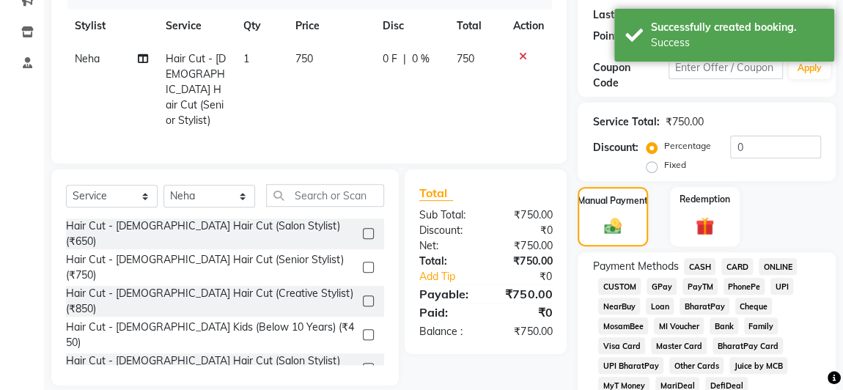
click at [654, 287] on span "GPay" at bounding box center [662, 286] width 30 height 17
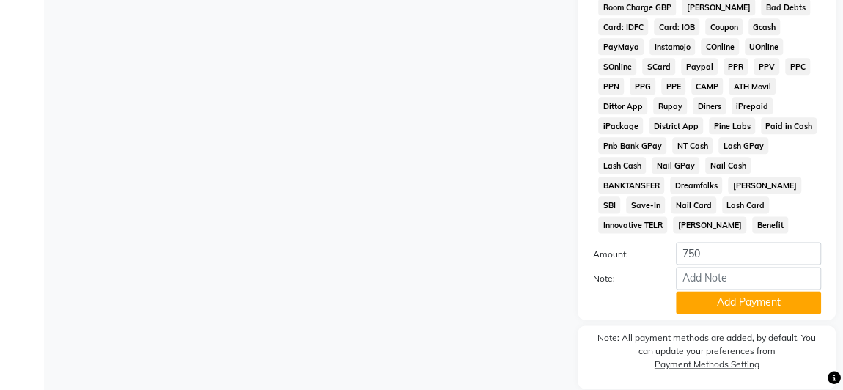
scroll to position [864, 0]
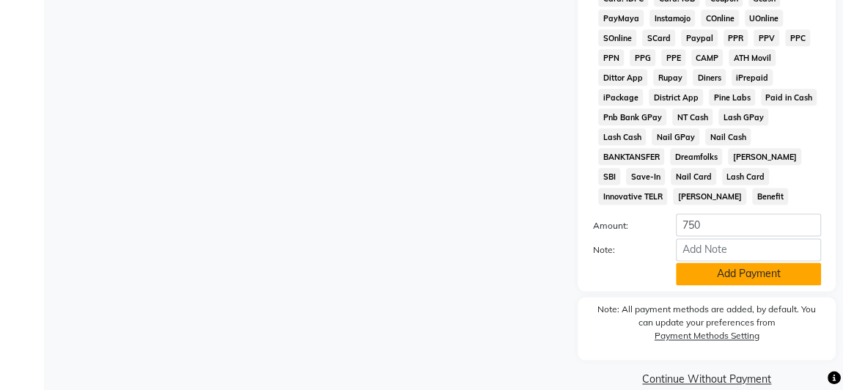
click at [782, 262] on button "Add Payment" at bounding box center [748, 273] width 145 height 23
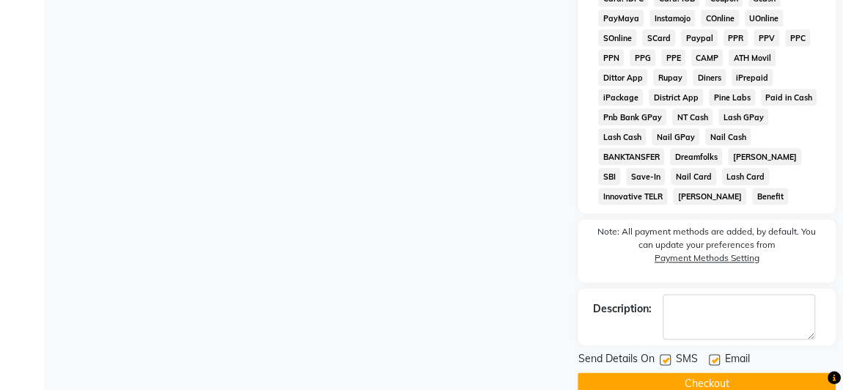
scroll to position [869, 0]
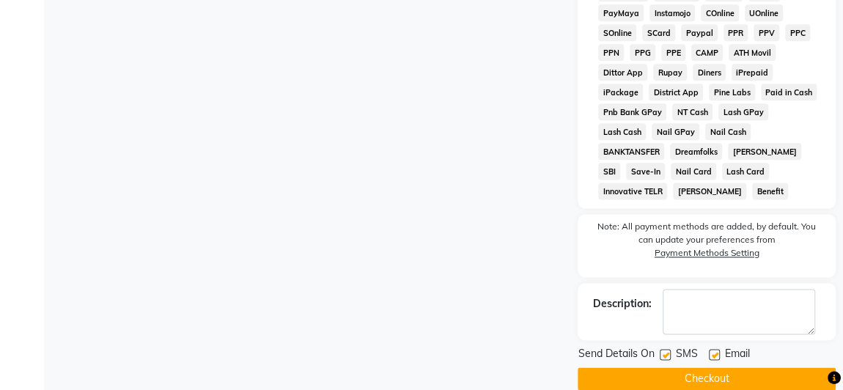
click at [665, 349] on label at bounding box center [665, 354] width 11 height 11
click at [665, 350] on input "checkbox" at bounding box center [665, 355] width 10 height 10
click at [711, 349] on label at bounding box center [714, 354] width 11 height 11
click at [711, 350] on input "checkbox" at bounding box center [714, 355] width 10 height 10
click at [678, 367] on button "Checkout" at bounding box center [707, 378] width 258 height 23
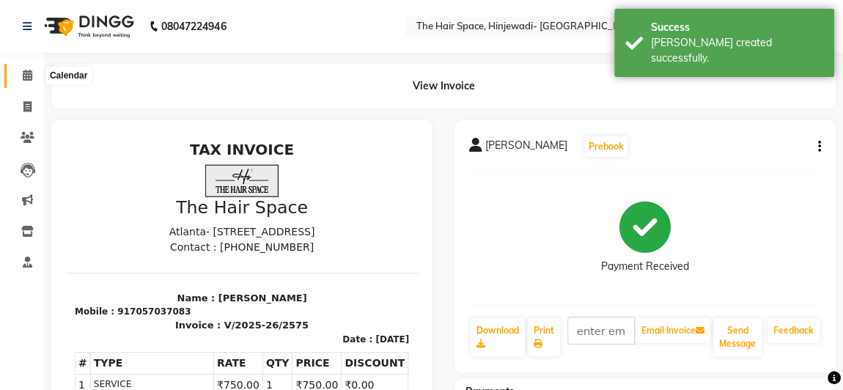
drag, startPoint x: 29, startPoint y: 75, endPoint x: 36, endPoint y: 70, distance: 7.9
click at [29, 75] on icon at bounding box center [28, 75] width 10 height 11
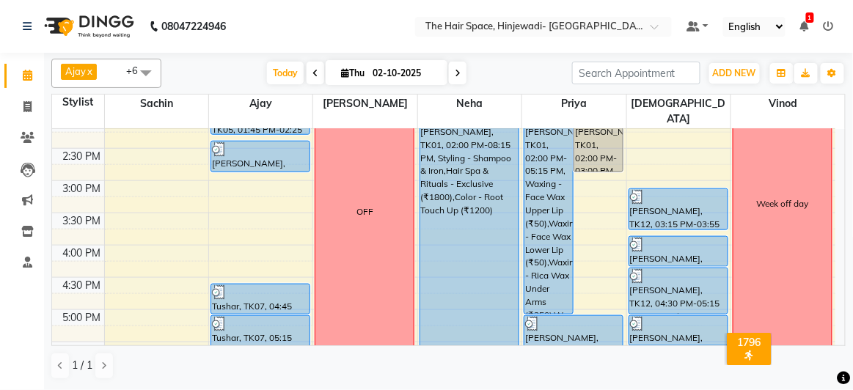
scroll to position [333, 0]
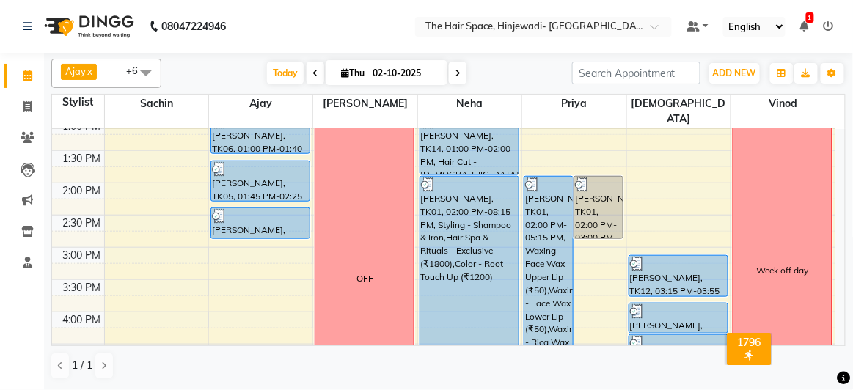
click at [116, 262] on div "8:00 AM 8:30 AM 9:00 AM 9:30 AM 10:00 AM 10:30 AM 11:00 AM 11:30 AM 12:00 PM 12…" at bounding box center [443, 279] width 783 height 967
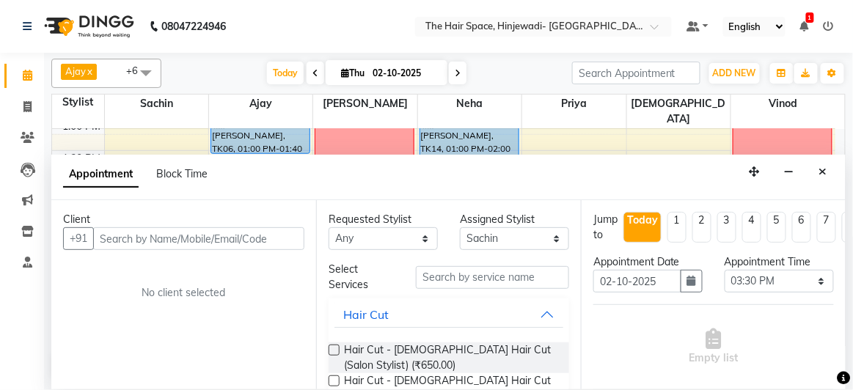
click at [131, 244] on input "text" at bounding box center [198, 238] width 211 height 23
click at [285, 238] on span "Add Client" at bounding box center [273, 238] width 49 height 13
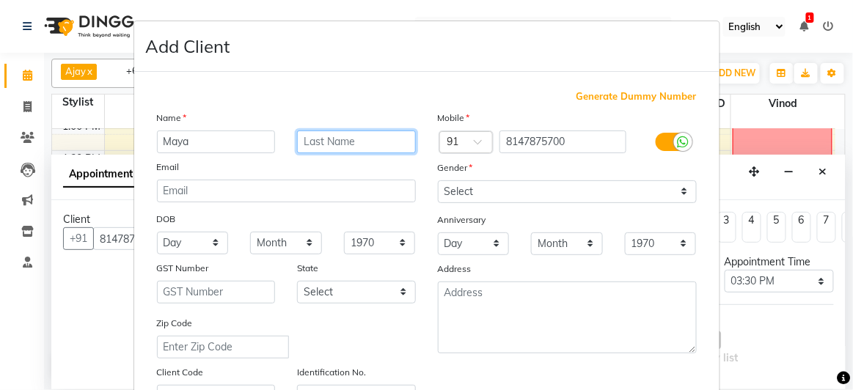
click at [335, 140] on input "text" at bounding box center [356, 142] width 119 height 23
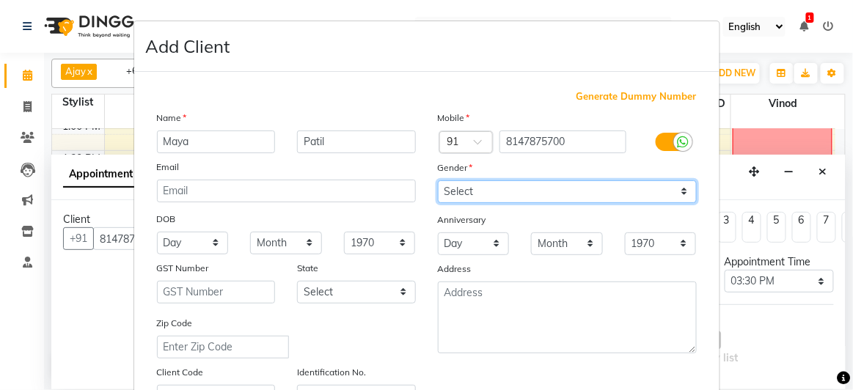
click at [489, 189] on select "Select [DEMOGRAPHIC_DATA] [DEMOGRAPHIC_DATA] Other Prefer Not To Say" at bounding box center [567, 191] width 259 height 23
click at [438, 180] on select "Select [DEMOGRAPHIC_DATA] [DEMOGRAPHIC_DATA] Other Prefer Not To Say" at bounding box center [567, 191] width 259 height 23
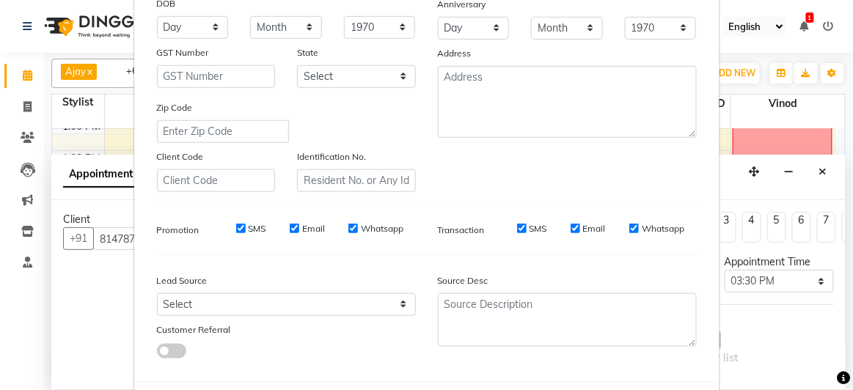
scroll to position [282, 0]
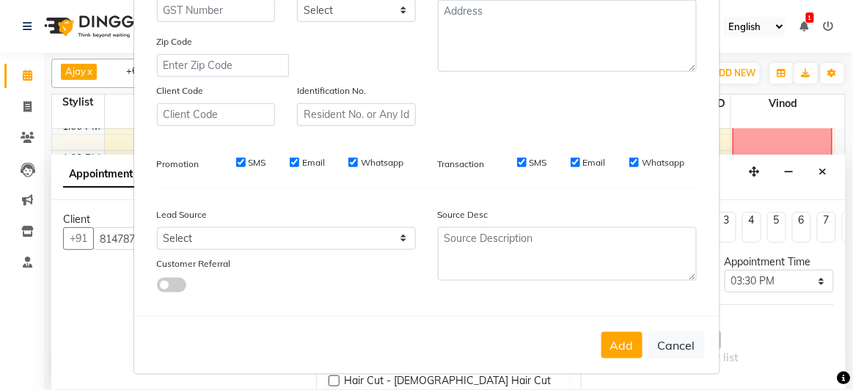
drag, startPoint x: 627, startPoint y: 337, endPoint x: 576, endPoint y: 341, distance: 50.7
click at [627, 337] on button "Add" at bounding box center [621, 345] width 41 height 26
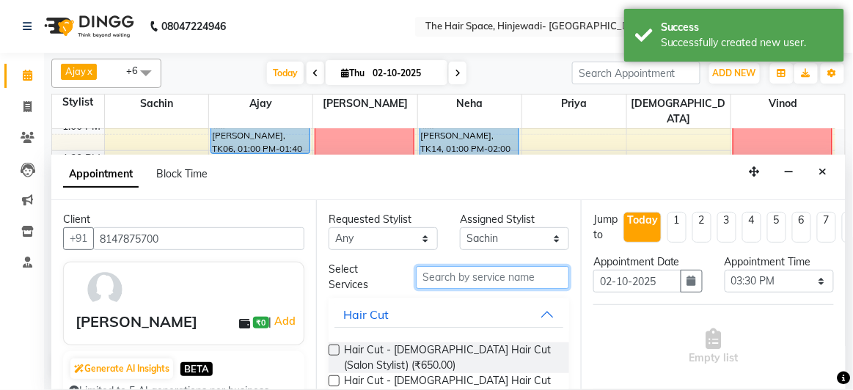
drag, startPoint x: 458, startPoint y: 279, endPoint x: 472, endPoint y: 274, distance: 15.3
click at [459, 279] on input "text" at bounding box center [492, 277] width 153 height 23
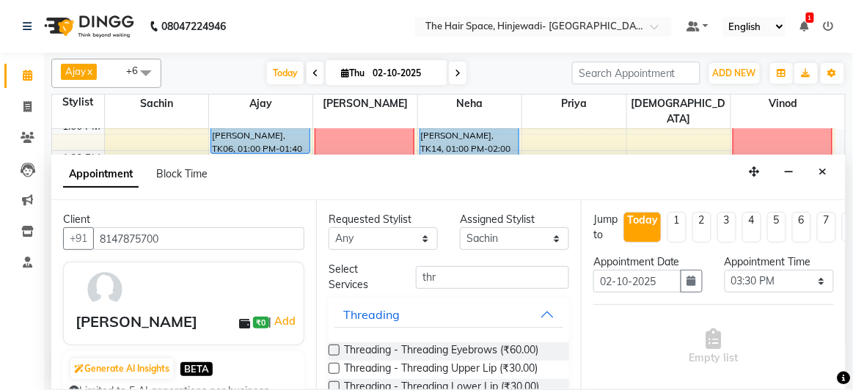
click at [331, 350] on label at bounding box center [333, 350] width 11 height 11
click at [331, 350] on input "checkbox" at bounding box center [333, 352] width 10 height 10
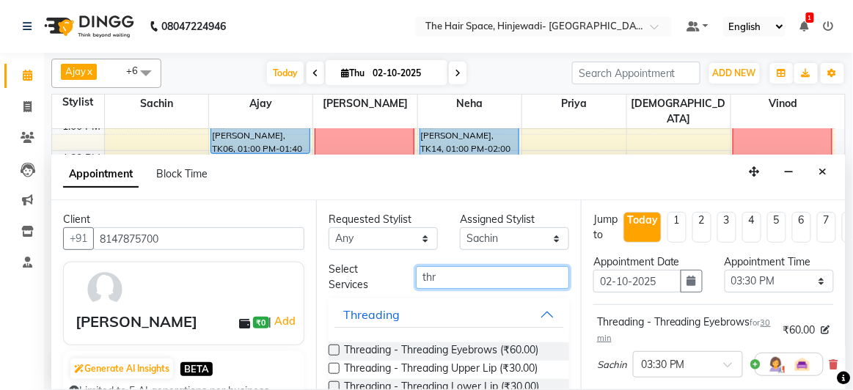
click at [487, 267] on input "thr" at bounding box center [492, 277] width 153 height 23
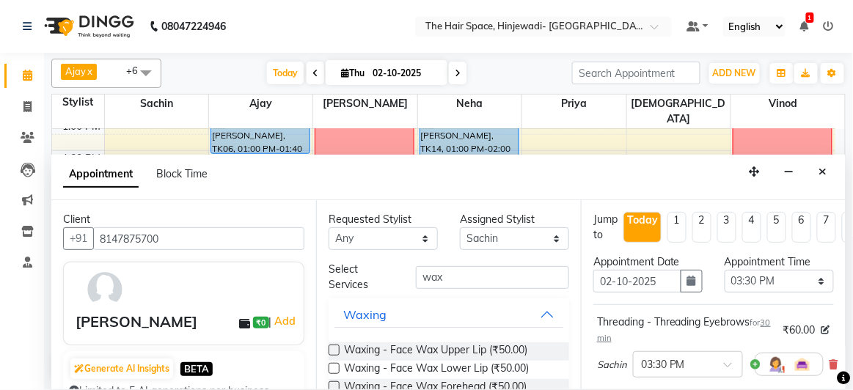
drag, startPoint x: 328, startPoint y: 345, endPoint x: 338, endPoint y: 345, distance: 10.3
click at [329, 345] on label at bounding box center [333, 350] width 11 height 11
click at [329, 347] on input "checkbox" at bounding box center [333, 352] width 10 height 10
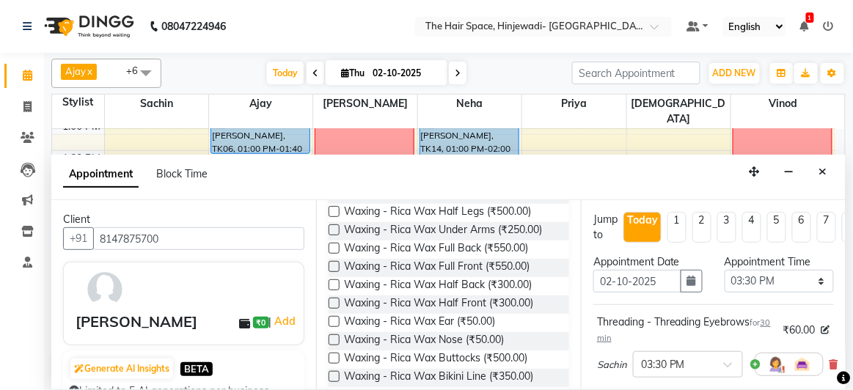
scroll to position [600, 0]
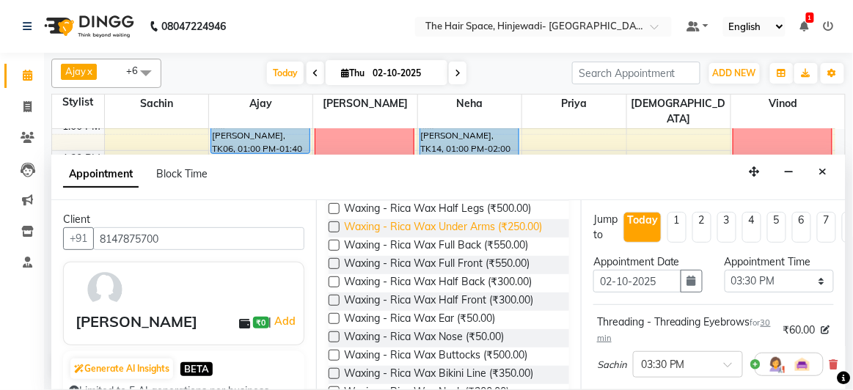
click at [458, 238] on span "Waxing - Rica Wax Under Arms (₹250.00)" at bounding box center [443, 228] width 198 height 18
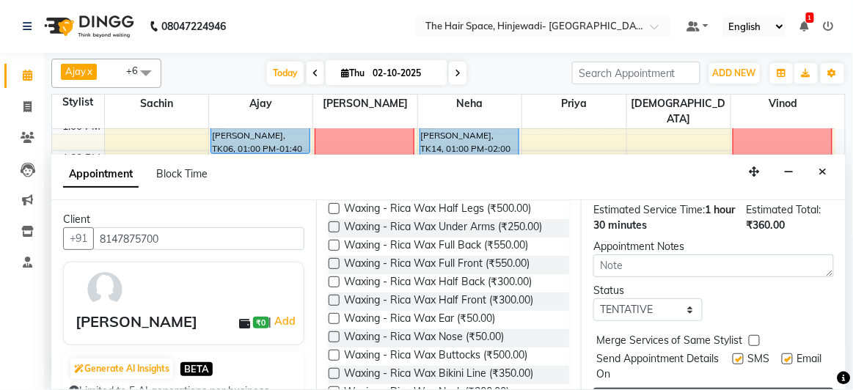
scroll to position [414, 0]
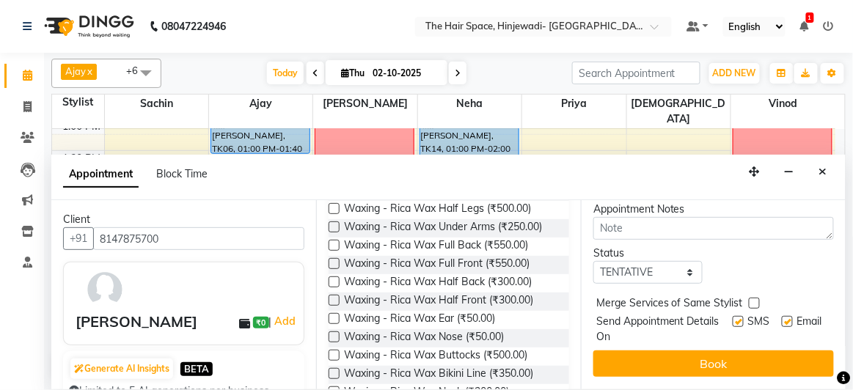
click at [732, 316] on label at bounding box center [737, 321] width 11 height 11
click at [732, 318] on input "checkbox" at bounding box center [737, 323] width 10 height 10
click at [782, 316] on label at bounding box center [787, 321] width 11 height 11
click at [782, 318] on input "checkbox" at bounding box center [787, 323] width 10 height 10
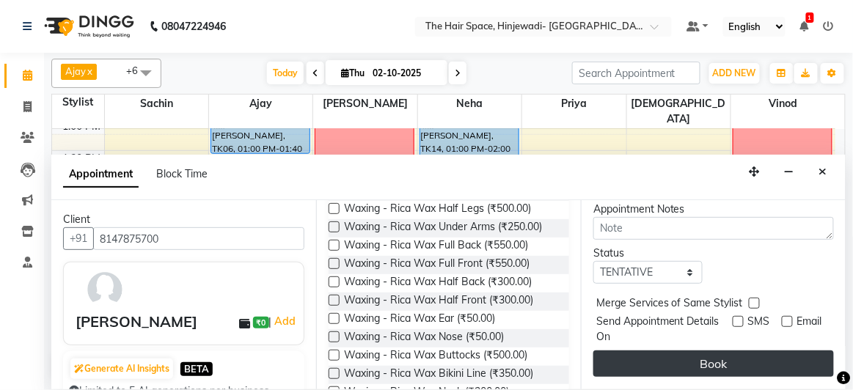
click at [744, 350] on button "Book" at bounding box center [713, 363] width 240 height 26
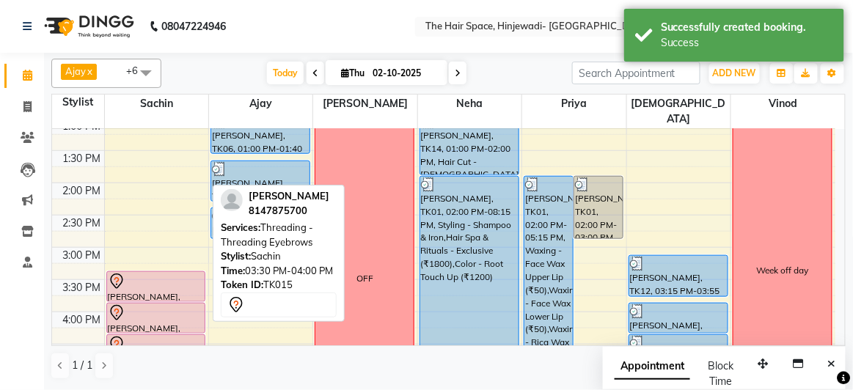
click at [162, 273] on div at bounding box center [156, 282] width 97 height 18
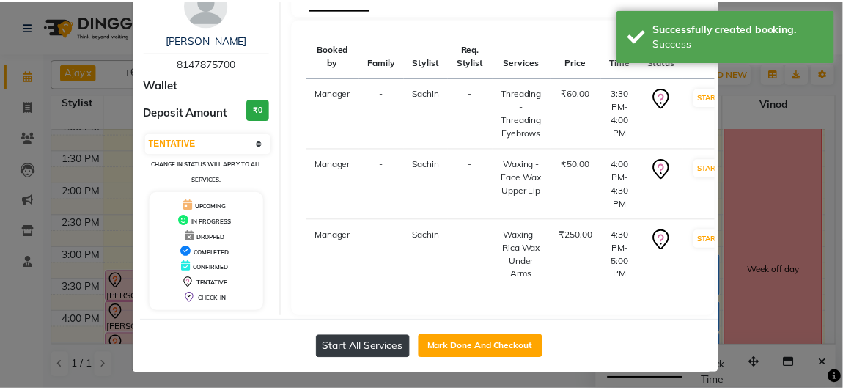
scroll to position [76, 0]
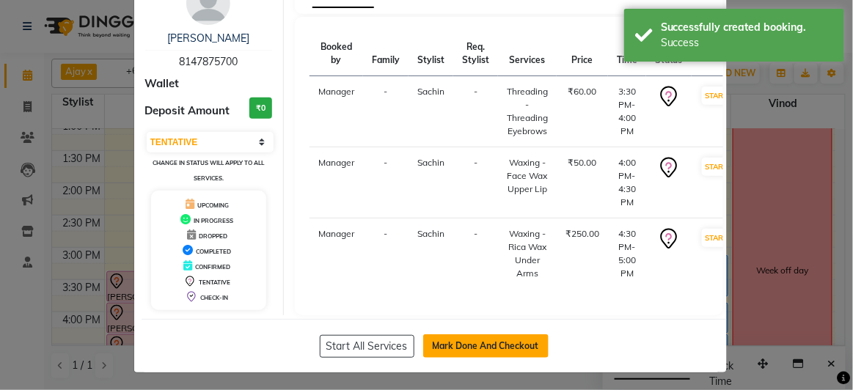
click at [474, 345] on button "Mark Done And Checkout" at bounding box center [485, 345] width 125 height 23
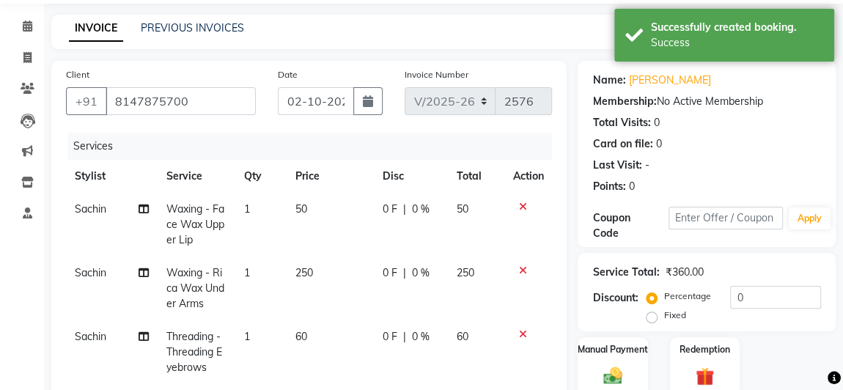
scroll to position [249, 0]
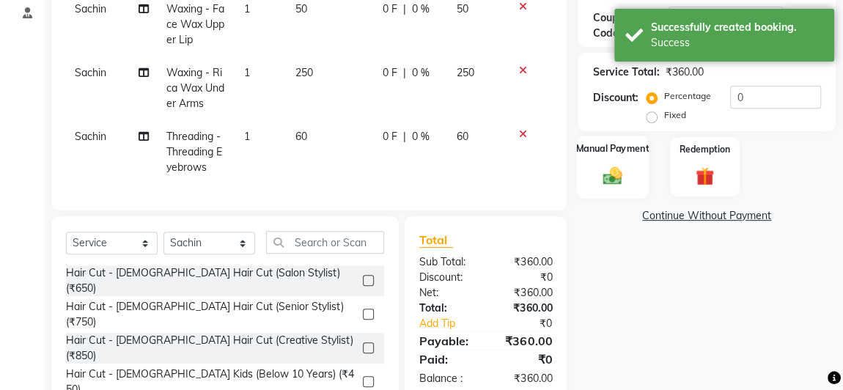
click at [615, 186] on img at bounding box center [613, 175] width 32 height 23
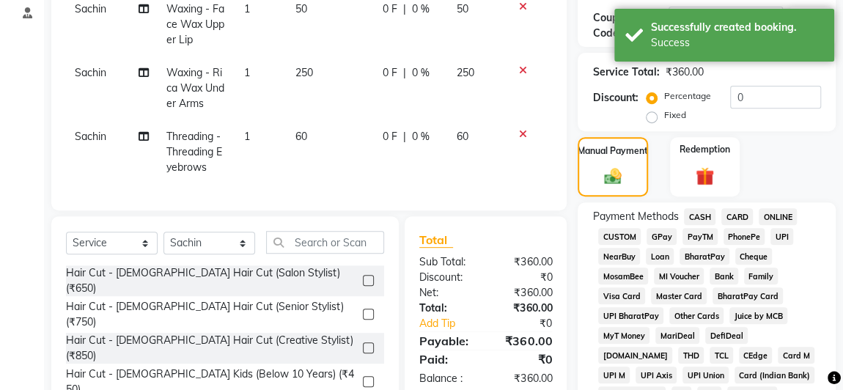
click at [663, 238] on span "GPay" at bounding box center [662, 236] width 30 height 17
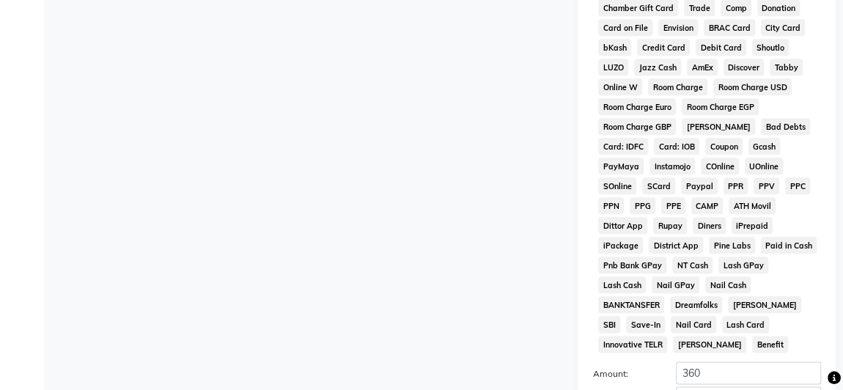
scroll to position [864, 0]
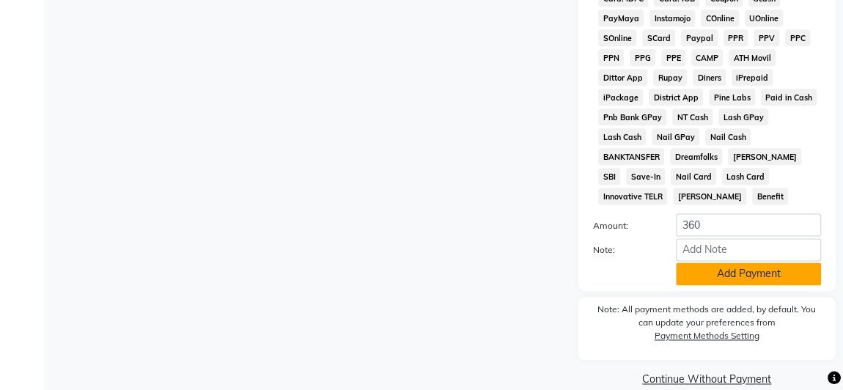
click at [695, 262] on button "Add Payment" at bounding box center [748, 273] width 145 height 23
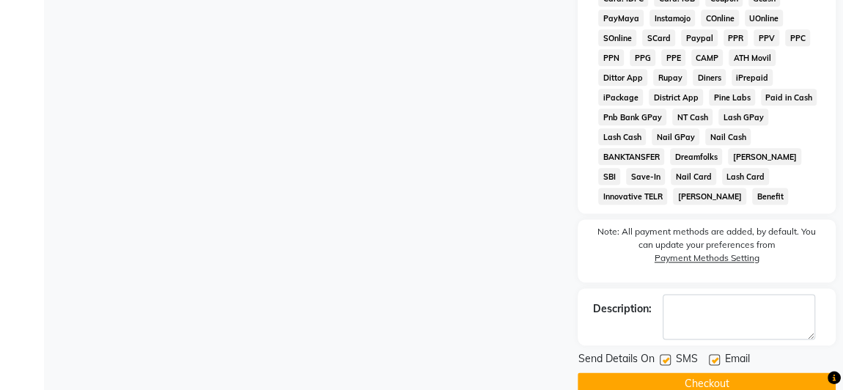
scroll to position [869, 0]
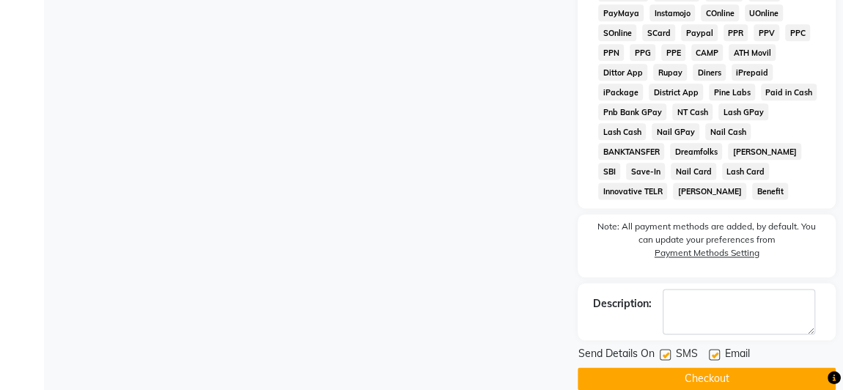
click at [667, 349] on label at bounding box center [665, 354] width 11 height 11
click at [667, 350] on input "checkbox" at bounding box center [665, 355] width 10 height 10
click at [713, 349] on label at bounding box center [714, 354] width 11 height 11
click at [713, 350] on input "checkbox" at bounding box center [714, 355] width 10 height 10
click at [694, 367] on button "Checkout" at bounding box center [707, 378] width 258 height 23
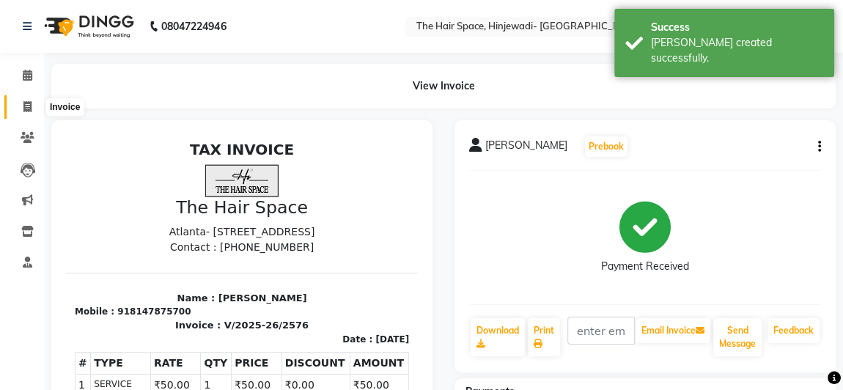
drag, startPoint x: 26, startPoint y: 108, endPoint x: 53, endPoint y: 104, distance: 26.6
click at [26, 107] on icon at bounding box center [27, 106] width 8 height 11
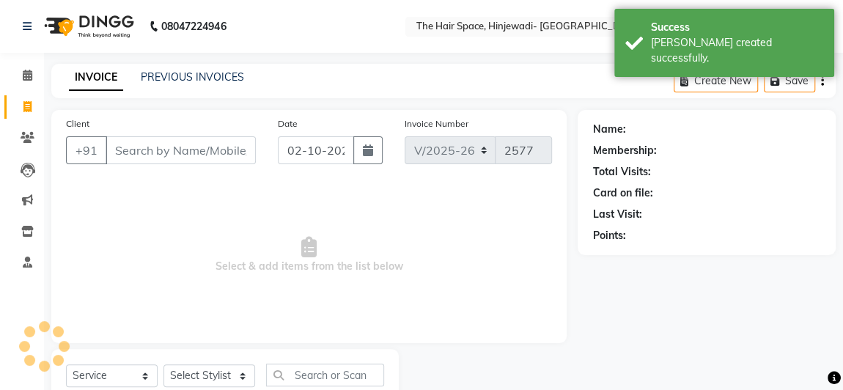
scroll to position [49, 0]
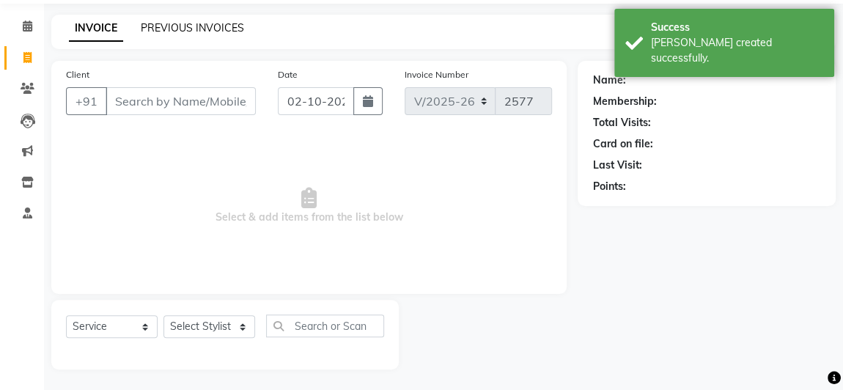
click at [224, 26] on link "PREVIOUS INVOICES" at bounding box center [192, 27] width 103 height 13
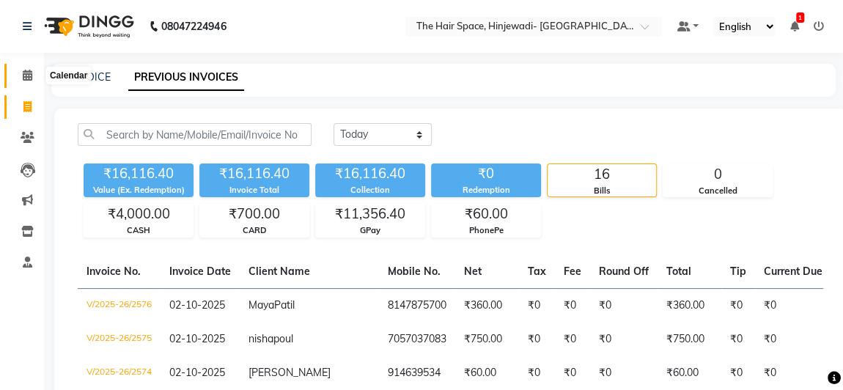
click at [26, 73] on icon at bounding box center [28, 75] width 10 height 11
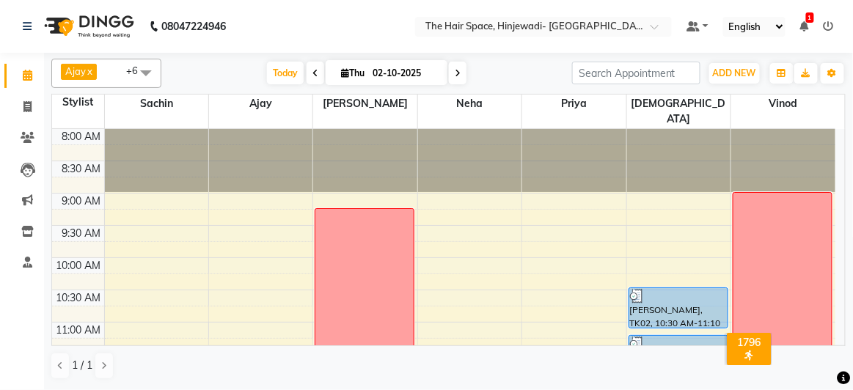
click at [202, 70] on div "Today Thu 02-10-2025" at bounding box center [367, 73] width 396 height 22
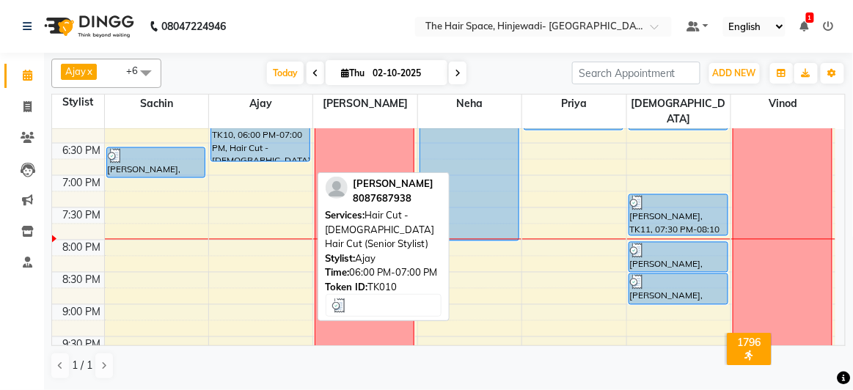
scroll to position [667, 0]
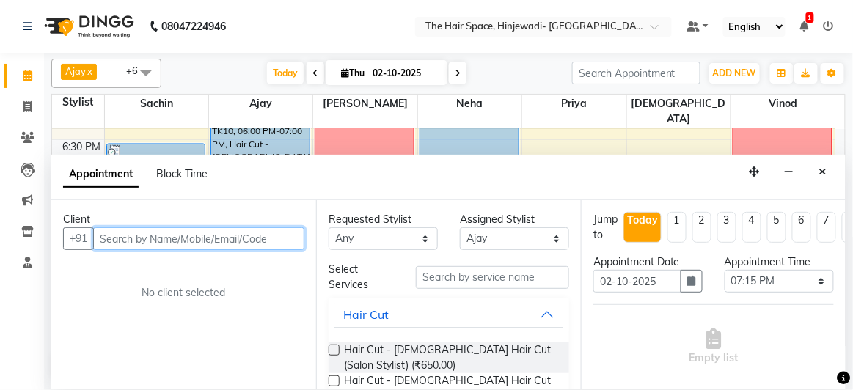
click at [258, 236] on input "text" at bounding box center [198, 238] width 211 height 23
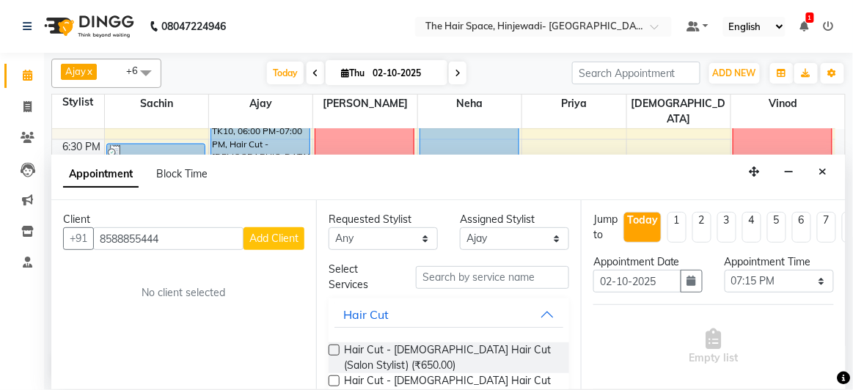
click at [256, 233] on span "Add Client" at bounding box center [273, 238] width 49 height 13
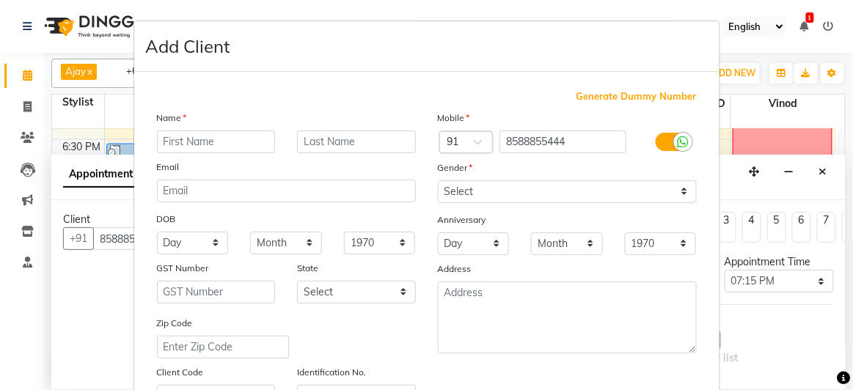
click at [229, 138] on input "text" at bounding box center [216, 142] width 119 height 23
click at [339, 140] on input "text" at bounding box center [356, 142] width 119 height 23
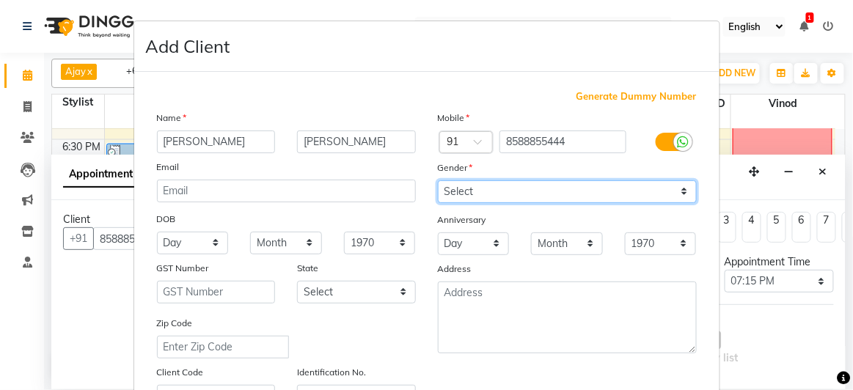
click at [486, 183] on select "Select [DEMOGRAPHIC_DATA] [DEMOGRAPHIC_DATA] Other Prefer Not To Say" at bounding box center [567, 191] width 259 height 23
click at [438, 180] on select "Select [DEMOGRAPHIC_DATA] [DEMOGRAPHIC_DATA] Other Prefer Not To Say" at bounding box center [567, 191] width 259 height 23
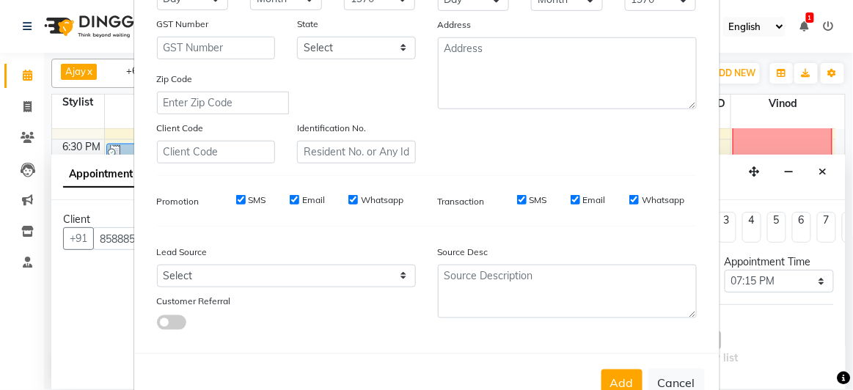
scroll to position [282, 0]
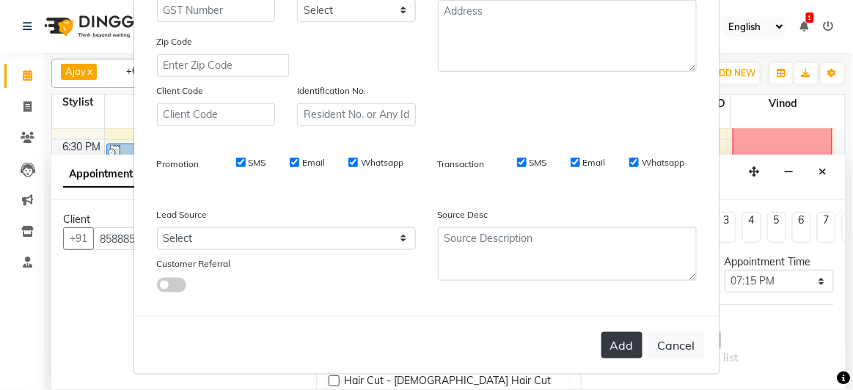
drag, startPoint x: 604, startPoint y: 343, endPoint x: 570, endPoint y: 337, distance: 35.0
click at [603, 342] on button "Add" at bounding box center [621, 345] width 41 height 26
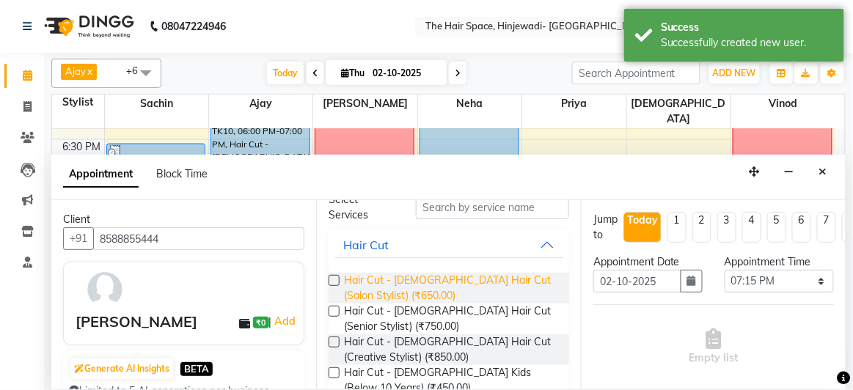
scroll to position [133, 0]
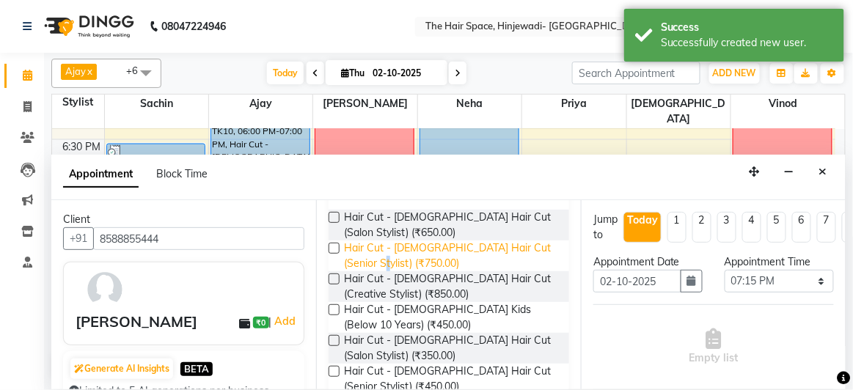
click at [370, 257] on span "Hair Cut - [DEMOGRAPHIC_DATA] Hair Cut (Senior Stylist) (₹750.00)" at bounding box center [450, 255] width 213 height 31
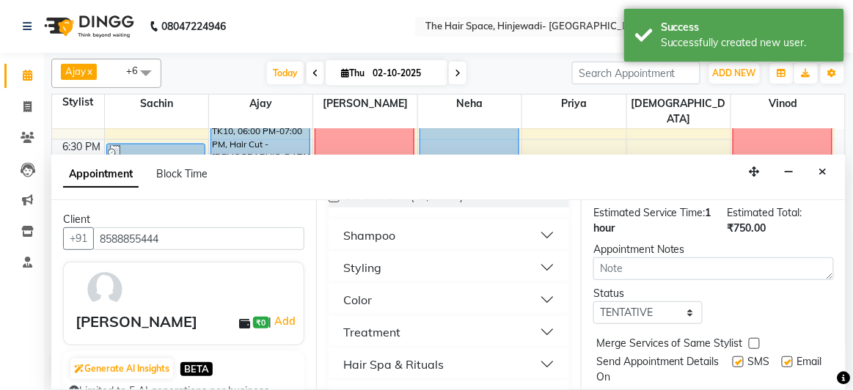
scroll to position [249, 0]
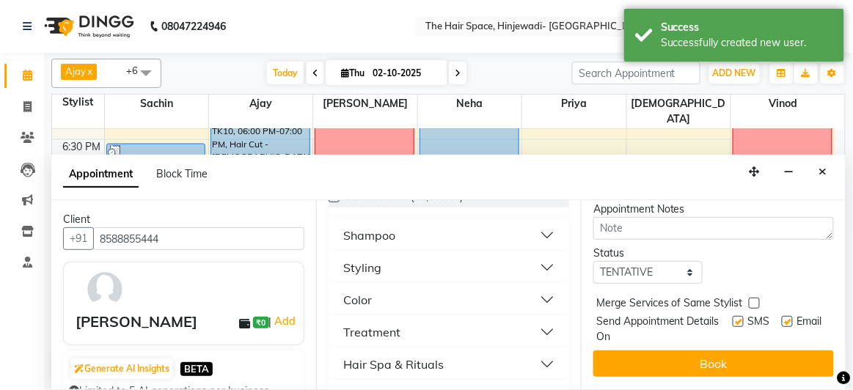
click at [732, 316] on label at bounding box center [737, 321] width 11 height 11
click at [732, 318] on input "checkbox" at bounding box center [737, 323] width 10 height 10
click at [782, 316] on label at bounding box center [787, 321] width 11 height 11
click at [782, 318] on input "checkbox" at bounding box center [787, 323] width 10 height 10
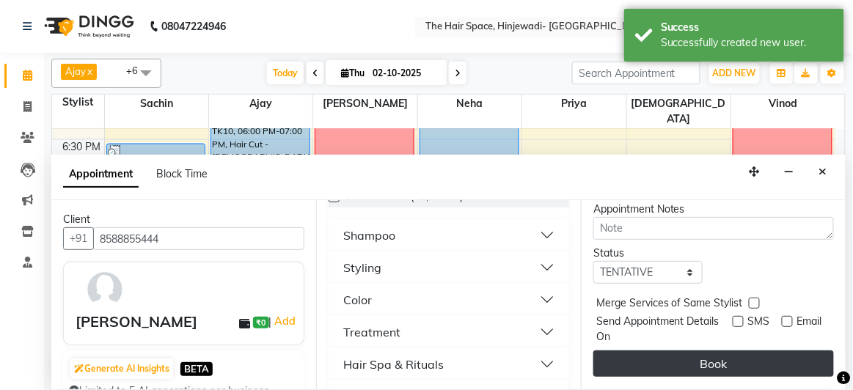
click at [764, 350] on button "Book" at bounding box center [713, 363] width 240 height 26
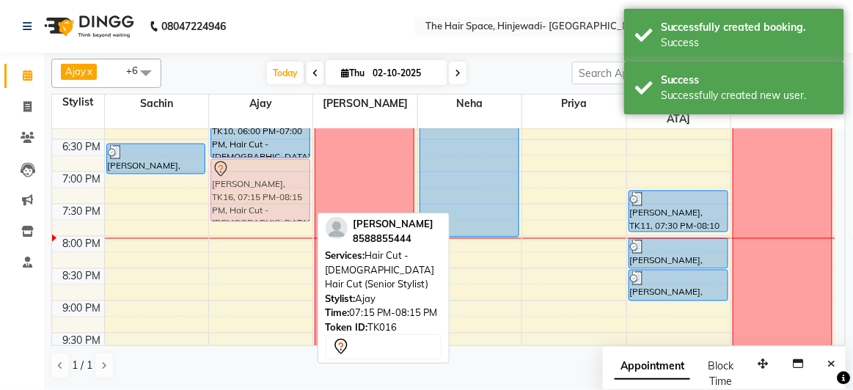
drag, startPoint x: 270, startPoint y: 167, endPoint x: 272, endPoint y: 148, distance: 19.2
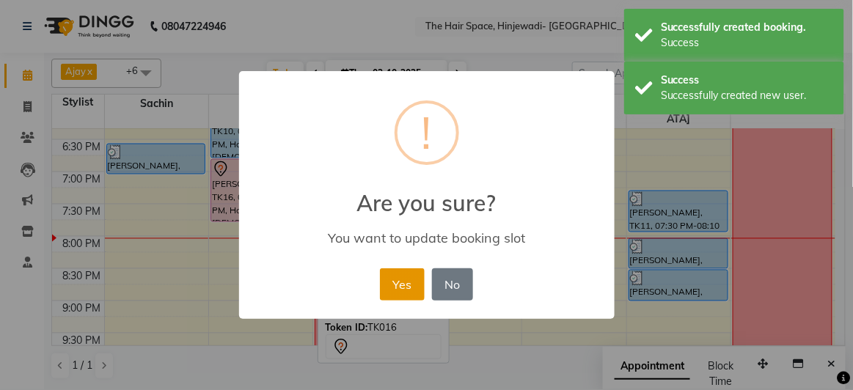
click at [401, 273] on button "Yes" at bounding box center [402, 284] width 45 height 32
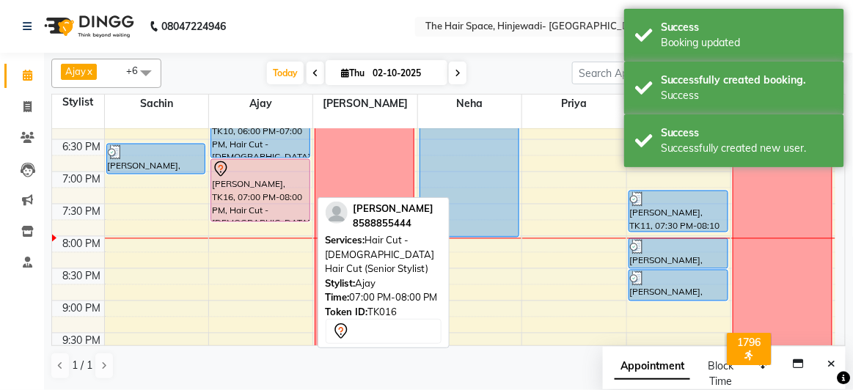
drag, startPoint x: 281, startPoint y: 179, endPoint x: 291, endPoint y: 181, distance: 10.5
click at [281, 178] on div "[PERSON_NAME], TK16, 07:00 PM-08:00 PM, Hair Cut - [DEMOGRAPHIC_DATA] Hair Cut …" at bounding box center [260, 191] width 98 height 62
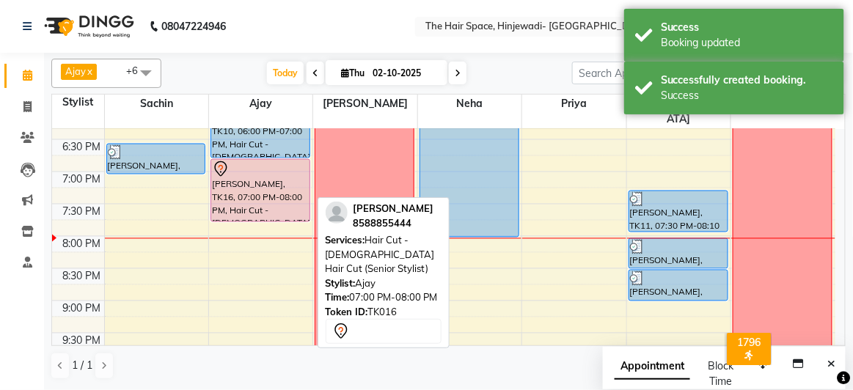
click at [248, 161] on div at bounding box center [260, 170] width 97 height 18
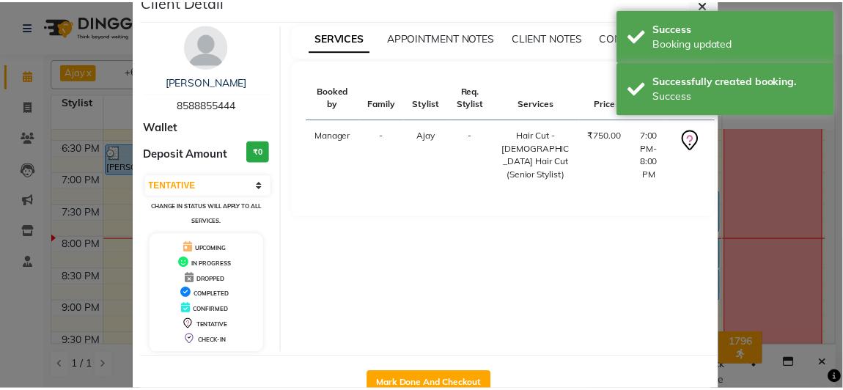
scroll to position [70, 0]
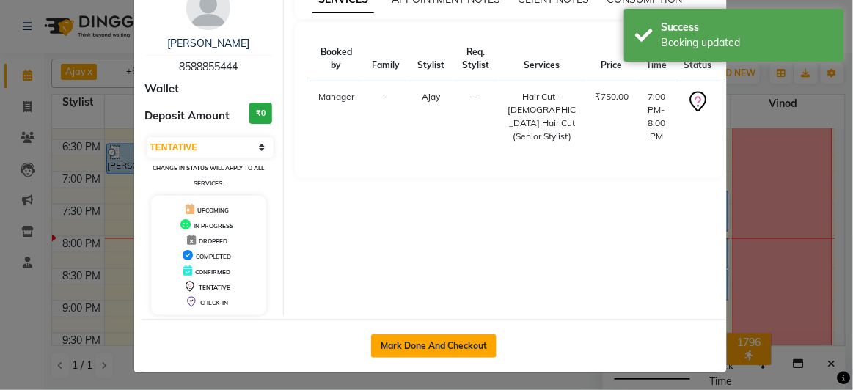
click at [436, 343] on button "Mark Done And Checkout" at bounding box center [433, 345] width 125 height 23
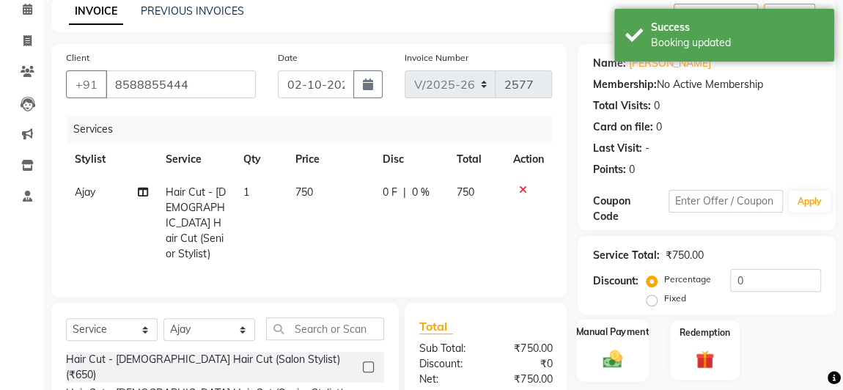
scroll to position [133, 0]
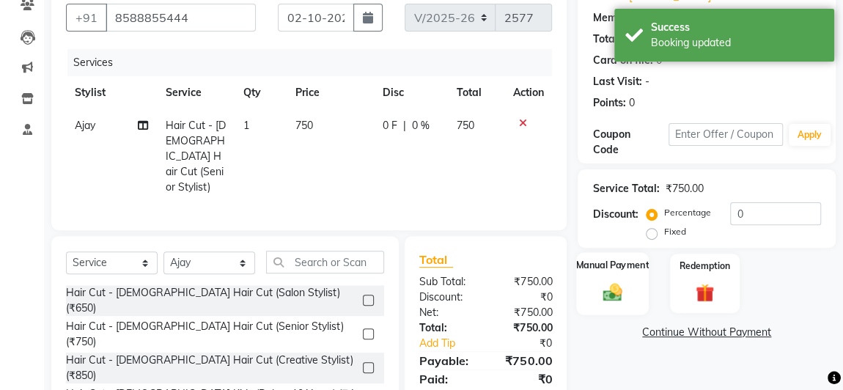
click at [606, 276] on div "Manual Payment" at bounding box center [612, 283] width 73 height 62
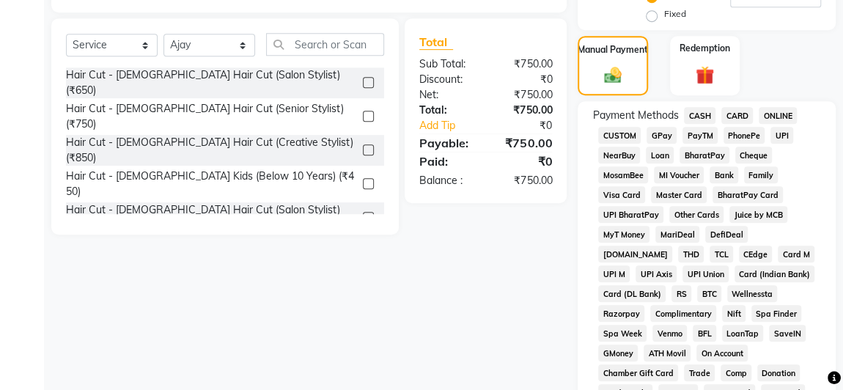
scroll to position [320, 0]
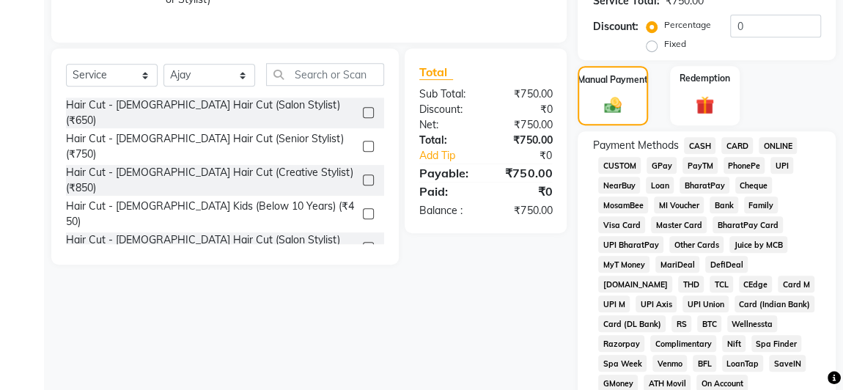
click at [654, 164] on span "GPay" at bounding box center [662, 165] width 30 height 17
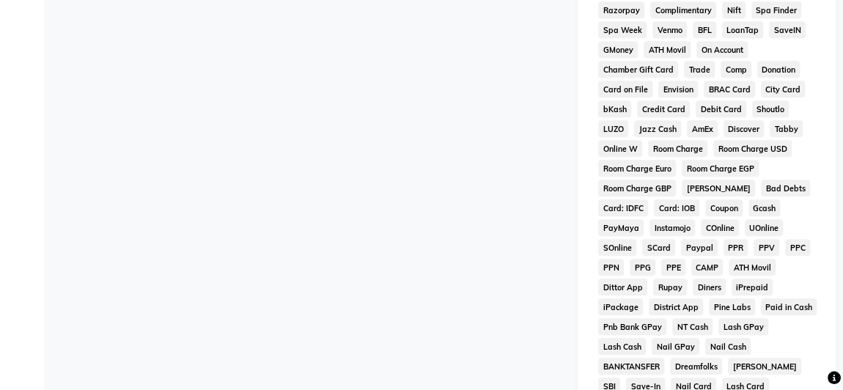
scroll to position [864, 0]
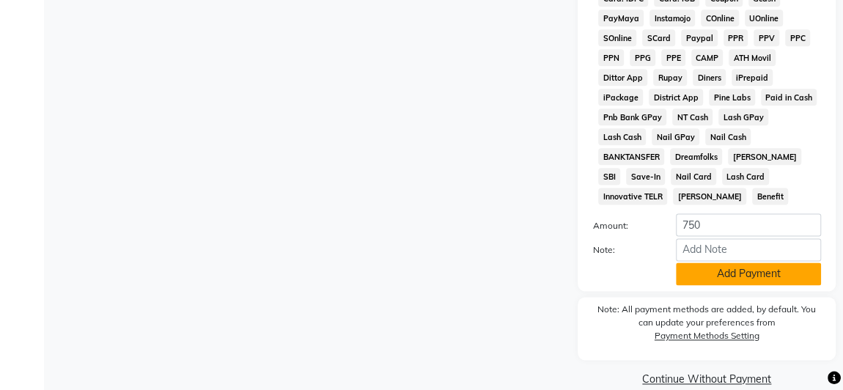
click at [713, 262] on button "Add Payment" at bounding box center [748, 273] width 145 height 23
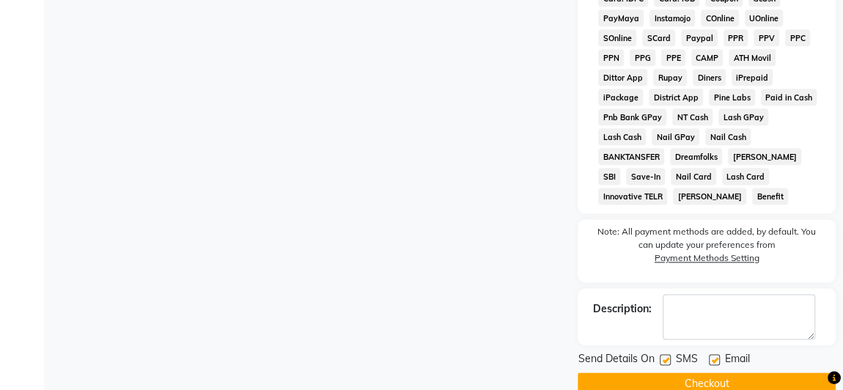
scroll to position [869, 0]
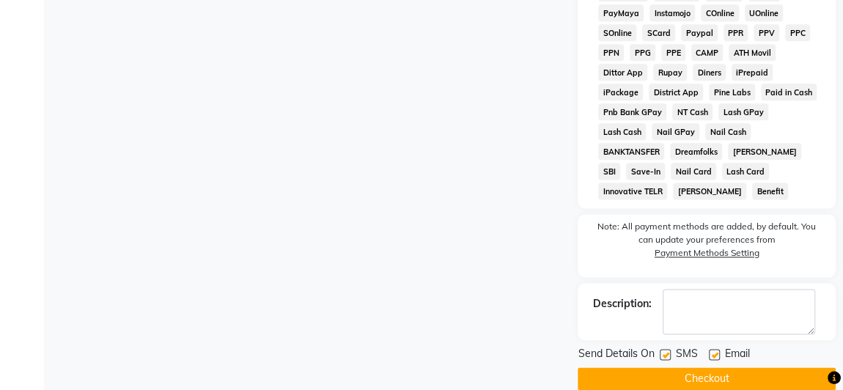
click at [664, 349] on label at bounding box center [665, 354] width 11 height 11
click at [664, 350] on input "checkbox" at bounding box center [665, 355] width 10 height 10
click at [717, 349] on label at bounding box center [714, 354] width 11 height 11
click at [717, 350] on input "checkbox" at bounding box center [714, 355] width 10 height 10
click at [704, 367] on button "Checkout" at bounding box center [707, 378] width 258 height 23
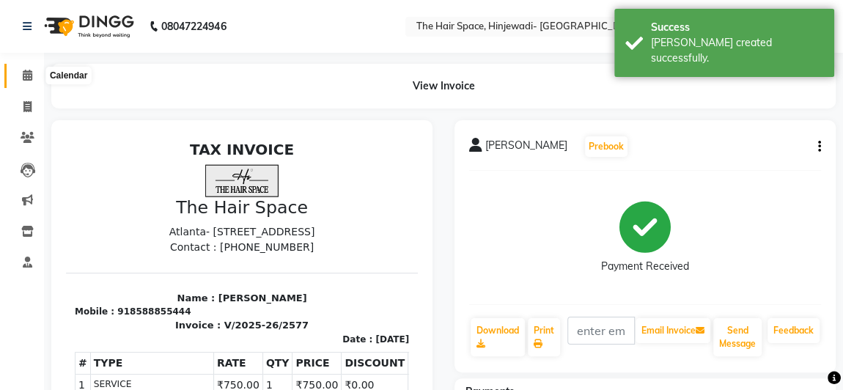
click at [26, 75] on icon at bounding box center [28, 75] width 10 height 11
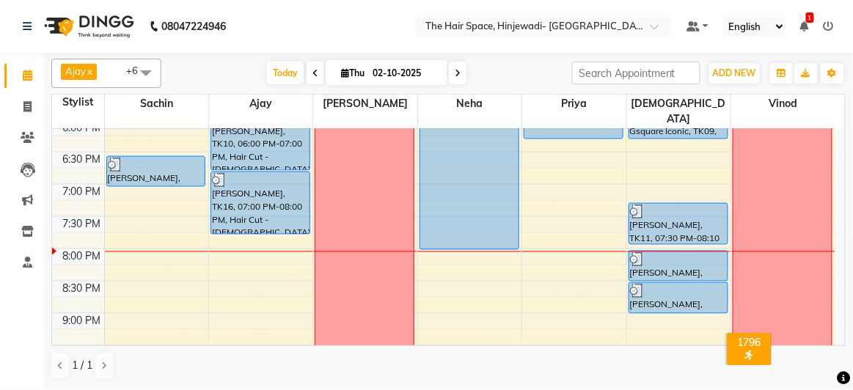
scroll to position [584, 0]
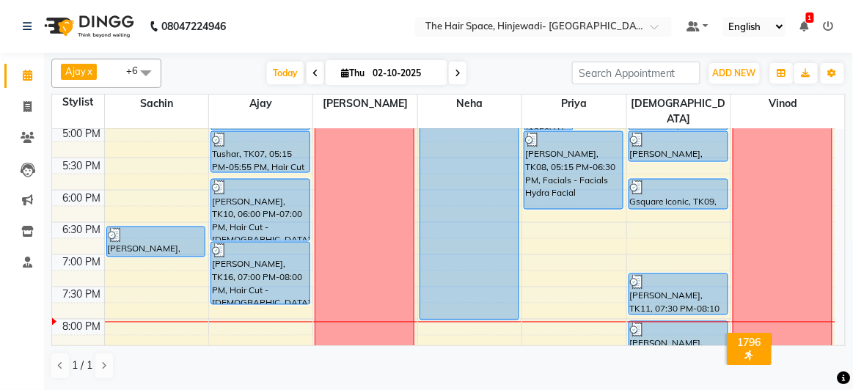
click at [458, 73] on icon at bounding box center [458, 73] width 6 height 9
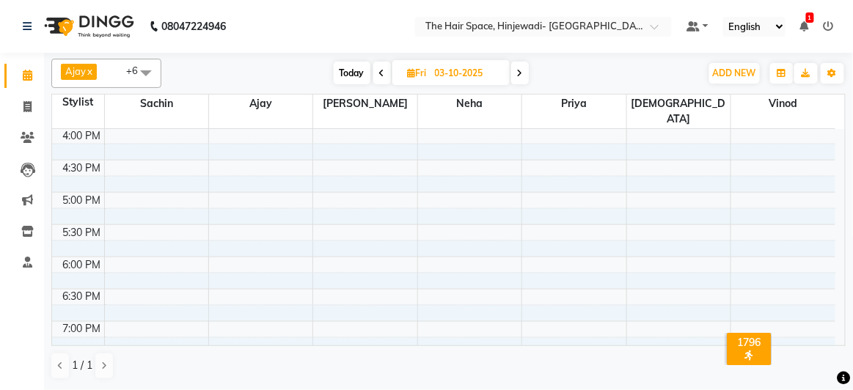
scroll to position [650, 0]
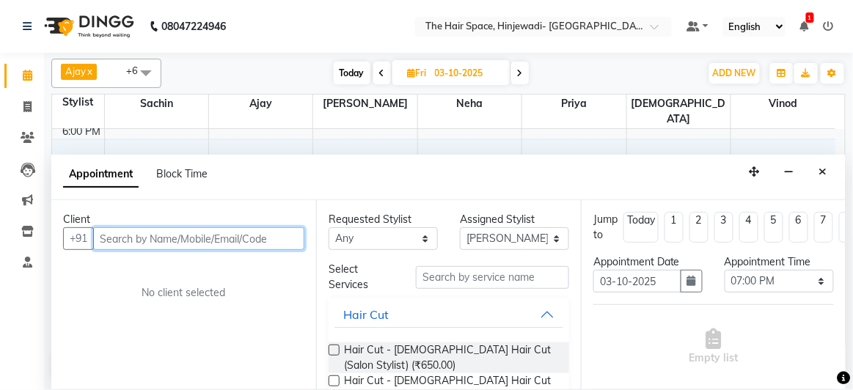
click at [166, 236] on input "text" at bounding box center [198, 238] width 211 height 23
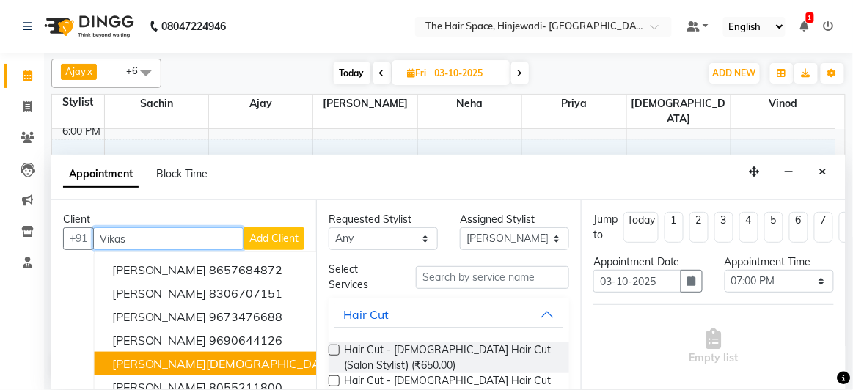
click at [199, 361] on span "[PERSON_NAME][DEMOGRAPHIC_DATA]" at bounding box center [225, 363] width 227 height 15
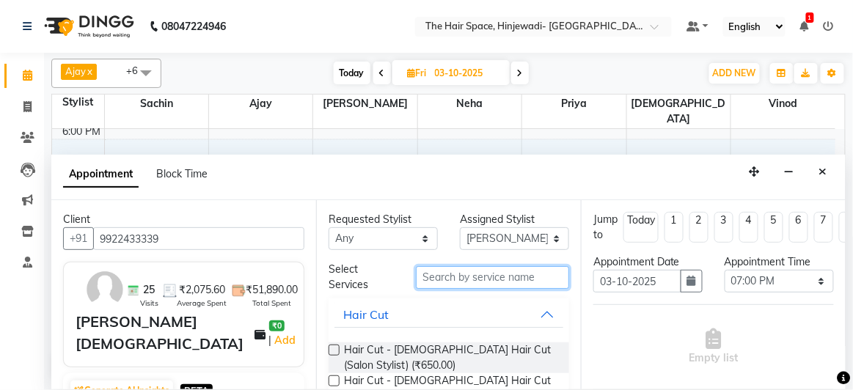
click at [466, 282] on input "text" at bounding box center [492, 277] width 153 height 23
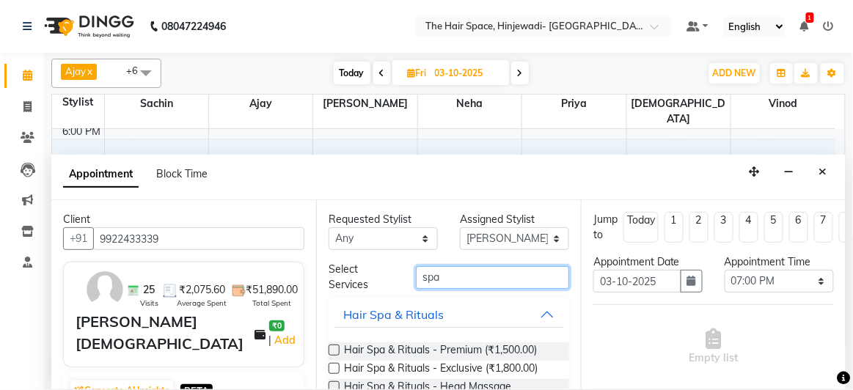
scroll to position [95, 0]
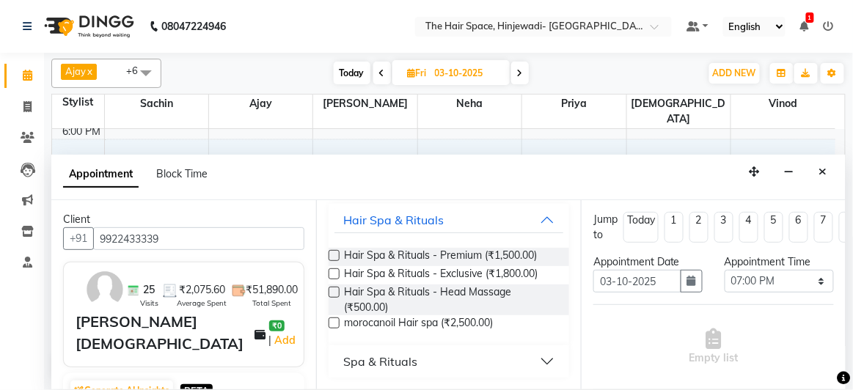
click at [404, 360] on div "Spa & Rituals" at bounding box center [380, 362] width 74 height 18
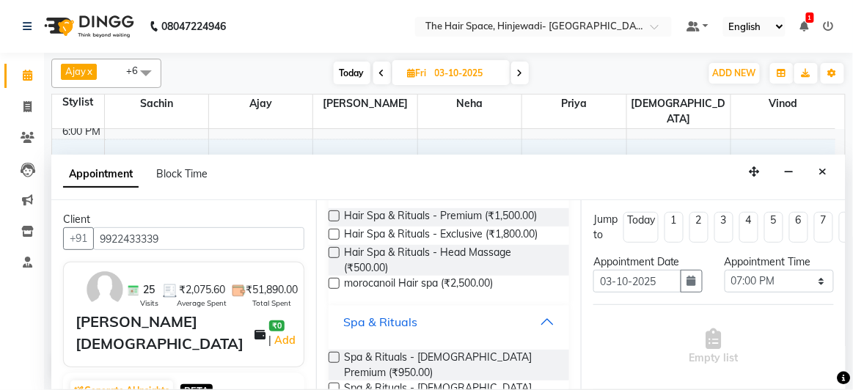
scroll to position [154, 0]
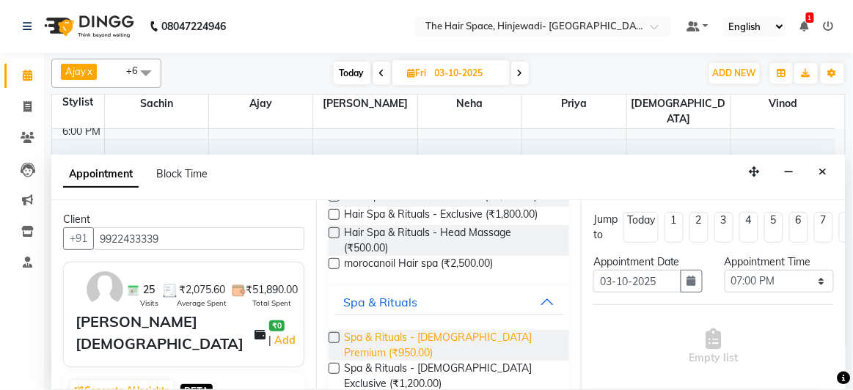
click at [408, 335] on span "Spa & Rituals - [DEMOGRAPHIC_DATA] Premium (₹950.00)" at bounding box center [450, 345] width 213 height 31
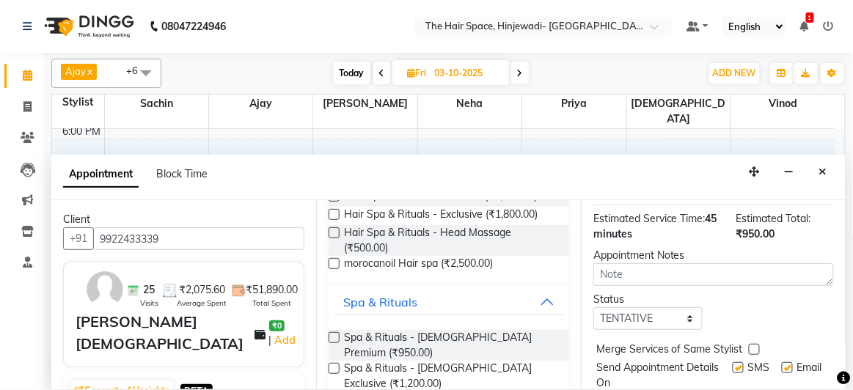
scroll to position [249, 0]
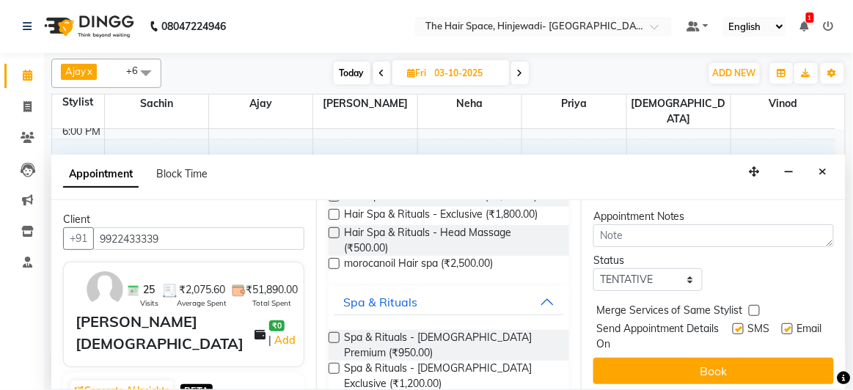
click at [732, 323] on label at bounding box center [737, 328] width 11 height 11
click at [732, 326] on input "checkbox" at bounding box center [737, 331] width 10 height 10
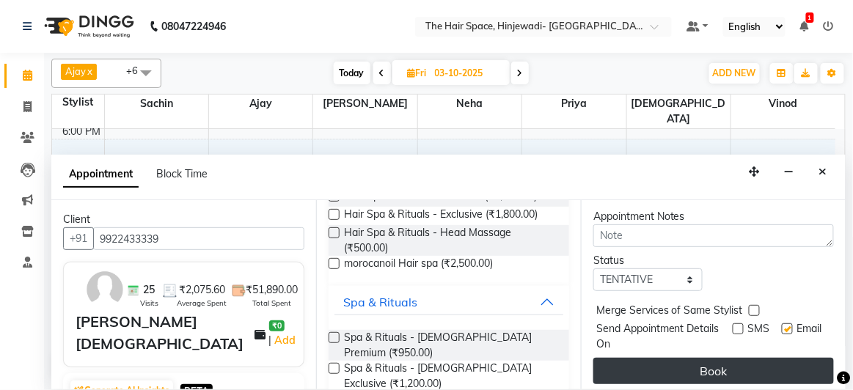
drag, startPoint x: 776, startPoint y: 309, endPoint x: 765, endPoint y: 341, distance: 33.2
click at [782, 323] on label at bounding box center [787, 328] width 11 height 11
click at [782, 326] on input "checkbox" at bounding box center [787, 331] width 10 height 10
click at [760, 358] on button "Book" at bounding box center [713, 371] width 240 height 26
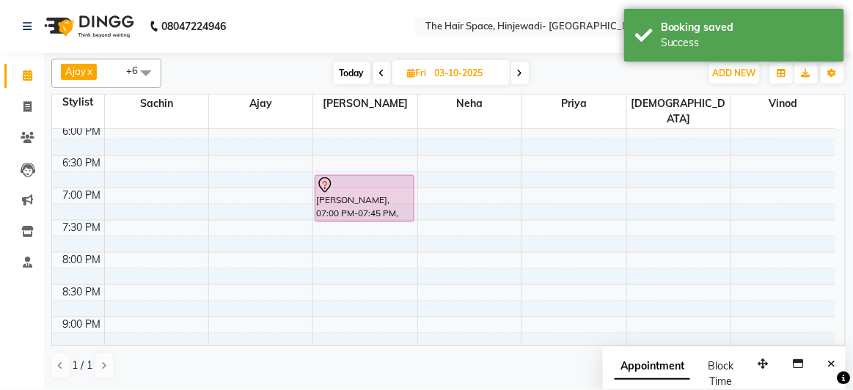
click at [345, 77] on span "Today" at bounding box center [352, 73] width 37 height 23
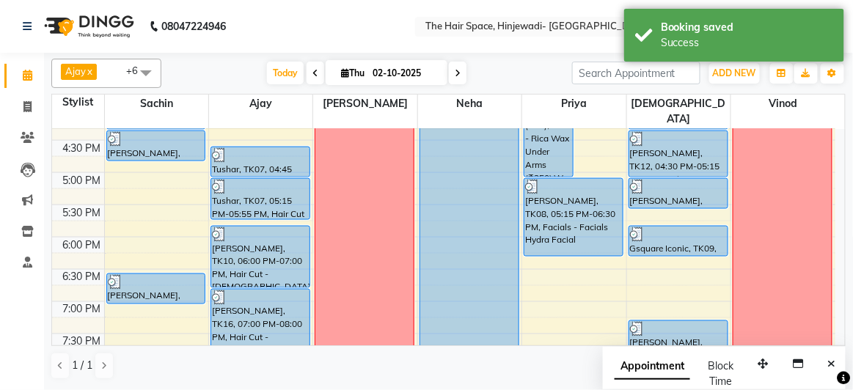
scroll to position [517, 0]
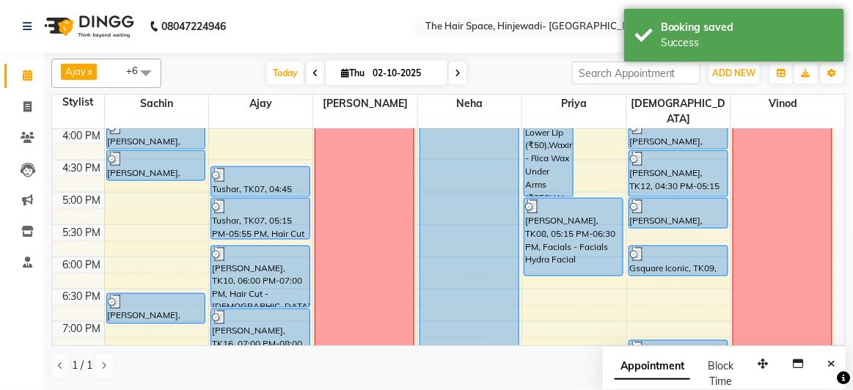
click at [120, 172] on div "8:00 AM 8:30 AM 9:00 AM 9:30 AM 10:00 AM 10:30 AM 11:00 AM 11:30 AM 12:00 PM 12…" at bounding box center [443, 95] width 783 height 967
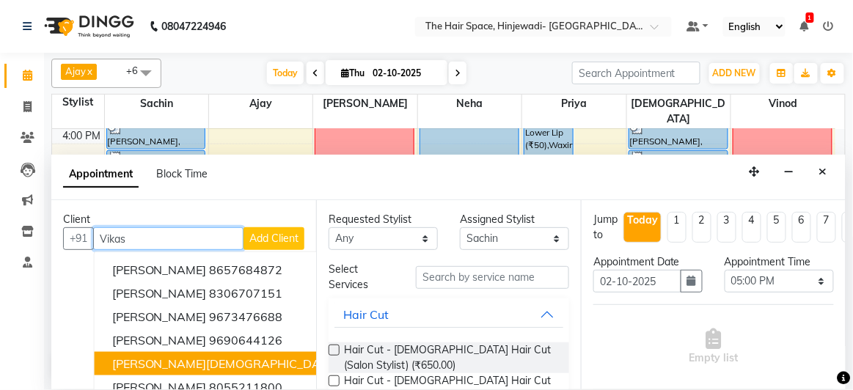
click at [199, 364] on span "[PERSON_NAME][DEMOGRAPHIC_DATA]" at bounding box center [225, 363] width 227 height 15
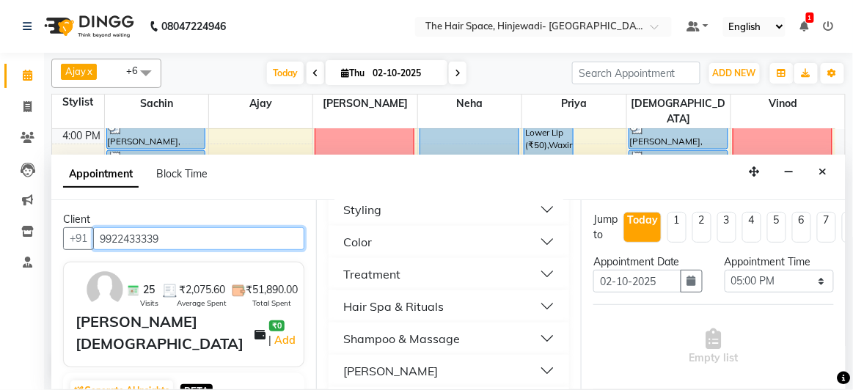
scroll to position [533, 0]
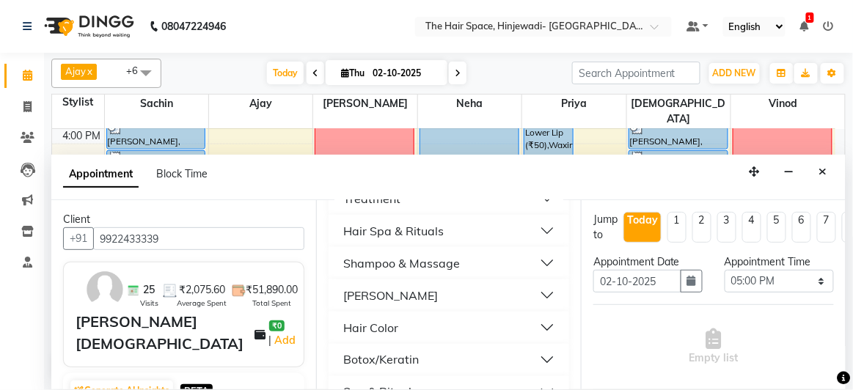
click at [365, 295] on div "[PERSON_NAME]" at bounding box center [390, 296] width 95 height 18
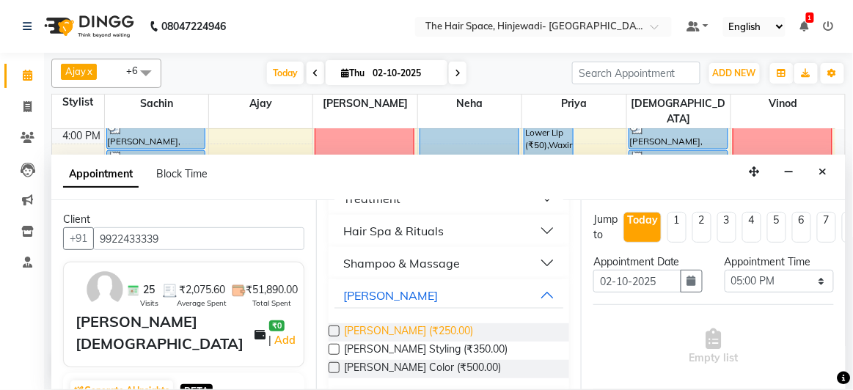
click at [366, 326] on span "[PERSON_NAME] (₹250.00)" at bounding box center [408, 332] width 129 height 18
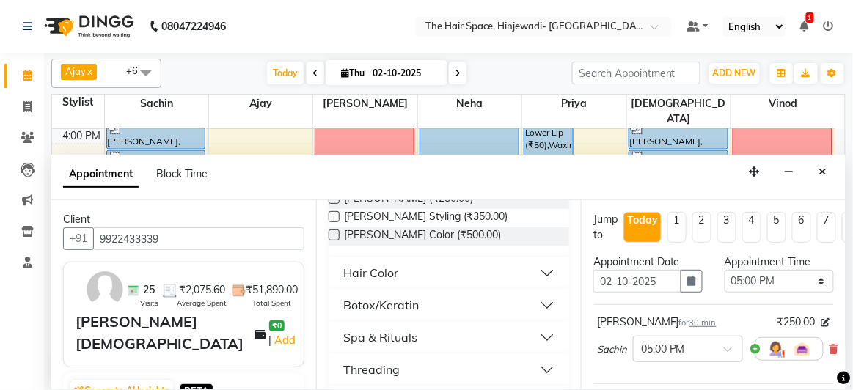
scroll to position [667, 0]
click at [384, 235] on span "[PERSON_NAME] Color (₹500.00)" at bounding box center [422, 236] width 157 height 18
click at [380, 268] on div "Hair Color" at bounding box center [370, 273] width 55 height 18
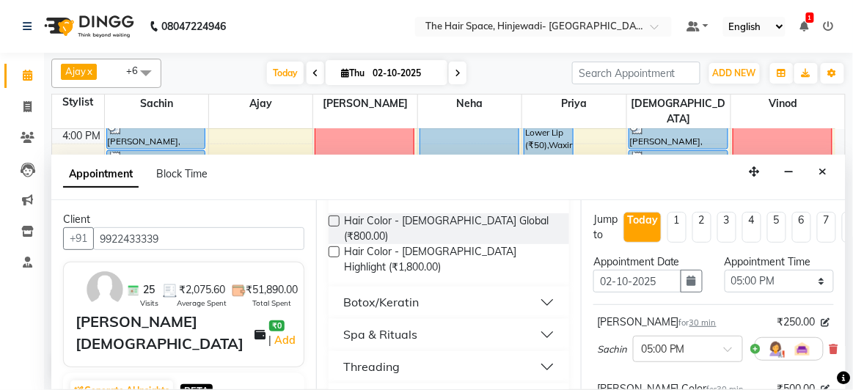
scroll to position [732, 0]
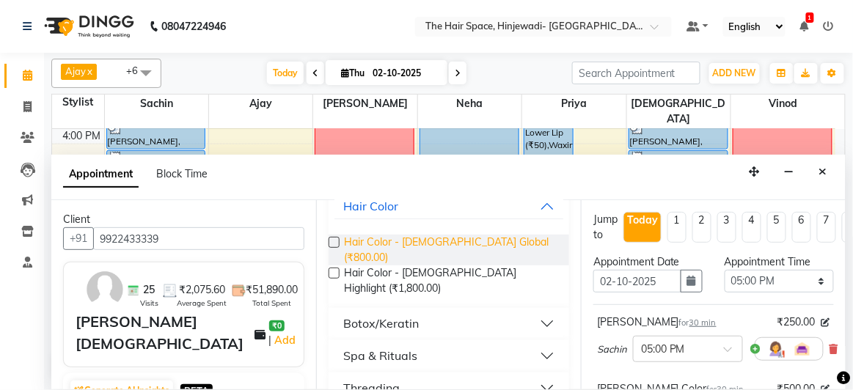
click at [386, 240] on span "Hair Color - [DEMOGRAPHIC_DATA] Global (₹800.00)" at bounding box center [450, 250] width 213 height 31
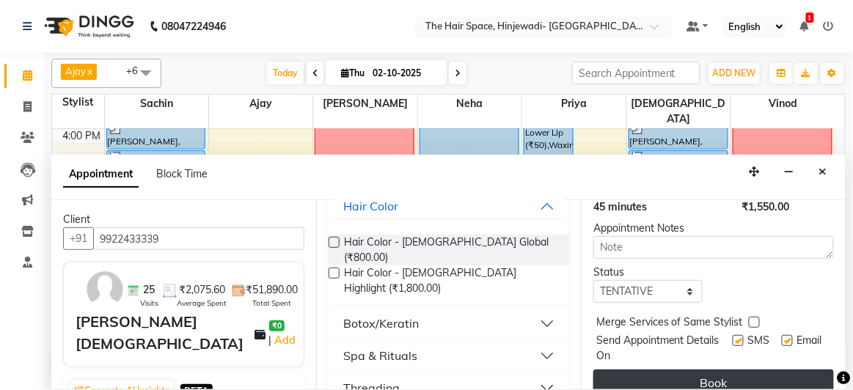
scroll to position [367, 0]
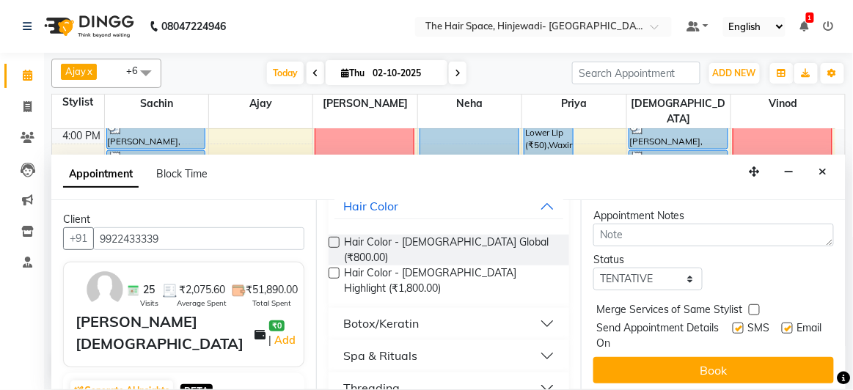
click at [732, 323] on label at bounding box center [737, 328] width 11 height 11
click at [732, 325] on input "checkbox" at bounding box center [737, 330] width 10 height 10
click at [782, 323] on label at bounding box center [787, 328] width 11 height 11
click at [782, 325] on input "checkbox" at bounding box center [787, 330] width 10 height 10
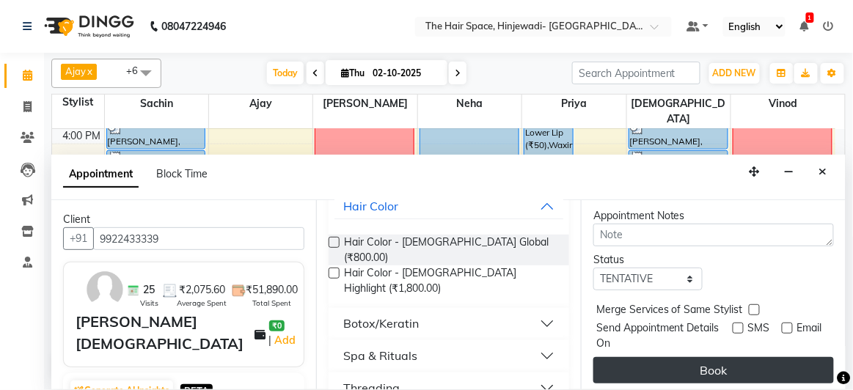
click at [759, 357] on button "Book" at bounding box center [713, 370] width 240 height 26
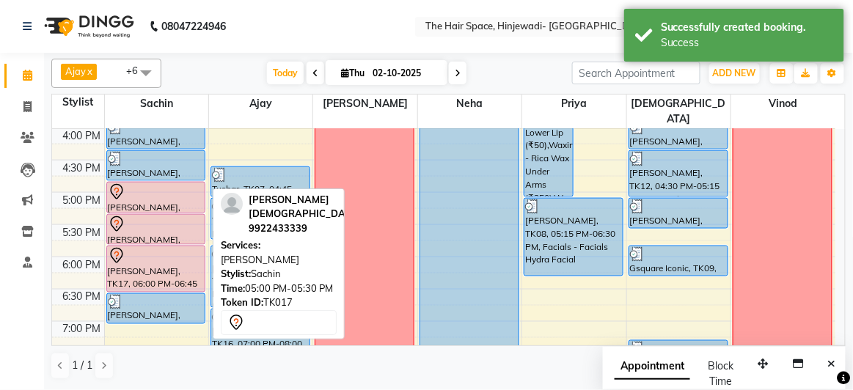
click at [168, 183] on div at bounding box center [156, 192] width 97 height 18
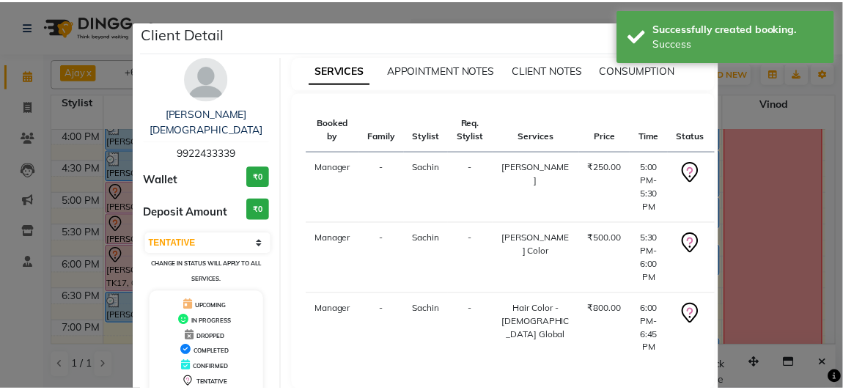
scroll to position [81, 0]
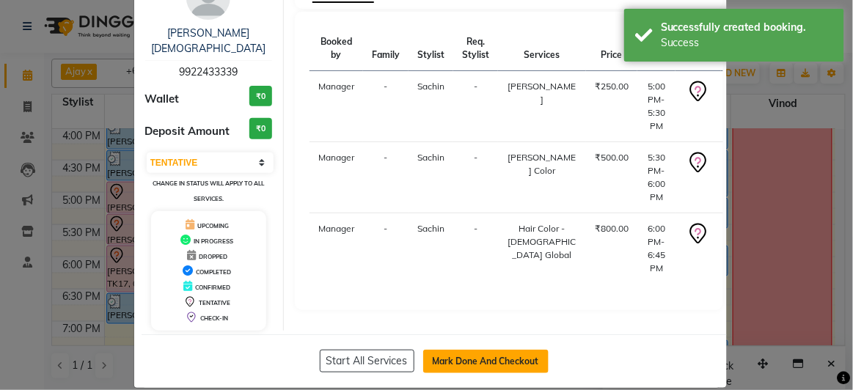
click at [452, 350] on button "Mark Done And Checkout" at bounding box center [485, 361] width 125 height 23
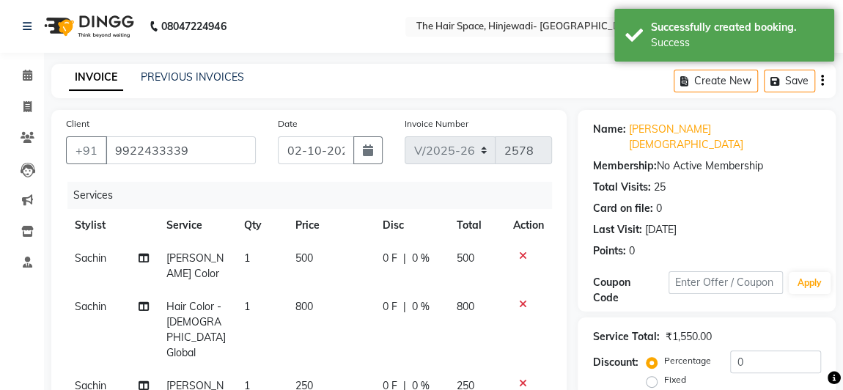
click at [314, 265] on td "500" at bounding box center [330, 266] width 87 height 48
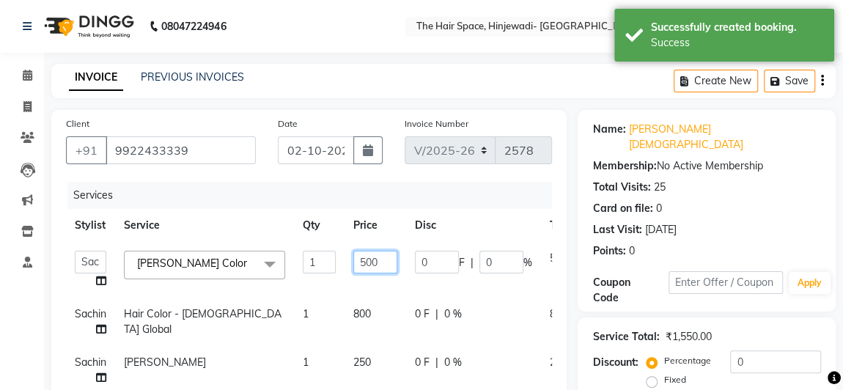
click at [390, 262] on input "500" at bounding box center [375, 262] width 44 height 23
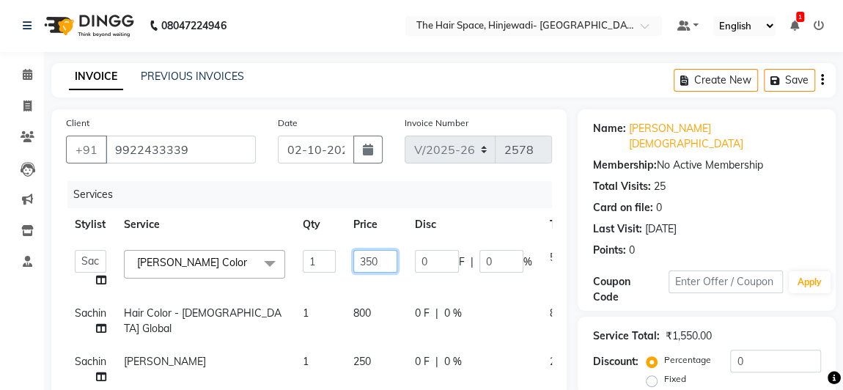
scroll to position [199, 0]
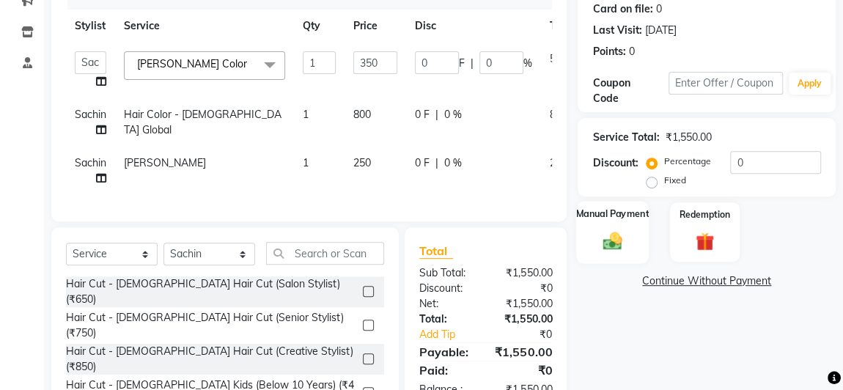
click at [619, 229] on img at bounding box center [613, 240] width 32 height 23
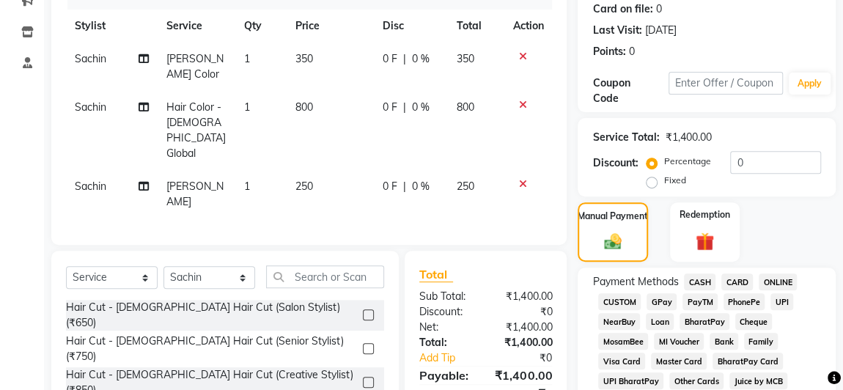
scroll to position [333, 0]
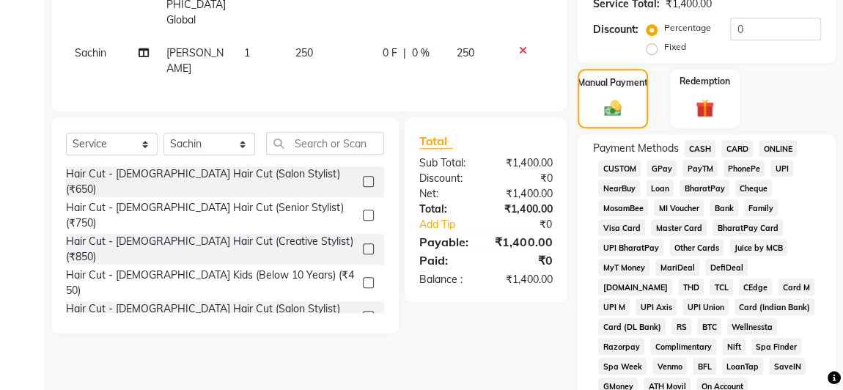
click at [656, 160] on span "GPay" at bounding box center [662, 168] width 30 height 17
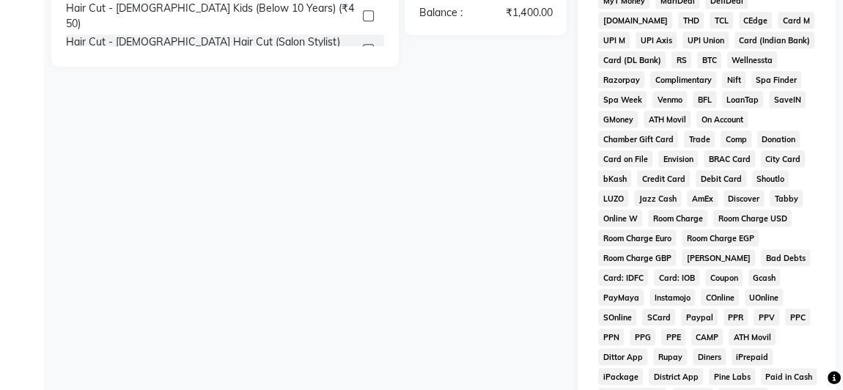
scroll to position [864, 0]
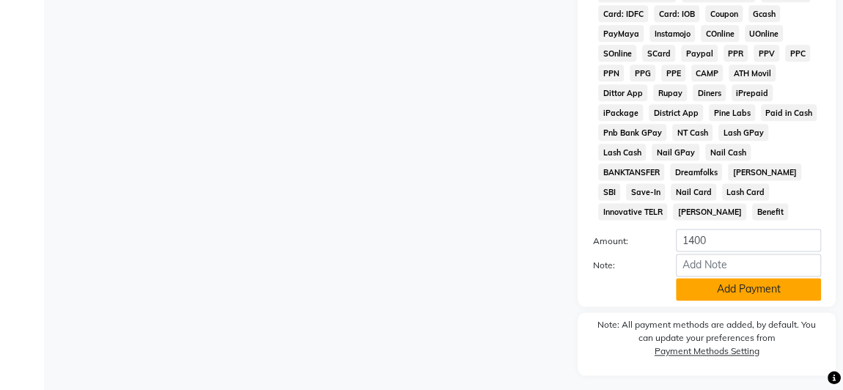
click at [713, 278] on button "Add Payment" at bounding box center [748, 289] width 145 height 23
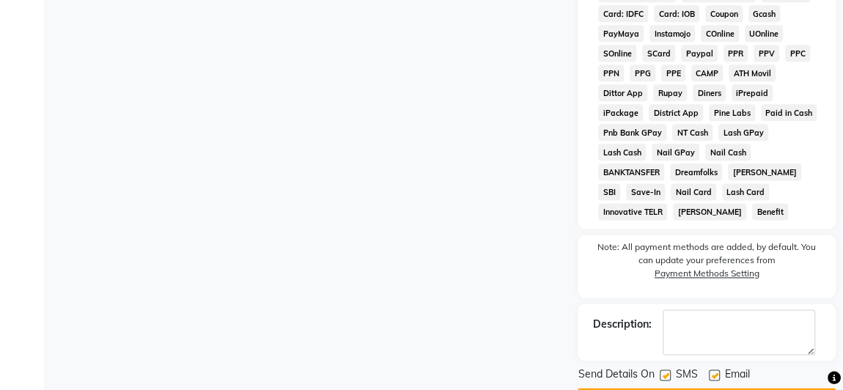
scroll to position [869, 0]
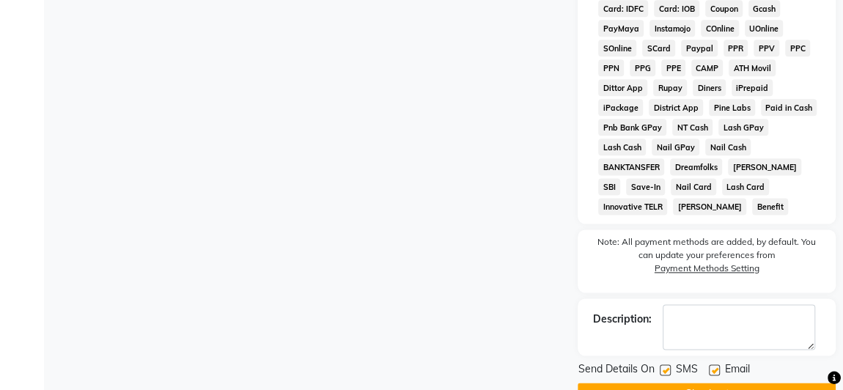
click at [667, 364] on label at bounding box center [665, 369] width 11 height 11
click at [667, 366] on input "checkbox" at bounding box center [665, 371] width 10 height 10
click at [717, 364] on label at bounding box center [714, 369] width 11 height 11
click at [717, 366] on input "checkbox" at bounding box center [714, 371] width 10 height 10
click at [708, 383] on button "Checkout" at bounding box center [707, 394] width 258 height 23
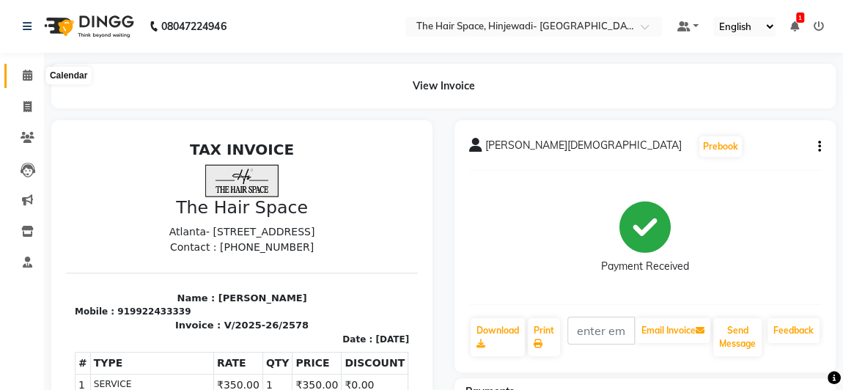
click at [25, 77] on icon at bounding box center [28, 75] width 10 height 11
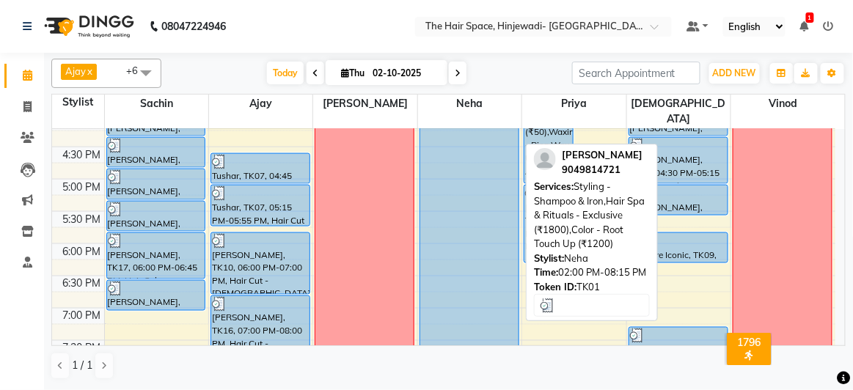
scroll to position [600, 0]
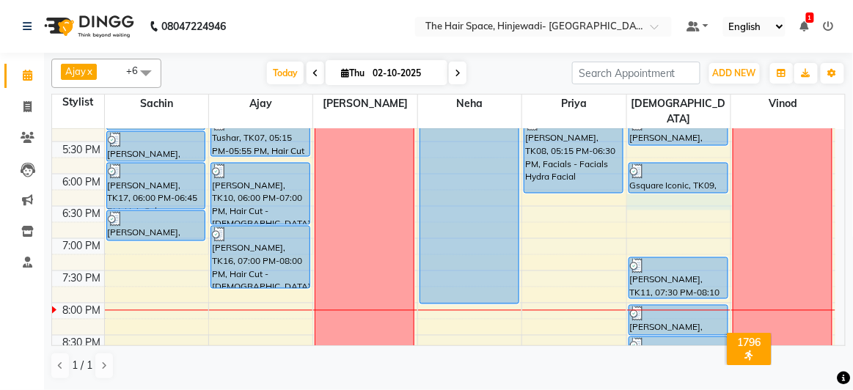
click at [654, 182] on div "8:00 AM 8:30 AM 9:00 AM 9:30 AM 10:00 AM 10:30 AM 11:00 AM 11:30 AM 12:00 PM 12…" at bounding box center [443, 12] width 783 height 967
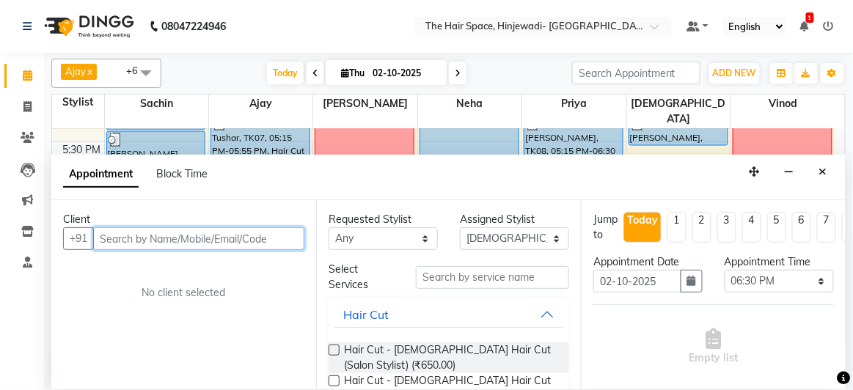
click at [196, 237] on input "text" at bounding box center [198, 238] width 211 height 23
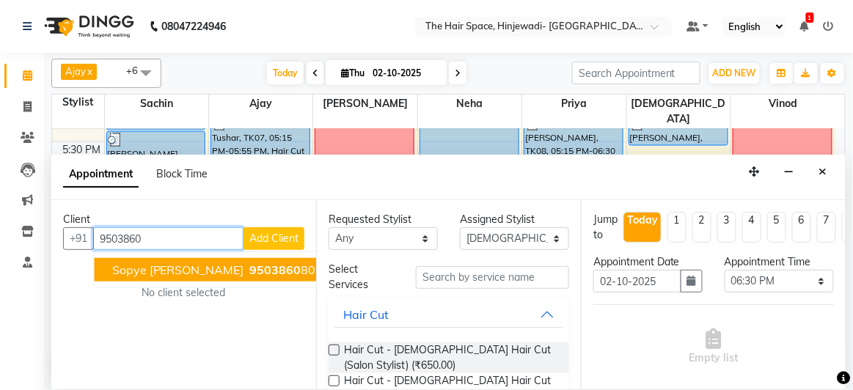
click at [250, 274] on span "9503860" at bounding box center [275, 269] width 51 height 15
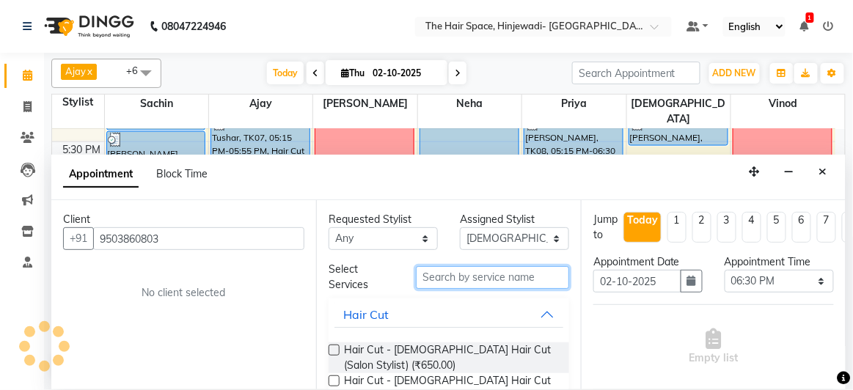
click at [453, 273] on input "text" at bounding box center [492, 277] width 153 height 23
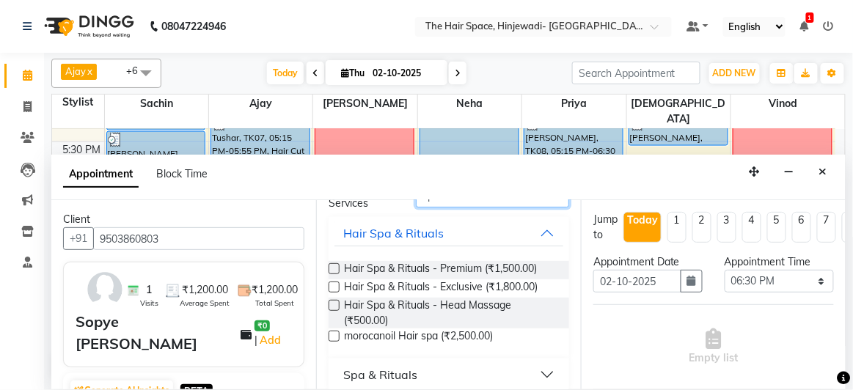
scroll to position [95, 0]
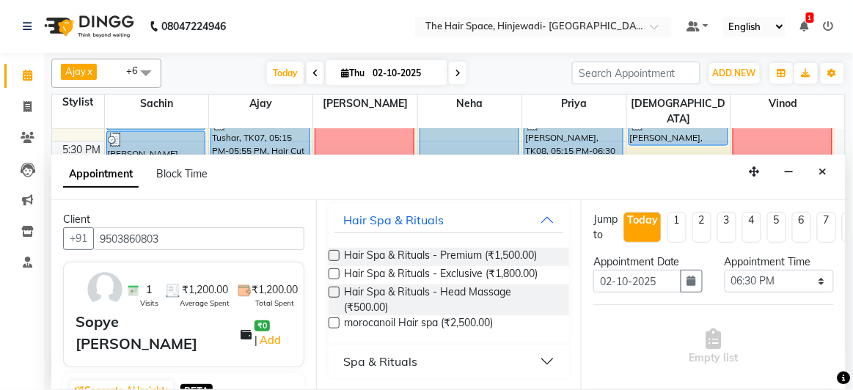
click at [392, 358] on div "Spa & Rituals" at bounding box center [380, 362] width 74 height 18
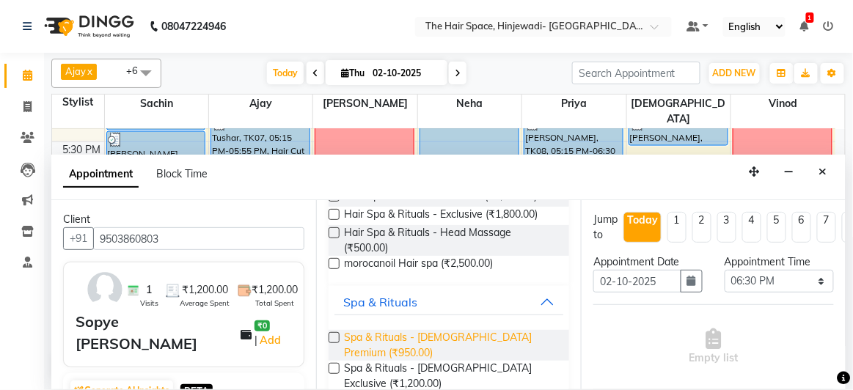
click at [388, 331] on span "Spa & Rituals - [DEMOGRAPHIC_DATA] Premium (₹950.00)" at bounding box center [450, 345] width 213 height 31
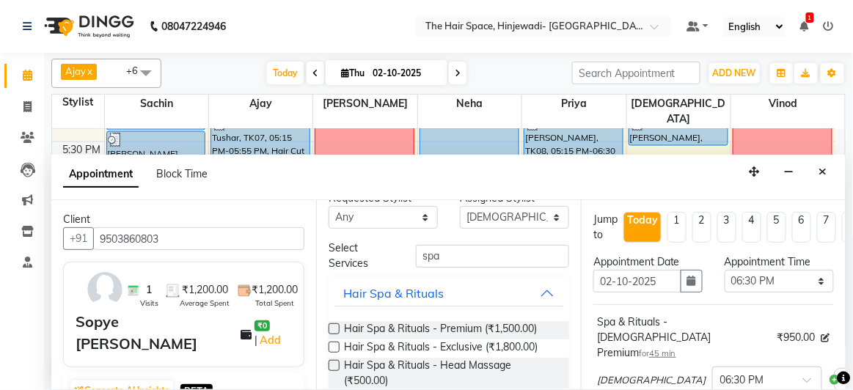
scroll to position [0, 0]
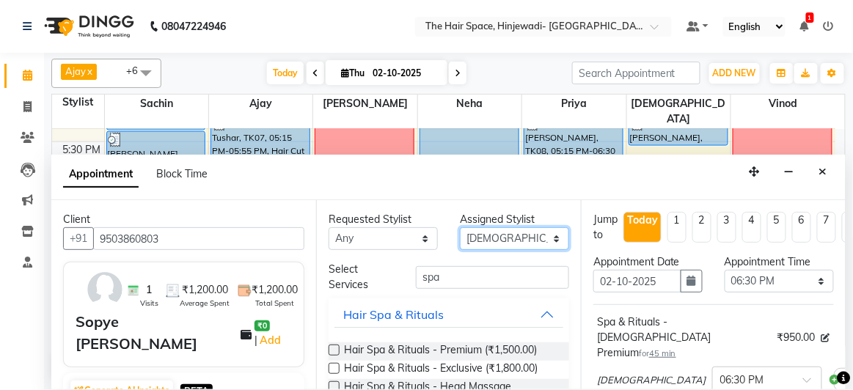
click at [513, 241] on select "Select [PERSON_NAME] Jyoti [PERSON_NAME] Neha [PERSON_NAME] Priya Sachin [PERSO…" at bounding box center [514, 238] width 109 height 23
click at [460, 227] on select "Select [PERSON_NAME] Jyoti [PERSON_NAME] Neha [PERSON_NAME] Priya Sachin [PERSO…" at bounding box center [514, 238] width 109 height 23
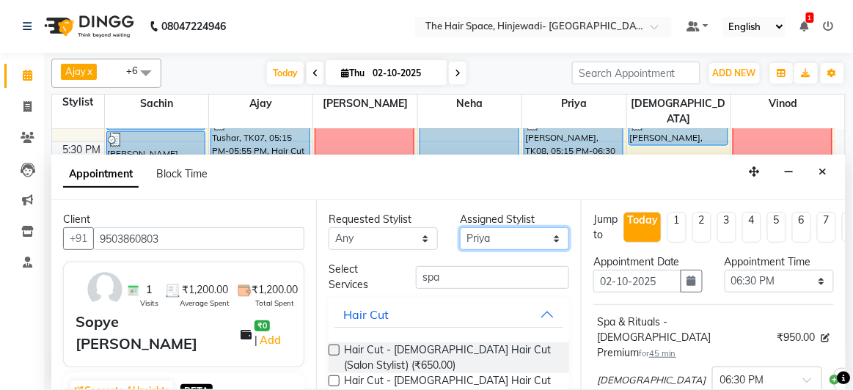
click at [500, 241] on select "Select [PERSON_NAME] Jyoti [PERSON_NAME] Neha [PERSON_NAME] Priya Sachin [PERSO…" at bounding box center [514, 238] width 109 height 23
click at [460, 227] on select "Select [PERSON_NAME] Jyoti [PERSON_NAME] Neha [PERSON_NAME] Priya Sachin [PERSO…" at bounding box center [514, 238] width 109 height 23
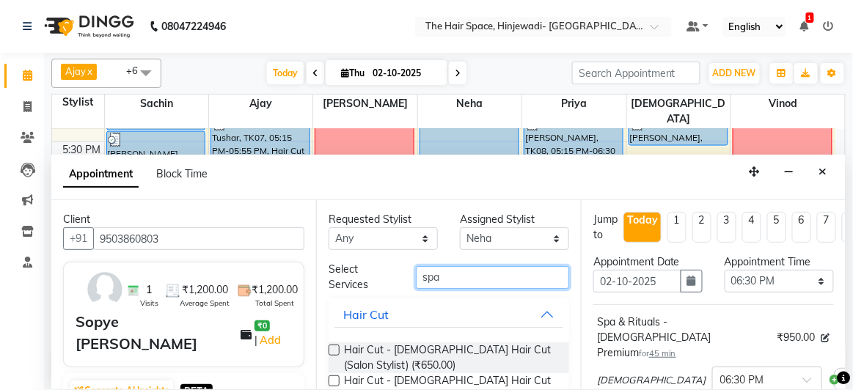
click at [467, 285] on input "spa" at bounding box center [492, 277] width 153 height 23
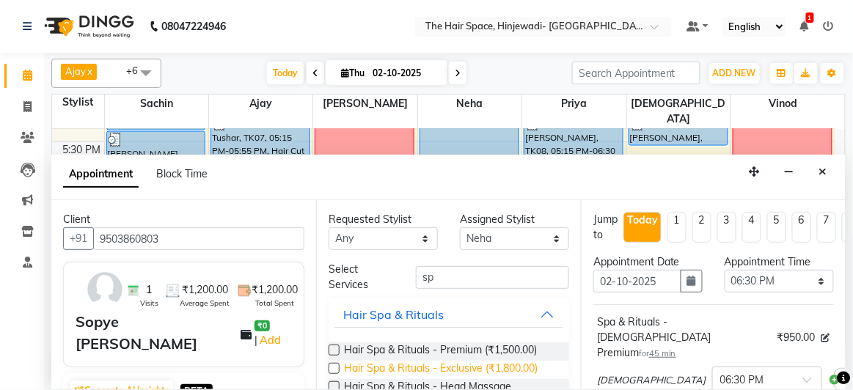
click at [448, 367] on span "Hair Spa & Rituals - Exclusive (₹1,800.00)" at bounding box center [441, 370] width 194 height 18
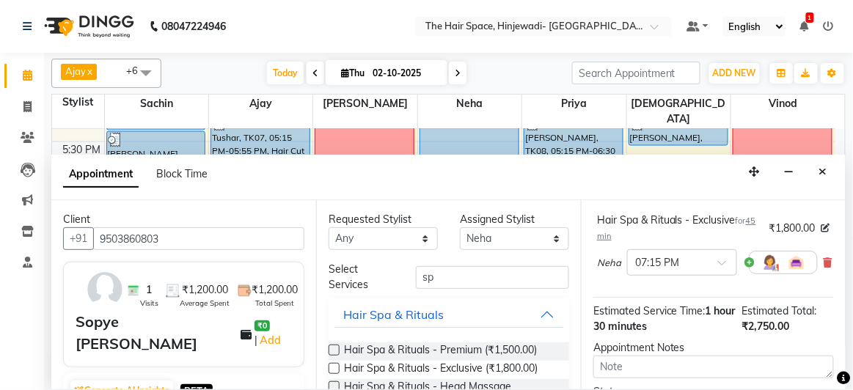
scroll to position [331, 0]
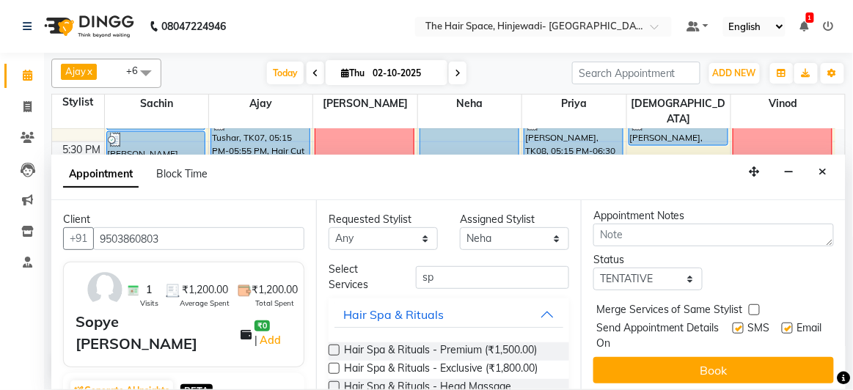
click at [732, 323] on label at bounding box center [737, 328] width 11 height 11
click at [732, 325] on input "checkbox" at bounding box center [737, 330] width 10 height 10
click at [782, 323] on label at bounding box center [787, 328] width 11 height 11
click at [782, 325] on input "checkbox" at bounding box center [787, 330] width 10 height 10
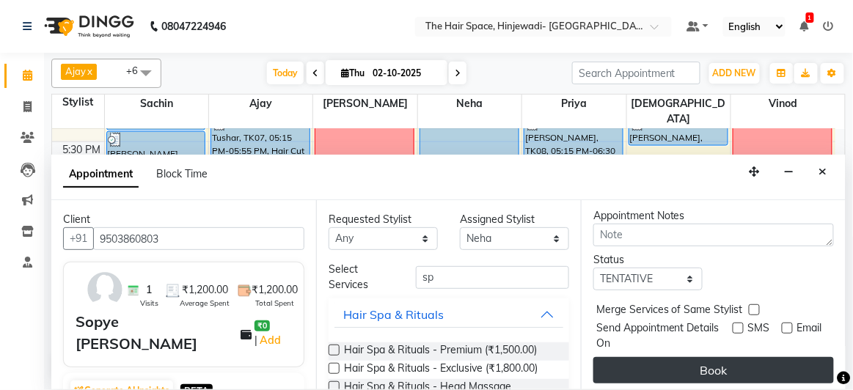
click at [718, 357] on button "Book" at bounding box center [713, 370] width 240 height 26
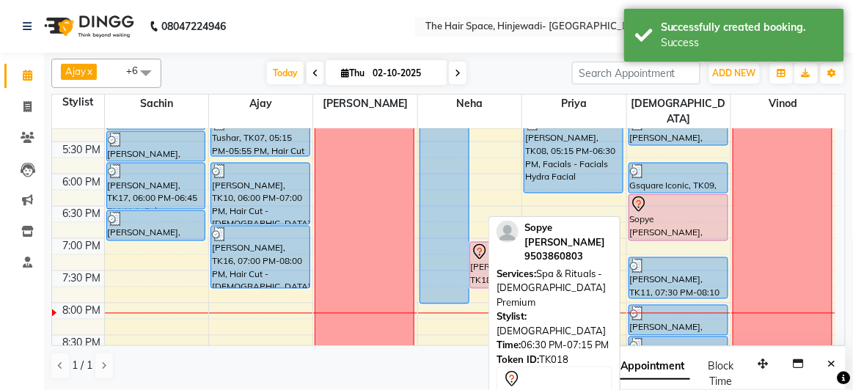
click at [674, 196] on div at bounding box center [678, 205] width 97 height 18
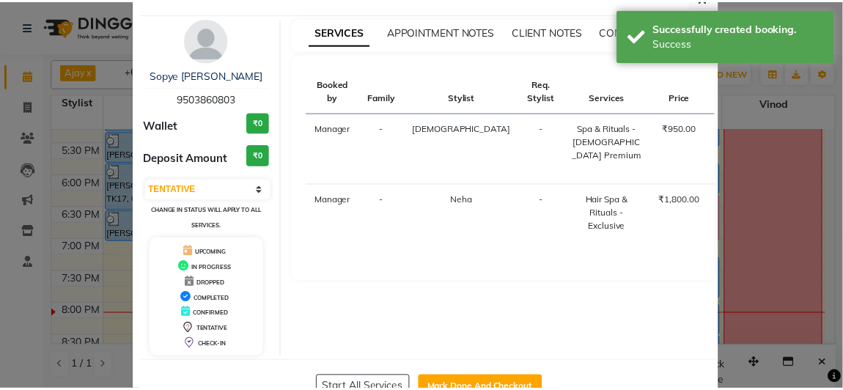
scroll to position [81, 0]
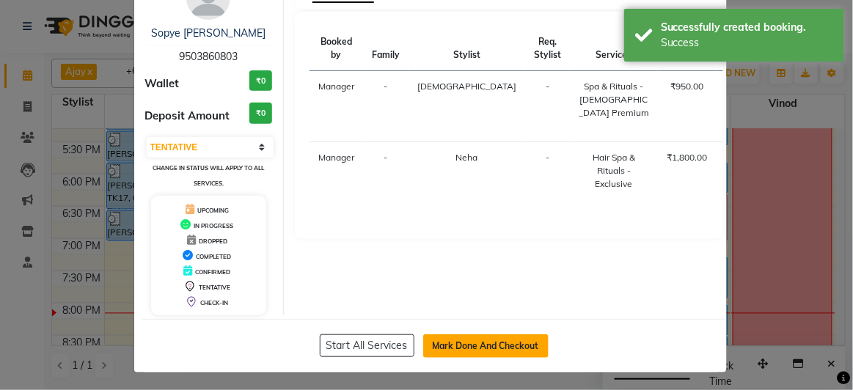
click at [444, 341] on button "Mark Done And Checkout" at bounding box center [485, 345] width 125 height 23
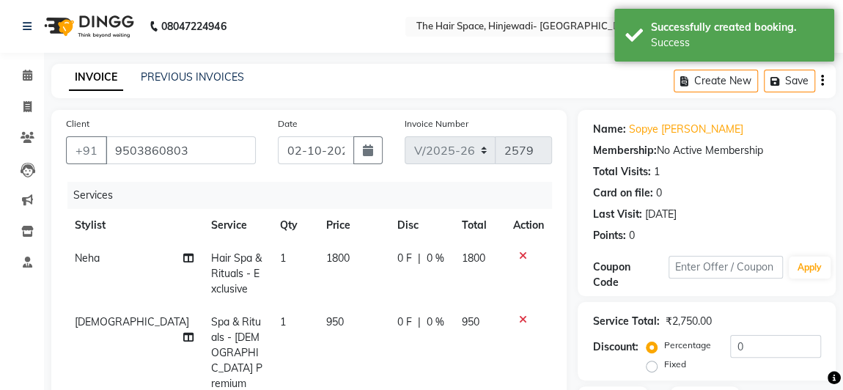
click at [317, 263] on td "1800" at bounding box center [352, 274] width 71 height 64
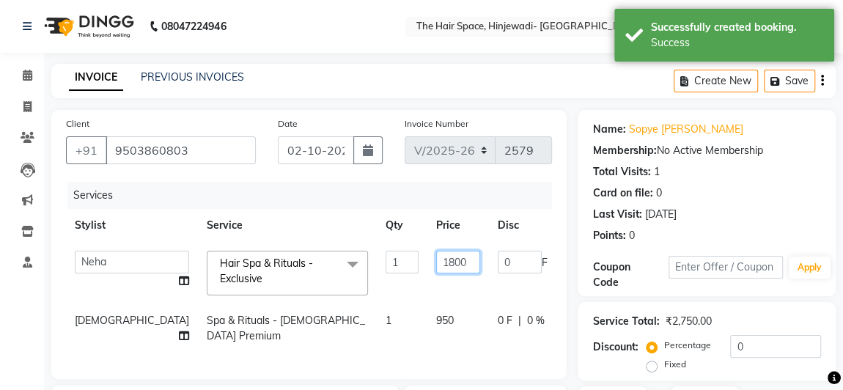
click at [436, 262] on input "1800" at bounding box center [458, 262] width 44 height 23
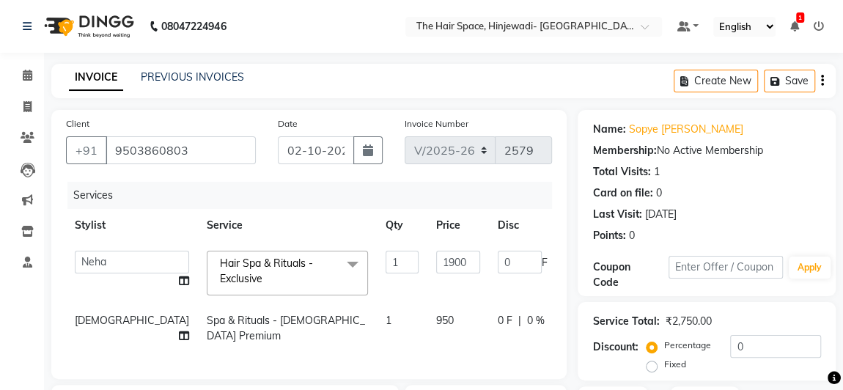
click at [374, 317] on tr "Vishnu Spa & Rituals - [DEMOGRAPHIC_DATA] Premium 1 950 0 F | 0 % 950" at bounding box center [390, 328] width 649 height 48
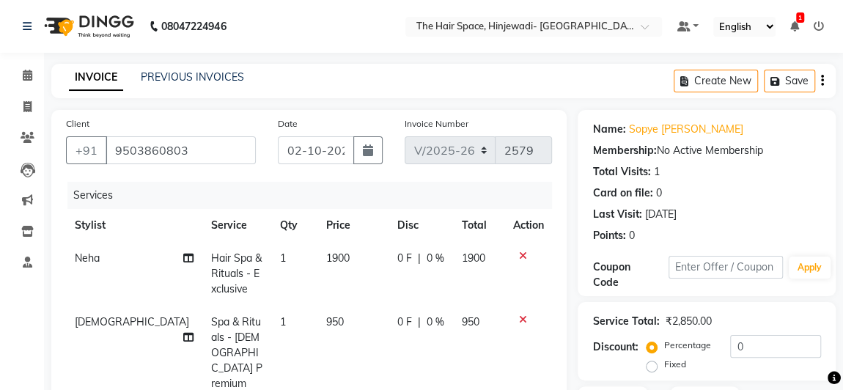
click at [317, 320] on td "950" at bounding box center [352, 353] width 71 height 95
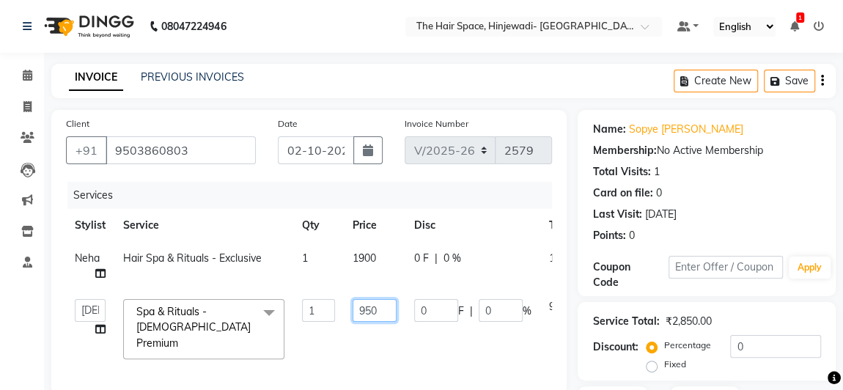
drag, startPoint x: 386, startPoint y: 316, endPoint x: 378, endPoint y: 315, distance: 7.5
click at [386, 315] on input "950" at bounding box center [375, 310] width 44 height 23
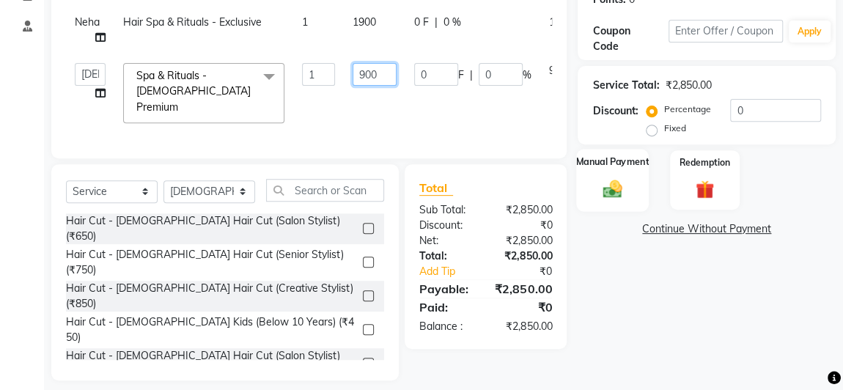
scroll to position [241, 0]
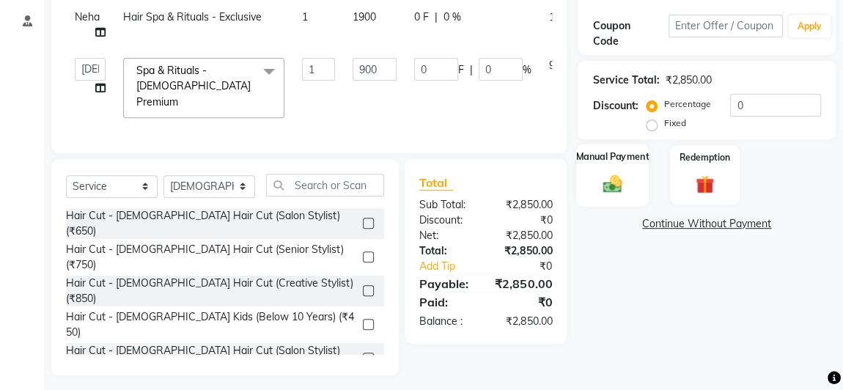
click at [635, 183] on div "Manual Payment" at bounding box center [612, 175] width 73 height 62
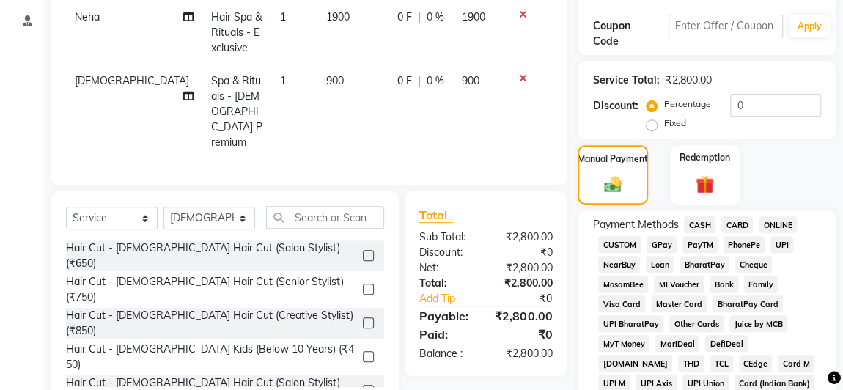
click at [658, 244] on span "GPay" at bounding box center [662, 244] width 30 height 17
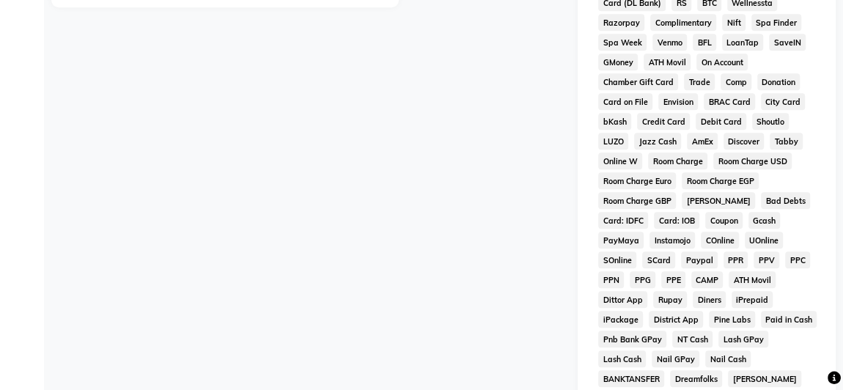
scroll to position [864, 0]
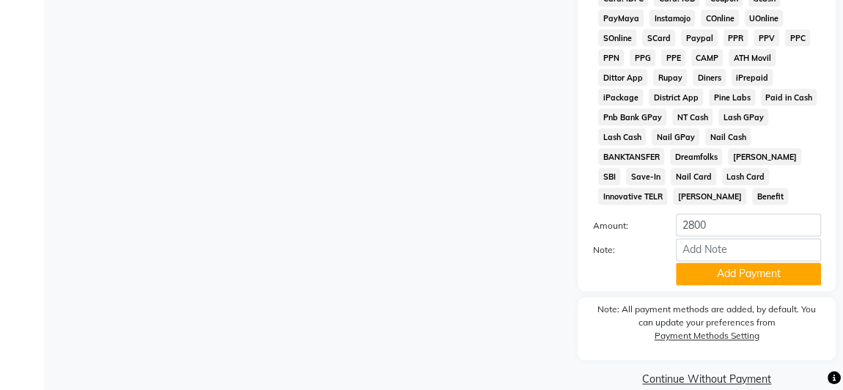
click at [708, 262] on button "Add Payment" at bounding box center [748, 273] width 145 height 23
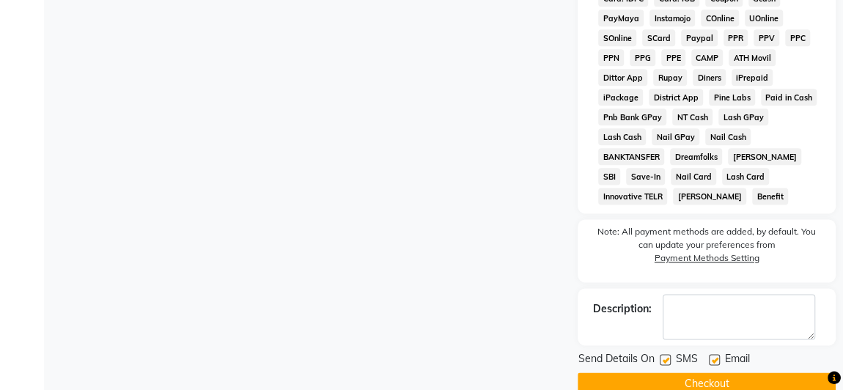
scroll to position [869, 0]
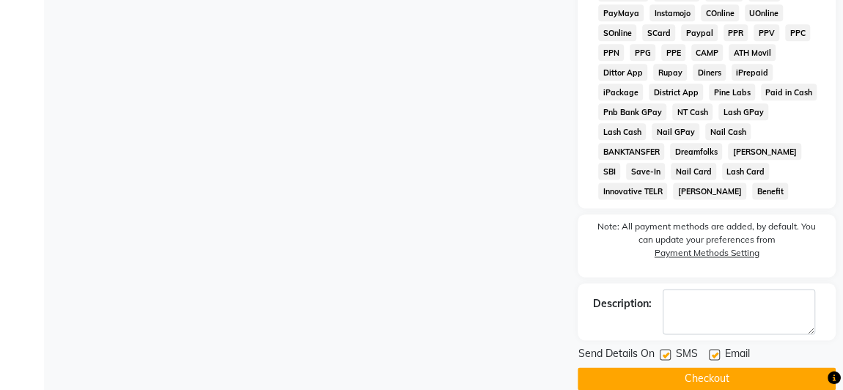
click at [666, 349] on label at bounding box center [665, 354] width 11 height 11
click at [666, 350] on input "checkbox" at bounding box center [665, 355] width 10 height 10
drag, startPoint x: 714, startPoint y: 334, endPoint x: 699, endPoint y: 361, distance: 30.2
click at [715, 349] on label at bounding box center [714, 354] width 11 height 11
click at [715, 350] on input "checkbox" at bounding box center [714, 355] width 10 height 10
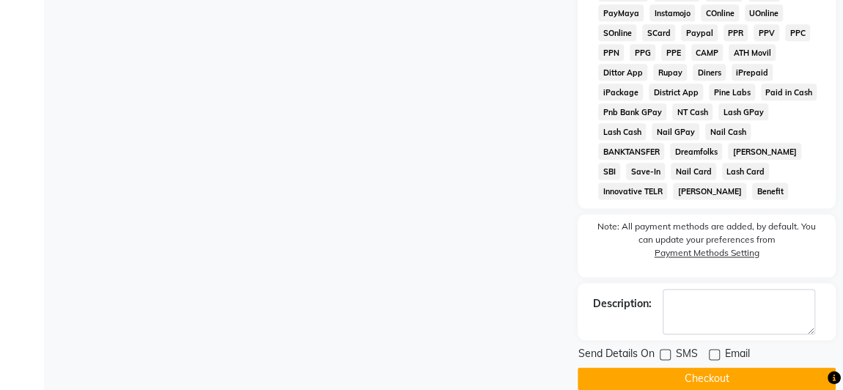
click at [693, 367] on button "Checkout" at bounding box center [707, 378] width 258 height 23
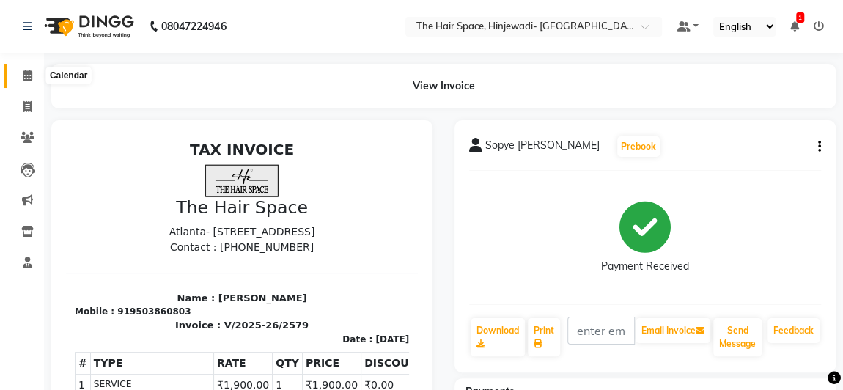
click at [25, 77] on icon at bounding box center [28, 75] width 10 height 11
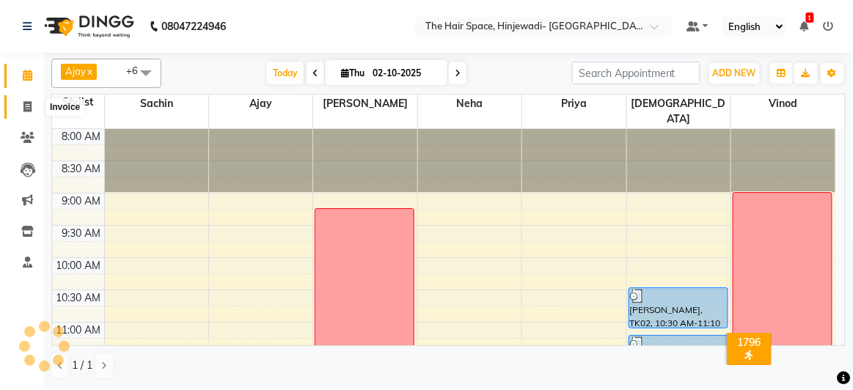
click at [26, 106] on icon at bounding box center [27, 106] width 8 height 11
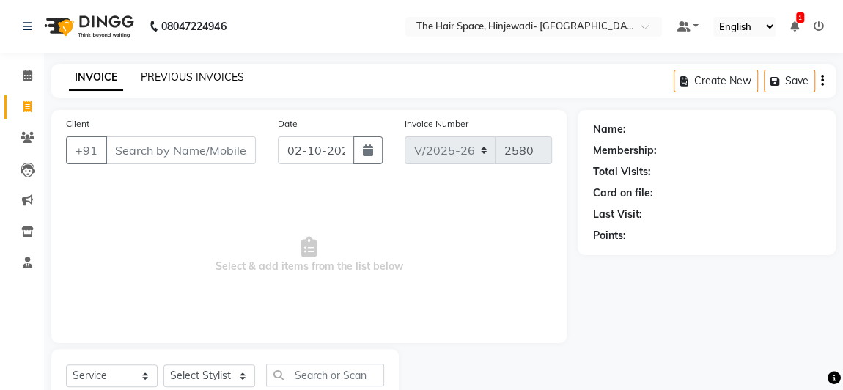
click at [189, 80] on link "PREVIOUS INVOICES" at bounding box center [192, 76] width 103 height 13
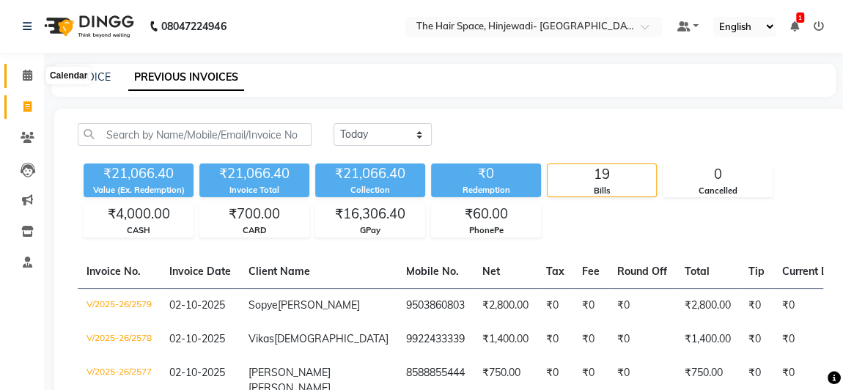
click at [29, 77] on icon at bounding box center [28, 75] width 10 height 11
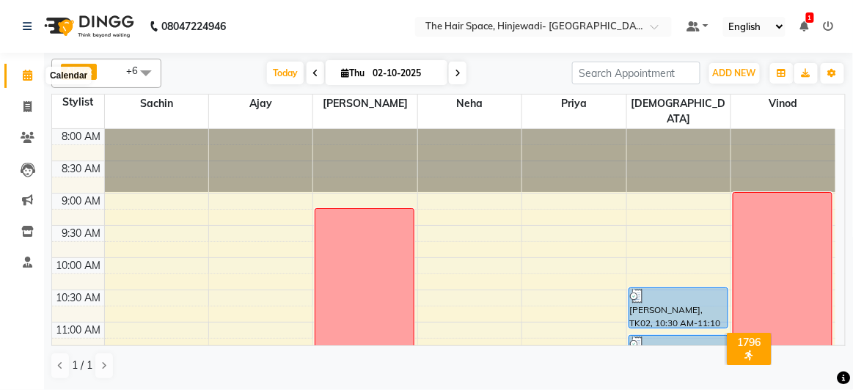
click at [23, 77] on icon at bounding box center [28, 75] width 10 height 11
click at [31, 100] on span at bounding box center [28, 107] width 26 height 17
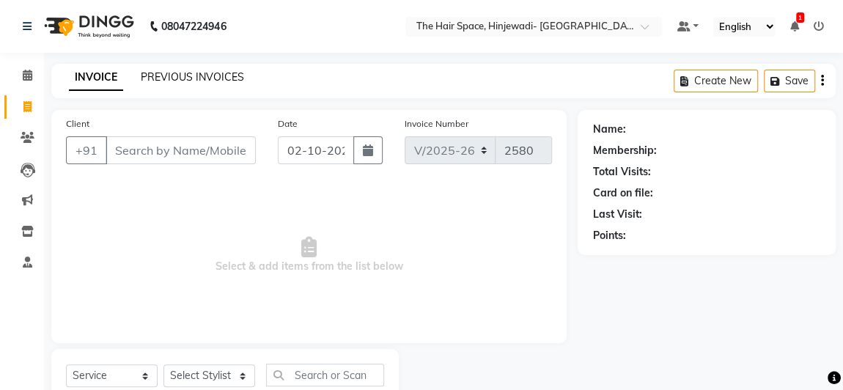
click at [193, 80] on link "PREVIOUS INVOICES" at bounding box center [192, 76] width 103 height 13
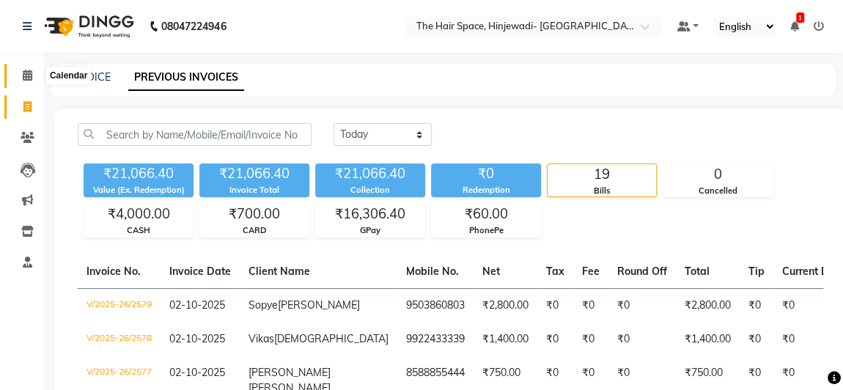
click at [26, 75] on icon at bounding box center [28, 75] width 10 height 11
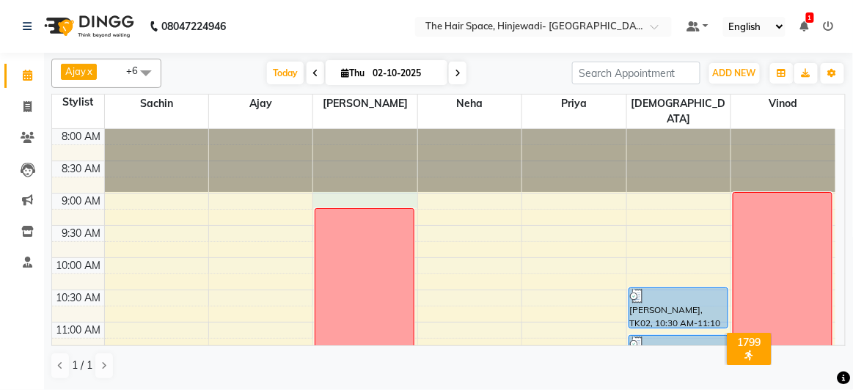
drag, startPoint x: 359, startPoint y: 188, endPoint x: 361, endPoint y: 177, distance: 12.1
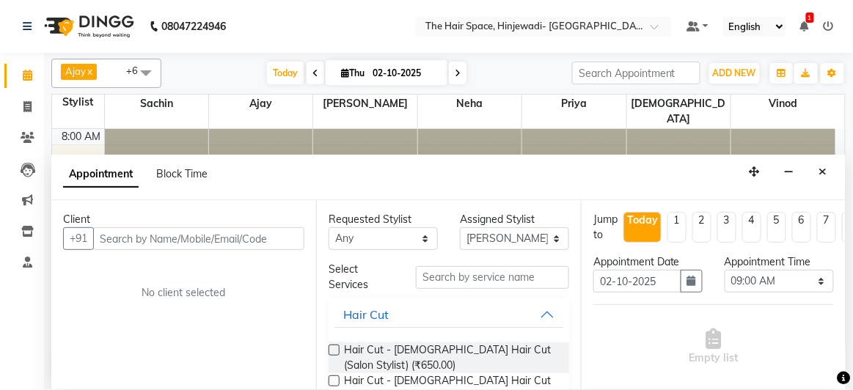
click at [823, 172] on icon "Close" at bounding box center [823, 171] width 8 height 10
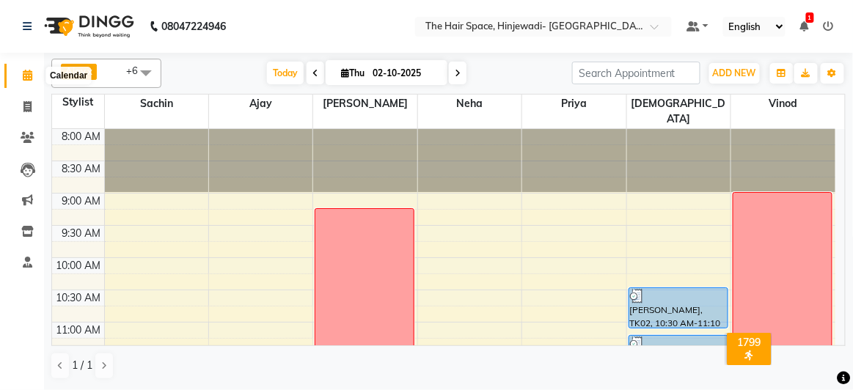
click at [27, 76] on icon at bounding box center [28, 75] width 10 height 11
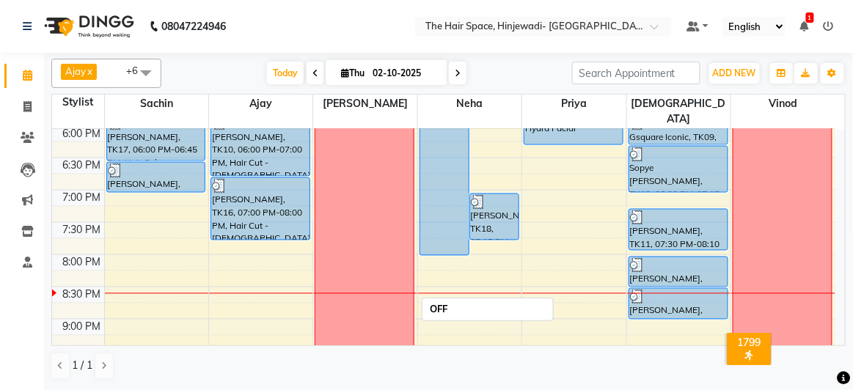
scroll to position [667, 0]
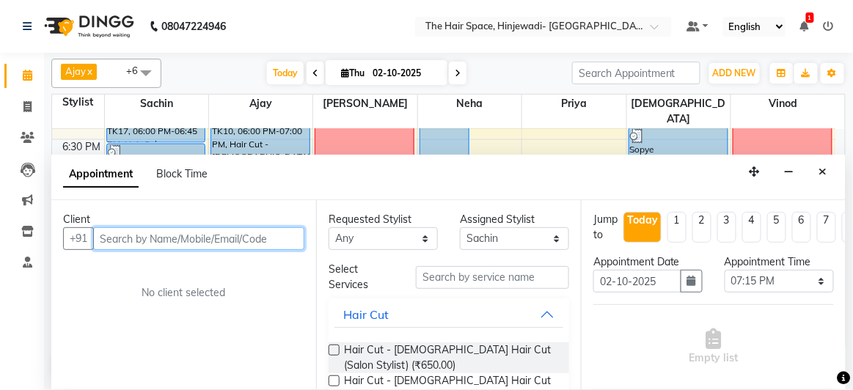
click at [173, 241] on input "text" at bounding box center [198, 238] width 211 height 23
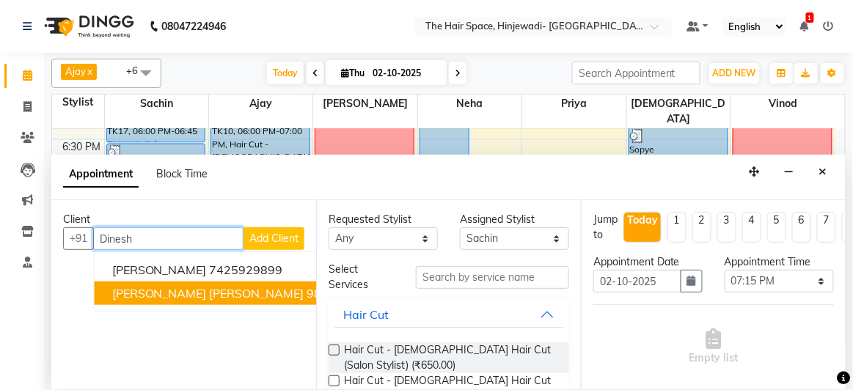
click at [178, 293] on button "[PERSON_NAME] [PERSON_NAME] 9881669274" at bounding box center [247, 293] width 304 height 23
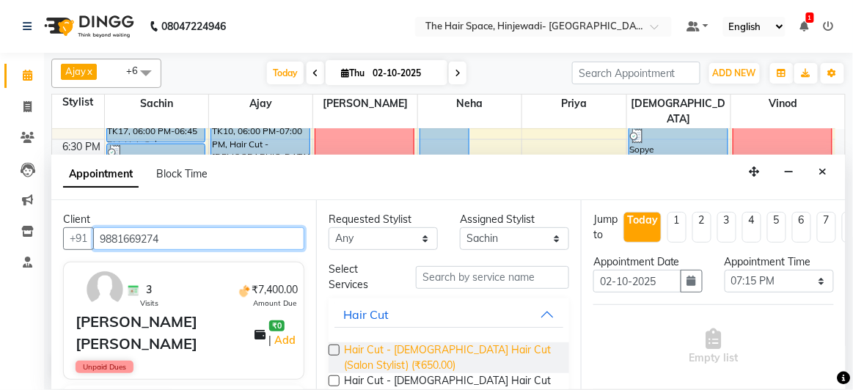
scroll to position [266, 0]
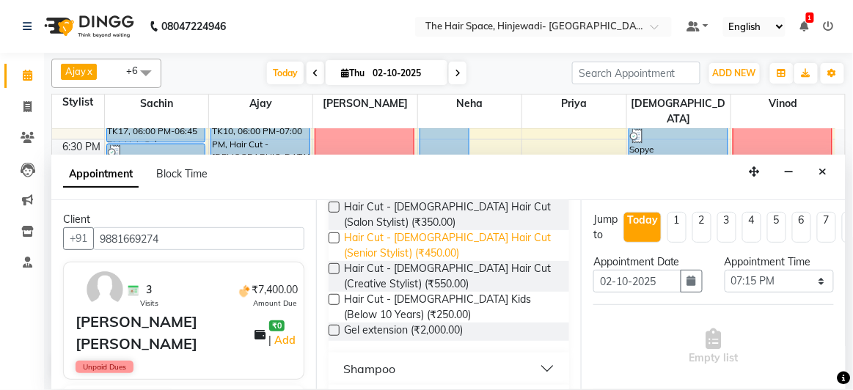
click at [368, 243] on span "Hair Cut - [DEMOGRAPHIC_DATA] Hair Cut (Senior Stylist) (₹450.00)" at bounding box center [450, 245] width 213 height 31
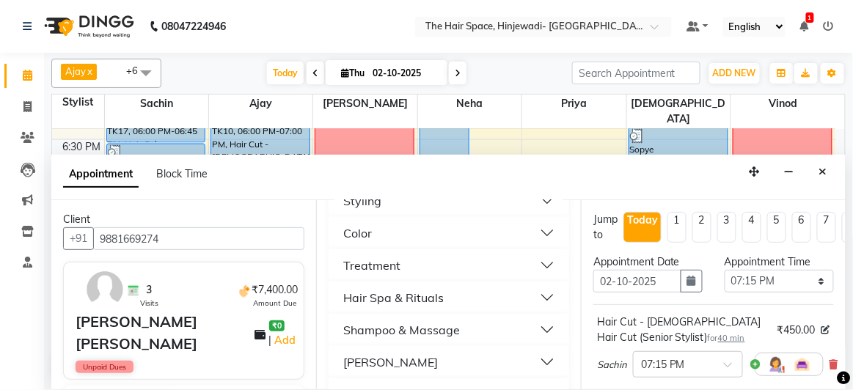
scroll to position [533, 0]
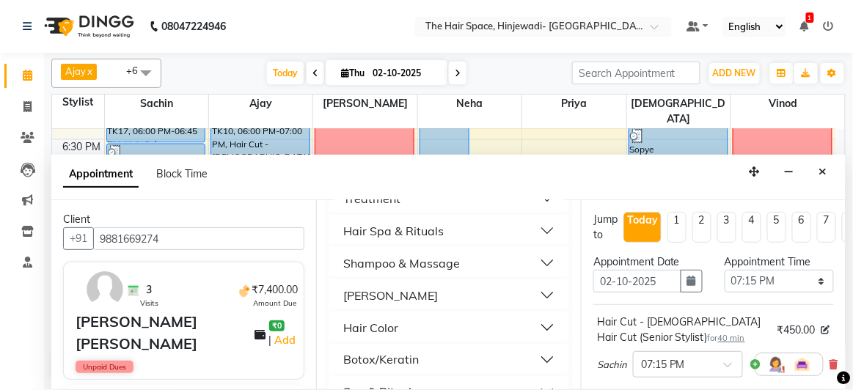
click at [363, 293] on div "[PERSON_NAME]" at bounding box center [390, 296] width 95 height 18
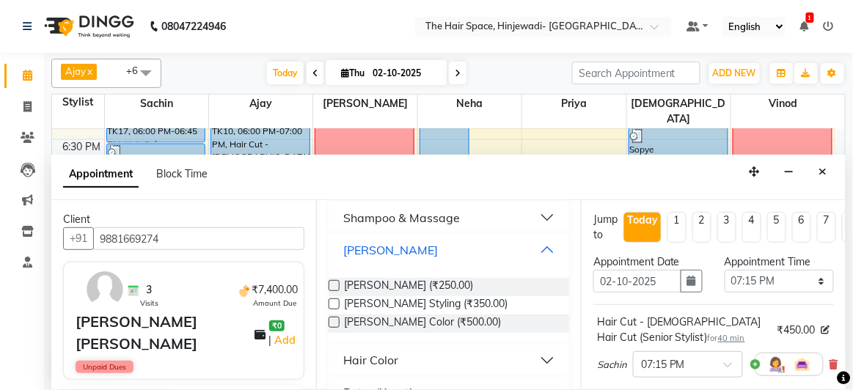
scroll to position [600, 0]
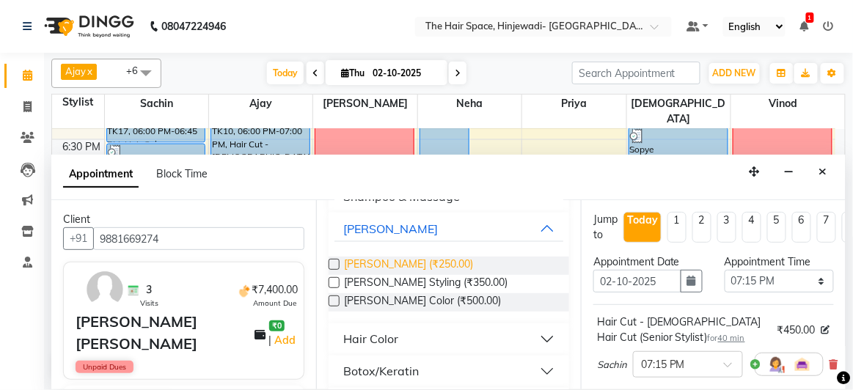
click at [357, 257] on span "[PERSON_NAME] (₹250.00)" at bounding box center [408, 266] width 129 height 18
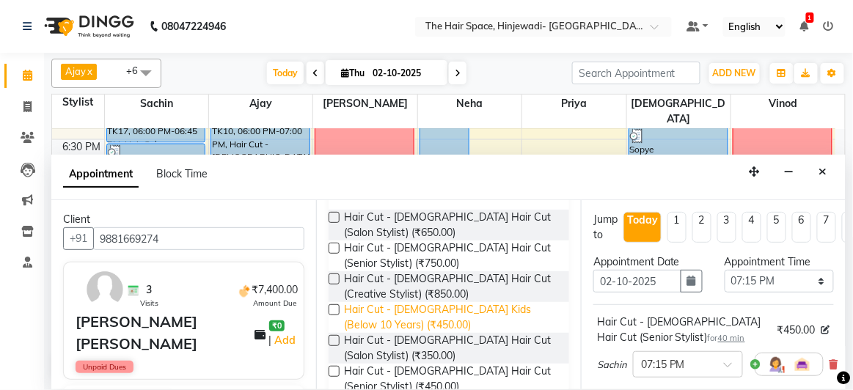
scroll to position [0, 0]
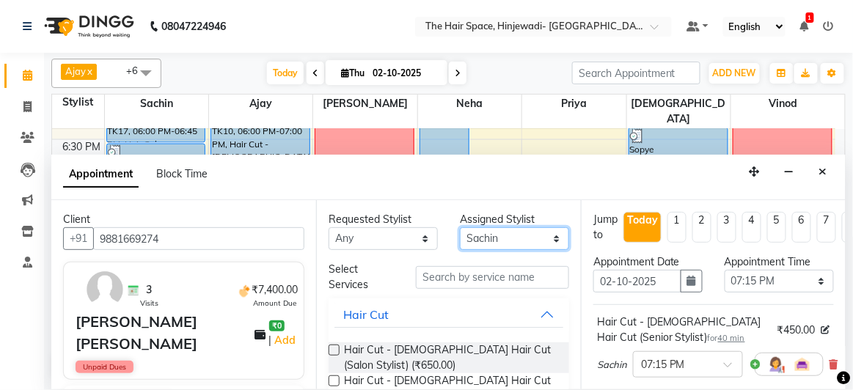
click at [509, 238] on select "Select [PERSON_NAME] Jyoti [PERSON_NAME] Neha [PERSON_NAME] Priya Sachin [PERSO…" at bounding box center [514, 238] width 109 height 23
click at [460, 227] on select "Select [PERSON_NAME] Jyoti [PERSON_NAME] Neha [PERSON_NAME] Priya Sachin [PERSO…" at bounding box center [514, 238] width 109 height 23
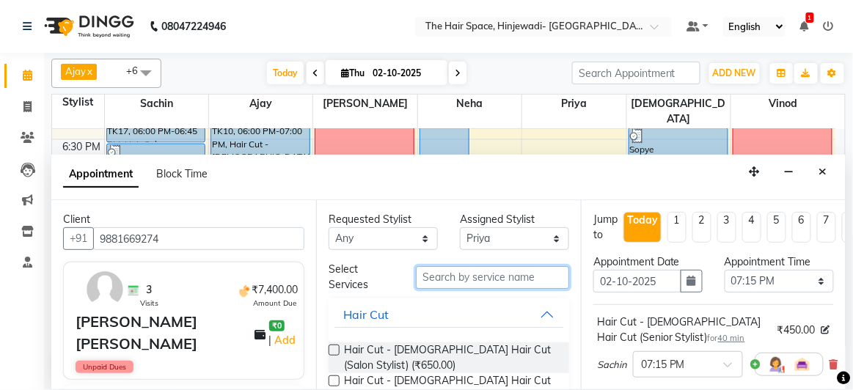
click at [466, 274] on input "text" at bounding box center [492, 277] width 153 height 23
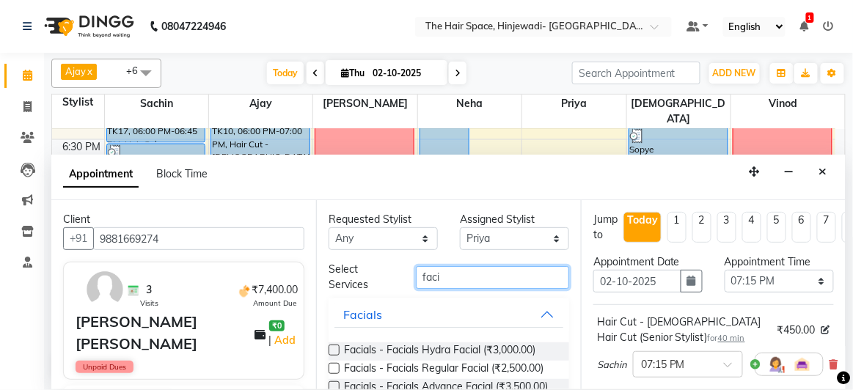
scroll to position [66, 0]
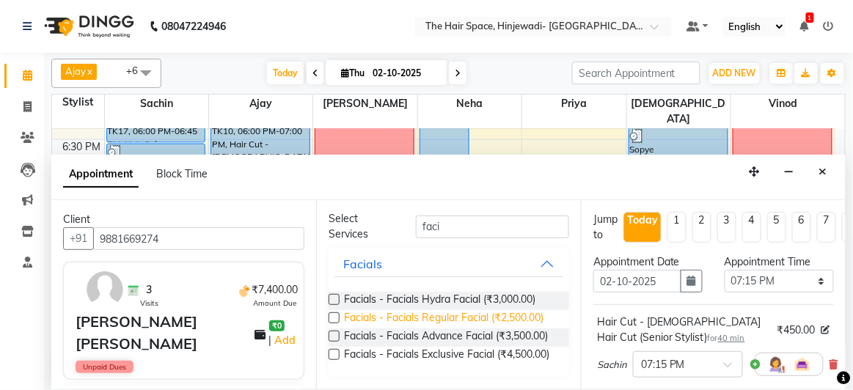
click at [430, 310] on span "Facials - Facials Regular Facial (₹2,500.00)" at bounding box center [443, 319] width 199 height 18
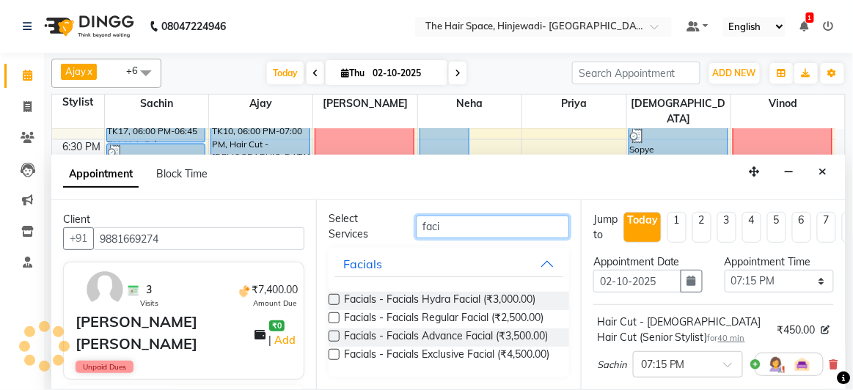
click at [447, 216] on input "faci" at bounding box center [492, 227] width 153 height 23
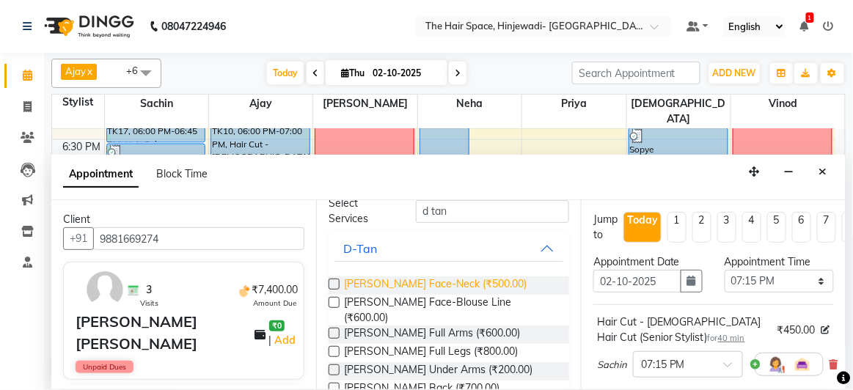
click at [390, 279] on span "[PERSON_NAME] Face-Neck (₹500.00)" at bounding box center [435, 285] width 183 height 18
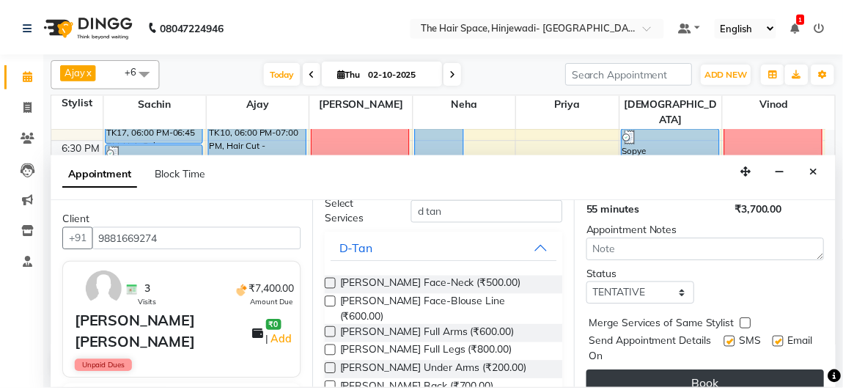
scroll to position [464, 0]
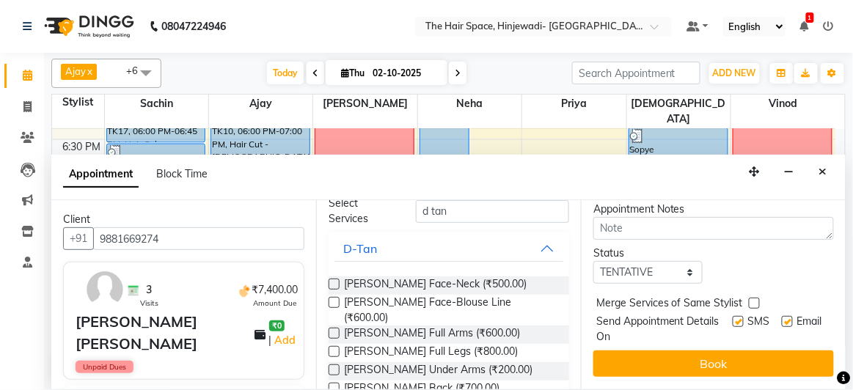
click at [732, 316] on label at bounding box center [737, 321] width 11 height 11
click at [732, 318] on input "checkbox" at bounding box center [737, 323] width 10 height 10
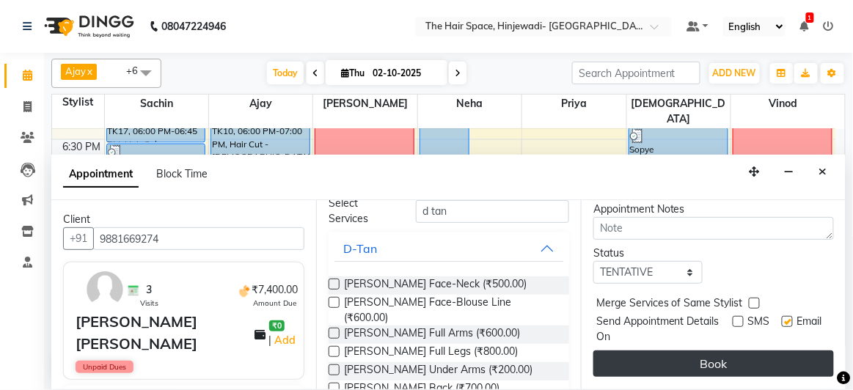
drag, startPoint x: 776, startPoint y: 312, endPoint x: 744, endPoint y: 344, distance: 45.1
click at [782, 316] on label at bounding box center [787, 321] width 11 height 11
click at [782, 318] on input "checkbox" at bounding box center [787, 323] width 10 height 10
click at [738, 354] on button "Book" at bounding box center [713, 363] width 240 height 26
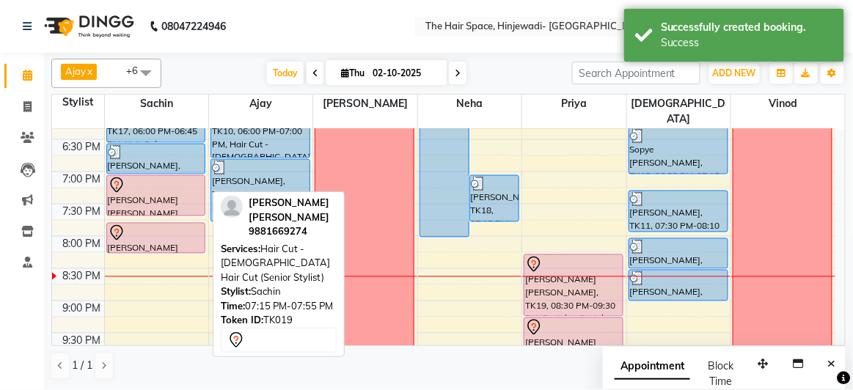
click at [161, 177] on div at bounding box center [156, 186] width 97 height 18
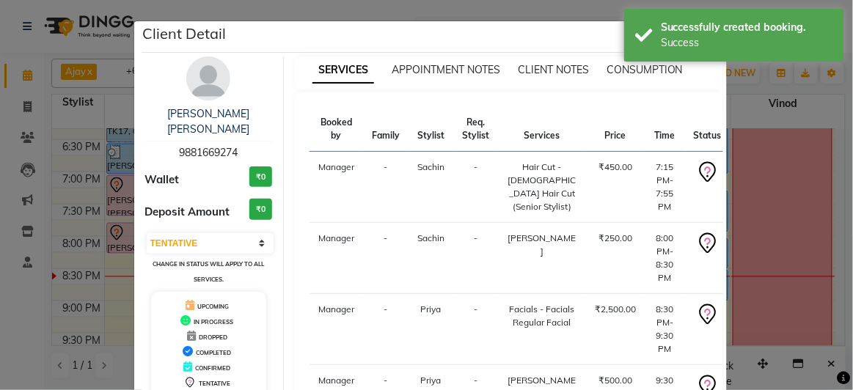
click at [199, 85] on img at bounding box center [208, 78] width 44 height 44
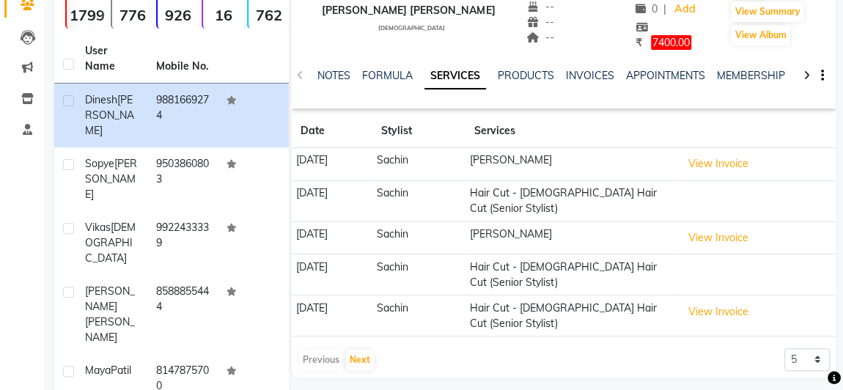
scroll to position [199, 0]
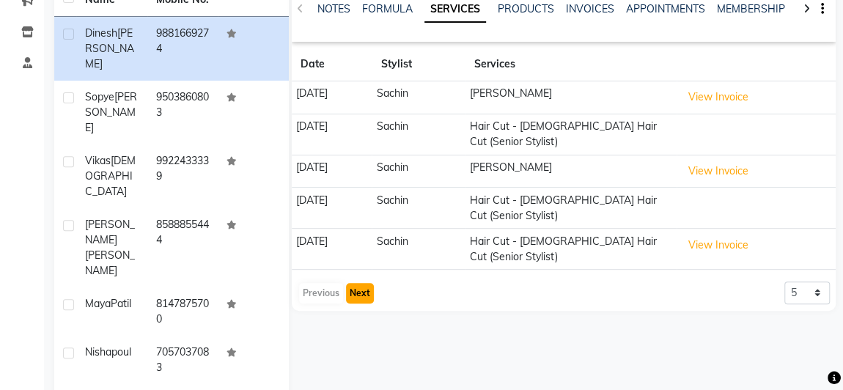
click at [358, 291] on button "Next" at bounding box center [360, 293] width 28 height 21
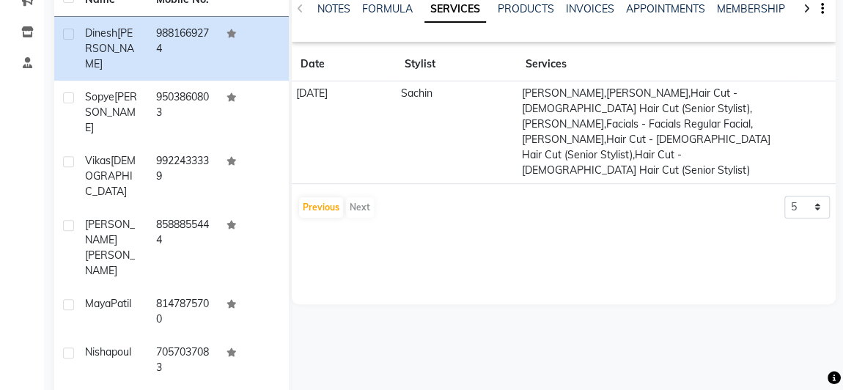
scroll to position [66, 0]
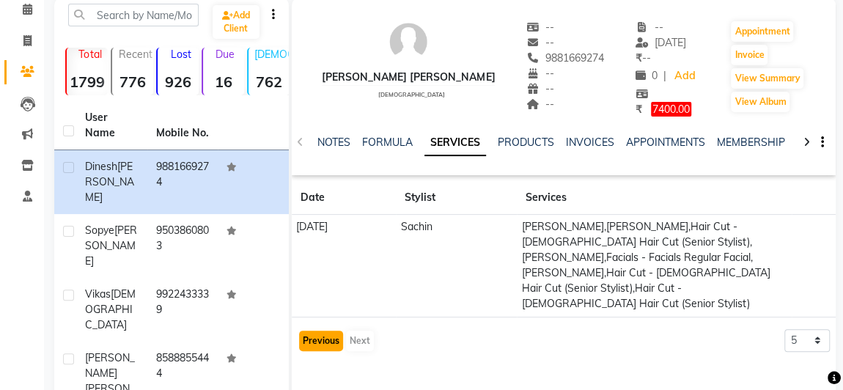
click at [325, 331] on button "Previous" at bounding box center [321, 341] width 44 height 21
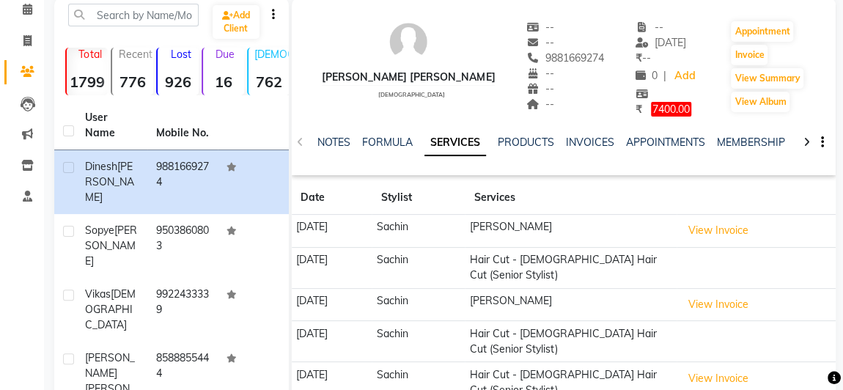
scroll to position [266, 0]
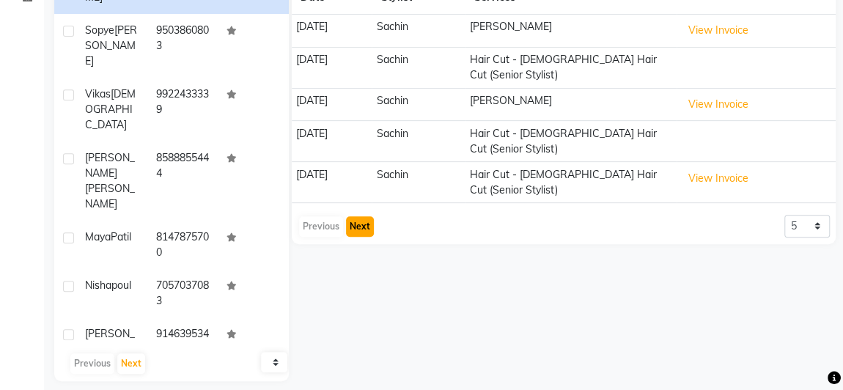
click at [369, 224] on button "Next" at bounding box center [360, 226] width 28 height 21
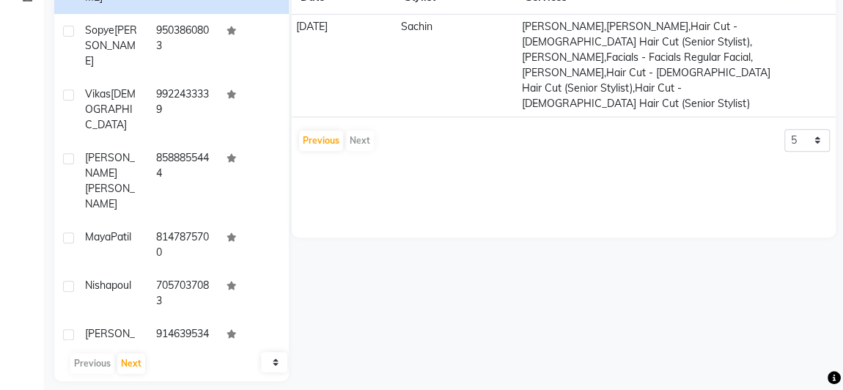
scroll to position [133, 0]
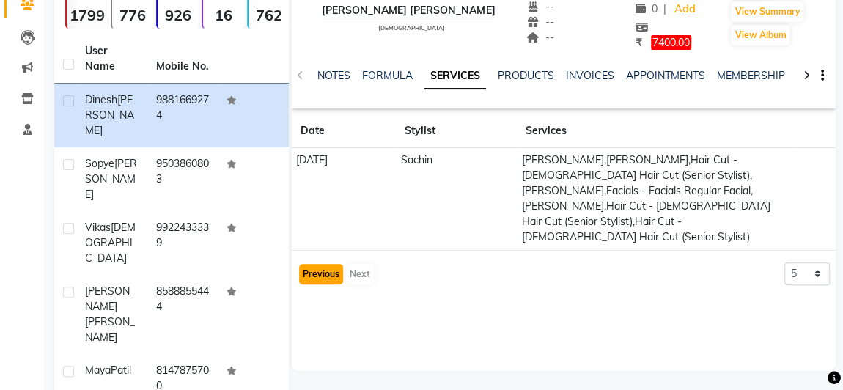
click at [323, 264] on button "Previous" at bounding box center [321, 274] width 44 height 21
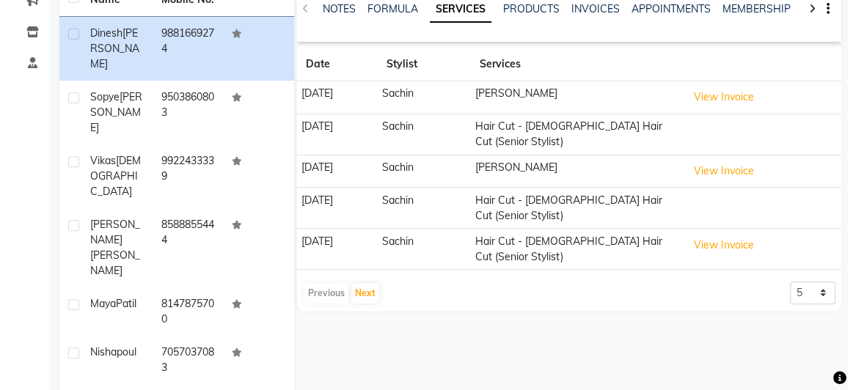
scroll to position [266, 0]
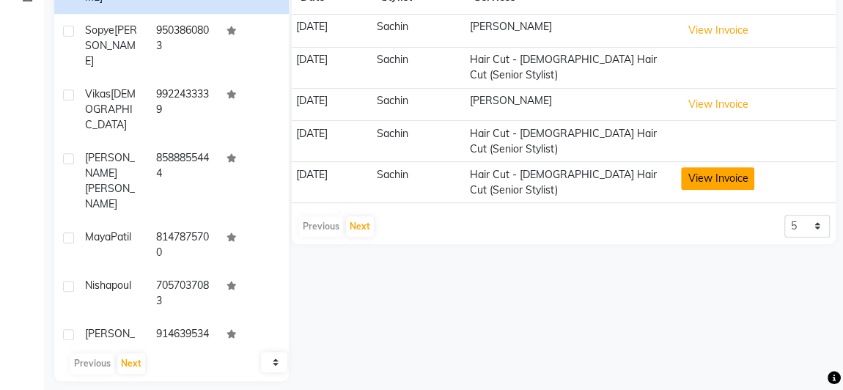
click at [728, 180] on button "View Invoice" at bounding box center [717, 178] width 73 height 23
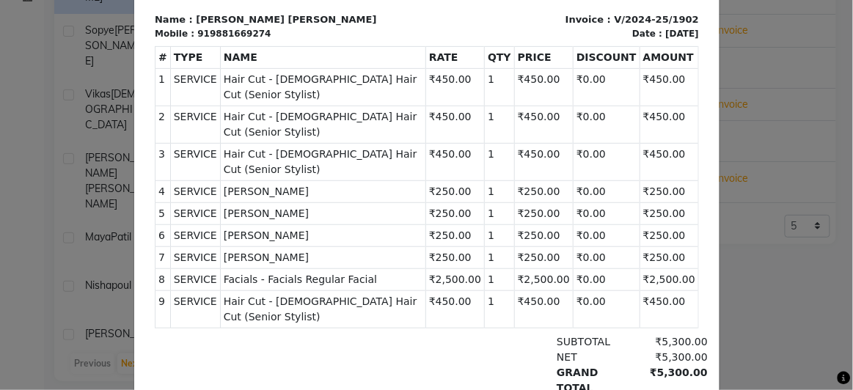
scroll to position [0, 0]
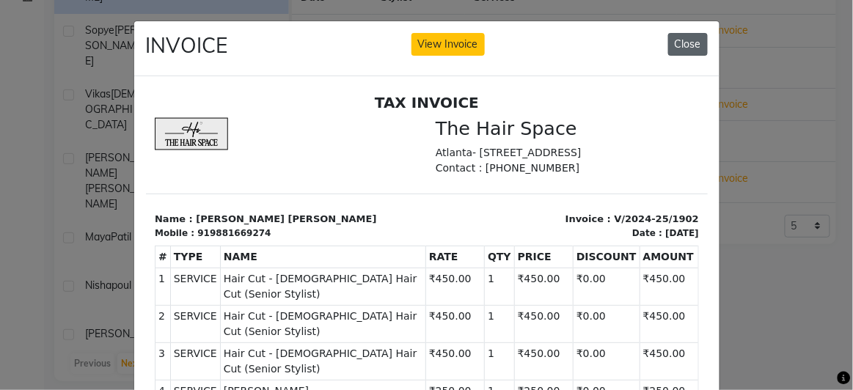
click at [686, 39] on button "Close" at bounding box center [688, 44] width 40 height 23
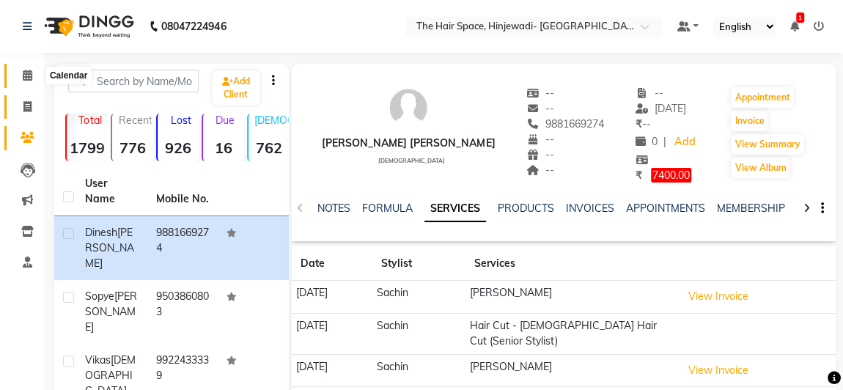
drag, startPoint x: 26, startPoint y: 76, endPoint x: 32, endPoint y: 100, distance: 24.9
click at [26, 76] on icon at bounding box center [28, 75] width 10 height 11
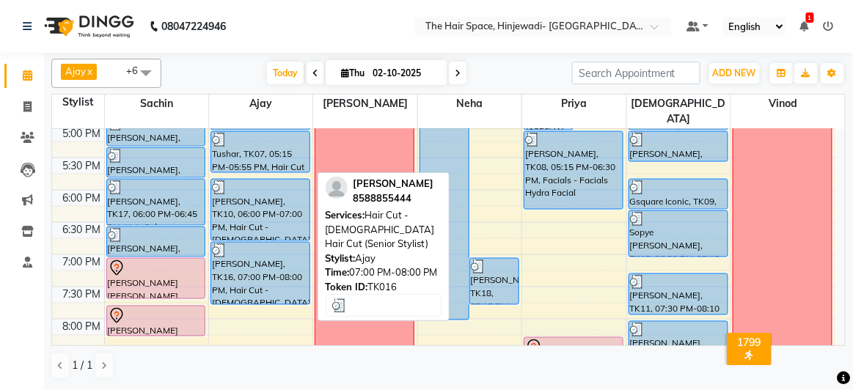
scroll to position [650, 0]
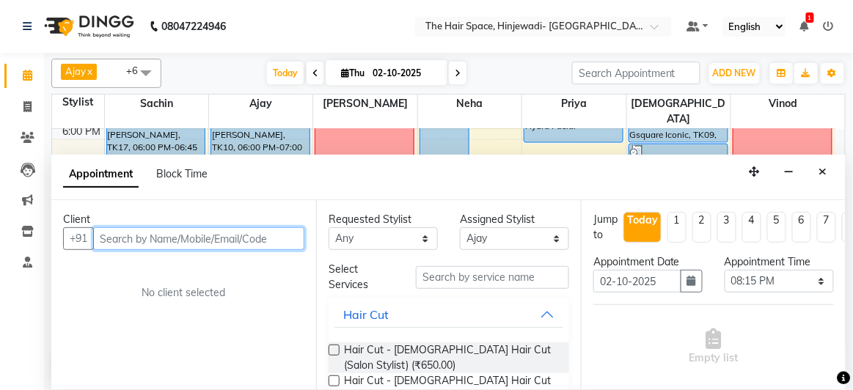
click at [240, 234] on input "text" at bounding box center [198, 238] width 211 height 23
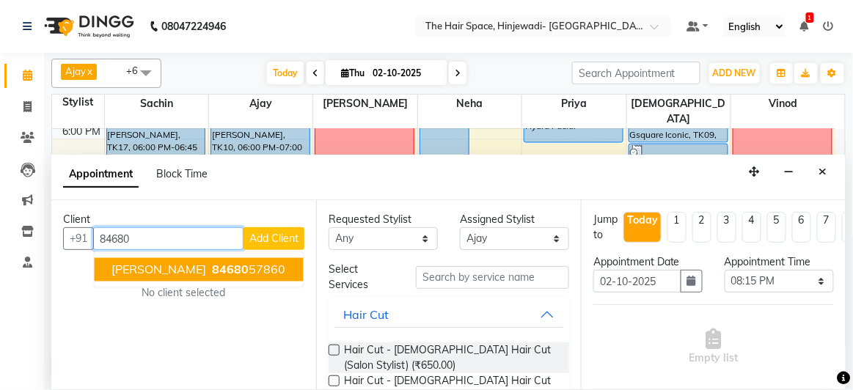
click at [256, 266] on ngb-highlight "84680 57860" at bounding box center [248, 269] width 76 height 15
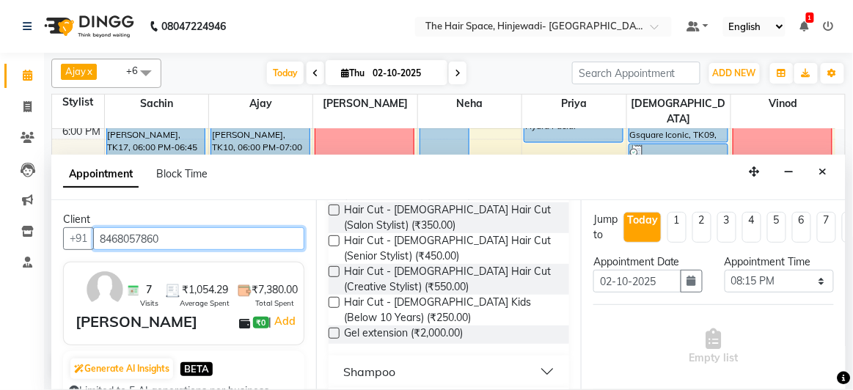
scroll to position [266, 0]
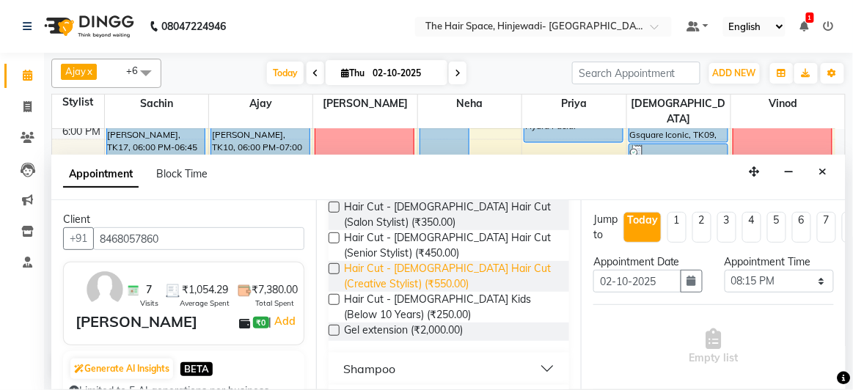
click at [417, 280] on span "Hair Cut - [DEMOGRAPHIC_DATA] Hair Cut (Creative Stylist) (₹550.00)" at bounding box center [450, 276] width 213 height 31
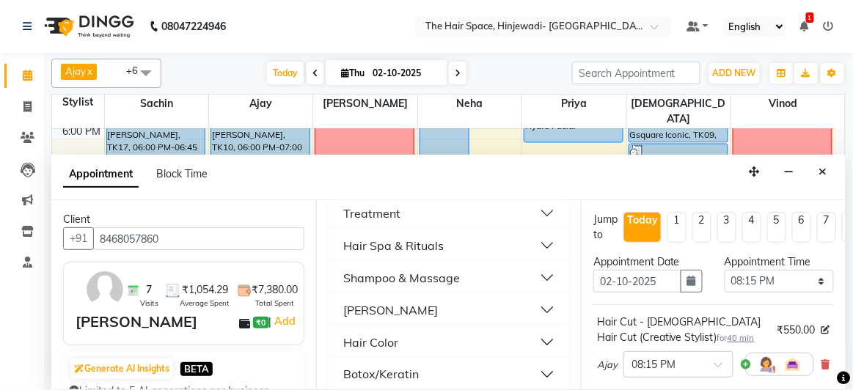
scroll to position [533, 0]
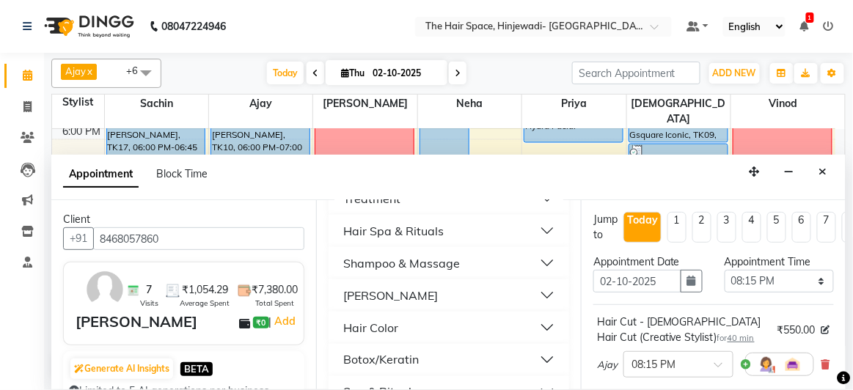
click at [418, 293] on button "[PERSON_NAME]" at bounding box center [448, 295] width 229 height 26
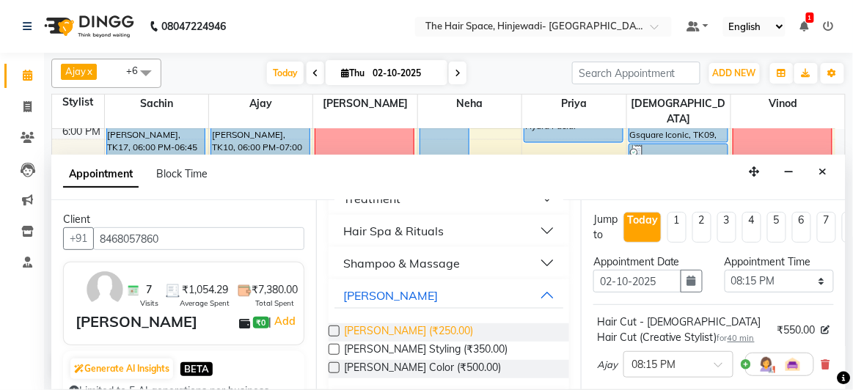
click at [419, 326] on span "[PERSON_NAME] (₹250.00)" at bounding box center [408, 332] width 129 height 18
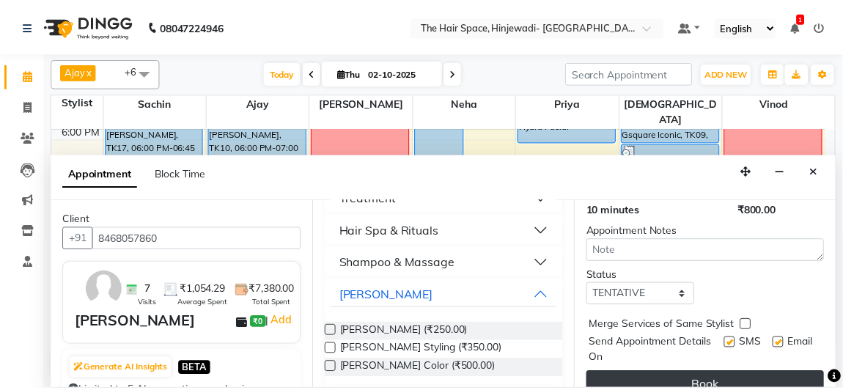
scroll to position [315, 0]
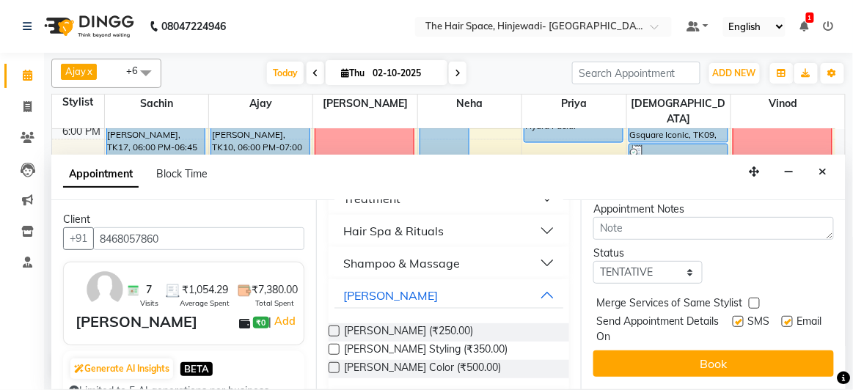
click at [732, 316] on label at bounding box center [737, 321] width 11 height 11
click at [732, 318] on input "checkbox" at bounding box center [737, 323] width 10 height 10
click at [782, 316] on label at bounding box center [787, 321] width 11 height 11
click at [782, 318] on input "checkbox" at bounding box center [787, 323] width 10 height 10
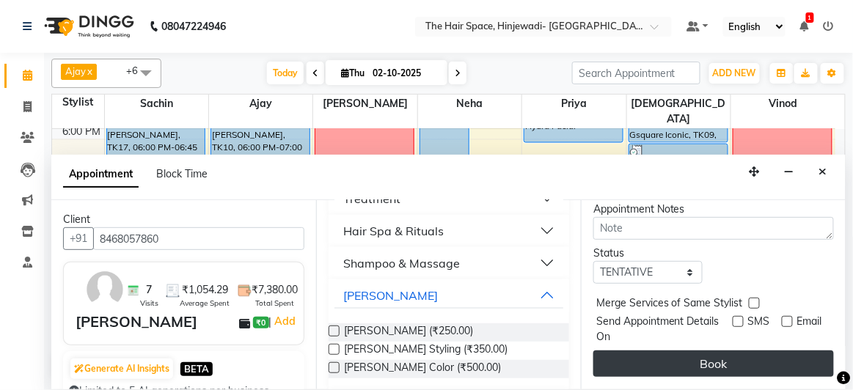
click at [760, 350] on button "Book" at bounding box center [713, 363] width 240 height 26
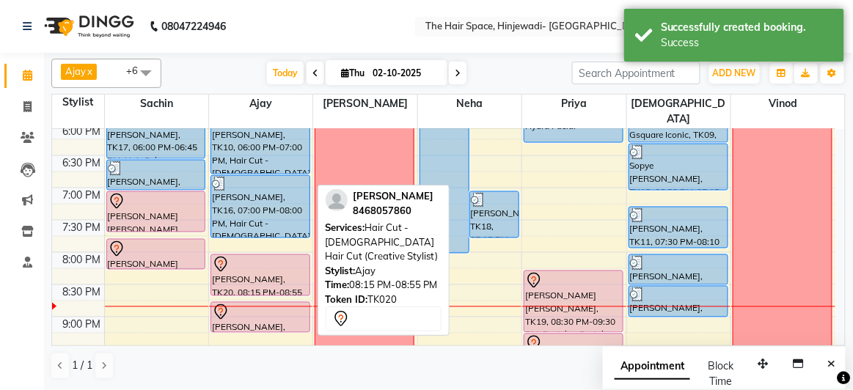
click at [234, 262] on div "[PERSON_NAME], TK20, 08:15 PM-08:55 PM, Hair Cut - [DEMOGRAPHIC_DATA] Hair Cut …" at bounding box center [260, 275] width 98 height 40
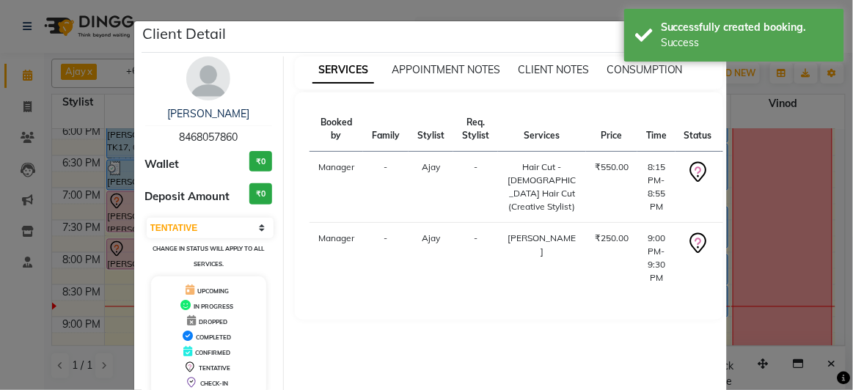
click at [202, 81] on img at bounding box center [208, 78] width 44 height 44
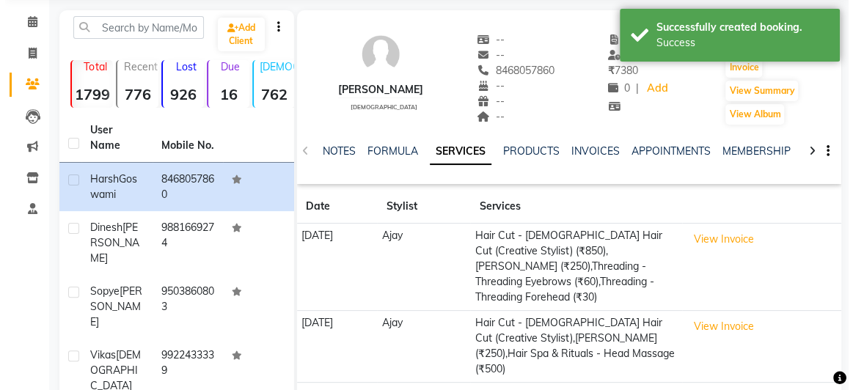
scroll to position [133, 0]
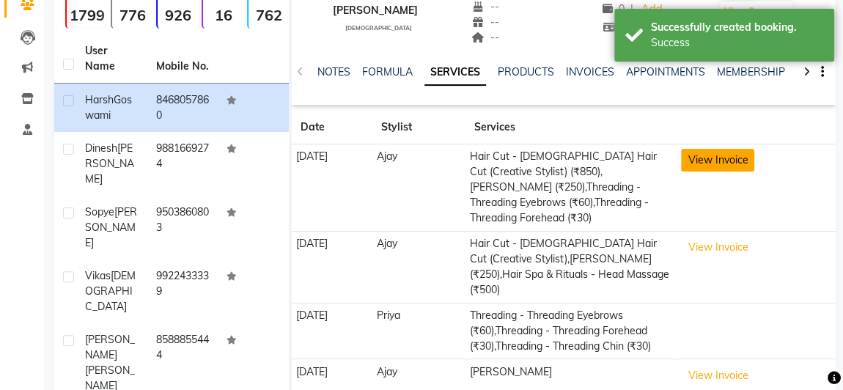
click at [743, 153] on button "View Invoice" at bounding box center [717, 160] width 73 height 23
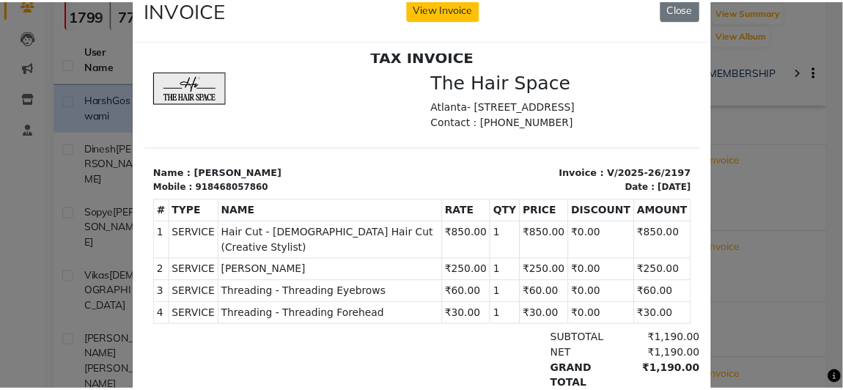
scroll to position [66, 0]
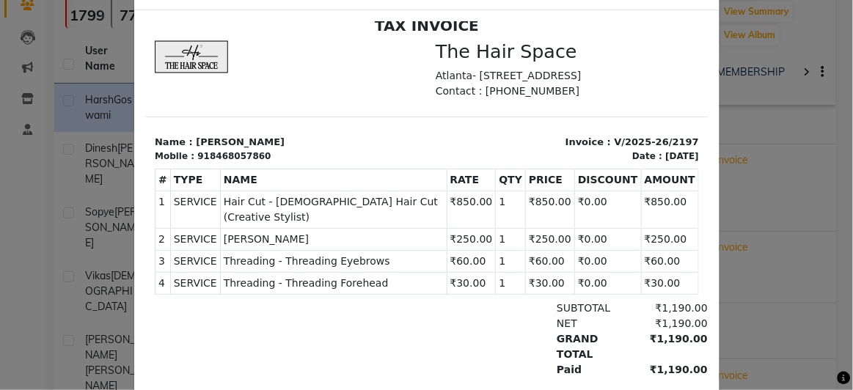
click at [759, 106] on ngb-modal-window "INVOICE View Invoice Close" at bounding box center [426, 195] width 853 height 390
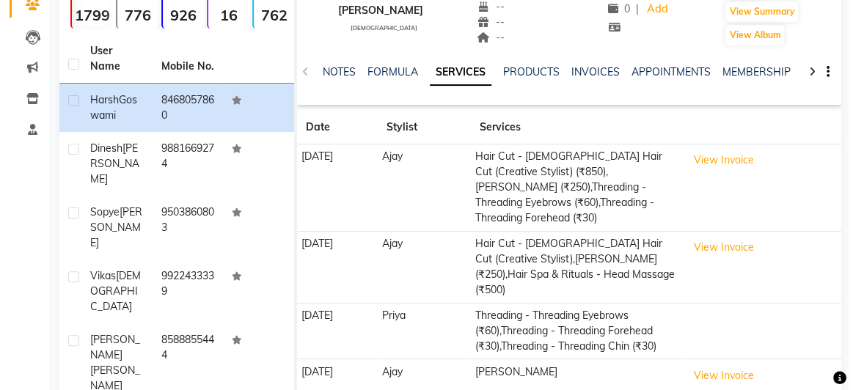
scroll to position [0, 0]
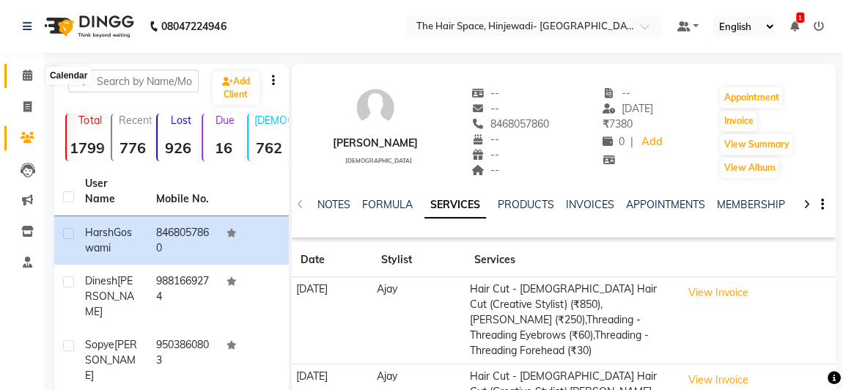
click at [29, 74] on icon at bounding box center [28, 75] width 10 height 11
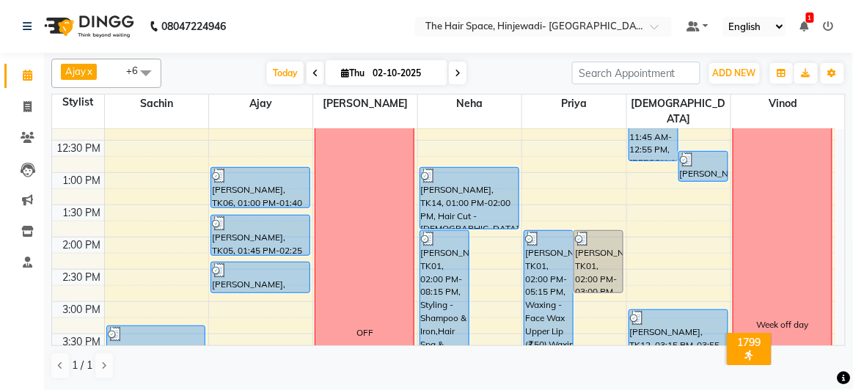
scroll to position [333, 0]
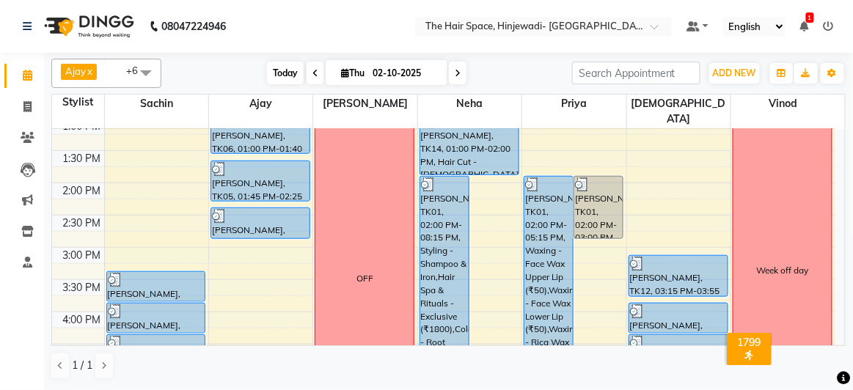
click at [273, 66] on span "Today" at bounding box center [285, 73] width 37 height 23
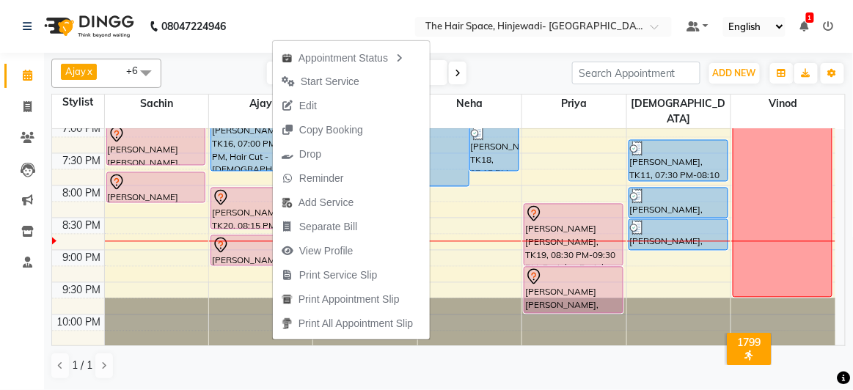
click at [315, 109] on span "Edit" at bounding box center [308, 105] width 18 height 15
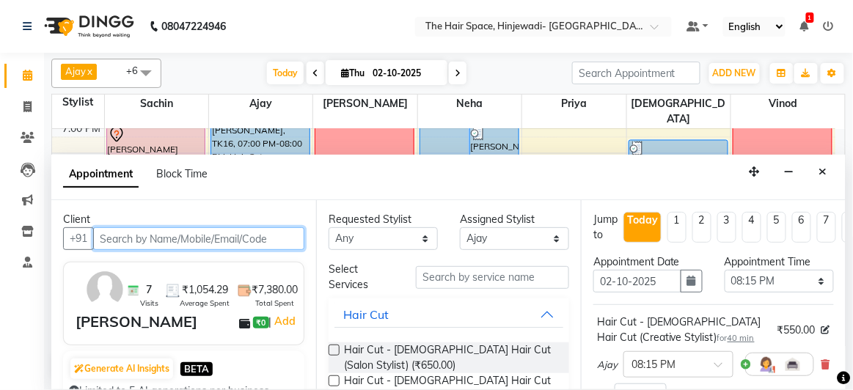
click at [262, 238] on input "text" at bounding box center [198, 238] width 211 height 23
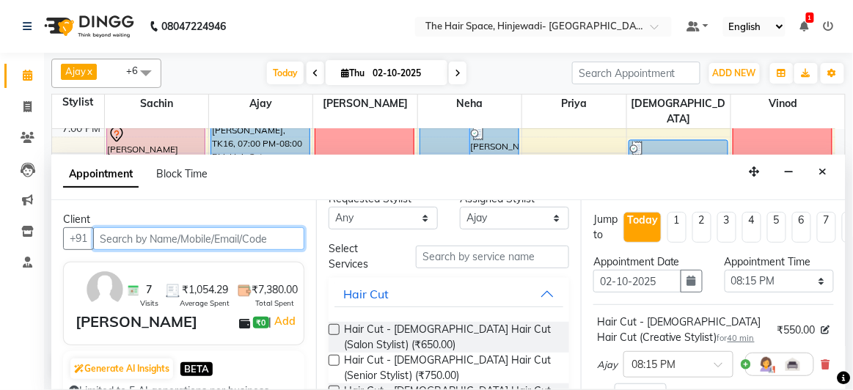
scroll to position [0, 0]
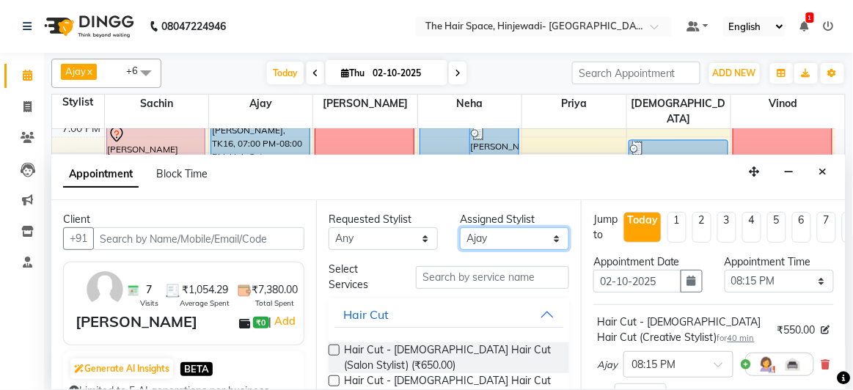
click at [513, 243] on select "Select [PERSON_NAME] Jyoti [PERSON_NAME] Neha [PERSON_NAME] Priya Sachin [PERSO…" at bounding box center [514, 238] width 109 height 23
click at [460, 227] on select "Select [PERSON_NAME] Jyoti [PERSON_NAME] Neha [PERSON_NAME] Priya Sachin [PERSO…" at bounding box center [514, 238] width 109 height 23
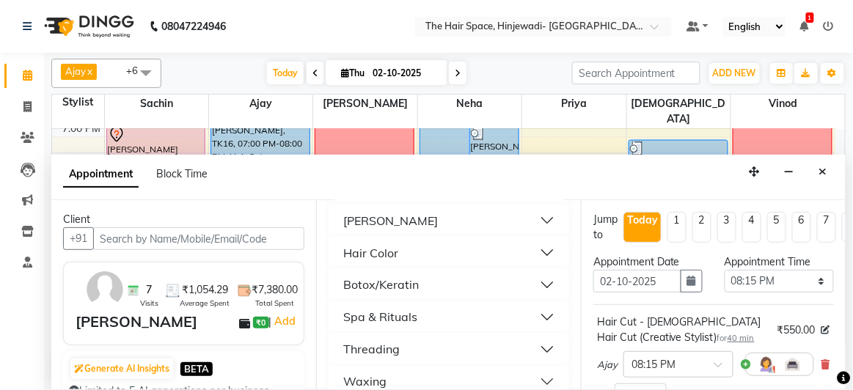
scroll to position [667, 0]
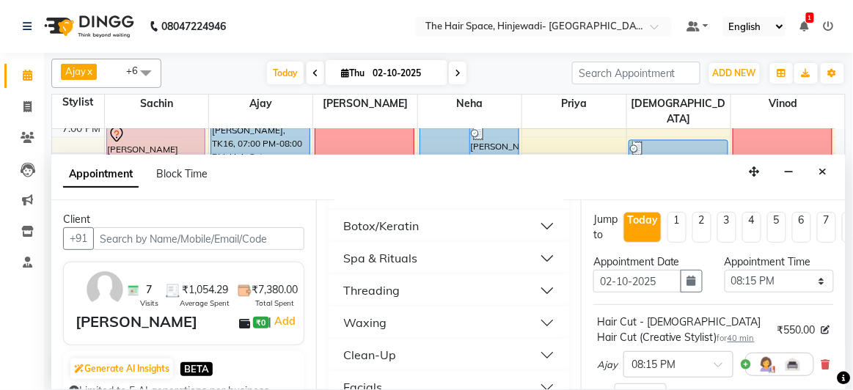
click at [400, 289] on button "Threading" at bounding box center [448, 291] width 229 height 26
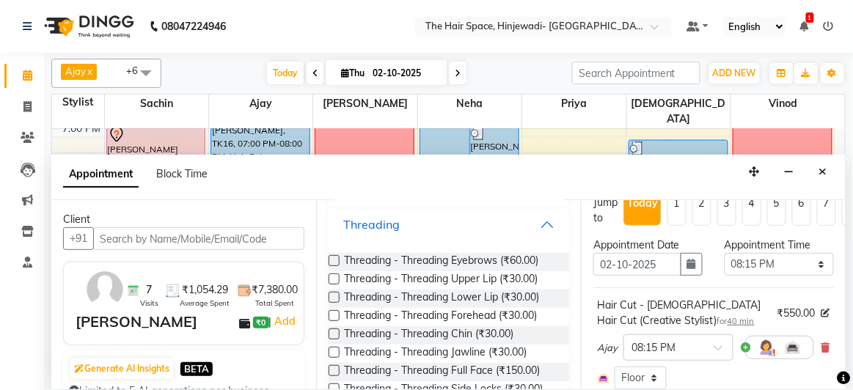
scroll to position [0, 0]
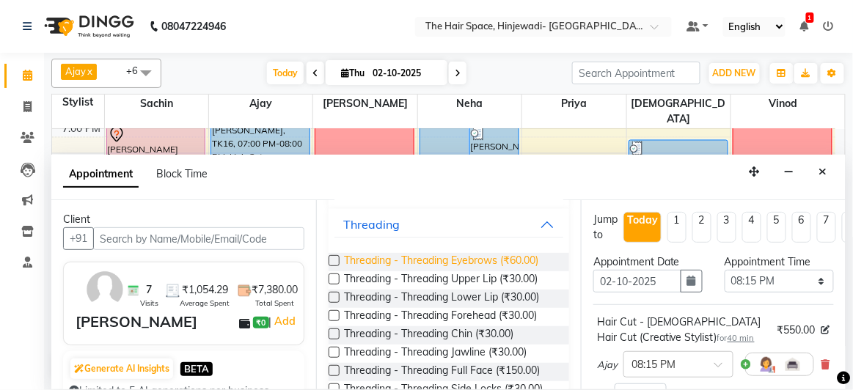
click at [518, 261] on span "Threading - Threading Eyebrows (₹60.00)" at bounding box center [441, 262] width 194 height 18
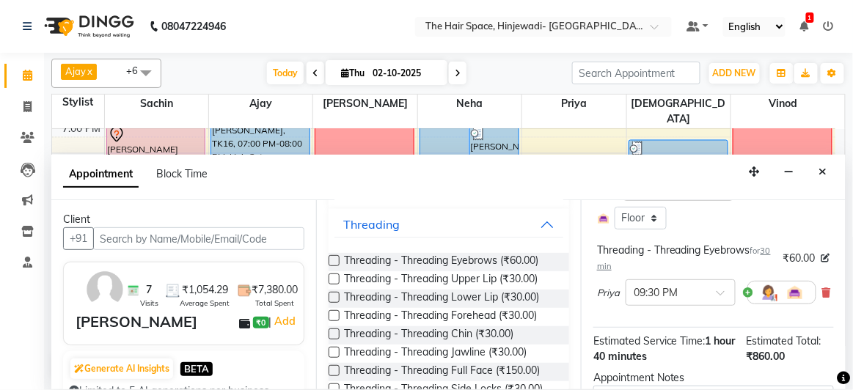
scroll to position [333, 0]
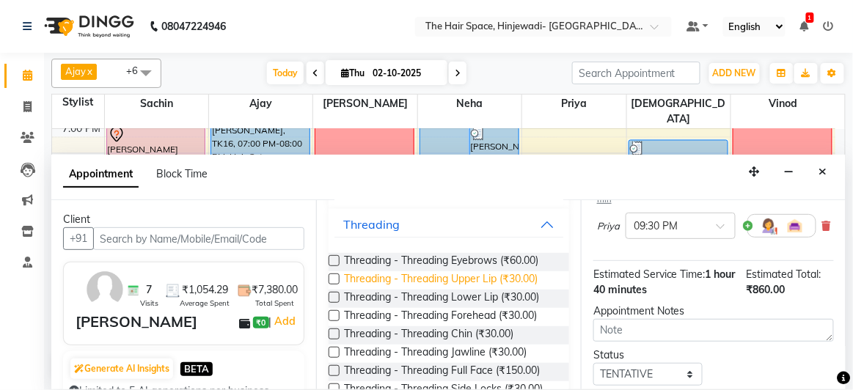
click at [513, 279] on span "Threading - Threading Upper Lip (₹30.00)" at bounding box center [441, 280] width 194 height 18
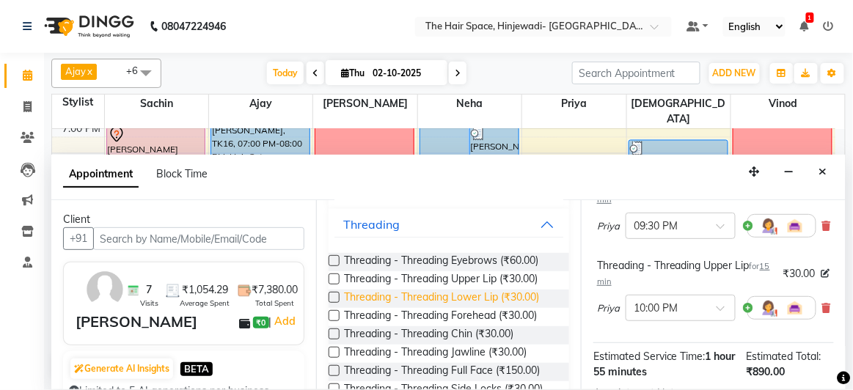
click at [511, 297] on span "Threading - Threading Lower Lip (₹30.00)" at bounding box center [441, 299] width 195 height 18
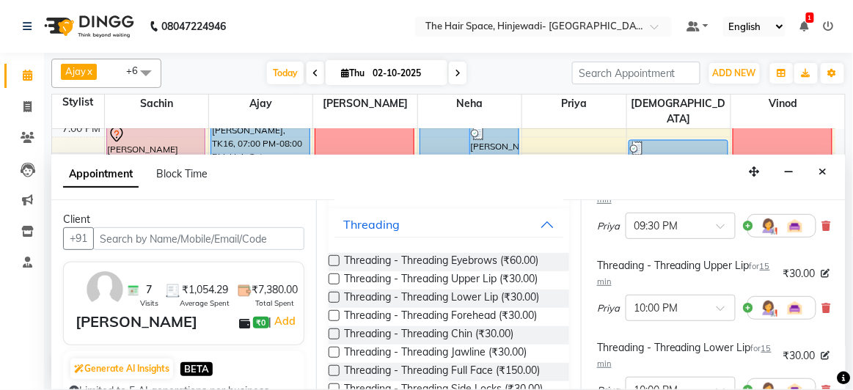
scroll to position [568, 0]
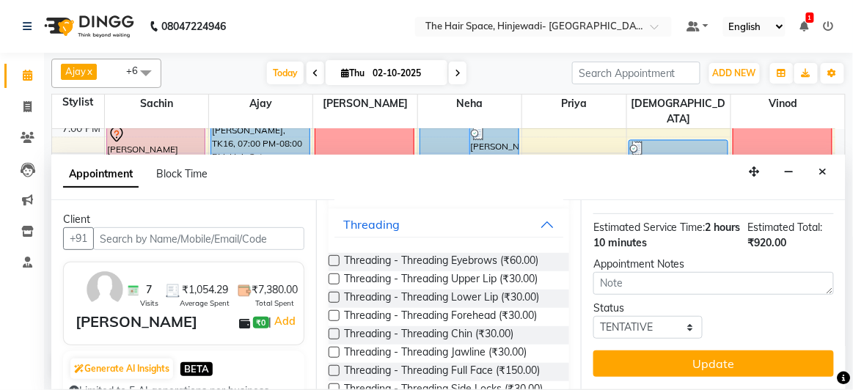
click at [708, 350] on button "Update" at bounding box center [713, 363] width 240 height 26
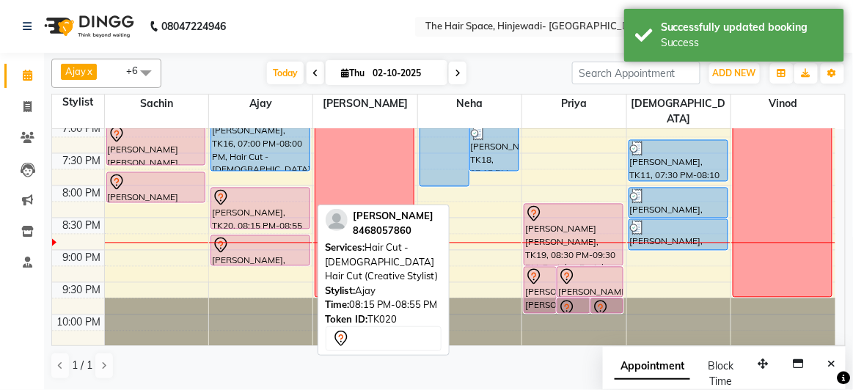
click at [271, 189] on div at bounding box center [260, 198] width 97 height 18
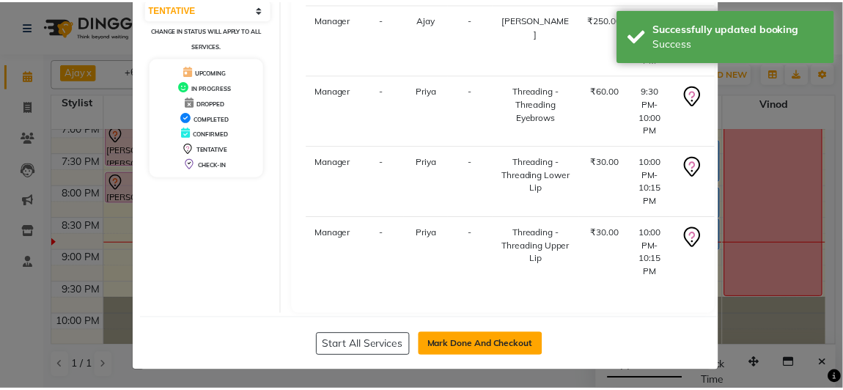
scroll to position [230, 0]
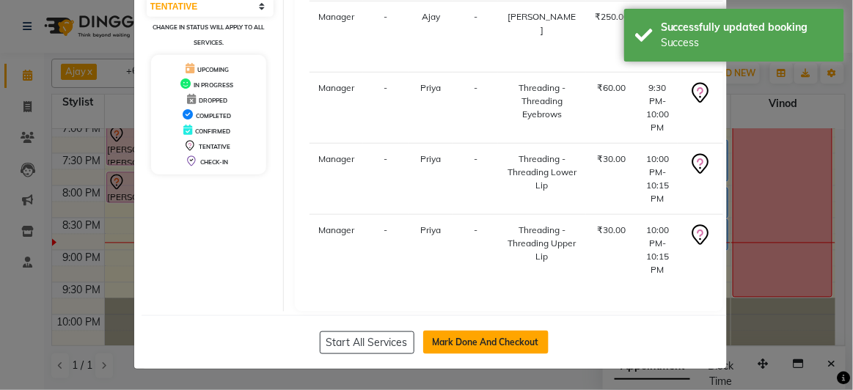
click at [458, 339] on button "Mark Done And Checkout" at bounding box center [485, 342] width 125 height 23
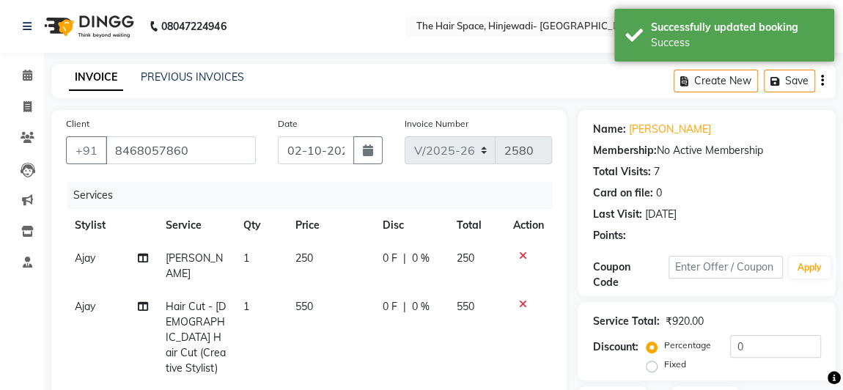
scroll to position [34, 0]
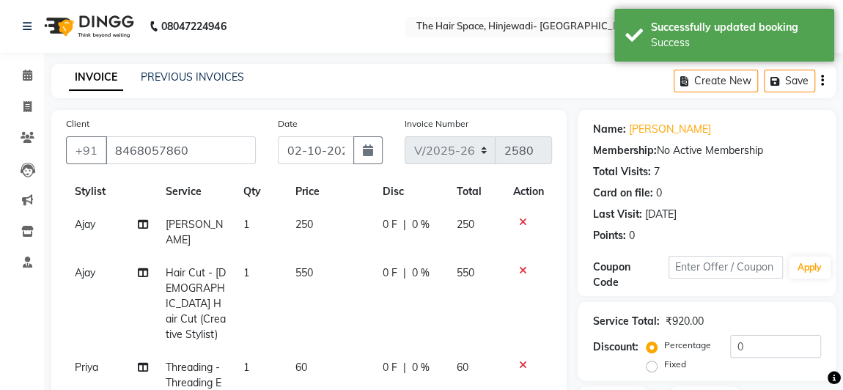
click at [320, 265] on td "550" at bounding box center [330, 304] width 87 height 95
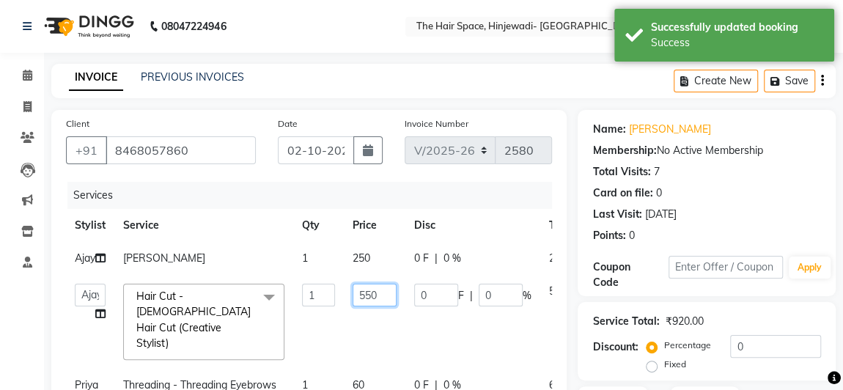
click at [383, 306] on input "550" at bounding box center [375, 295] width 44 height 23
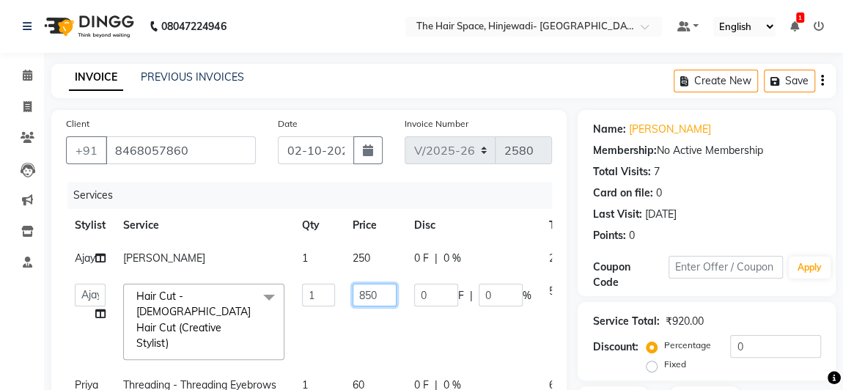
scroll to position [66, 0]
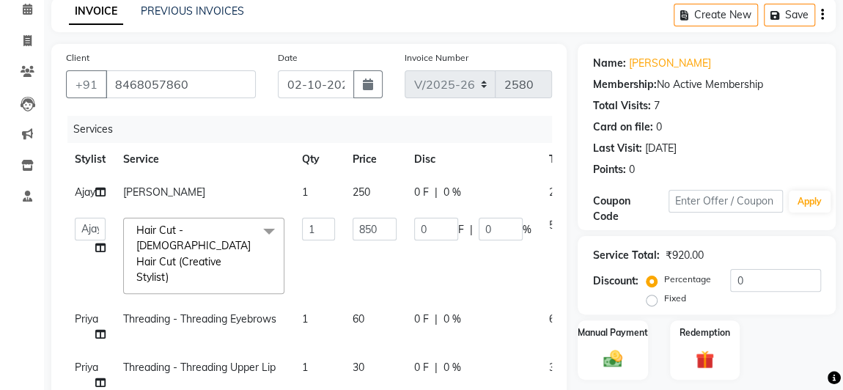
click at [513, 305] on tr "Priya Threading - Threading Eyebrows 1 60 0 F | 0 % 60" at bounding box center [348, 327] width 565 height 48
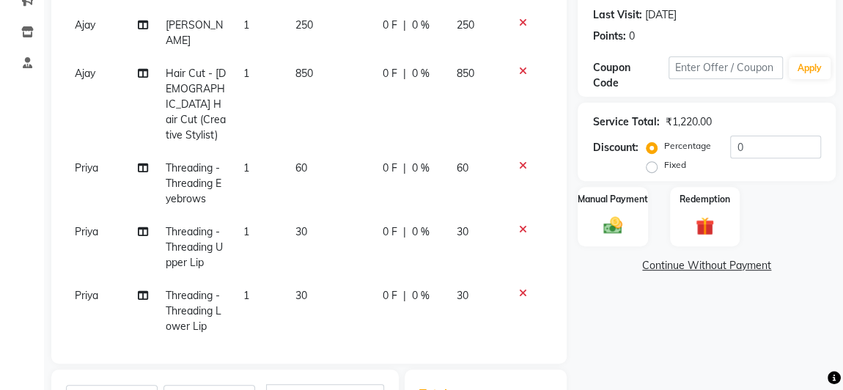
scroll to position [400, 0]
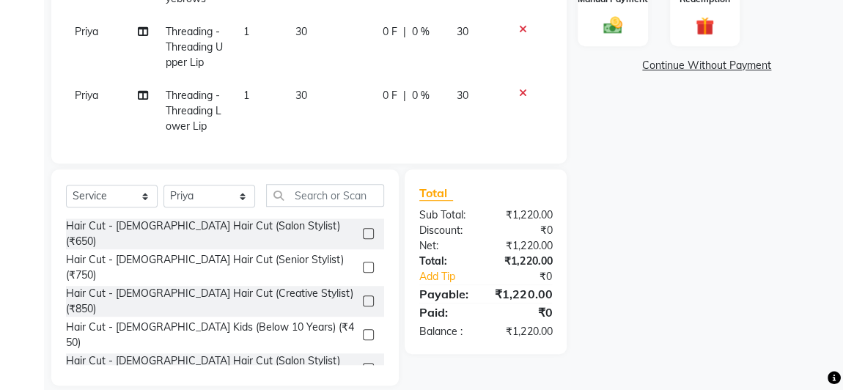
click at [642, 237] on div "Name: [PERSON_NAME] Membership: No Active Membership Total Visits: 7 Card on fi…" at bounding box center [712, 47] width 269 height 675
click at [614, 32] on img at bounding box center [613, 25] width 32 height 23
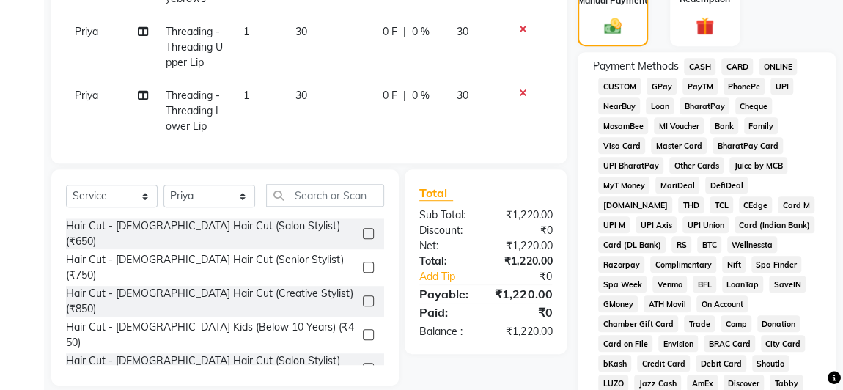
click at [660, 84] on span "GPay" at bounding box center [662, 86] width 30 height 17
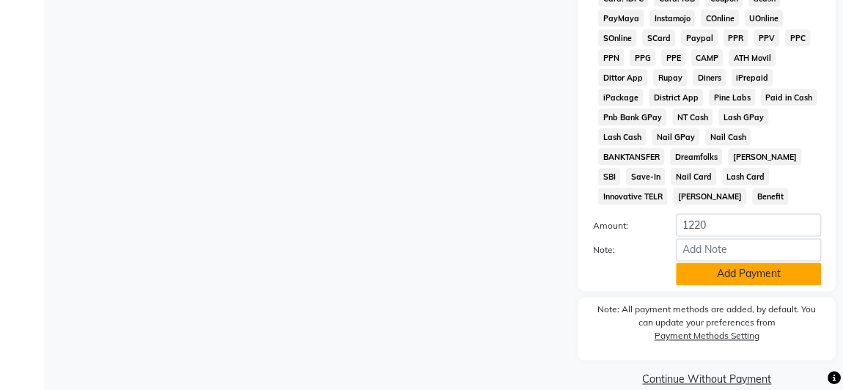
click at [743, 262] on button "Add Payment" at bounding box center [748, 273] width 145 height 23
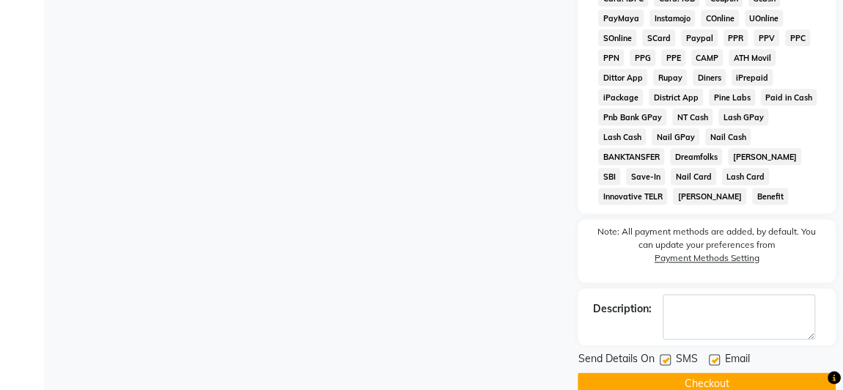
scroll to position [869, 0]
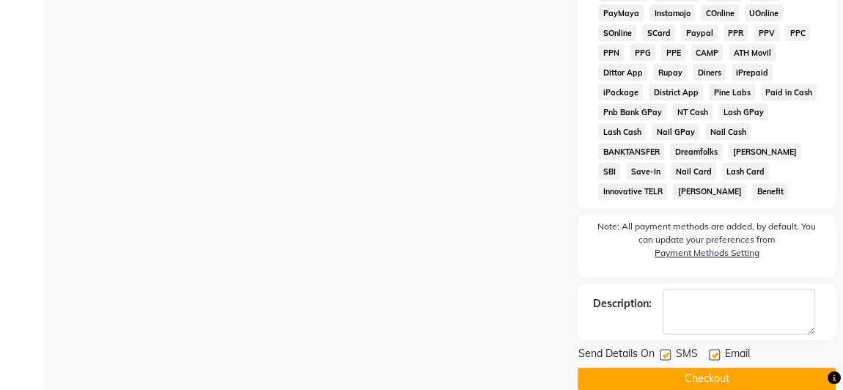
click at [667, 349] on label at bounding box center [665, 354] width 11 height 11
click at [667, 350] on input "checkbox" at bounding box center [665, 355] width 10 height 10
click at [715, 349] on label at bounding box center [714, 354] width 11 height 11
click at [715, 350] on input "checkbox" at bounding box center [714, 355] width 10 height 10
click at [715, 367] on button "Checkout" at bounding box center [707, 378] width 258 height 23
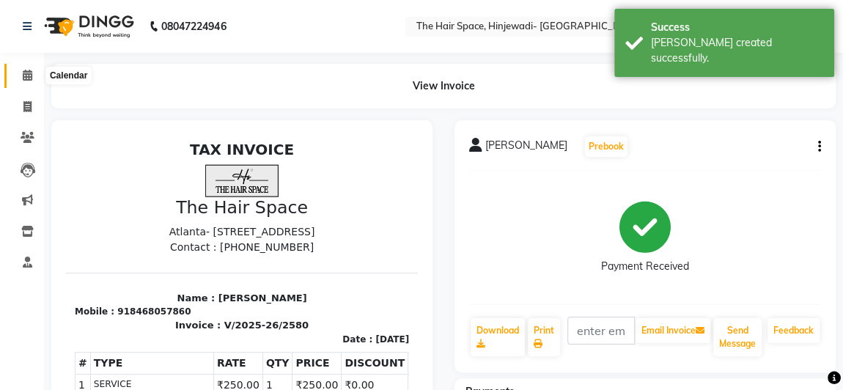
click at [25, 73] on icon at bounding box center [28, 75] width 10 height 11
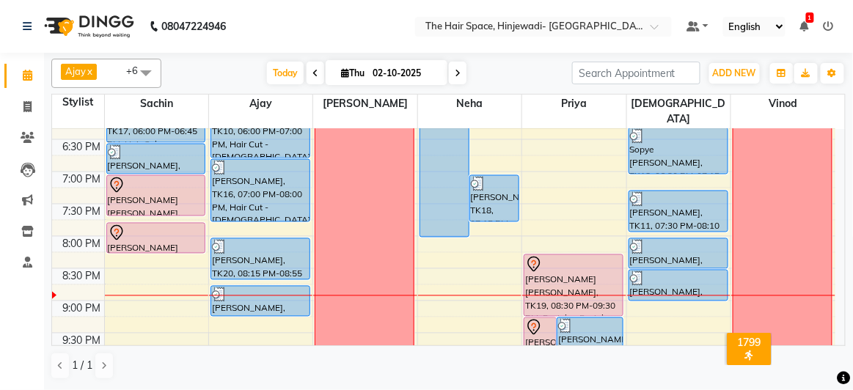
scroll to position [717, 0]
